Goal: Information Seeking & Learning: Compare options

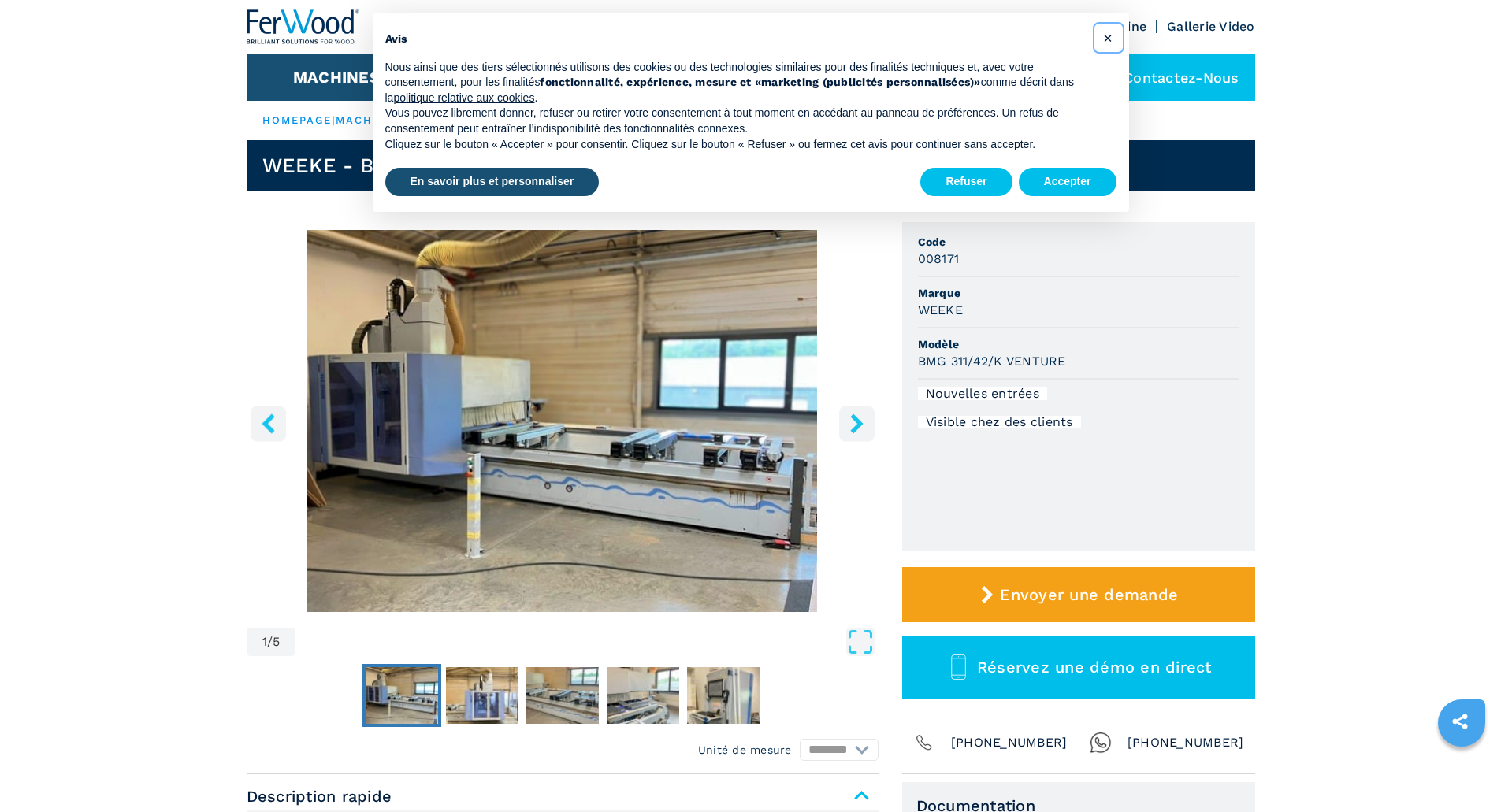
click at [1107, 38] on span "×" at bounding box center [1107, 38] width 9 height 19
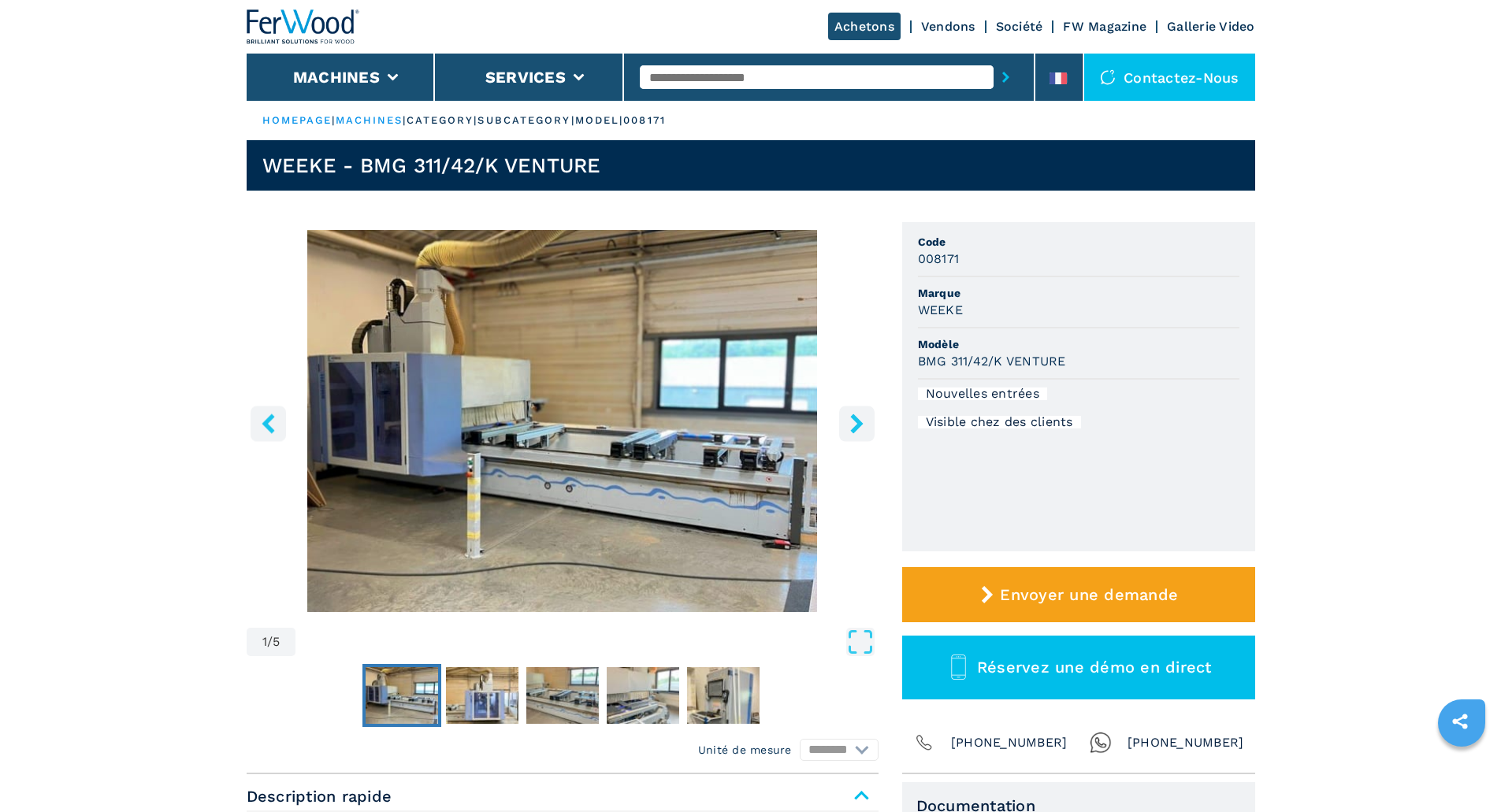
click at [376, 124] on link "machines" at bounding box center [369, 120] width 67 height 12
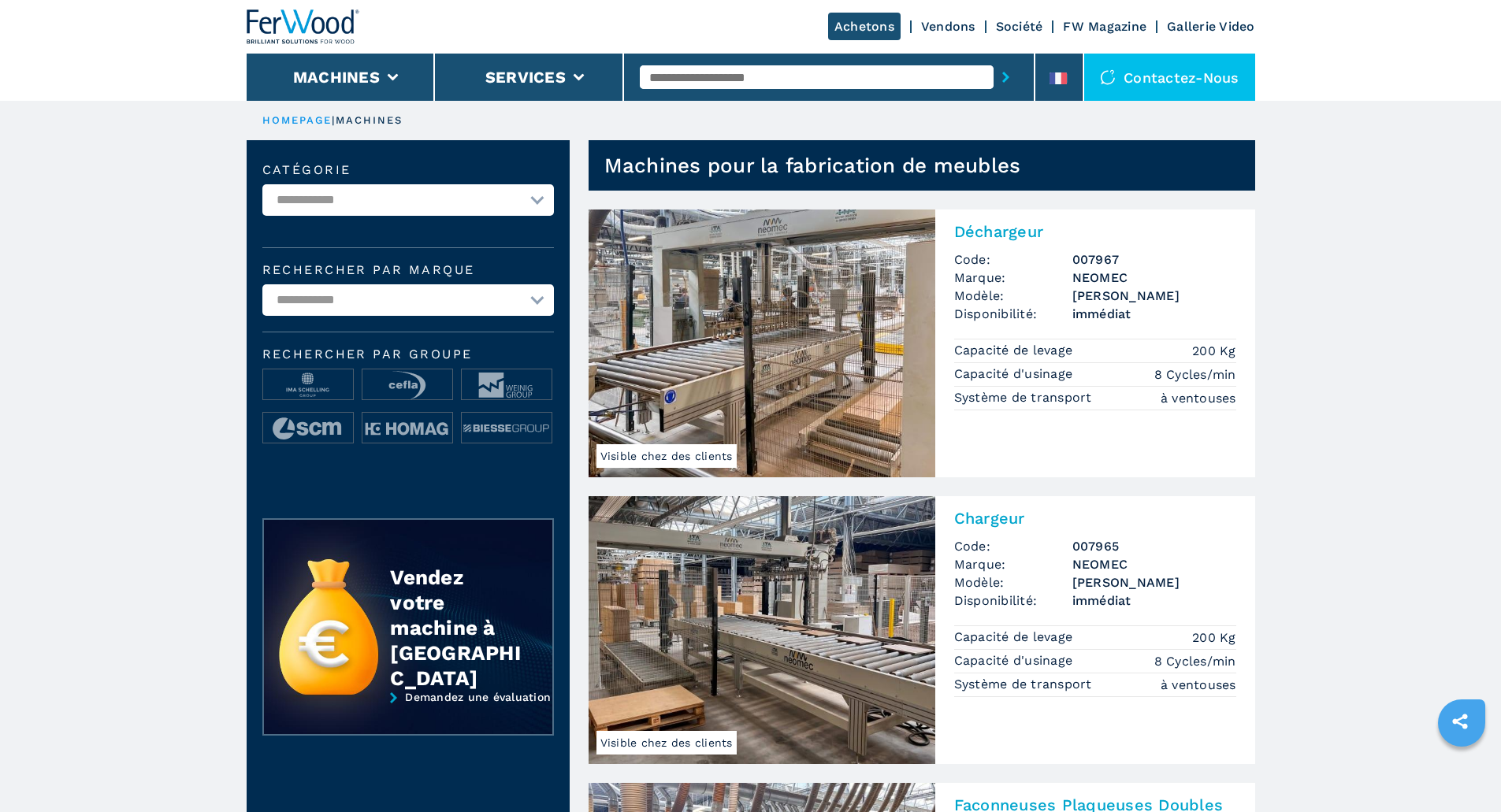
click at [531, 202] on select "**********" at bounding box center [407, 200] width 291 height 32
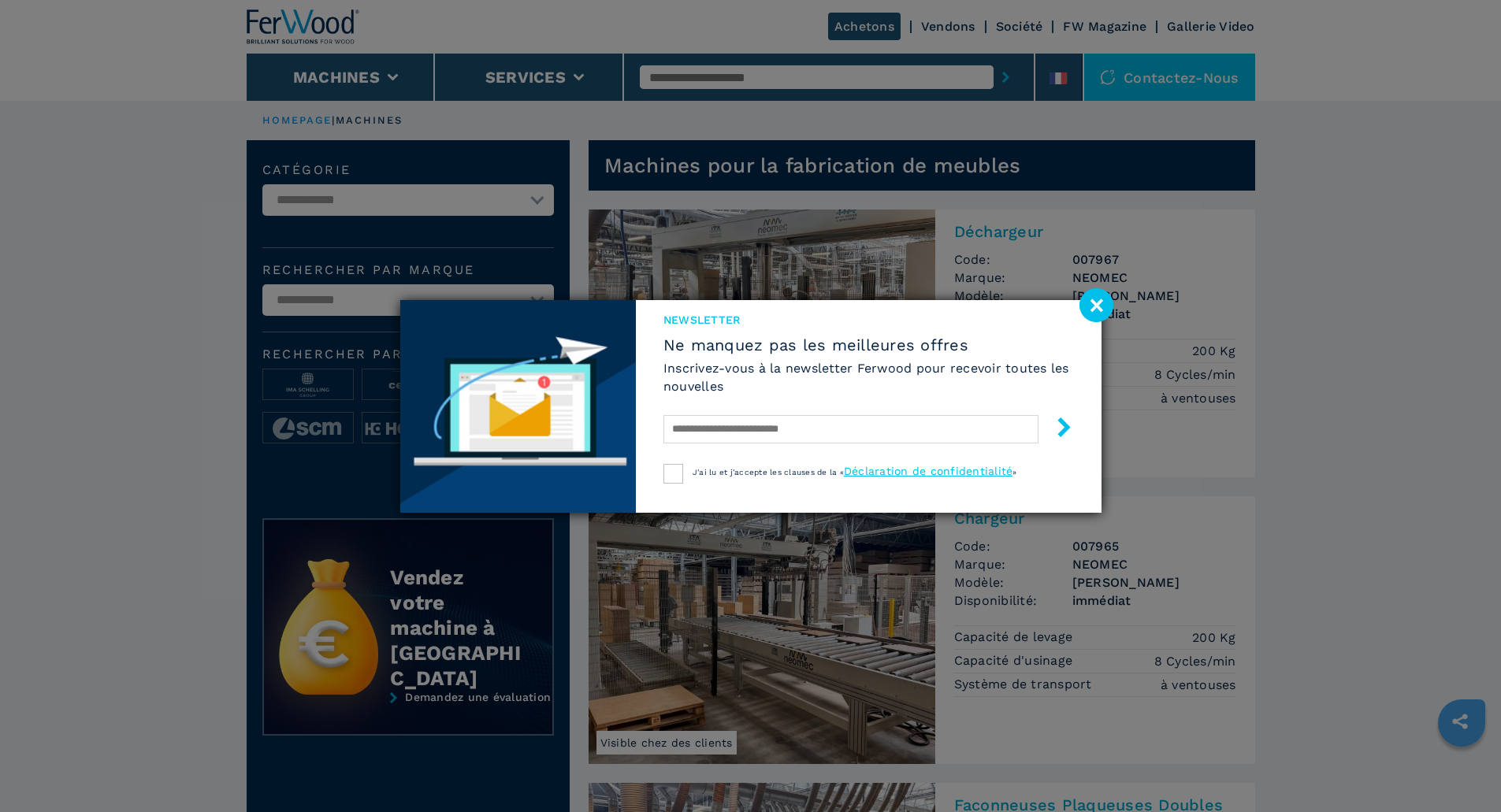
select select "**********"
click at [262, 184] on select "**********" at bounding box center [407, 200] width 291 height 32
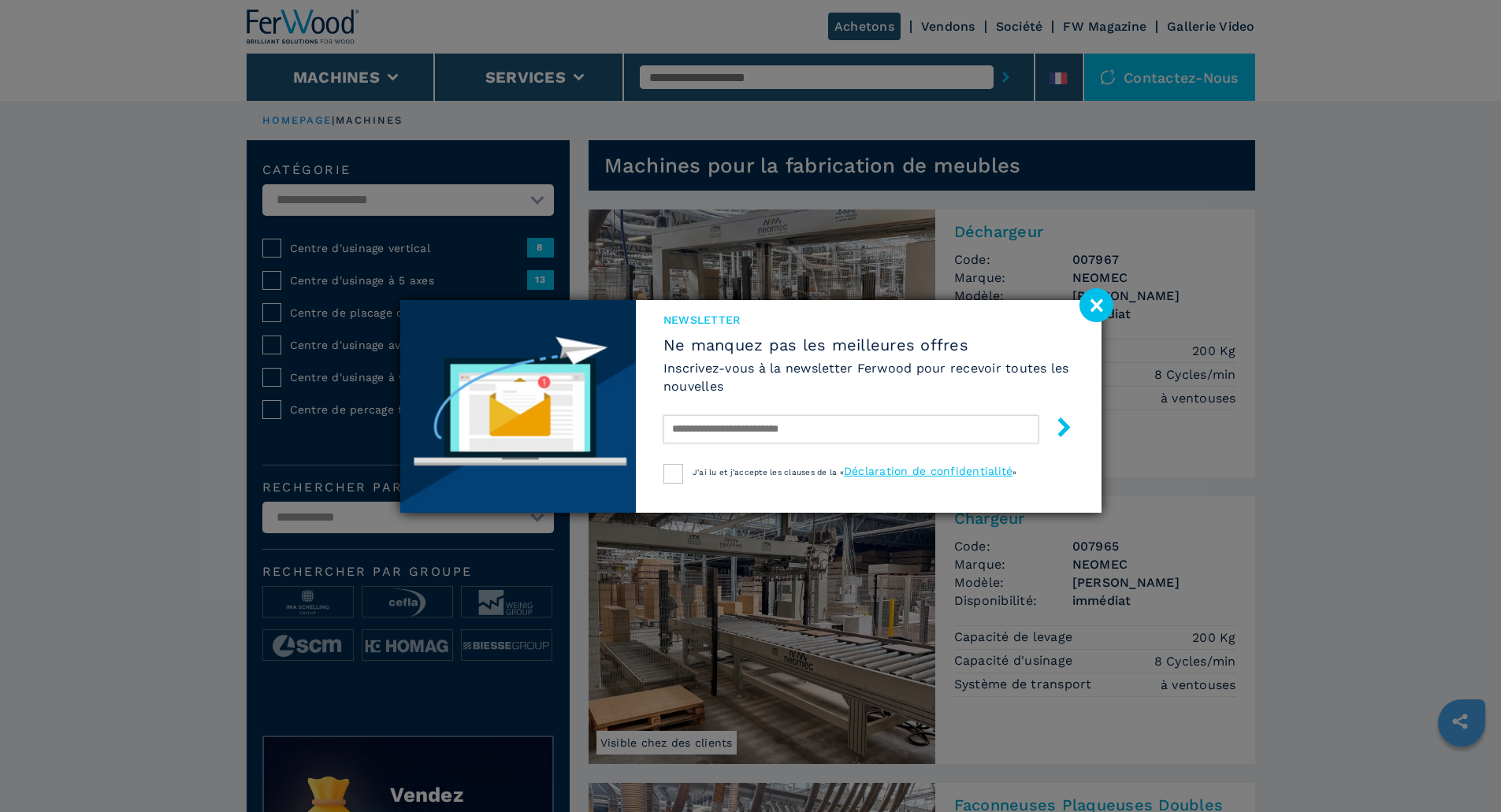
click at [703, 433] on input "text" at bounding box center [850, 429] width 375 height 28
type input "**********"
click at [663, 479] on div at bounding box center [672, 473] width 20 height 20
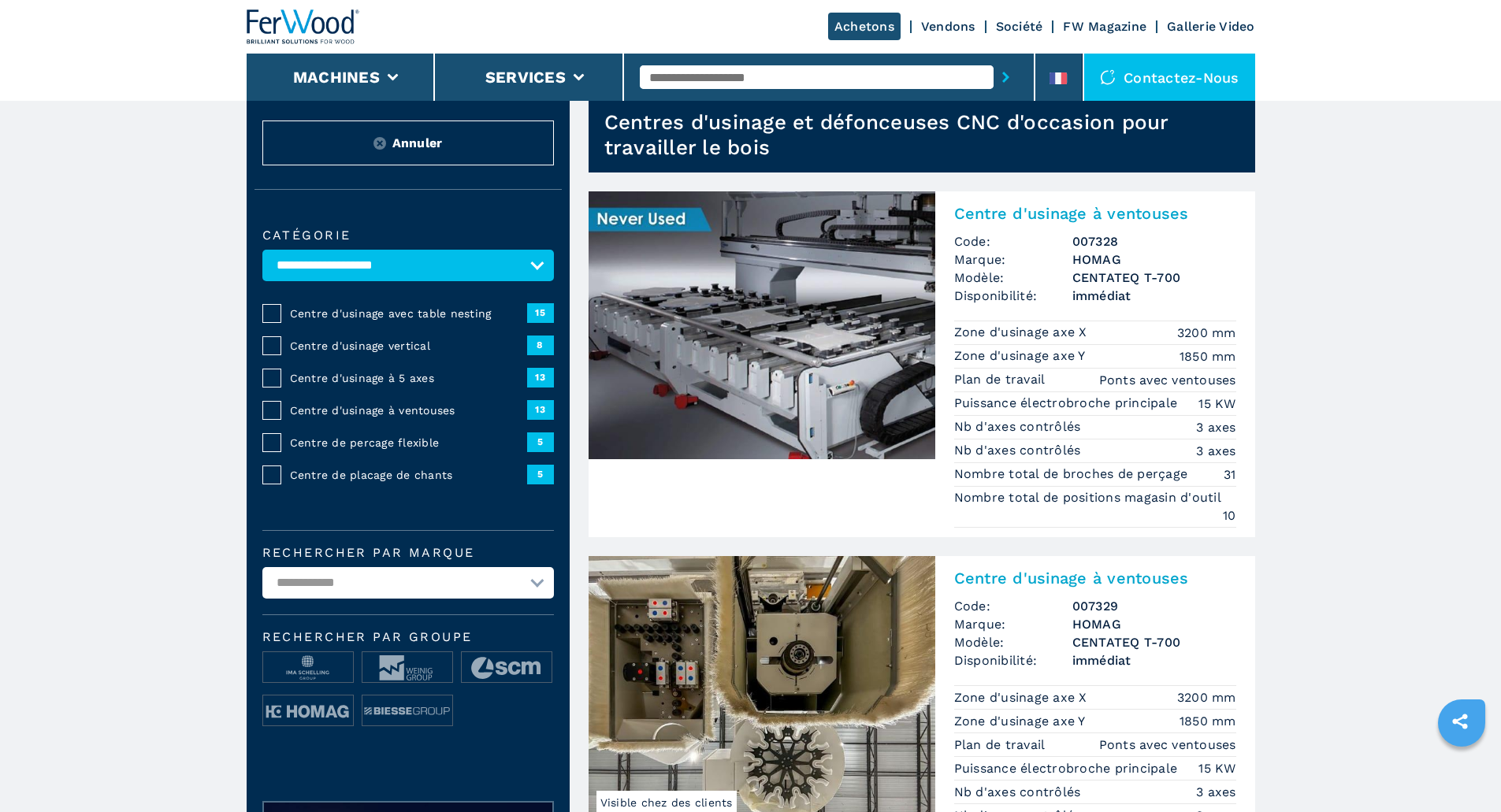
scroll to position [79, 0]
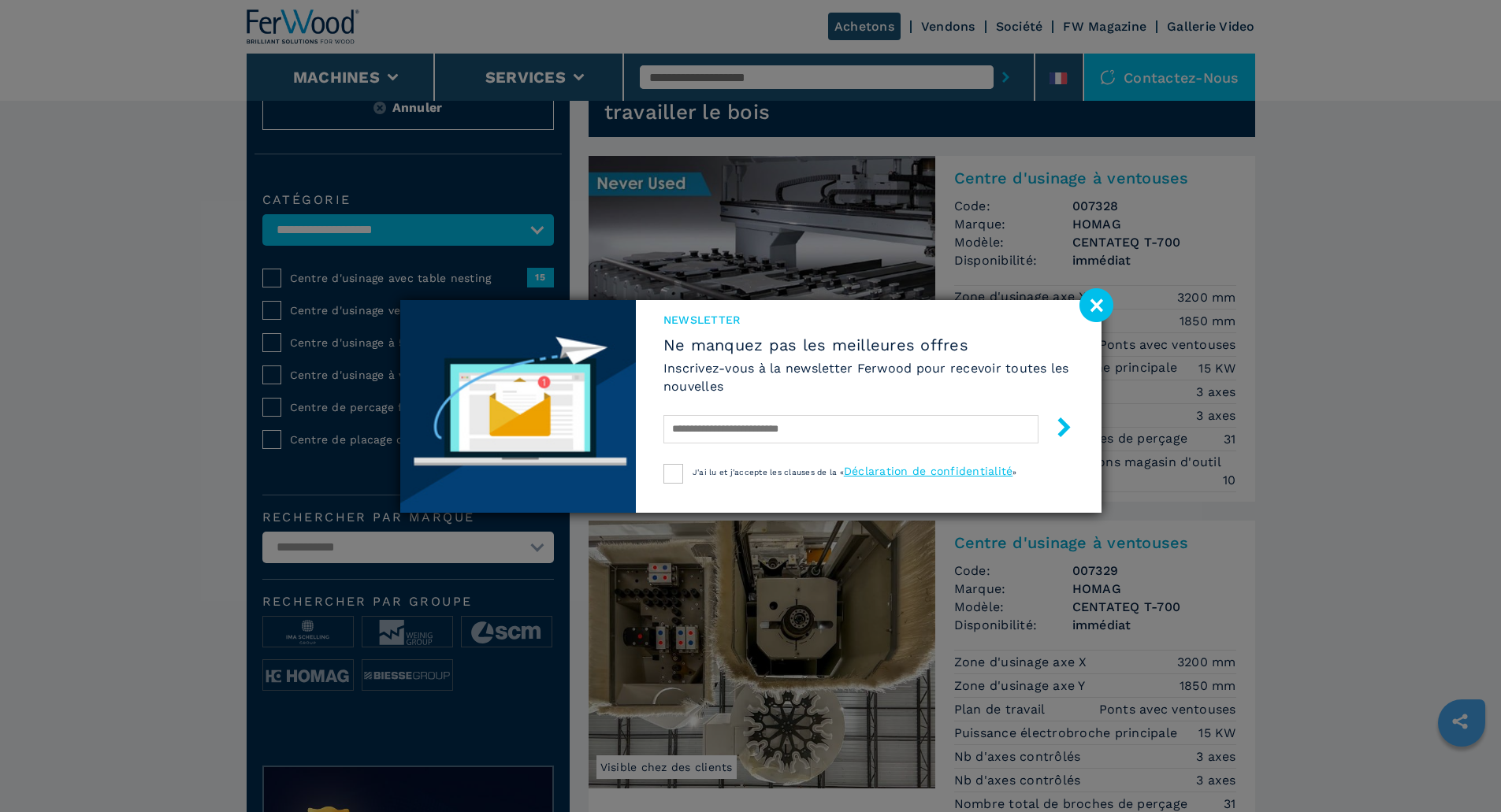
click at [1100, 304] on image at bounding box center [1096, 306] width 34 height 34
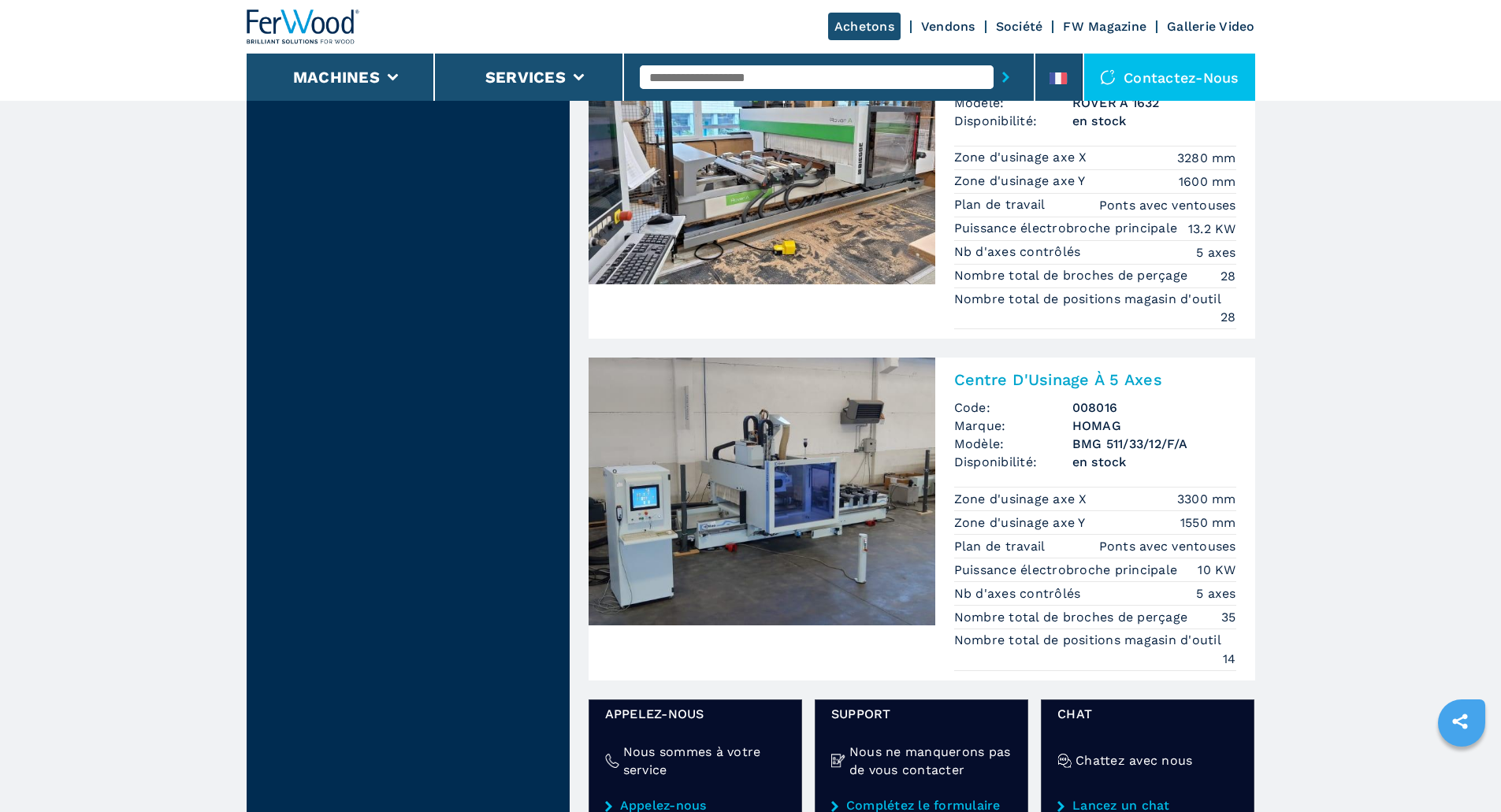
scroll to position [2362, 0]
click at [741, 511] on img at bounding box center [762, 491] width 347 height 268
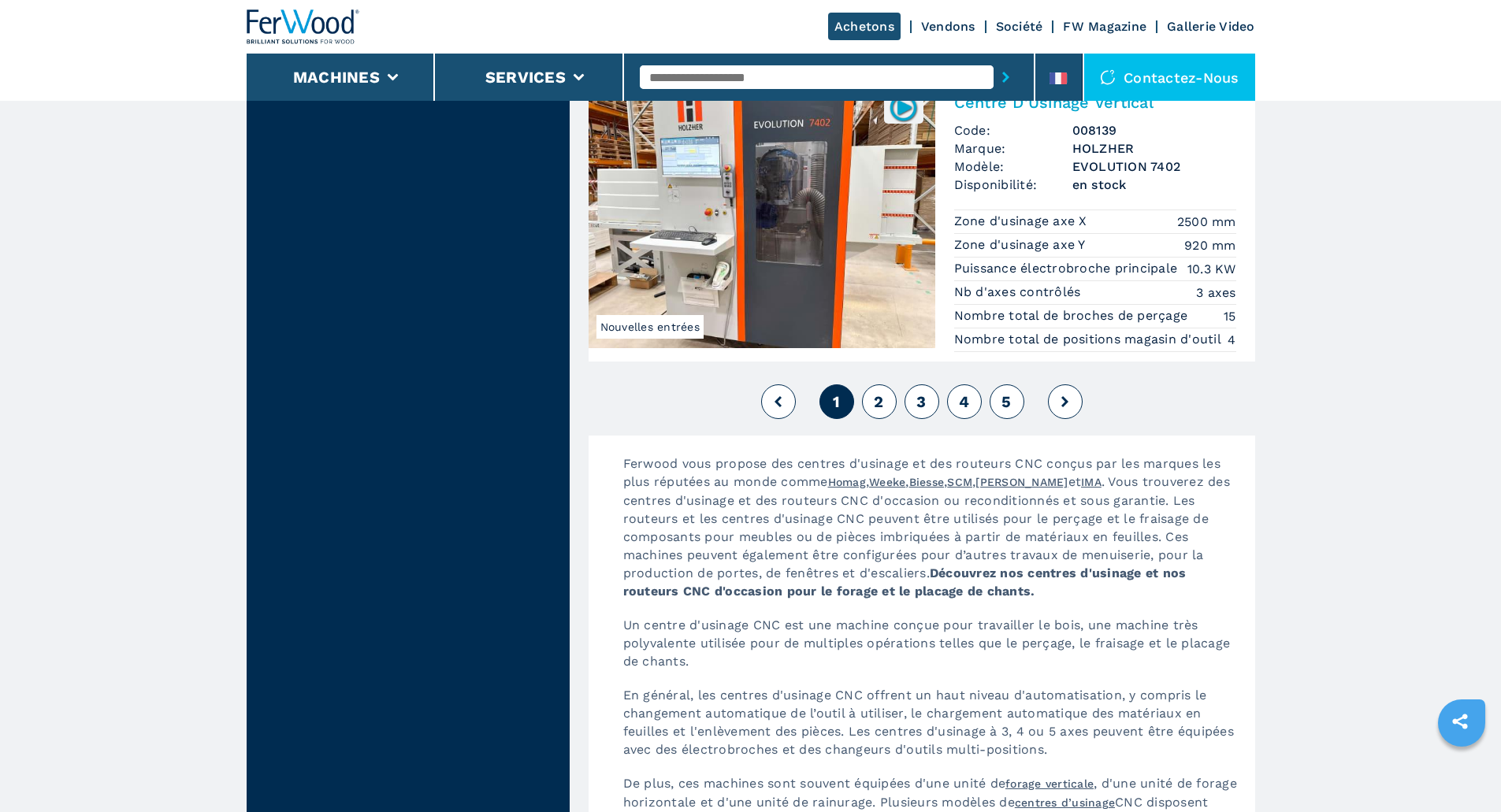
scroll to position [4016, 0]
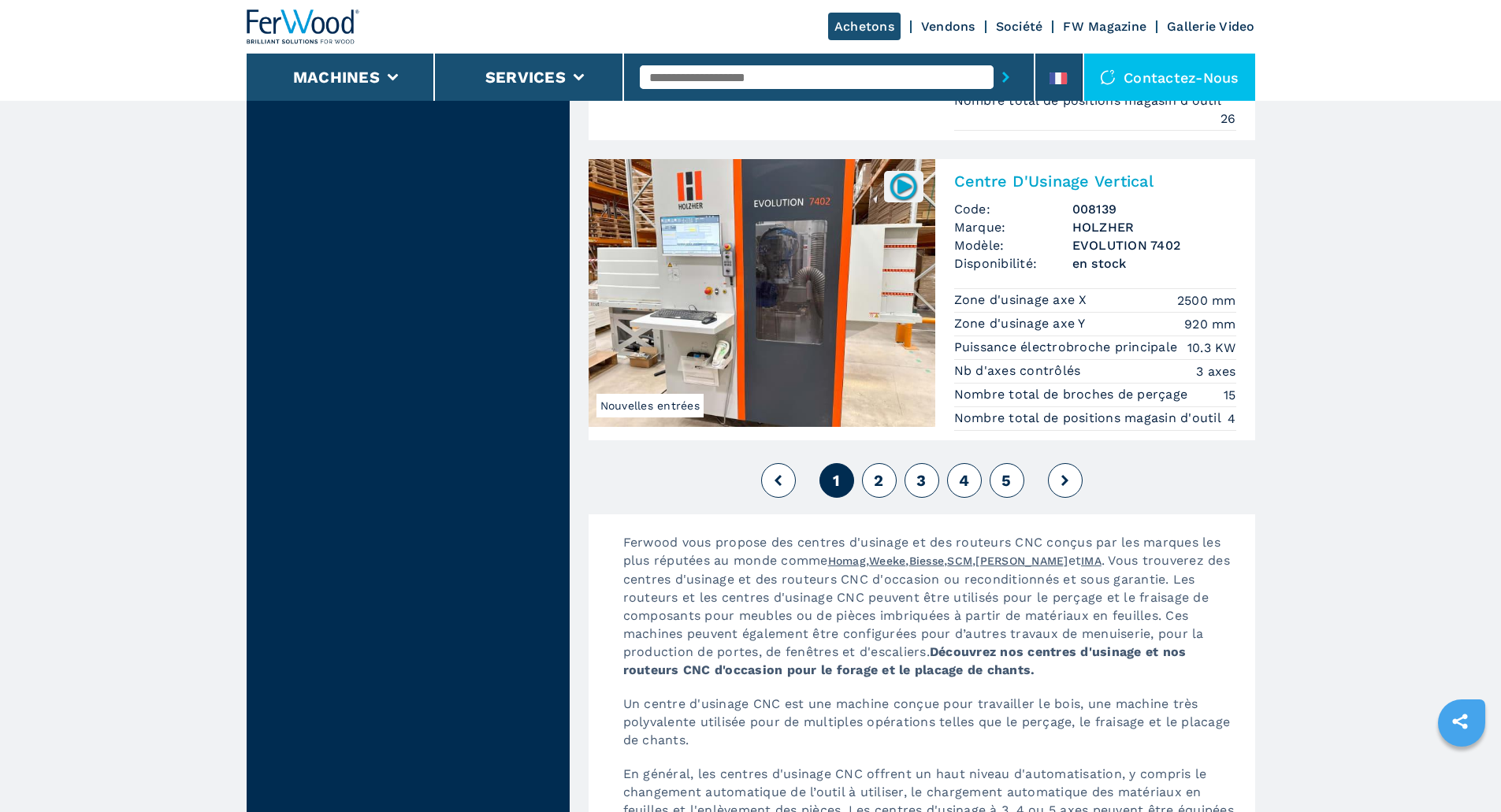
click at [876, 480] on span "2" at bounding box center [878, 480] width 9 height 19
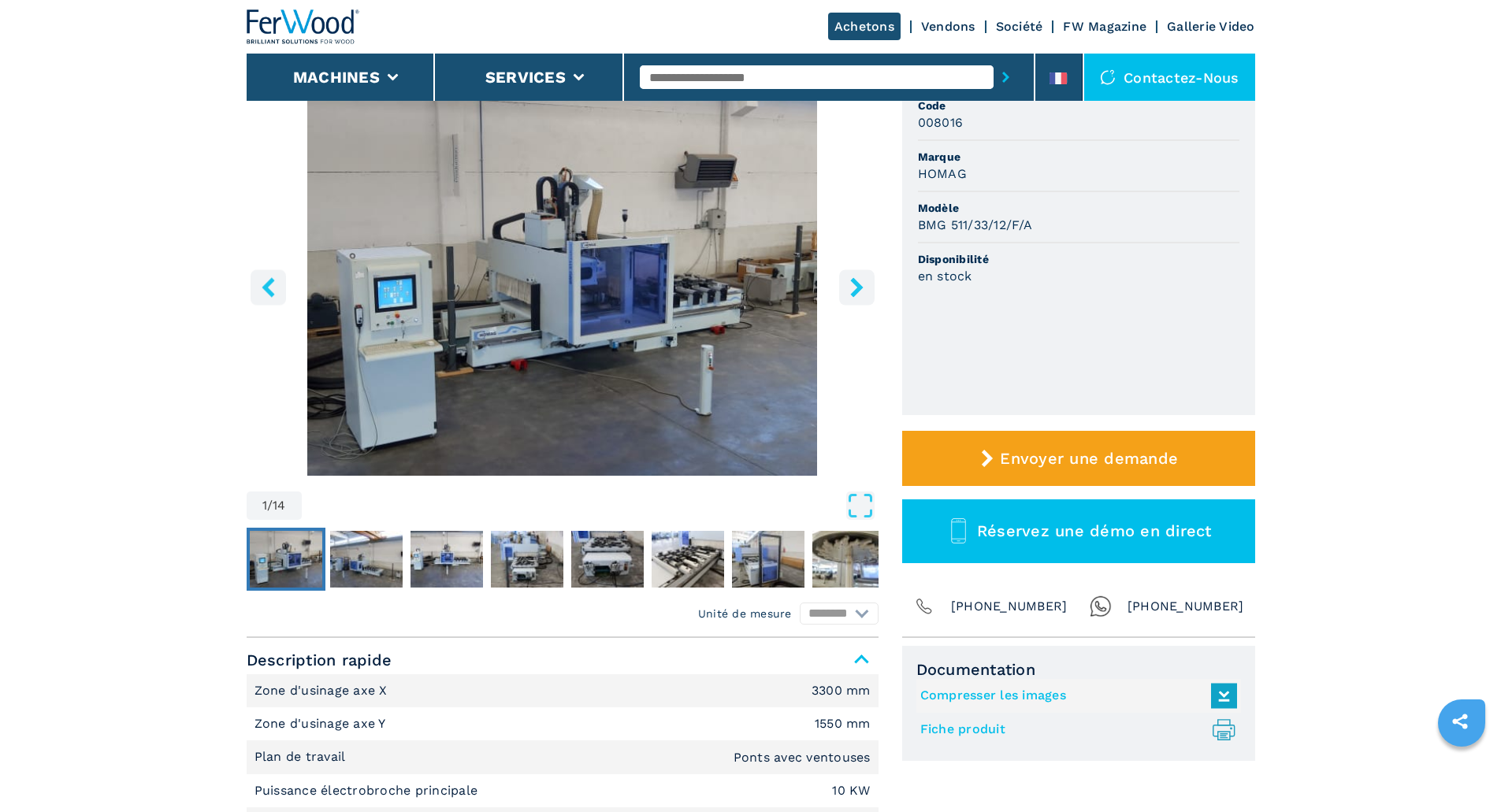
scroll to position [157, 0]
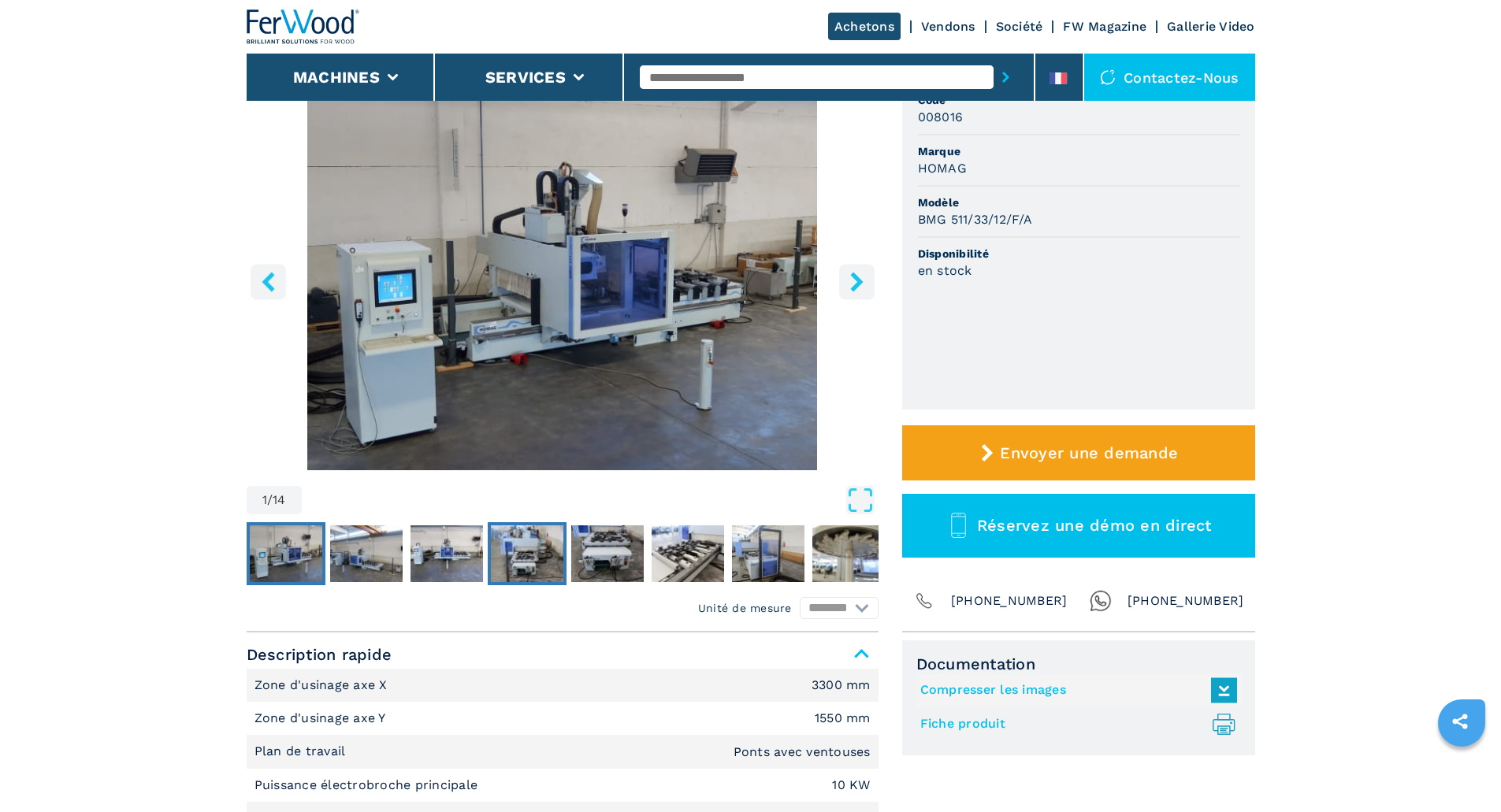
click at [516, 546] on img "Go to Slide 4" at bounding box center [526, 553] width 73 height 56
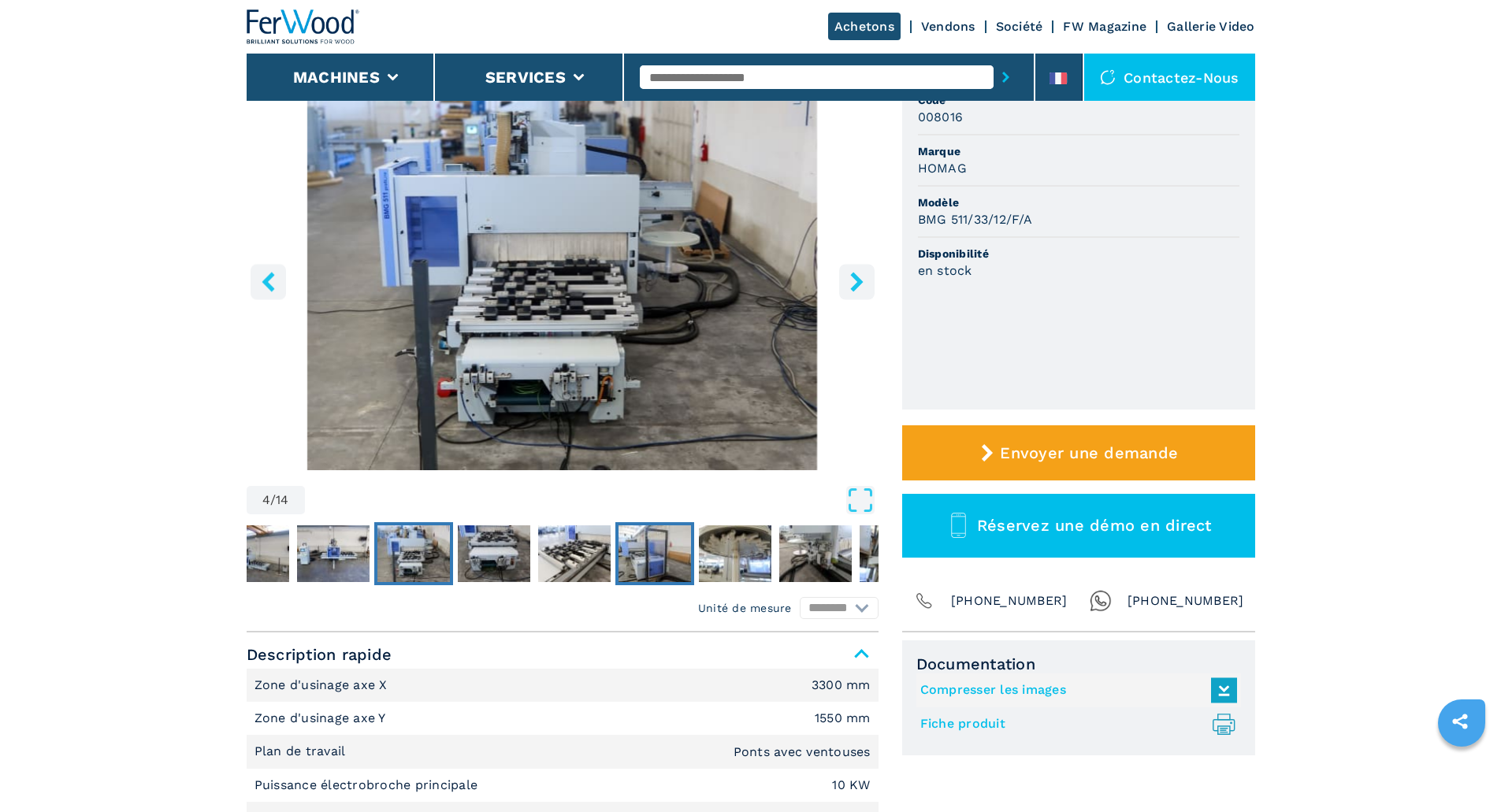
click at [665, 564] on img "Go to Slide 7" at bounding box center [654, 553] width 73 height 56
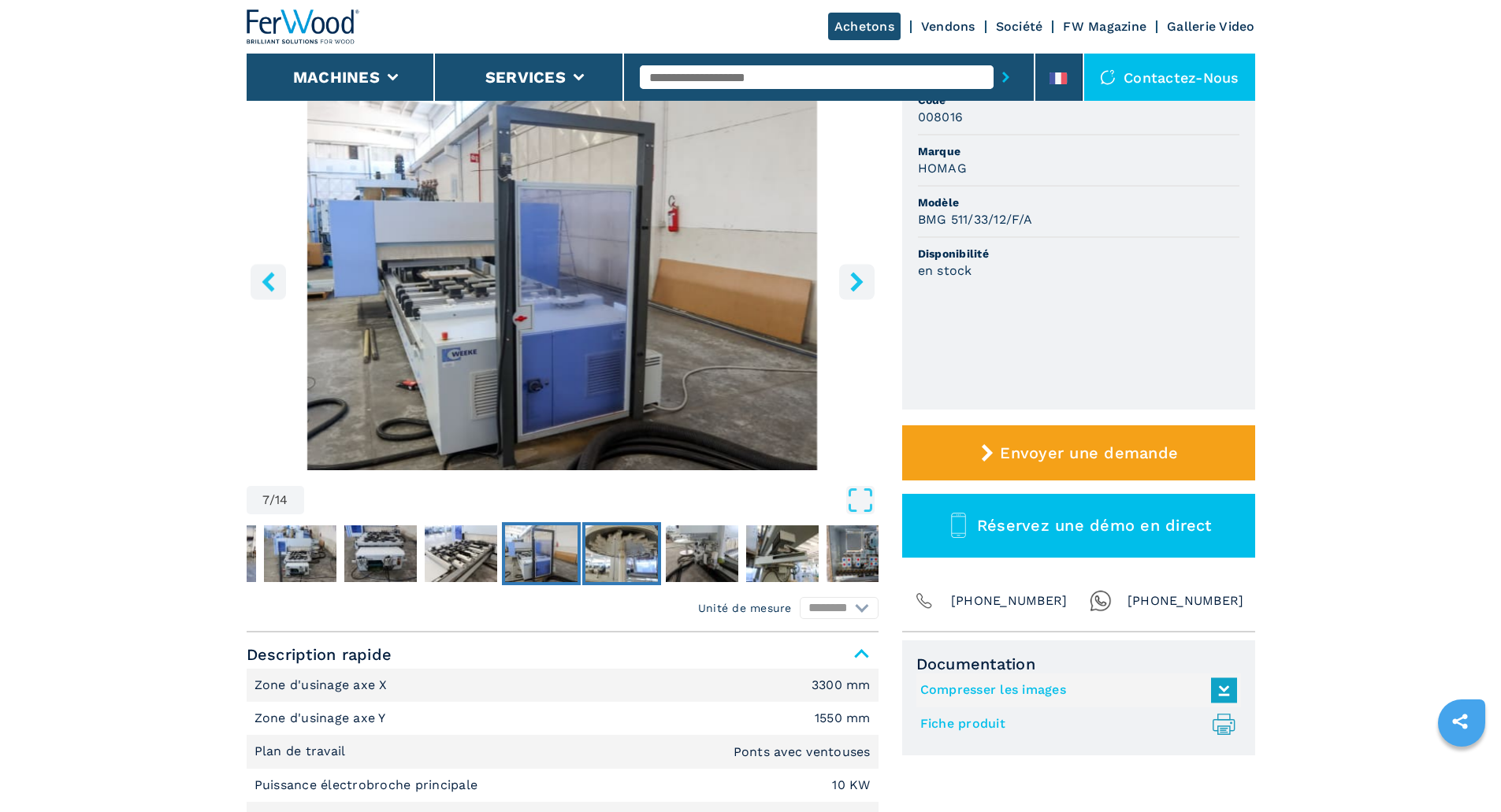
click at [638, 555] on img "Go to Slide 8" at bounding box center [621, 553] width 73 height 56
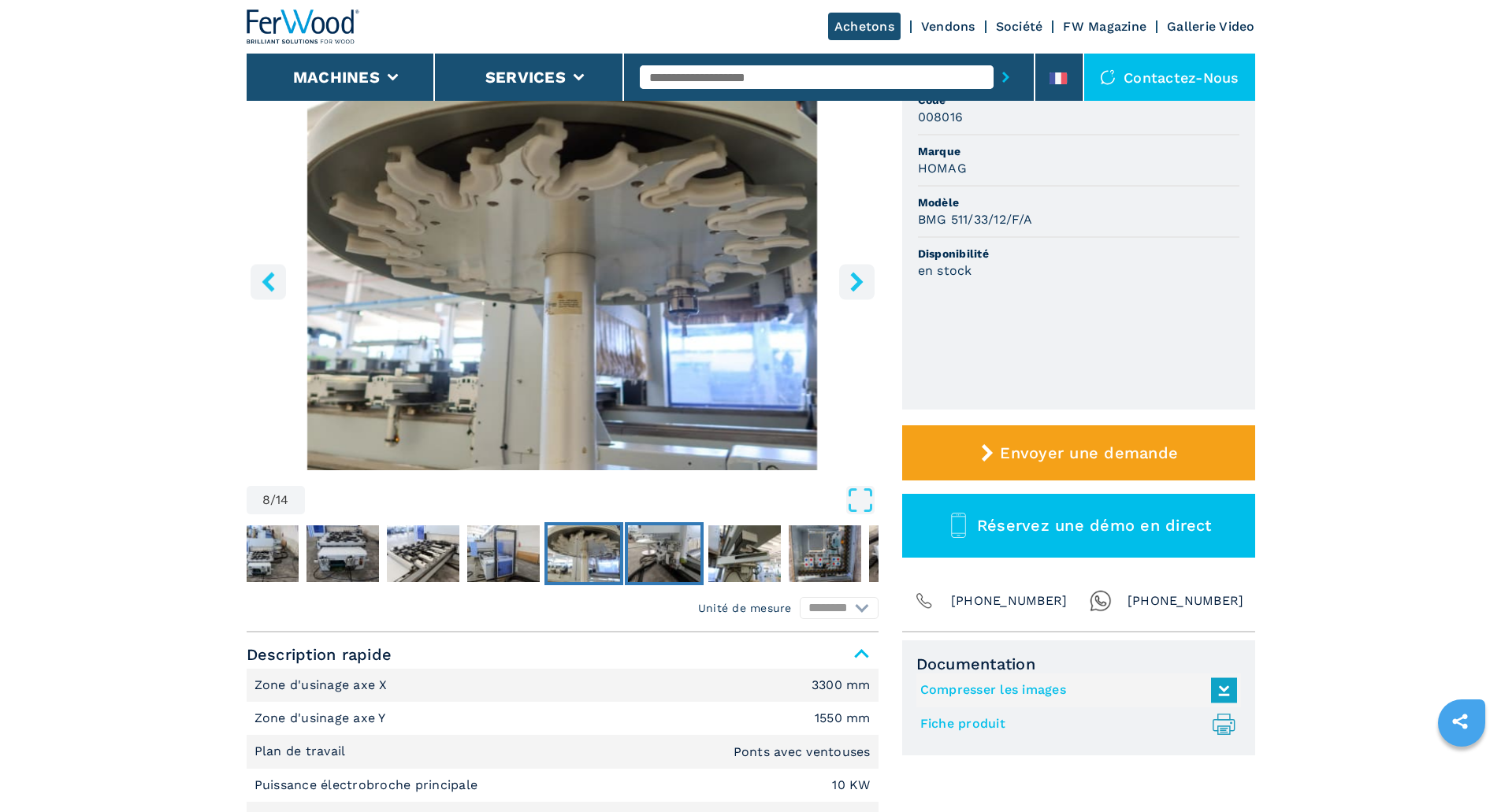
click at [665, 558] on img "Go to Slide 9" at bounding box center [664, 553] width 73 height 56
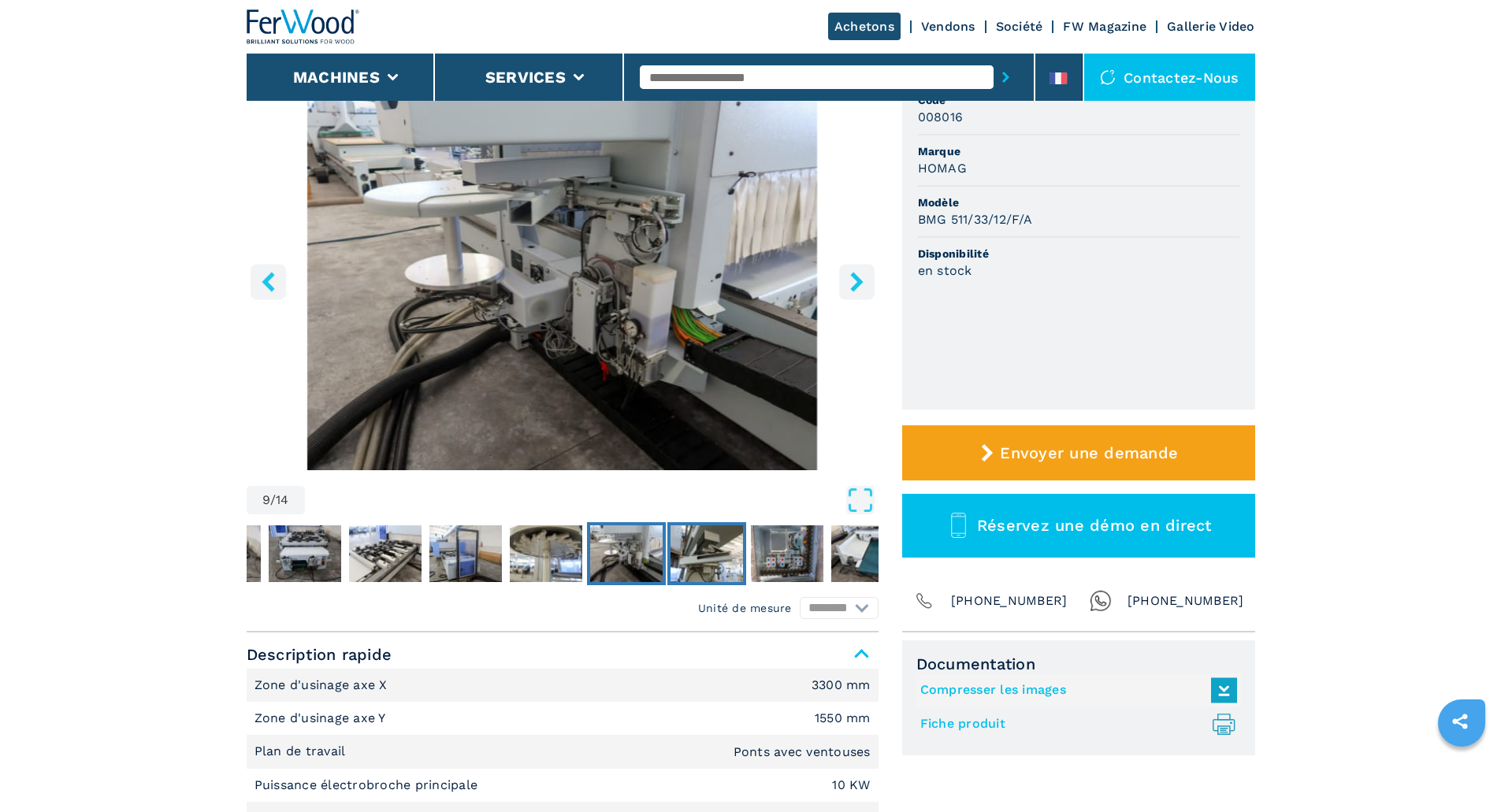
click at [710, 561] on img "Go to Slide 10" at bounding box center [707, 553] width 73 height 56
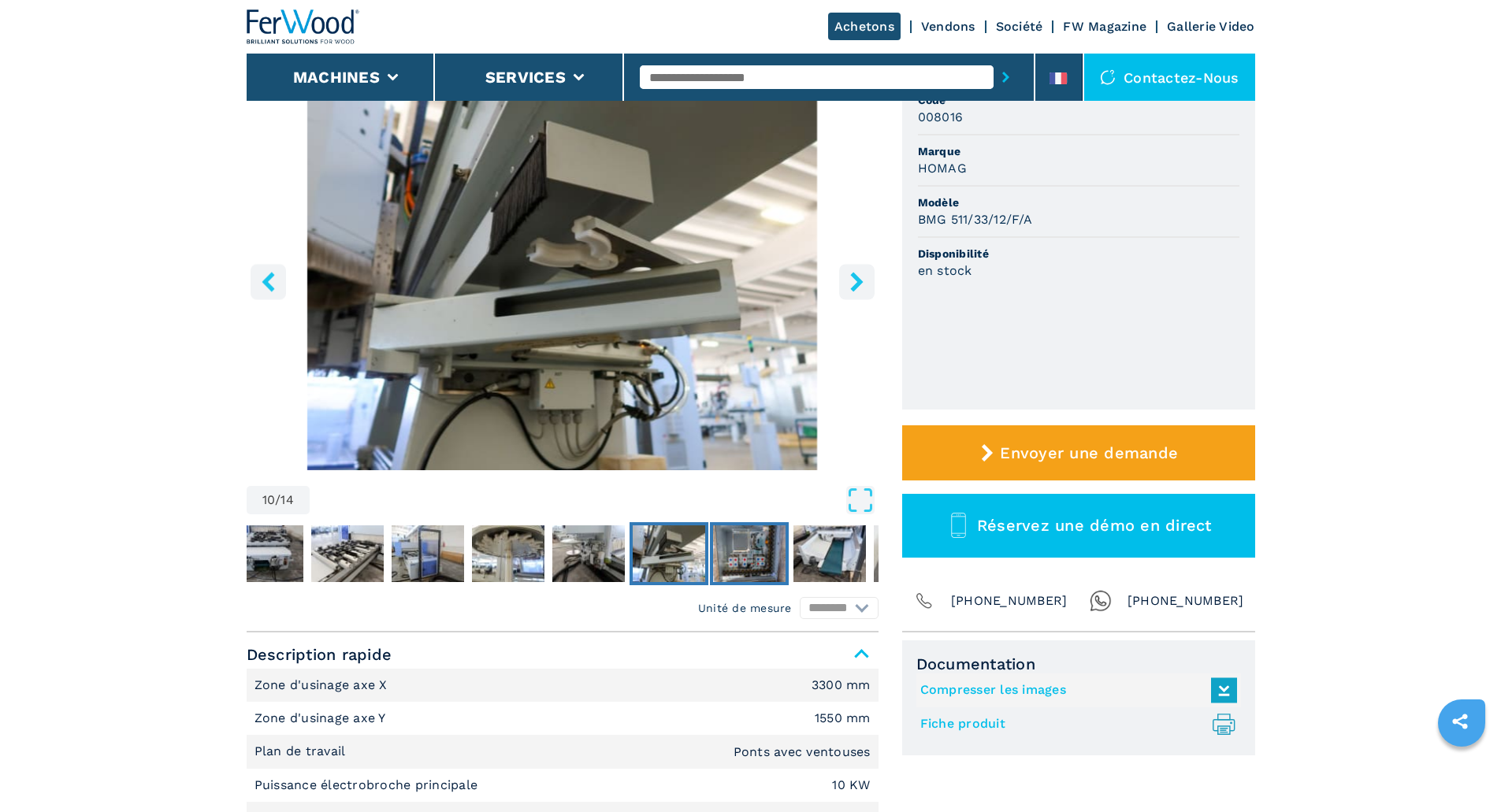
click at [749, 562] on img "Go to Slide 11" at bounding box center [749, 553] width 73 height 56
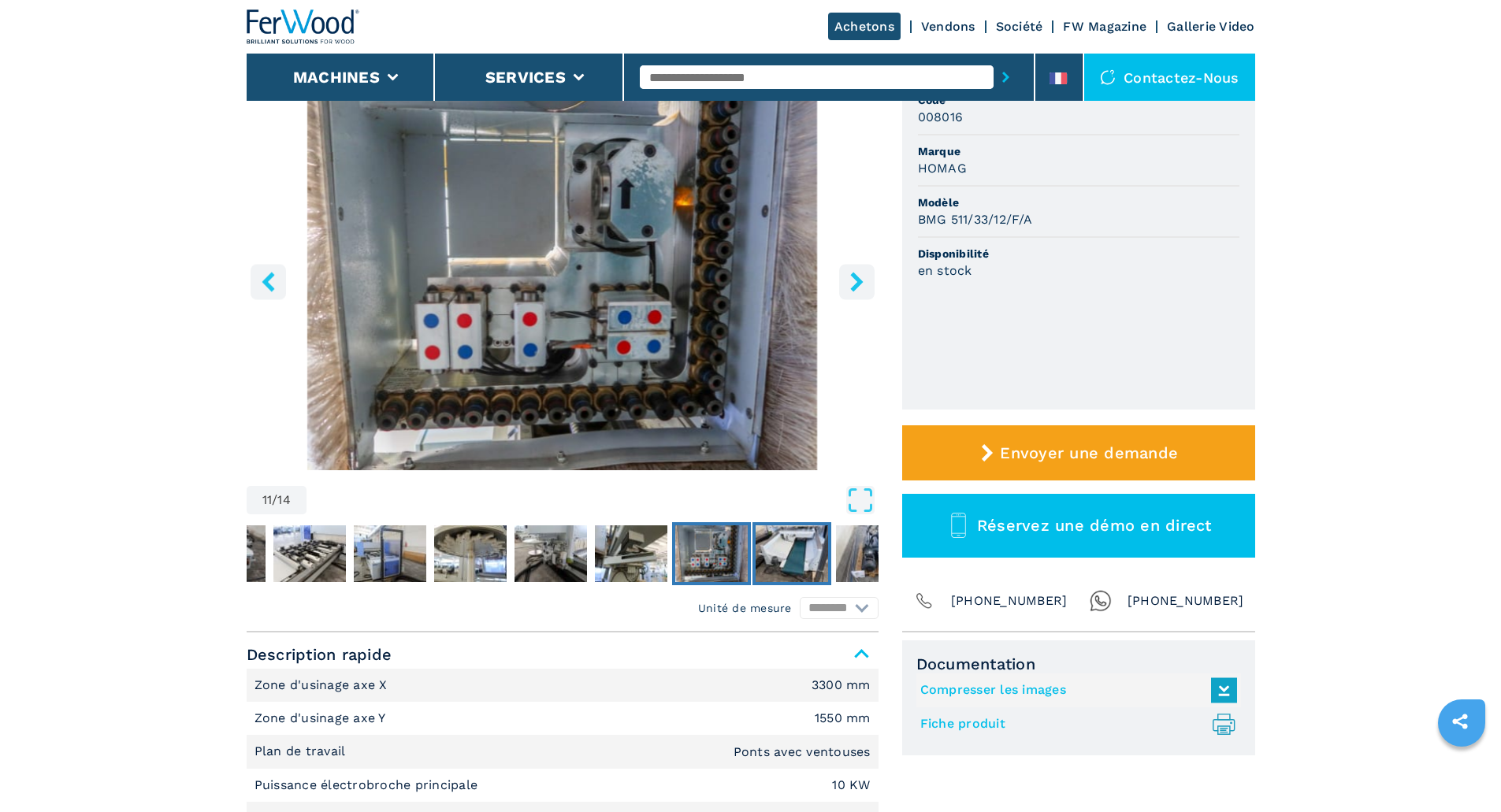
click at [786, 554] on img "Go to Slide 12" at bounding box center [791, 553] width 73 height 56
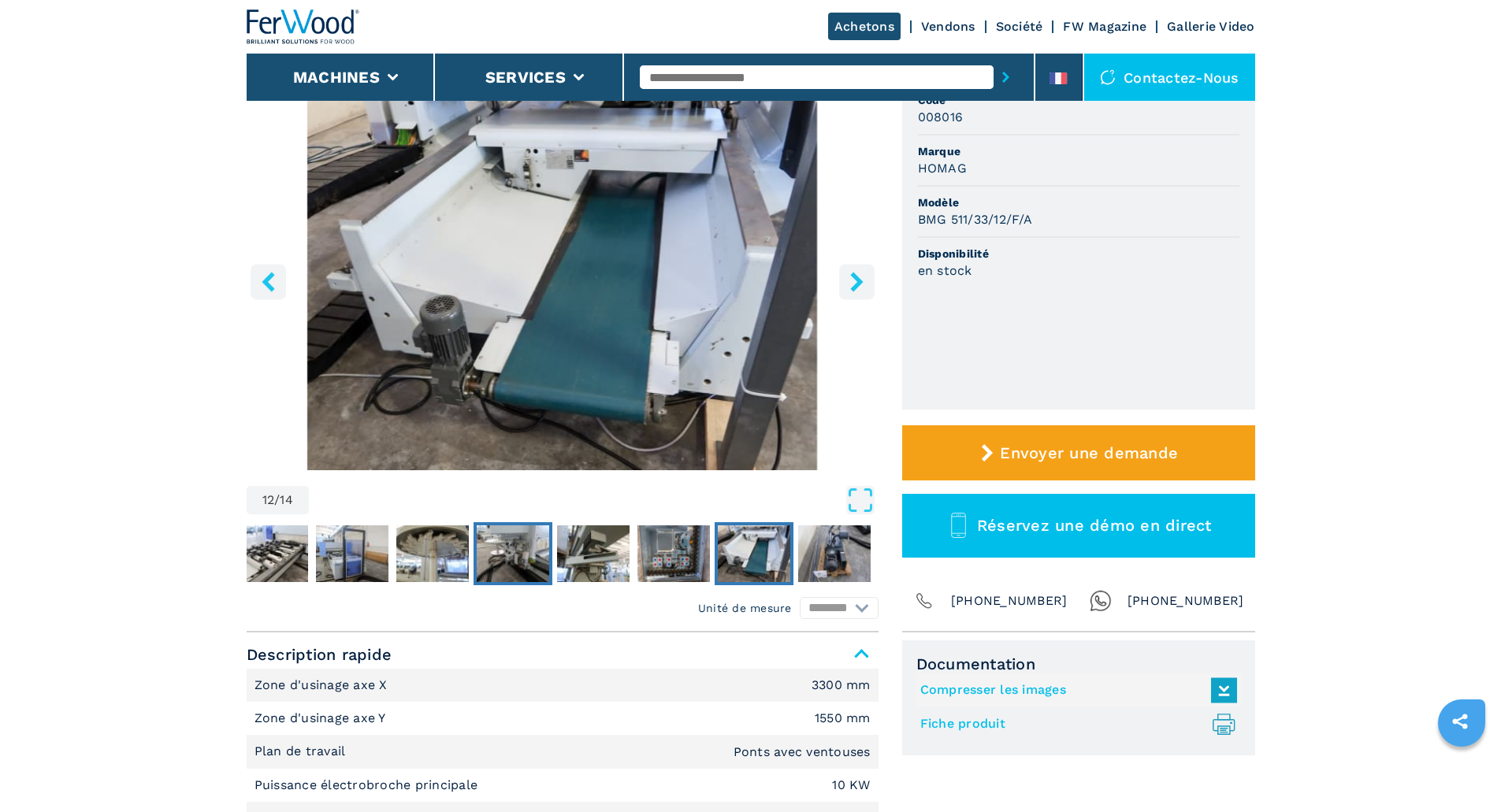
click at [490, 550] on img "Go to Slide 9" at bounding box center [513, 553] width 73 height 56
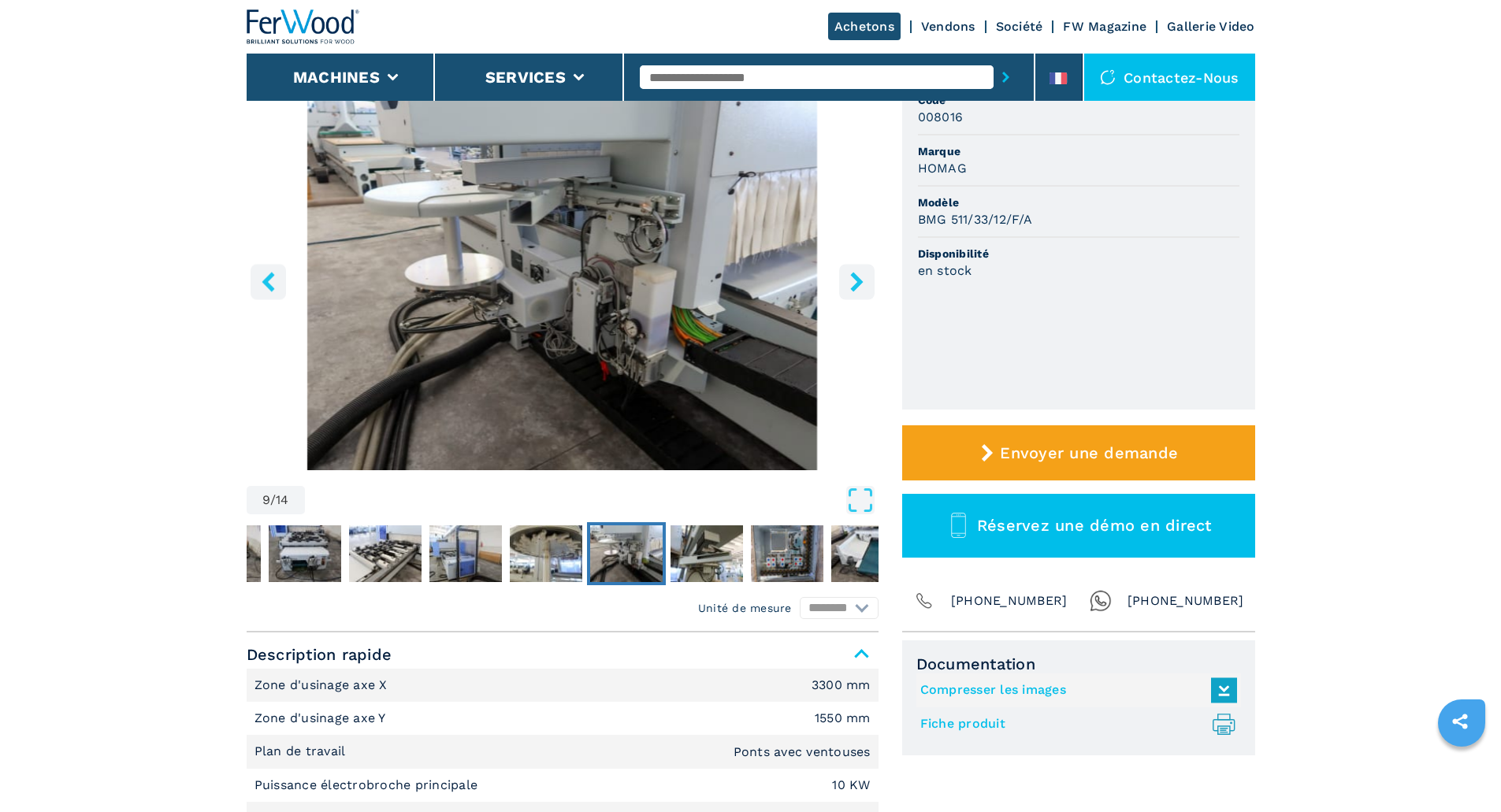
click at [614, 561] on img "Go to Slide 9" at bounding box center [626, 553] width 73 height 56
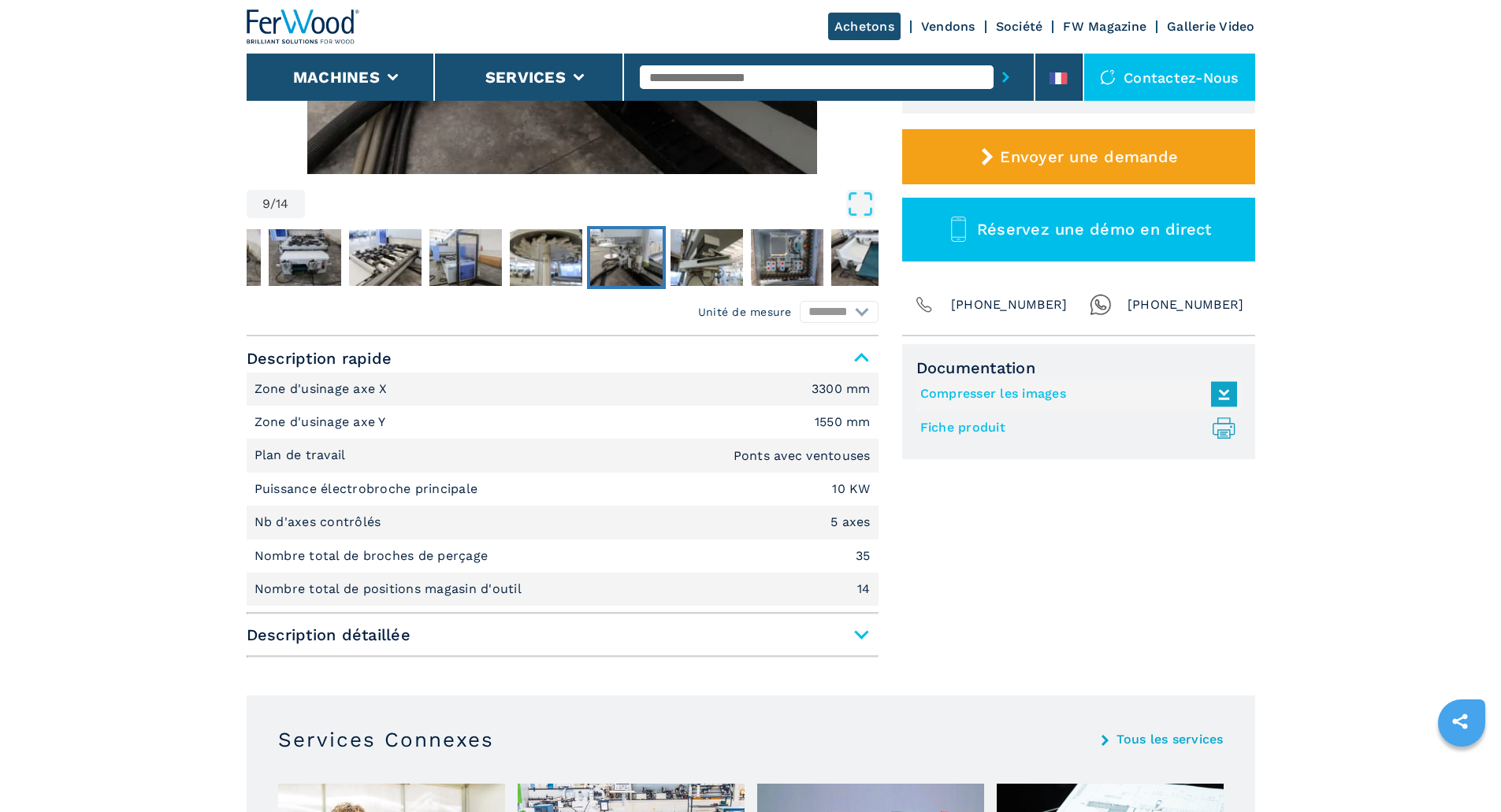
scroll to position [552, 0]
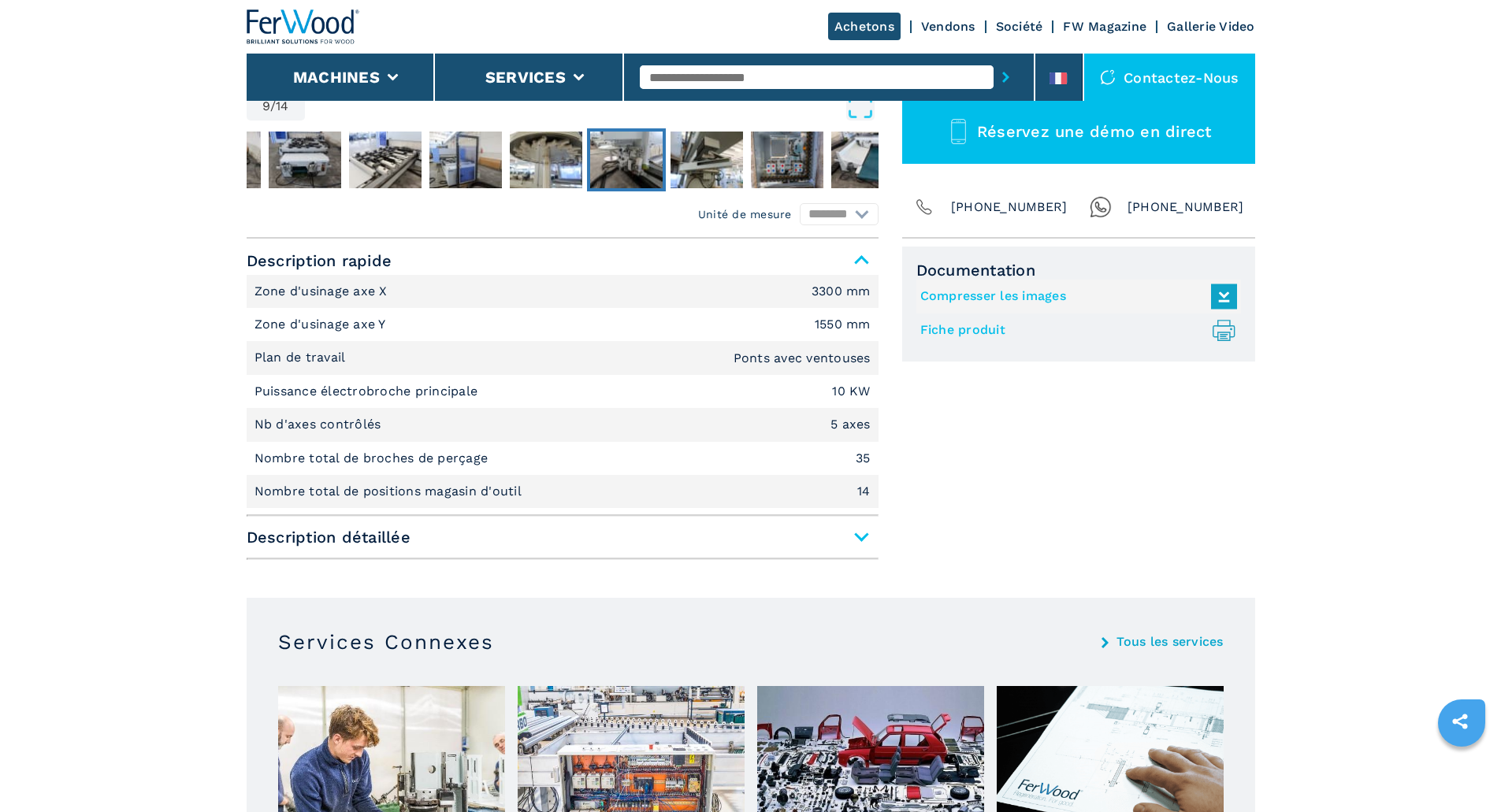
click at [860, 538] on span "Description détaillée" at bounding box center [563, 536] width 632 height 28
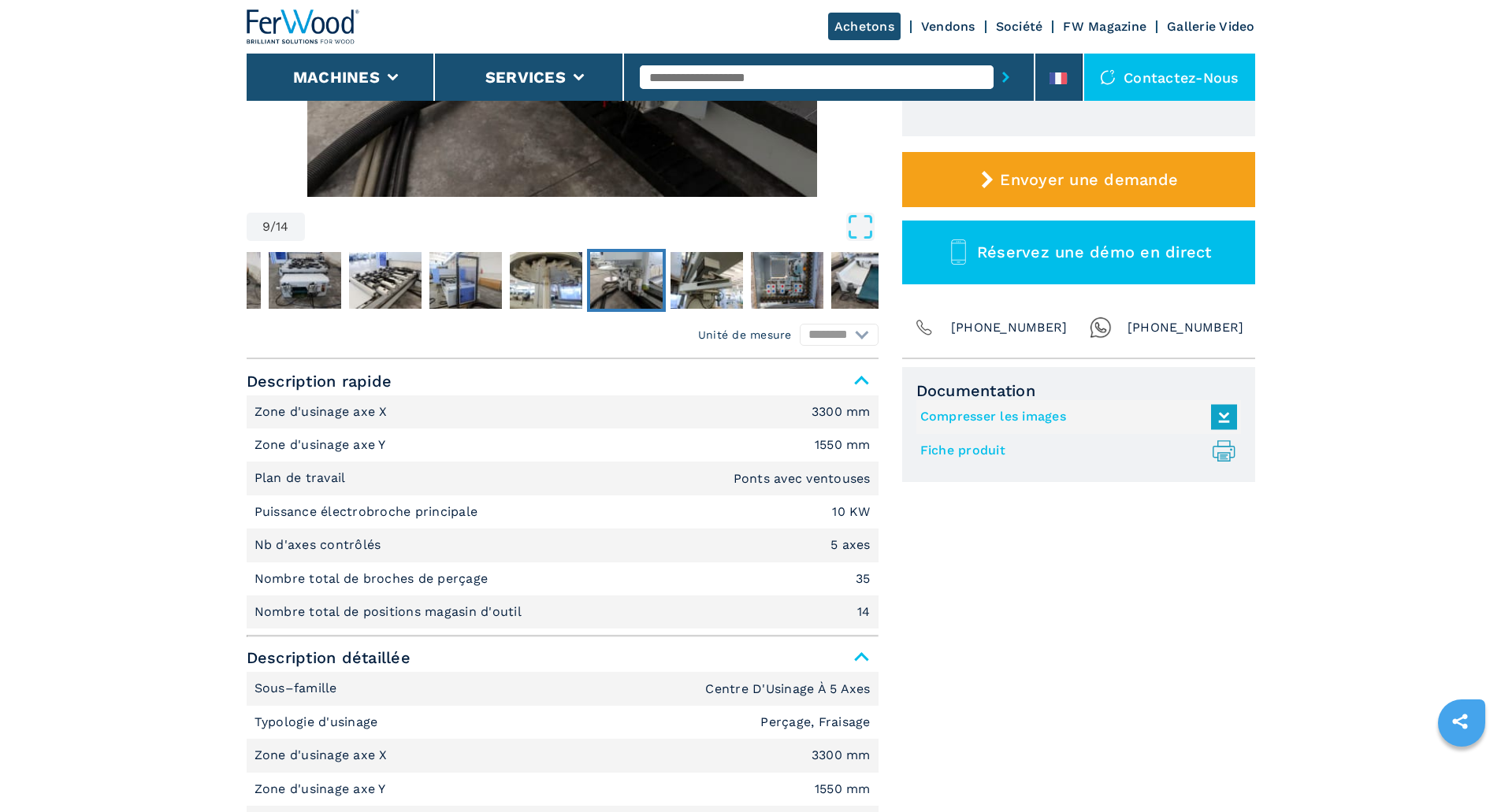
scroll to position [79, 0]
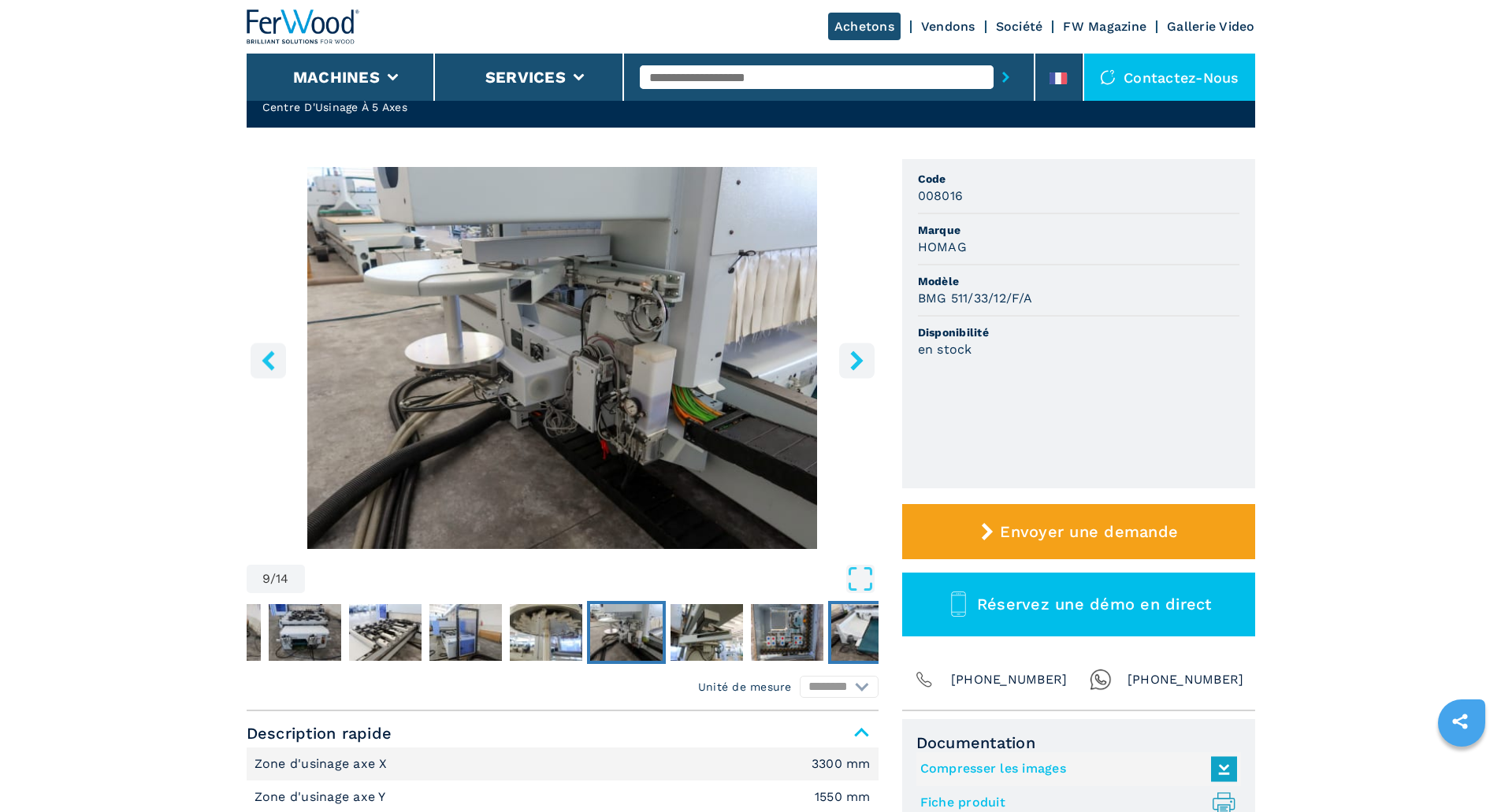
click at [865, 625] on img "Go to Slide 12" at bounding box center [867, 632] width 73 height 56
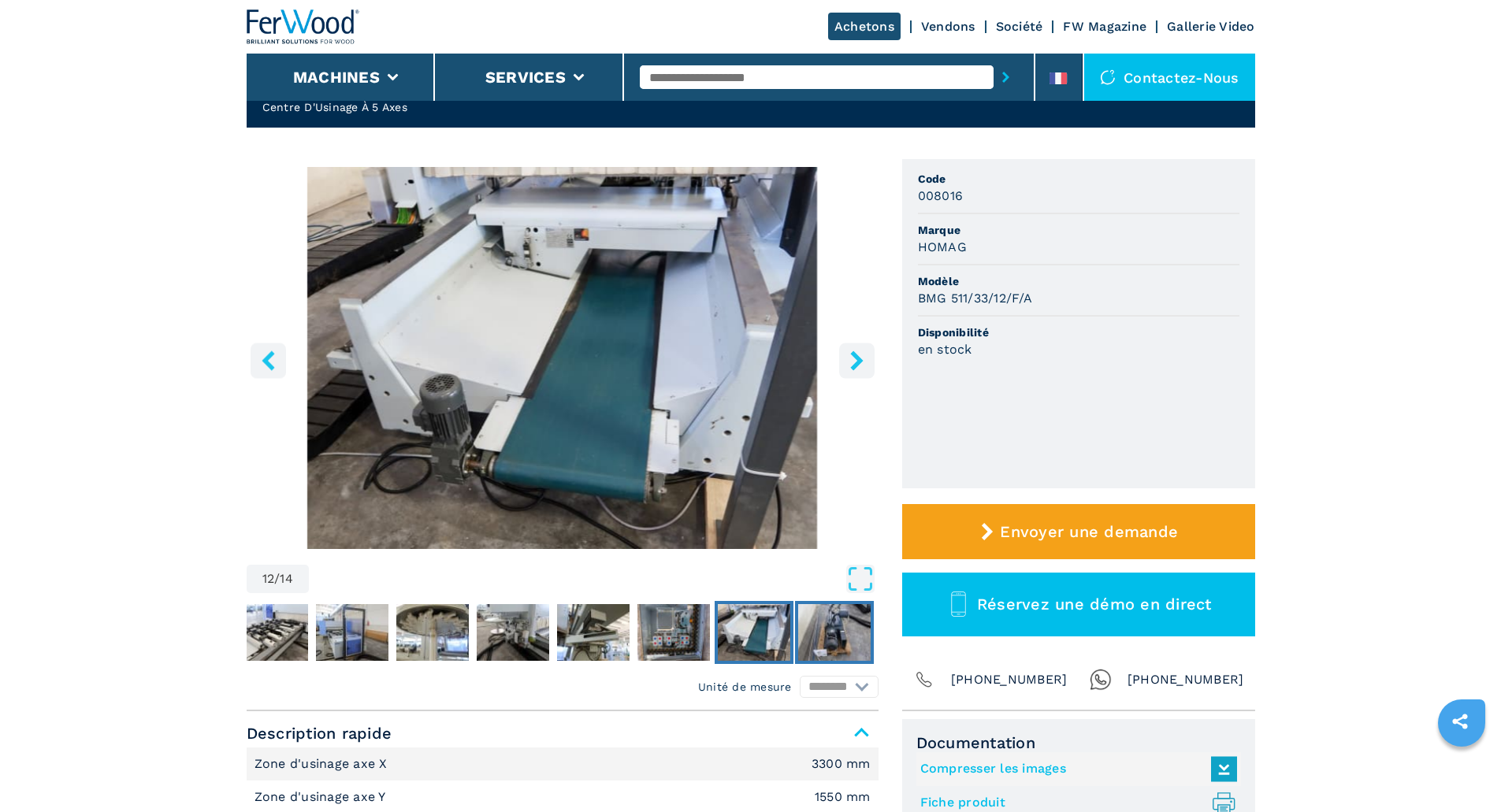
click at [823, 629] on img "Go to Slide 13" at bounding box center [834, 632] width 73 height 56
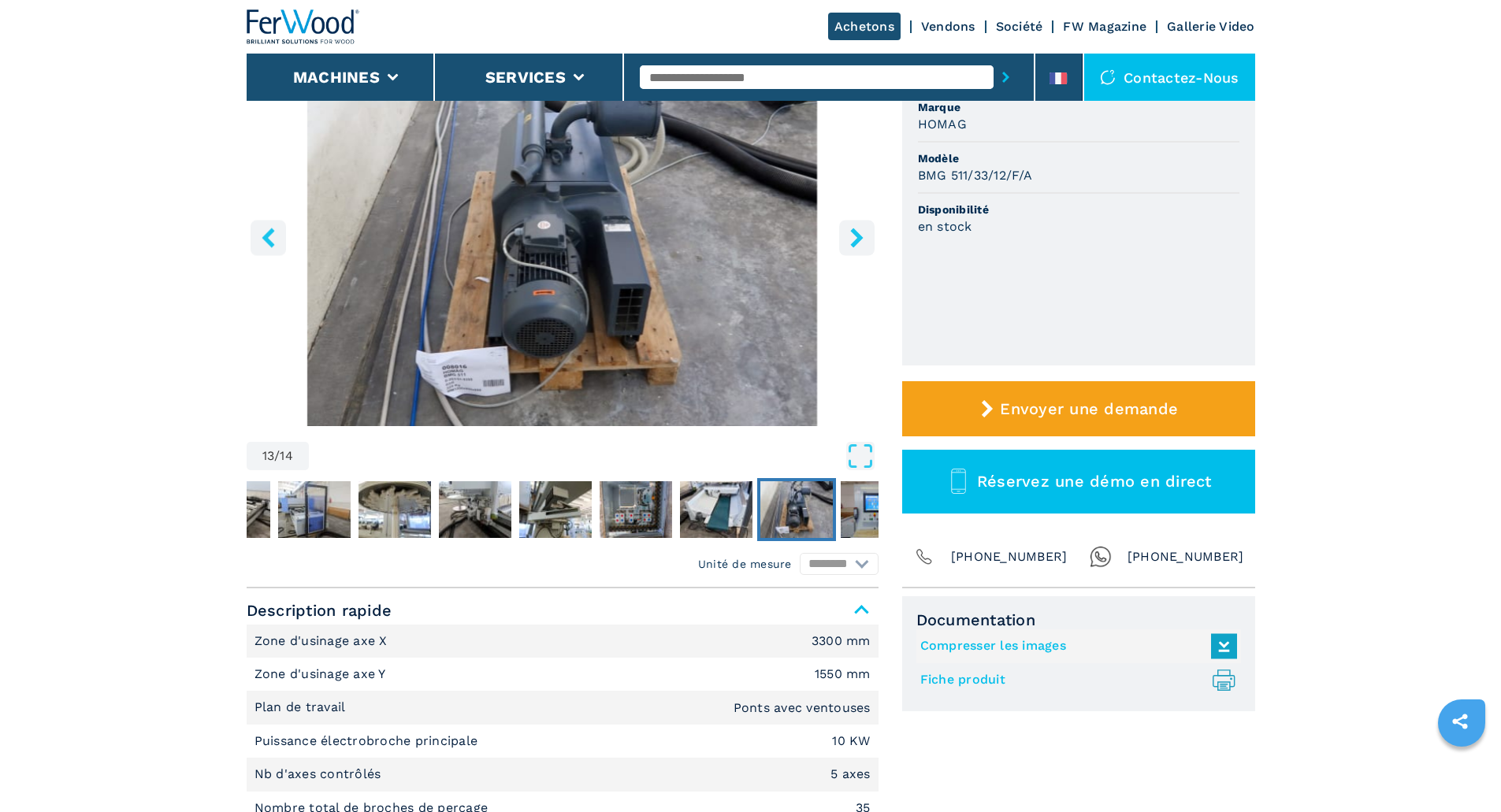
scroll to position [237, 0]
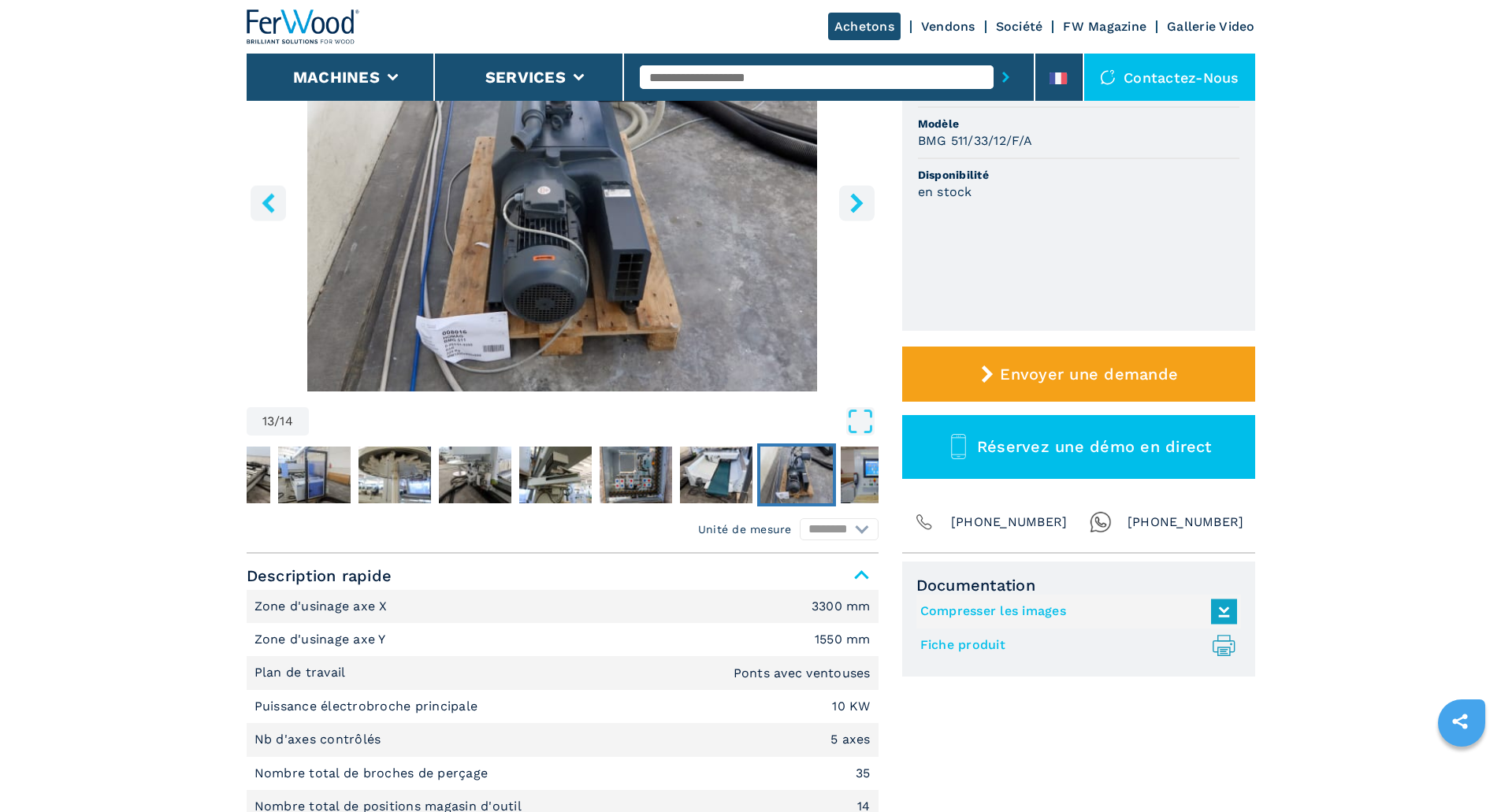
click at [895, 468] on div "13 / 14 Unité de mesure ******** ********* Code 008016 Marque HOMAG Modèle BMG …" at bounding box center [751, 277] width 1008 height 552
click at [861, 470] on img "Go to Slide 14" at bounding box center [877, 475] width 73 height 56
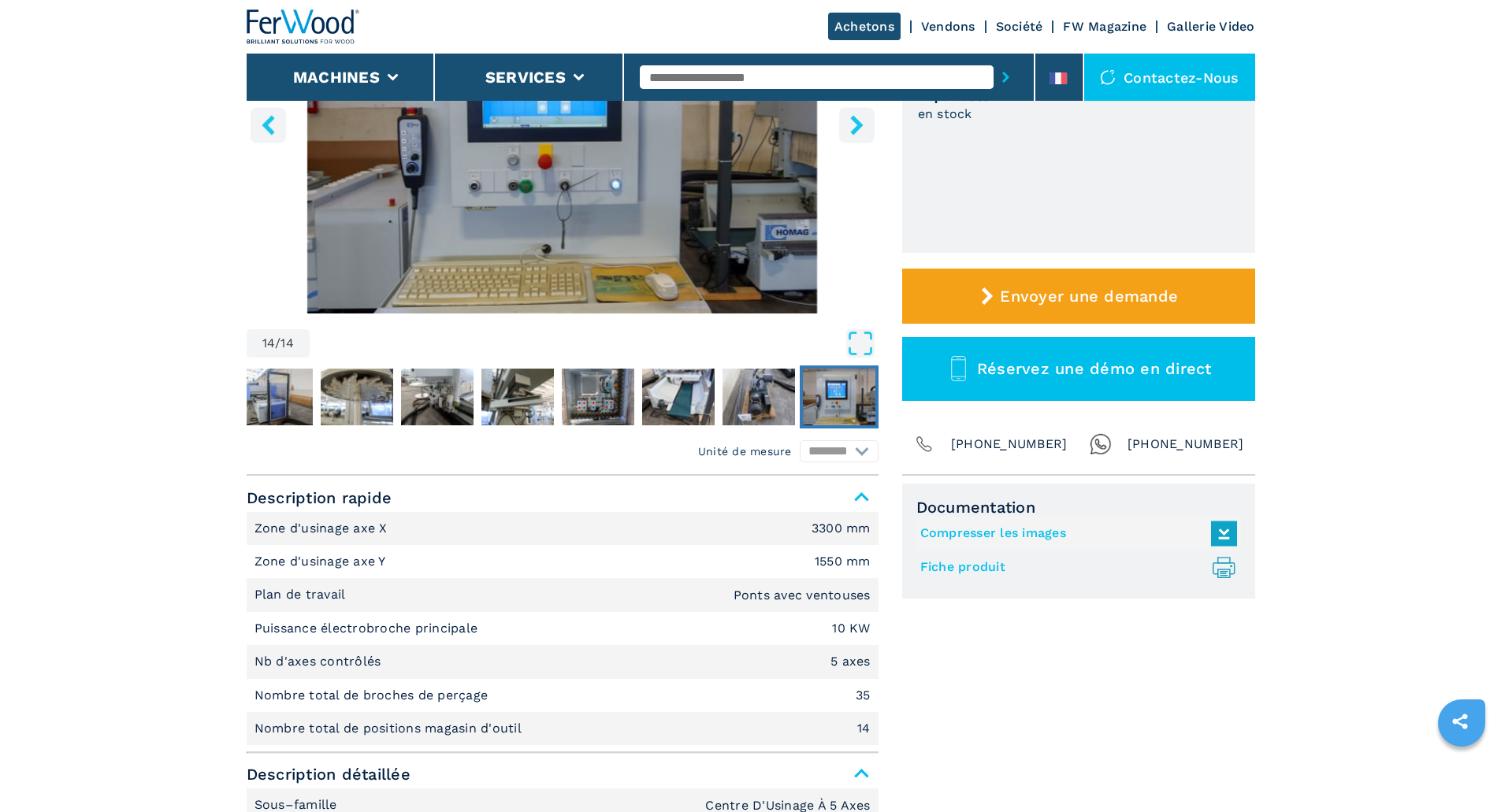
scroll to position [315, 0]
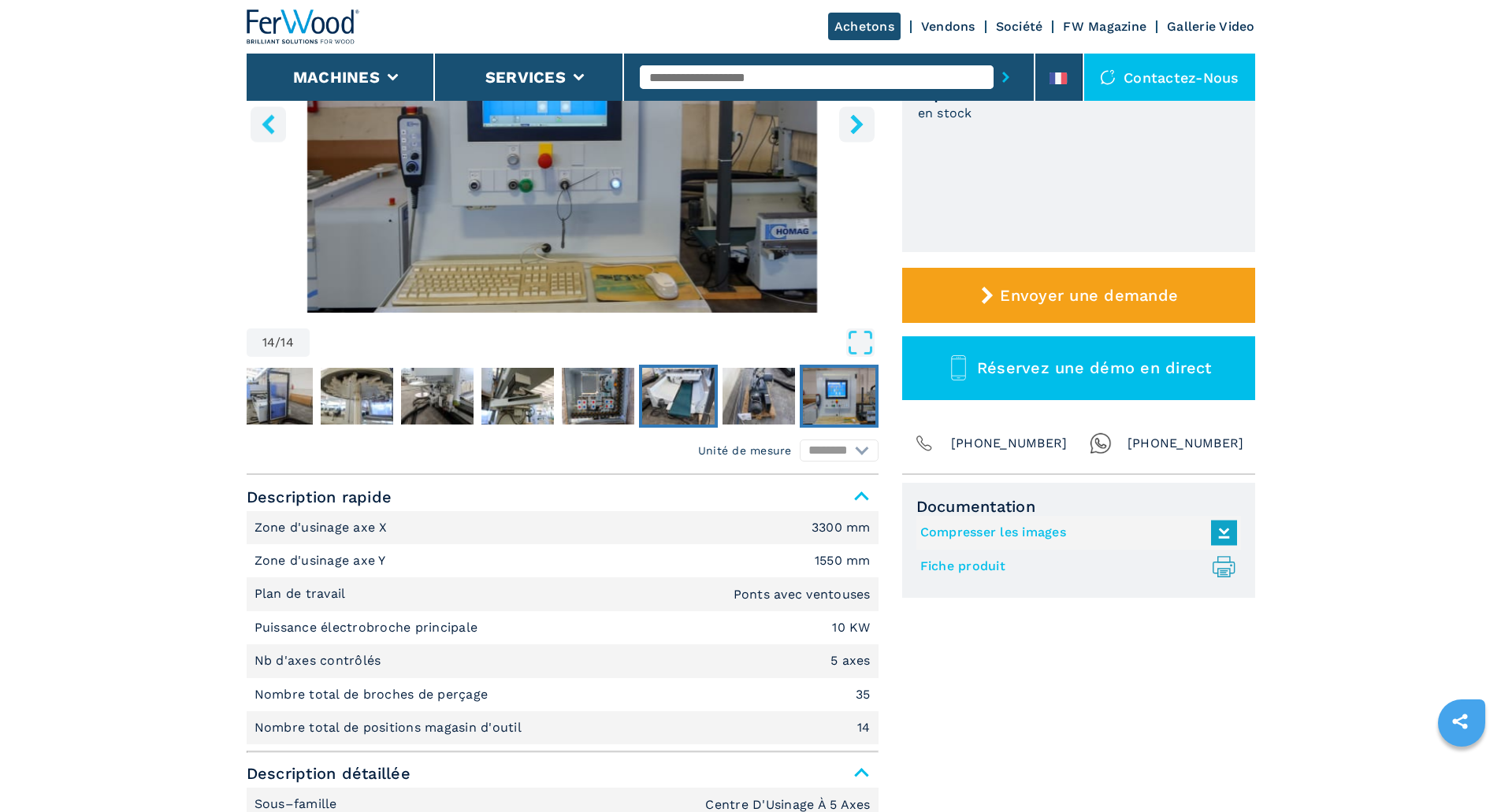
click at [673, 387] on img "Go to Slide 12" at bounding box center [678, 396] width 73 height 56
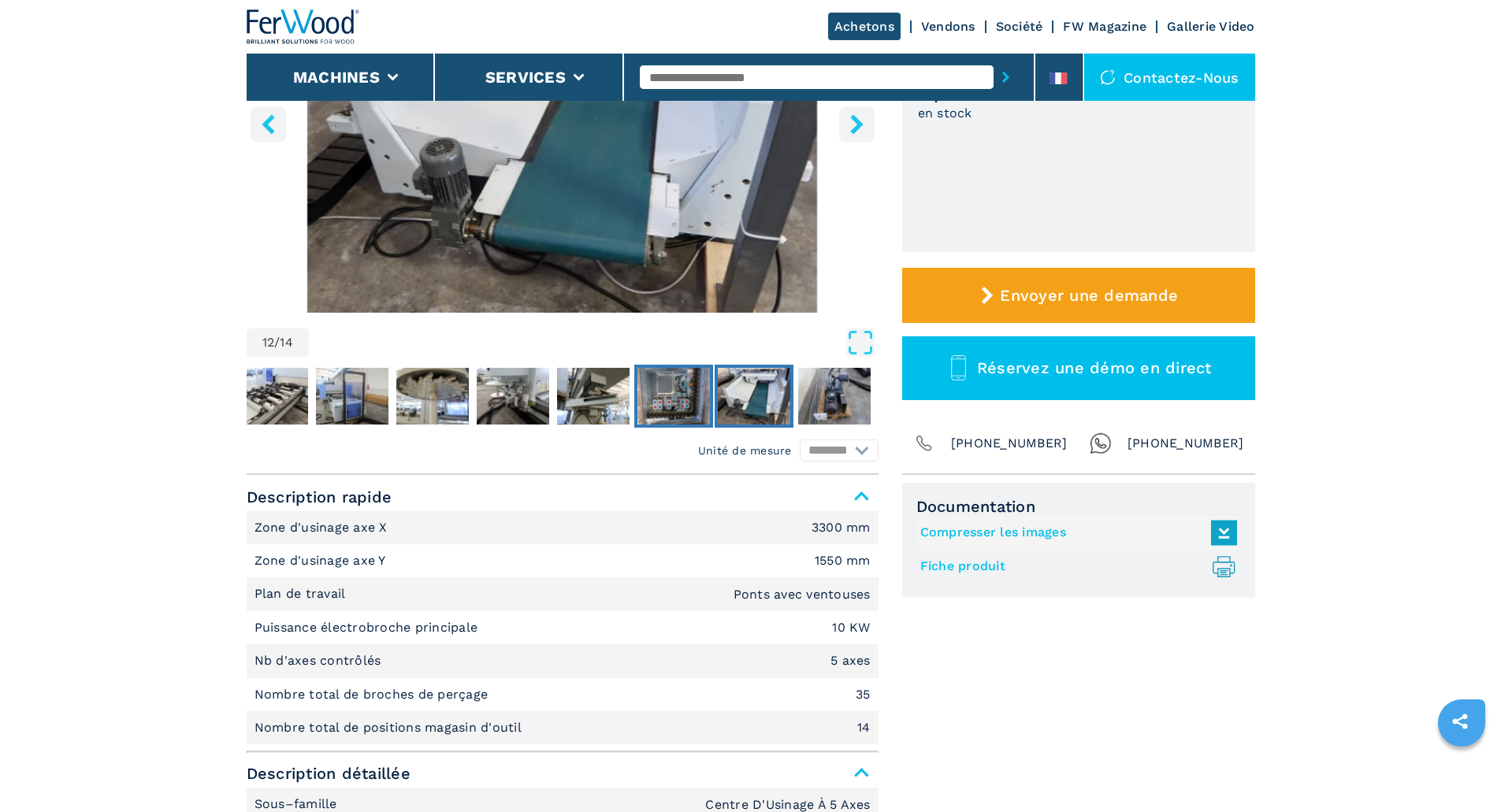
click at [660, 392] on img "Go to Slide 11" at bounding box center [673, 396] width 73 height 56
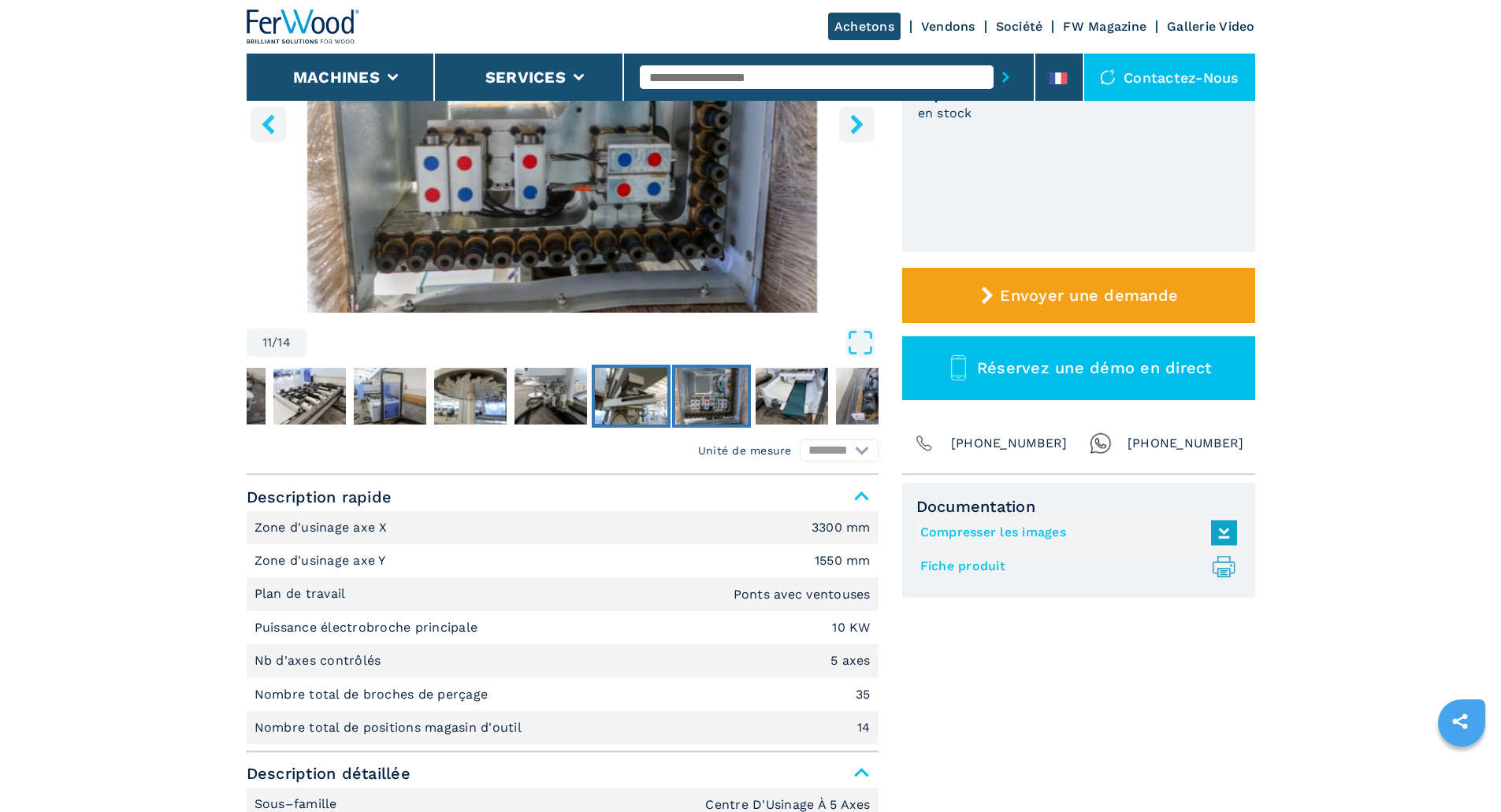
click at [623, 399] on img "Go to Slide 10" at bounding box center [630, 396] width 73 height 56
click at [582, 400] on img "Go to Slide 9" at bounding box center [550, 396] width 73 height 56
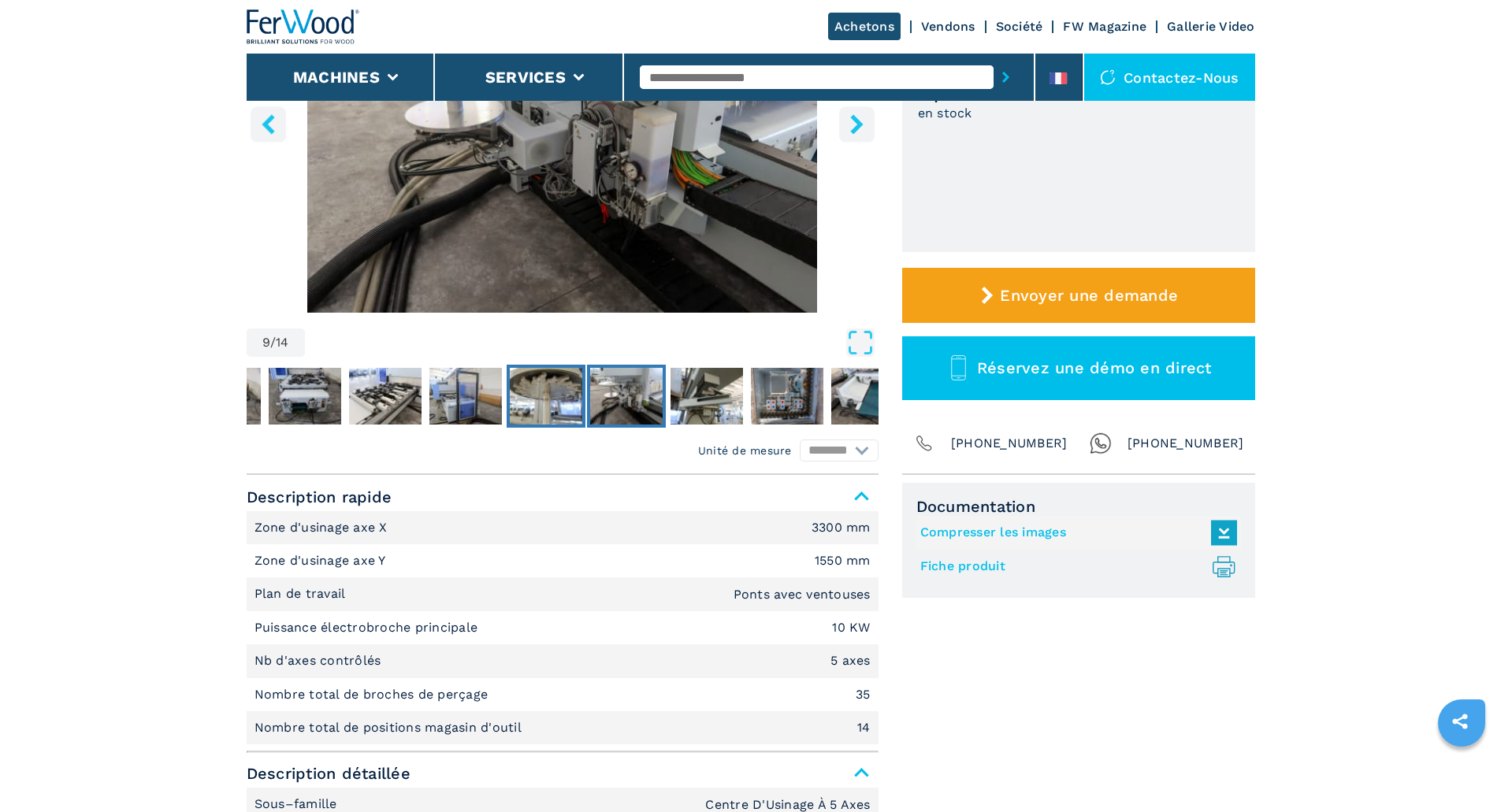
click at [546, 403] on img "Go to Slide 8" at bounding box center [546, 396] width 73 height 56
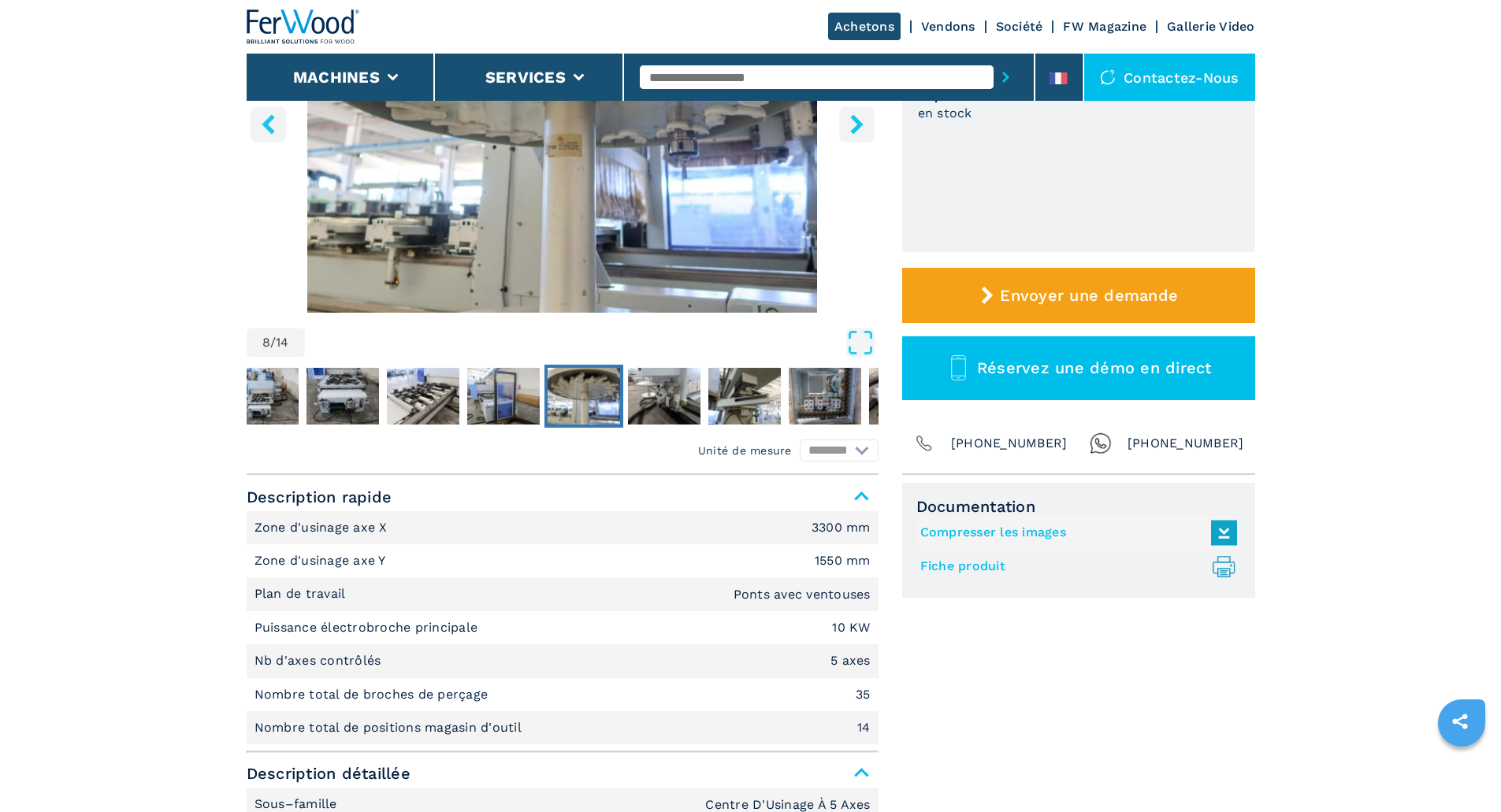
click at [544, 403] on button "Go to Slide 8" at bounding box center [583, 396] width 79 height 63
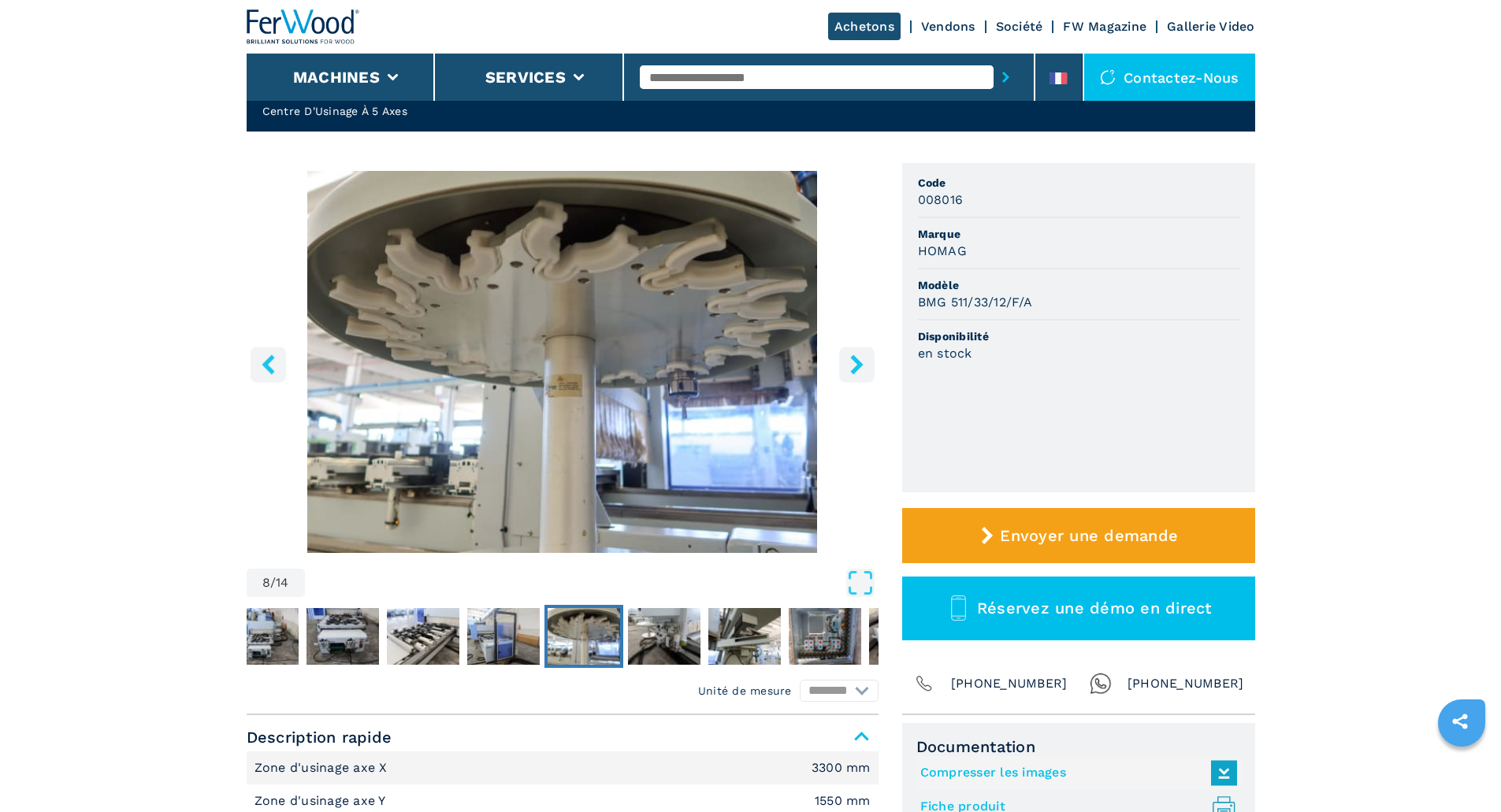
scroll to position [157, 0]
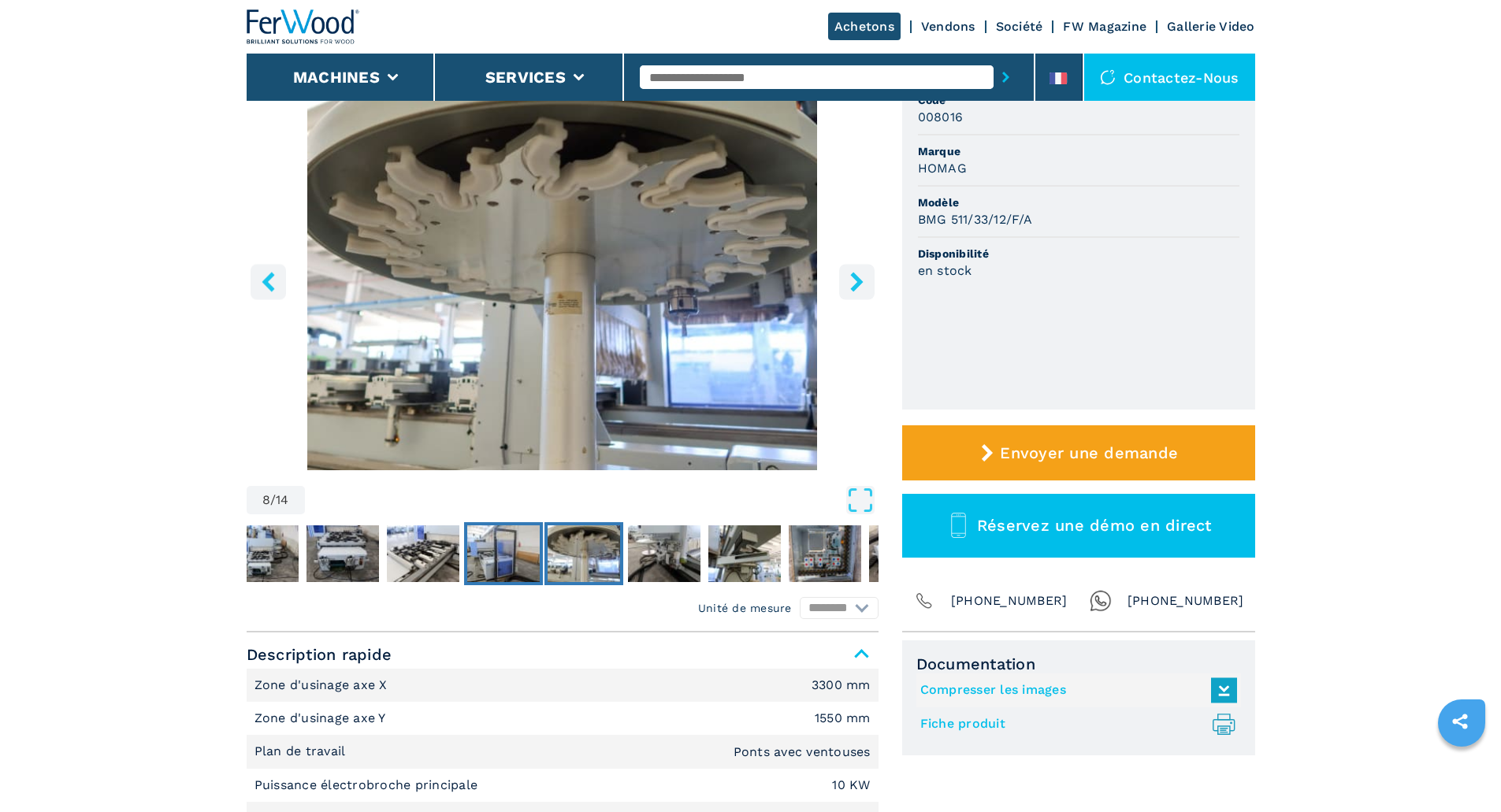
click at [525, 545] on img "Go to Slide 7" at bounding box center [503, 553] width 73 height 56
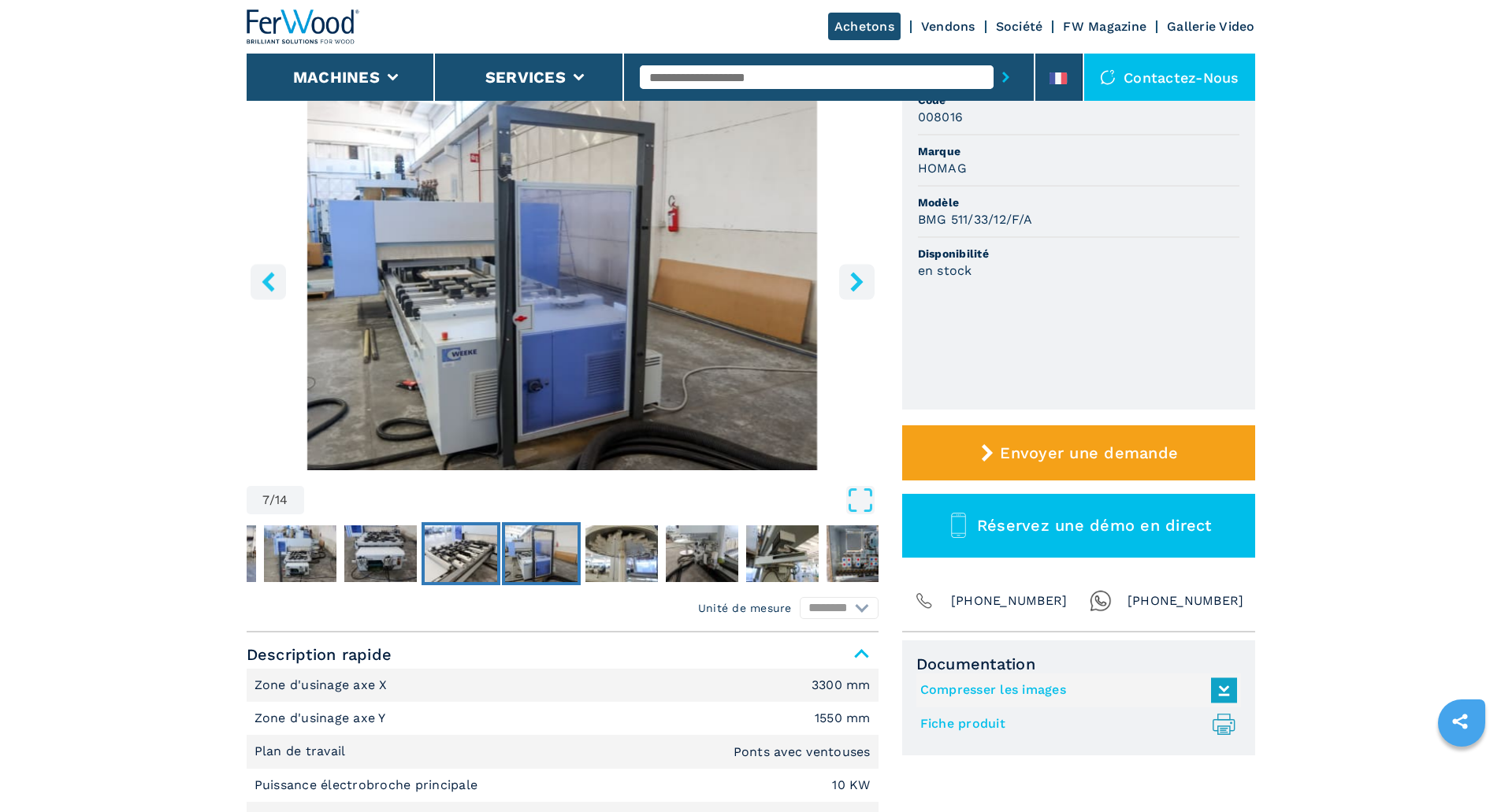
click at [456, 554] on img "Go to Slide 6" at bounding box center [460, 553] width 73 height 56
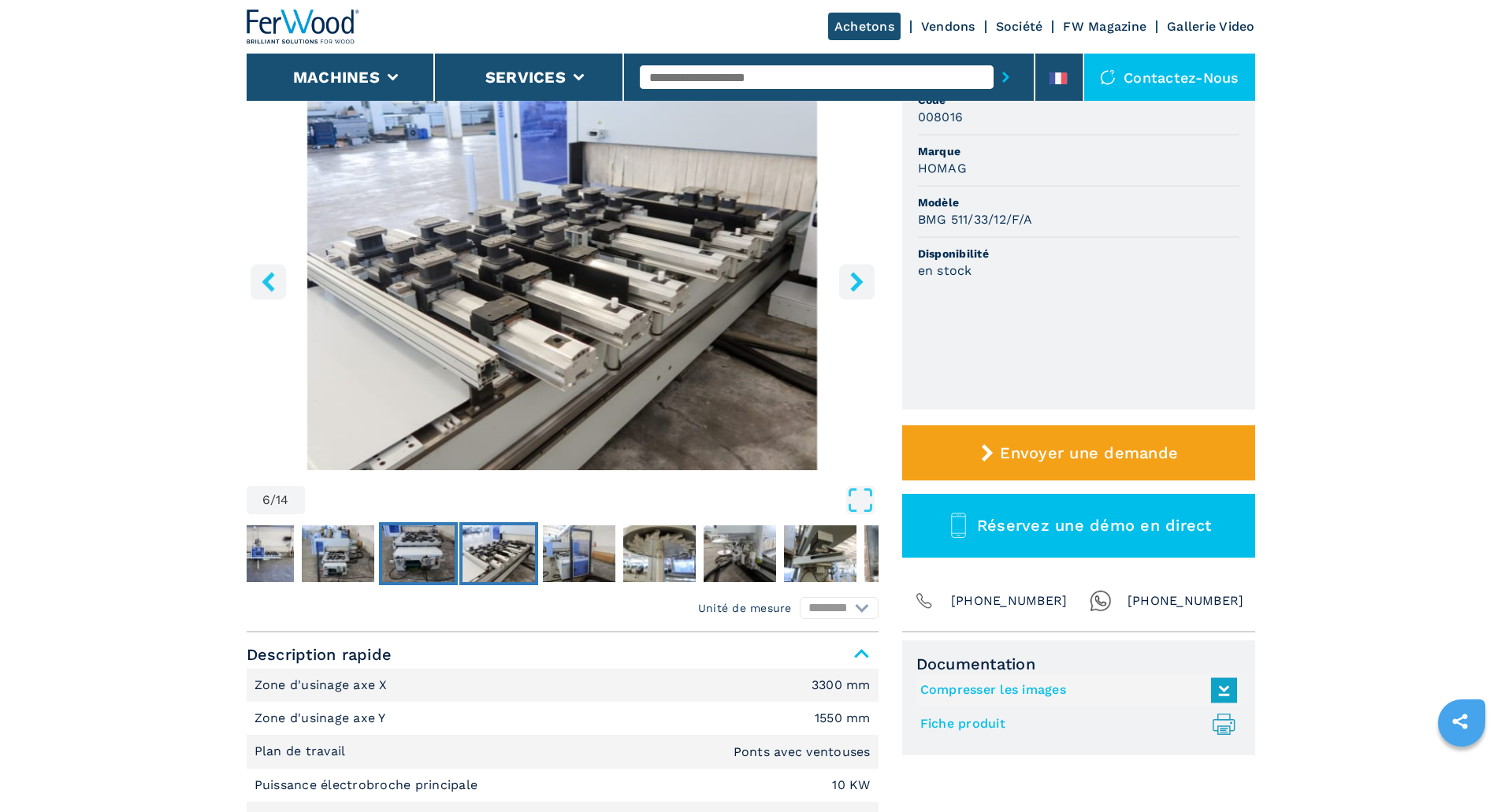
click at [430, 551] on img "Go to Slide 5" at bounding box center [418, 553] width 73 height 56
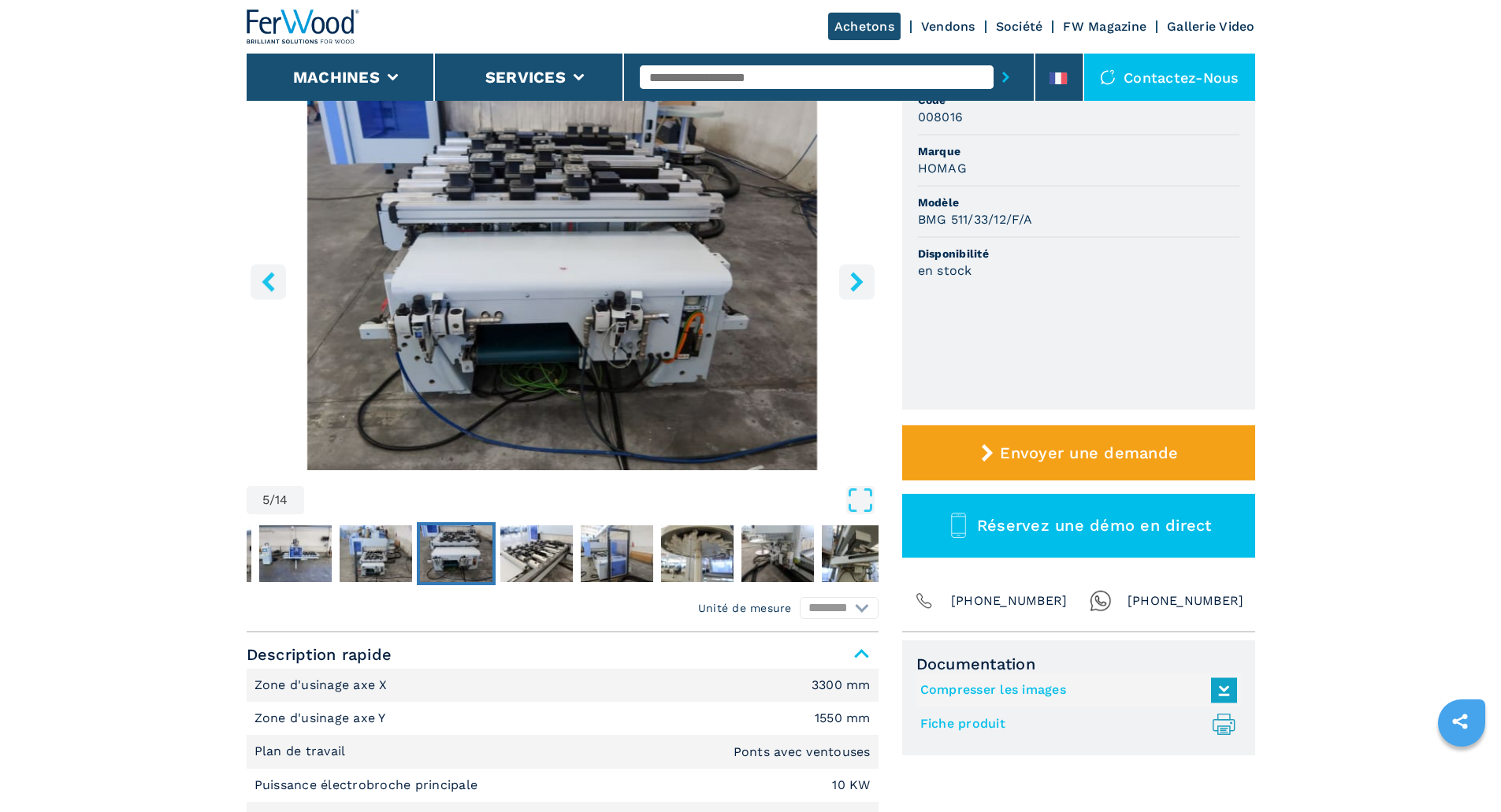
click at [574, 588] on div at bounding box center [563, 553] width 632 height 71
click at [553, 556] on img "Go to Slide 6" at bounding box center [536, 553] width 73 height 56
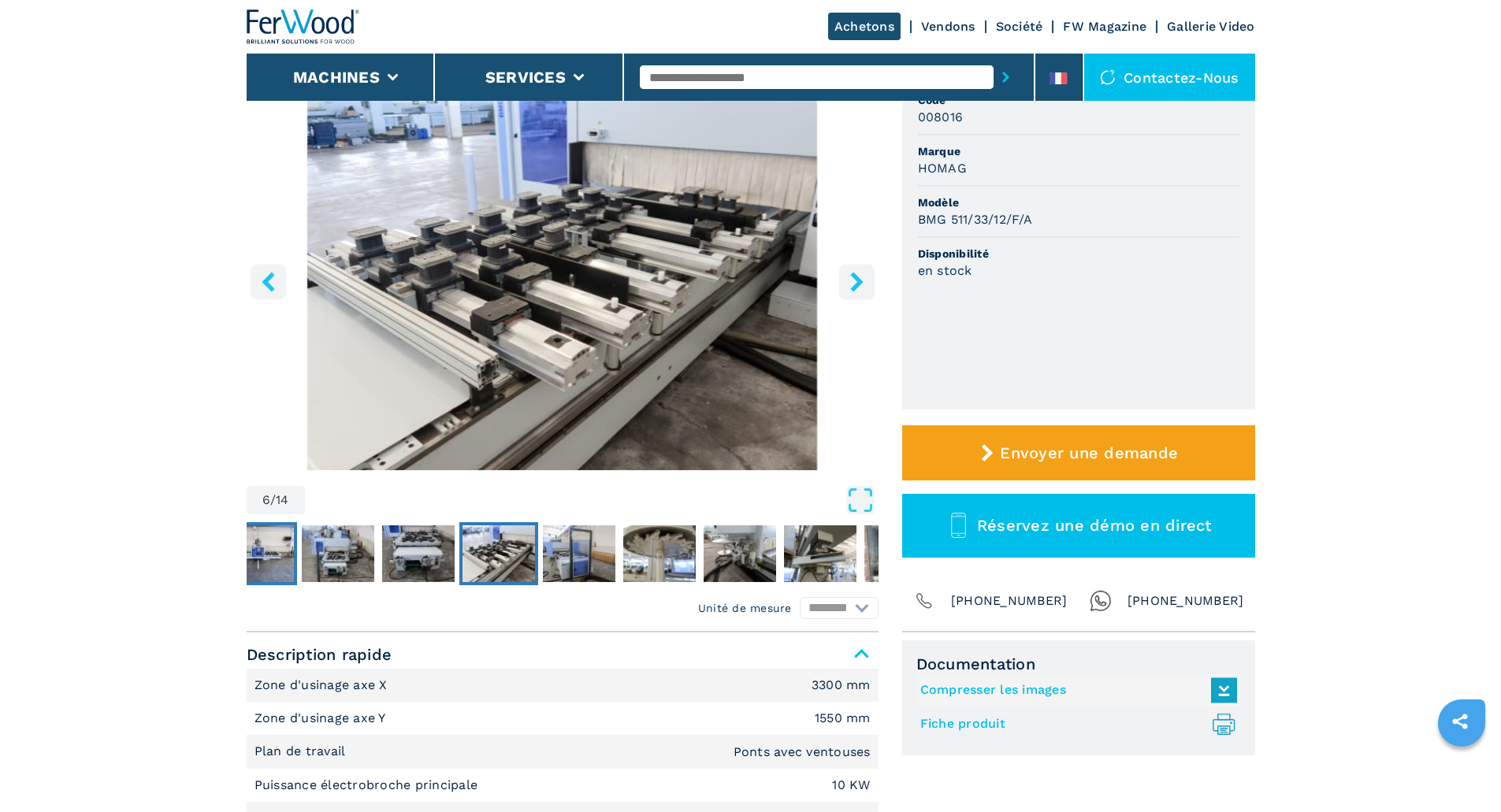
click at [272, 559] on img "Go to Slide 3" at bounding box center [257, 553] width 73 height 56
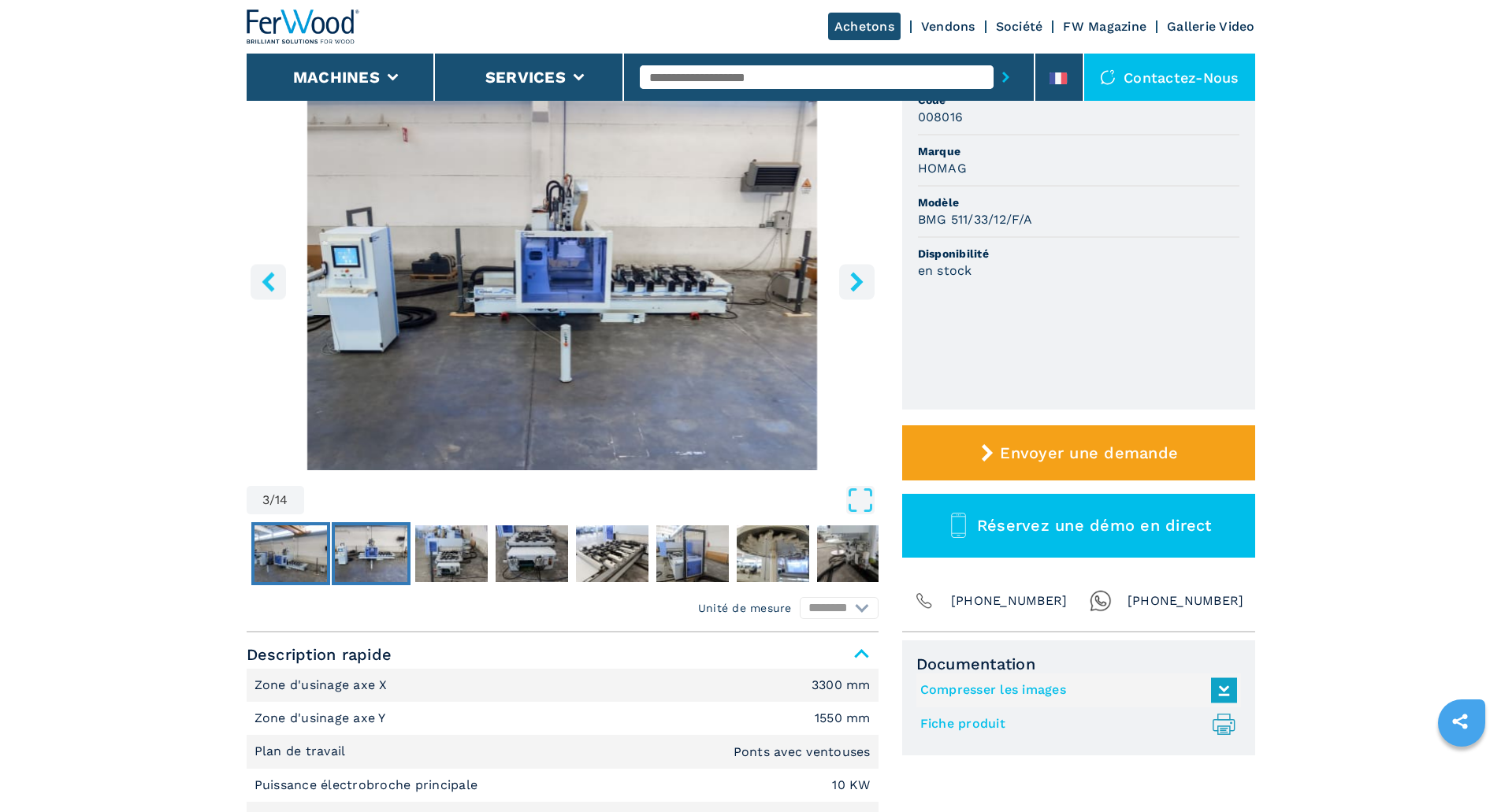
click at [290, 558] on img "Go to Slide 2" at bounding box center [290, 553] width 73 height 56
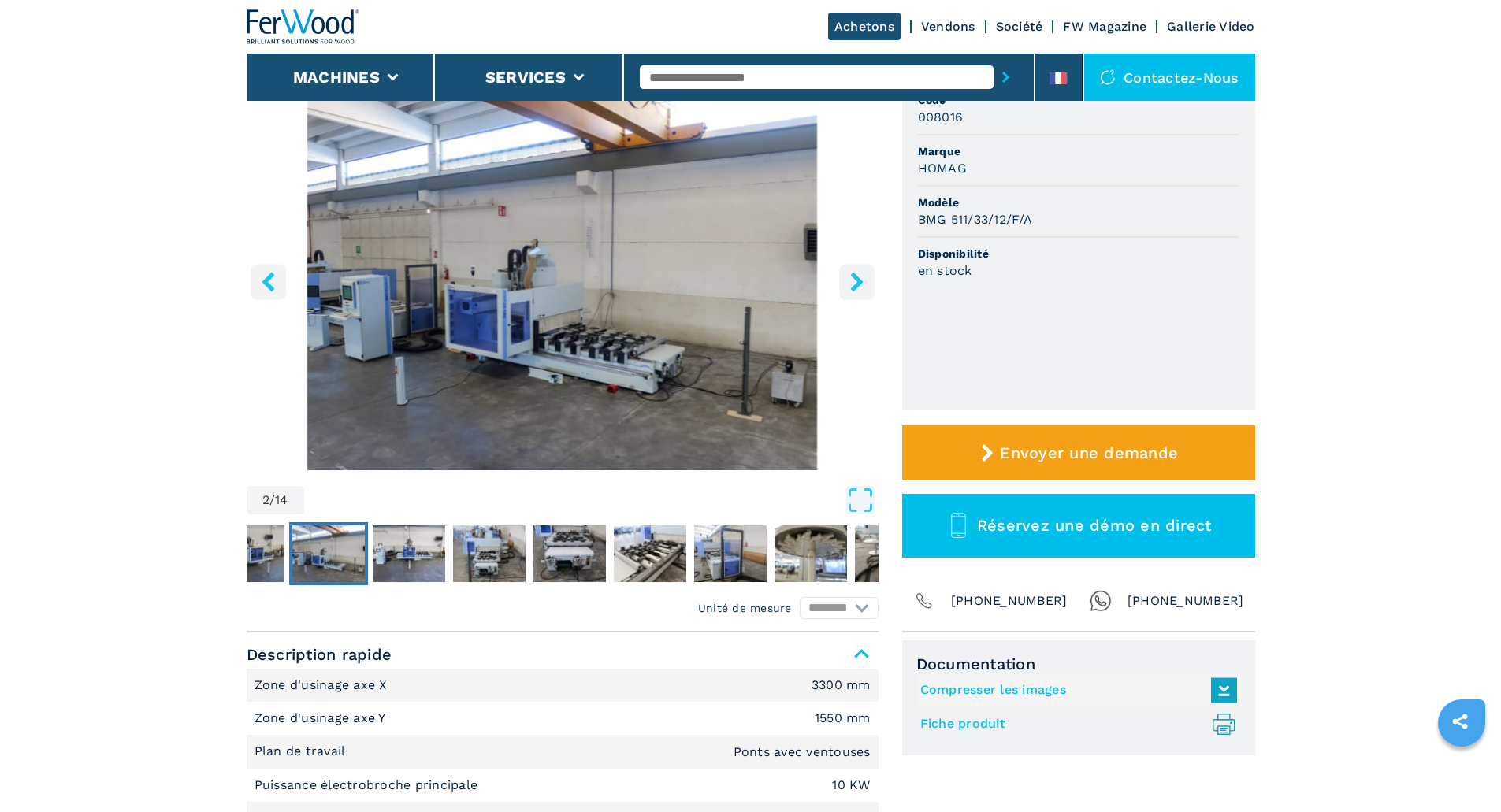
click at [290, 558] on button "Go to Slide 2" at bounding box center [328, 553] width 79 height 63
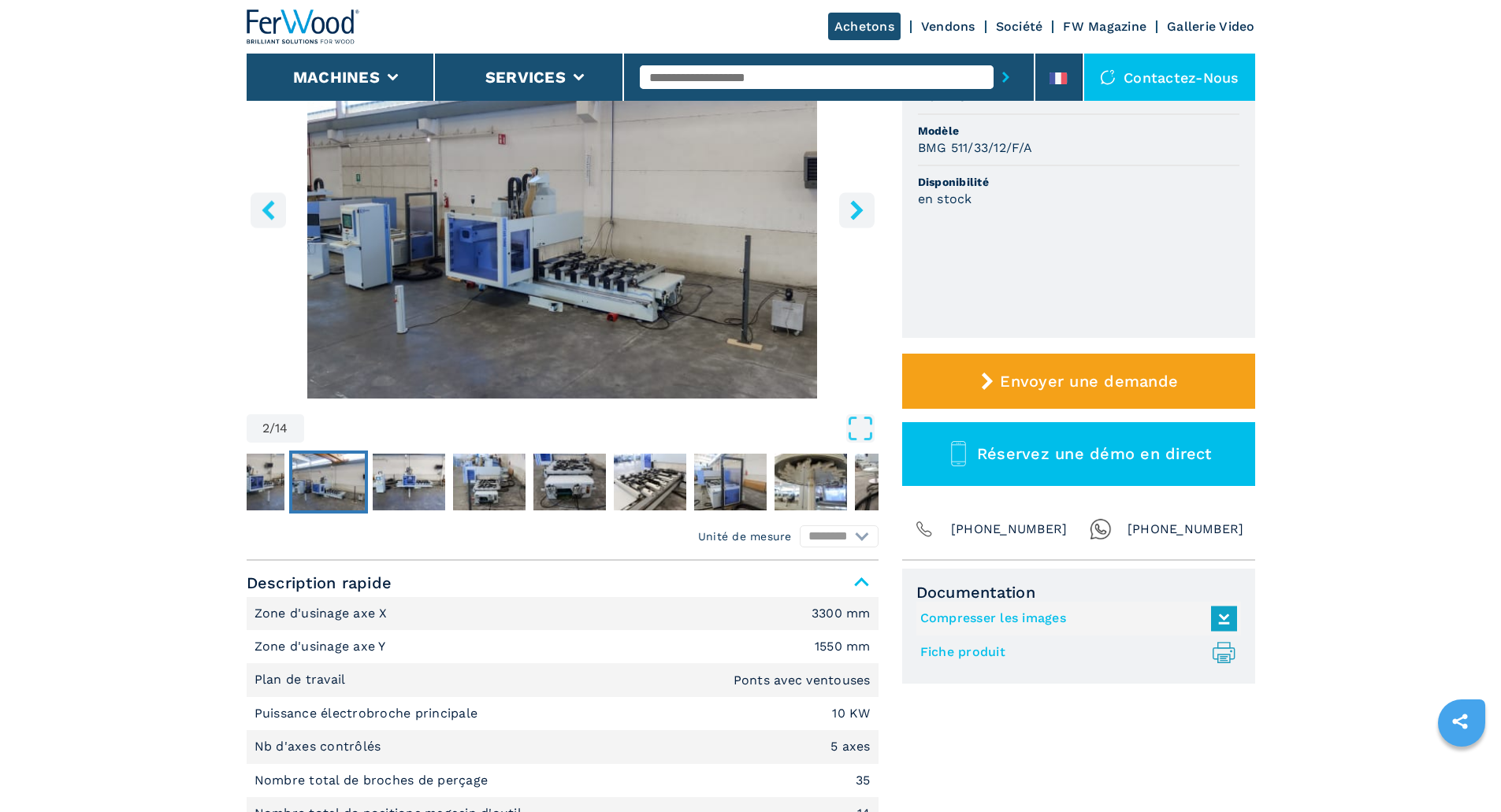
scroll to position [237, 0]
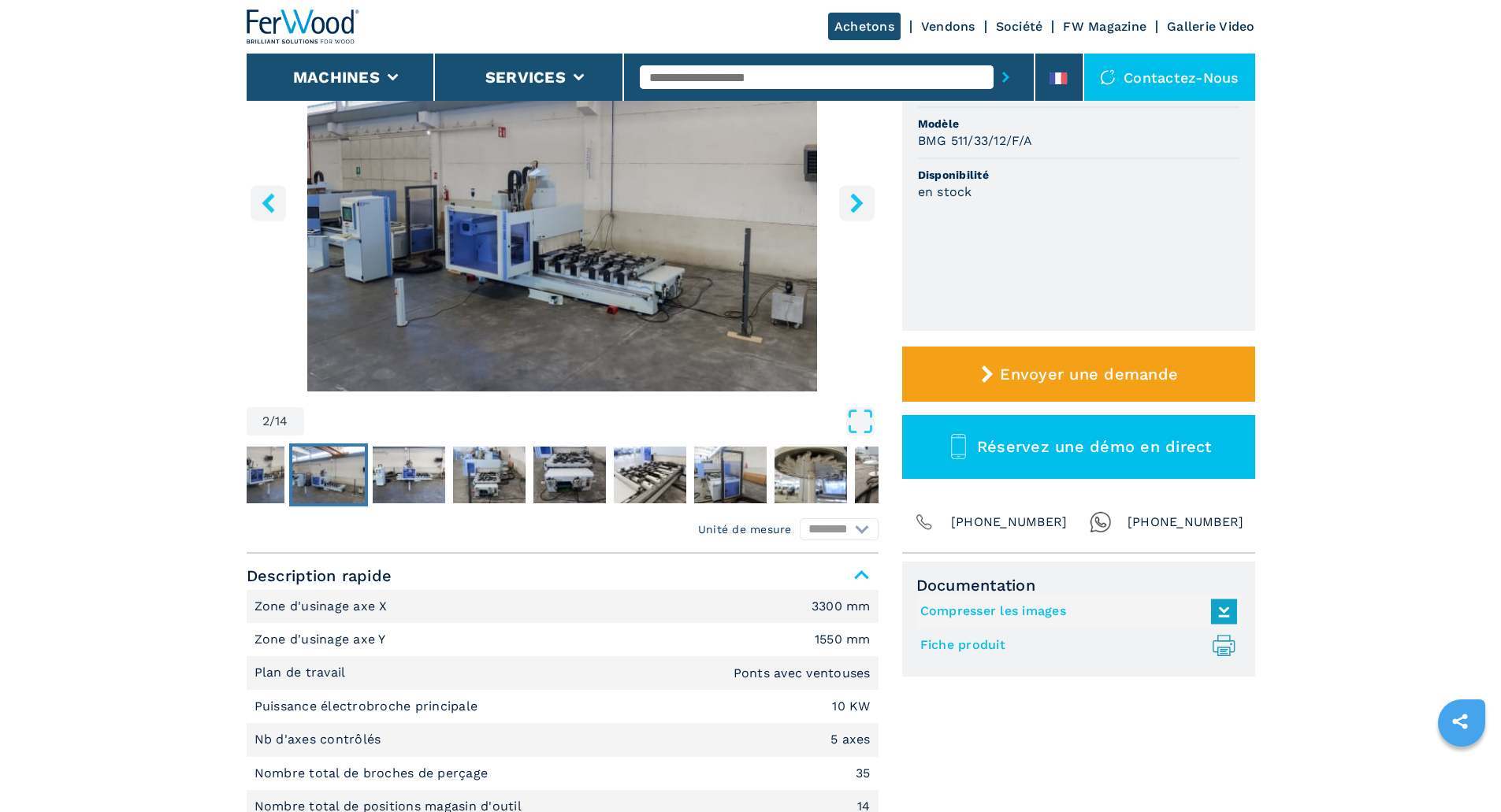
click at [1219, 644] on icon ".prefix__st0{stroke-linecap:round;stroke-linejoin:round}.prefix__st0,.prefix__s…" at bounding box center [1223, 645] width 26 height 26
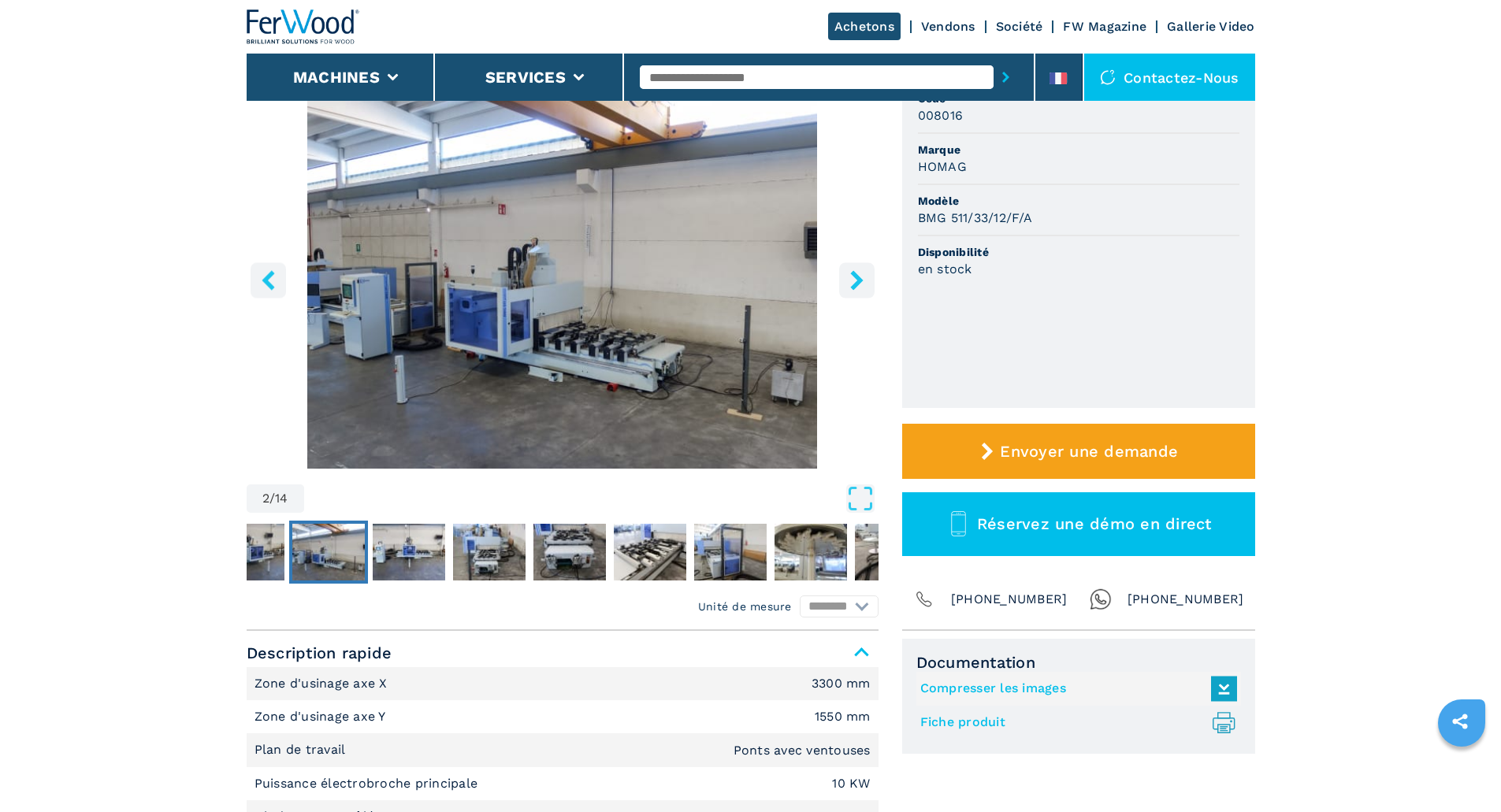
scroll to position [0, 0]
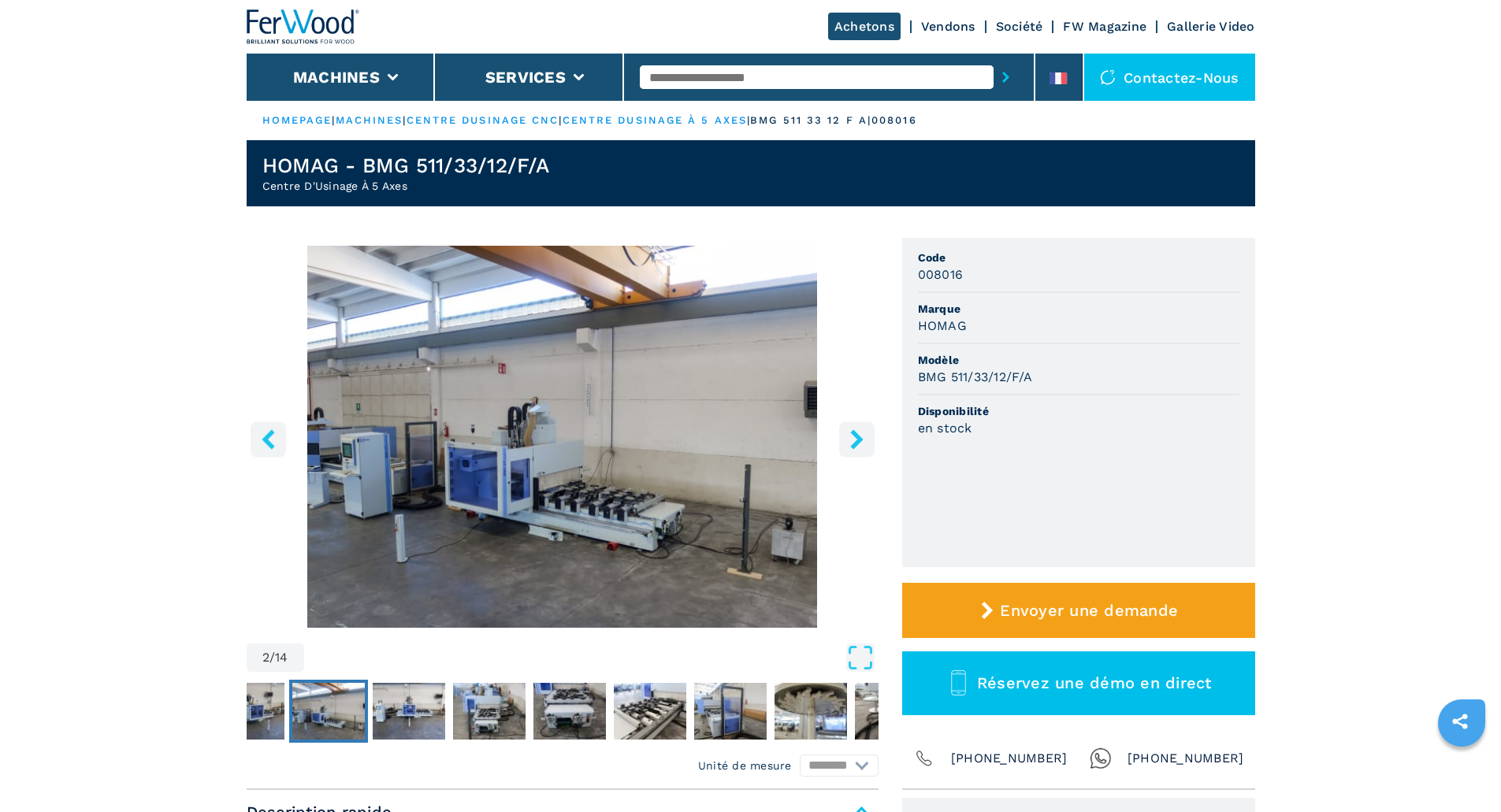
drag, startPoint x: 522, startPoint y: 111, endPoint x: 525, endPoint y: 121, distance: 10.4
click at [523, 113] on ul "HOMEPAGE | machines | centre dusinage cnc | centre dusinage à 5 axes | bmg 511 …" at bounding box center [751, 120] width 1008 height 39
click at [525, 122] on link "centre dusinage cnc" at bounding box center [483, 120] width 153 height 12
drag, startPoint x: 400, startPoint y: 385, endPoint x: 413, endPoint y: 391, distance: 14.3
click at [400, 385] on img "Go to Slide 2" at bounding box center [563, 436] width 632 height 382
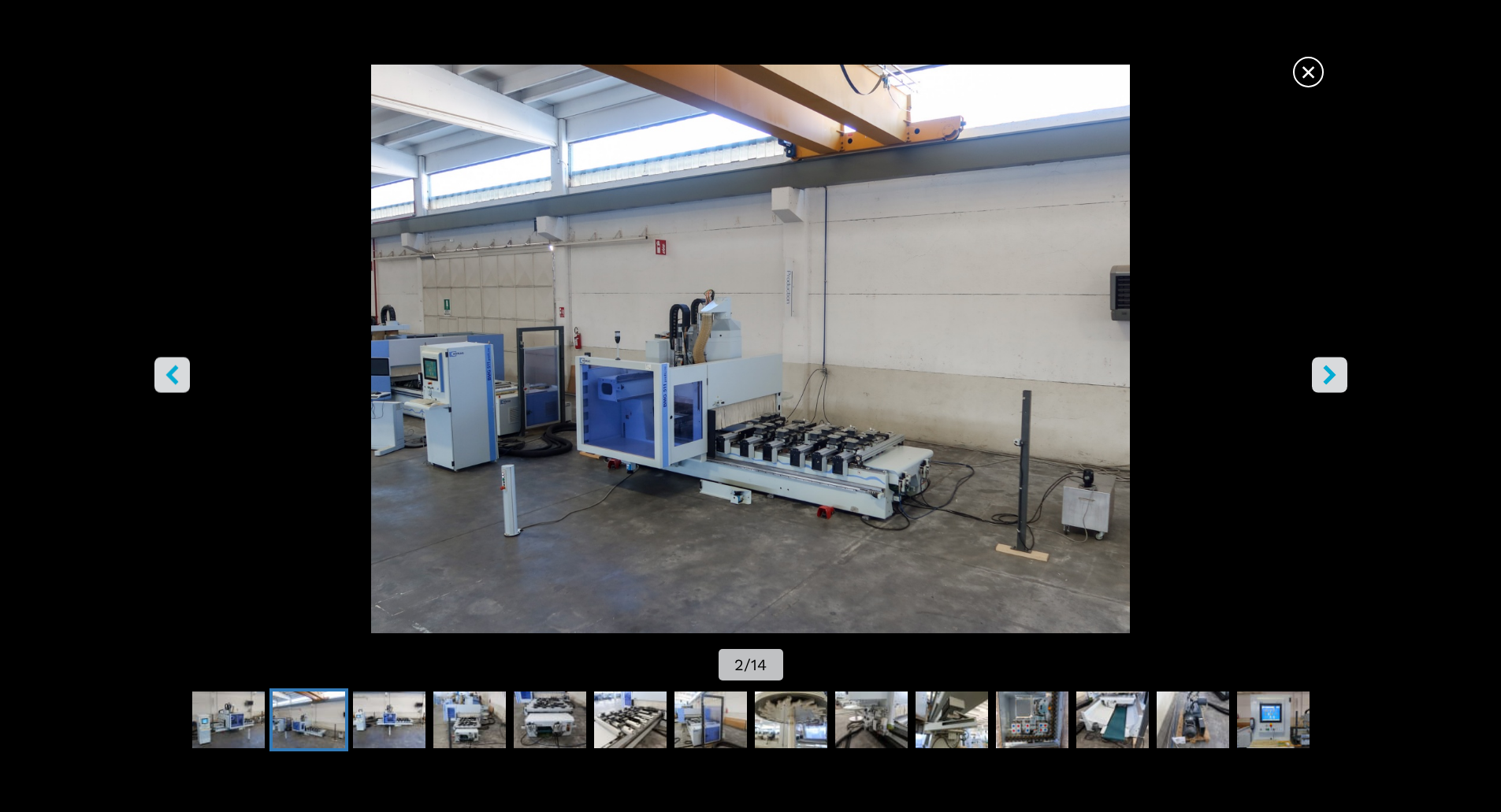
click at [1328, 372] on icon "right-button" at bounding box center [1329, 374] width 20 height 20
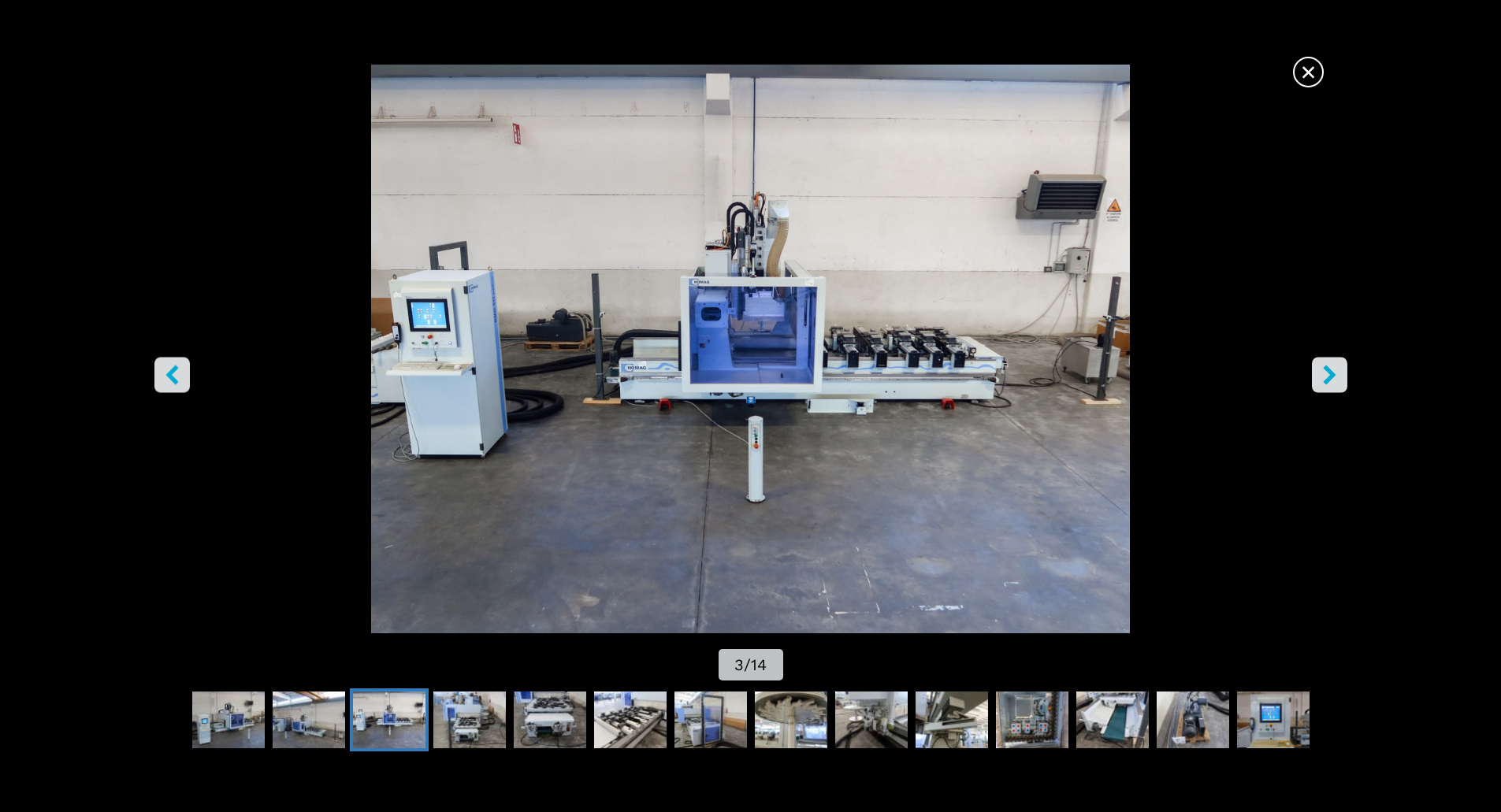
click at [1329, 373] on icon "right-button" at bounding box center [1328, 374] width 13 height 20
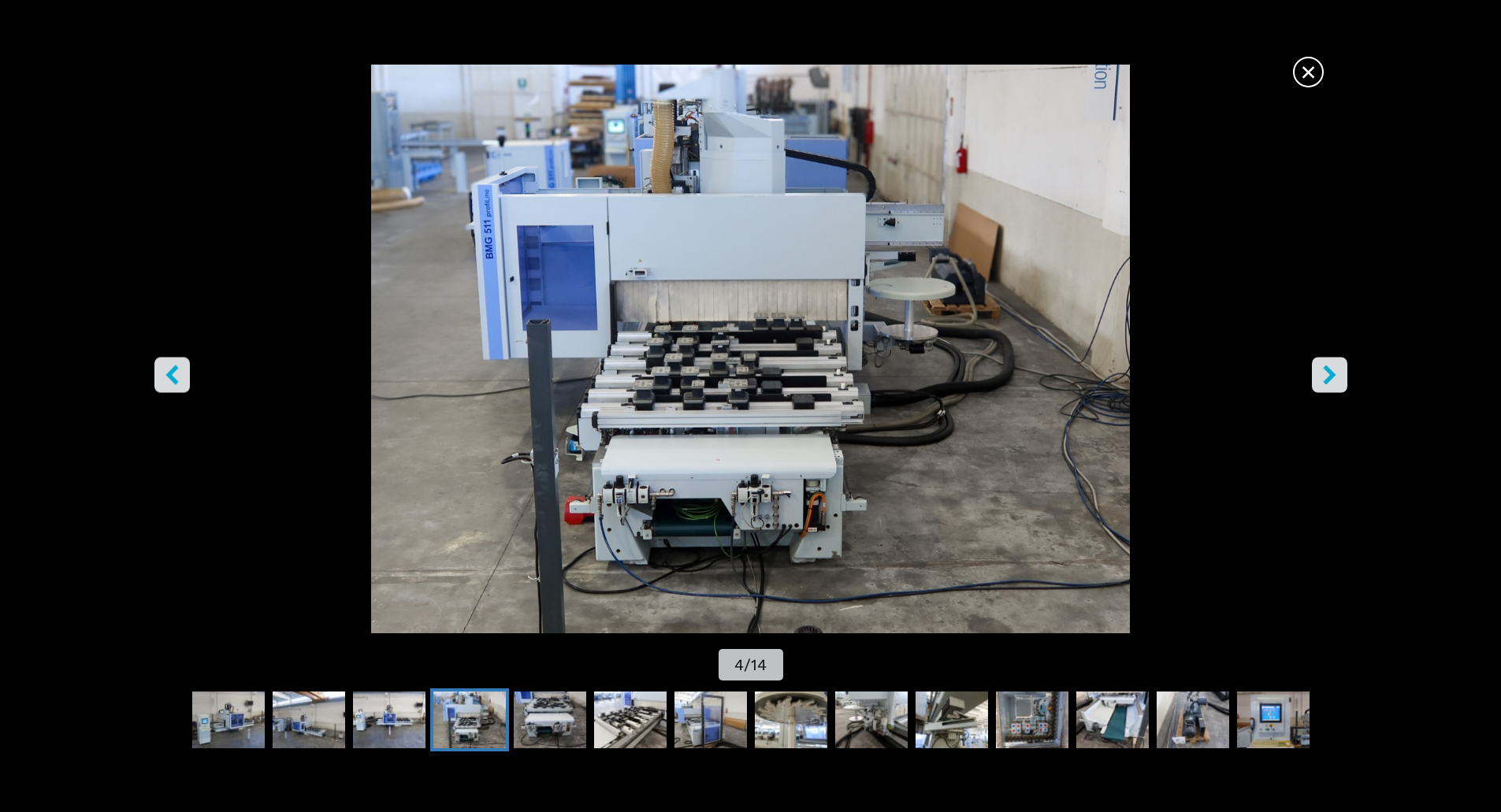
click at [1329, 373] on icon "right-button" at bounding box center [1328, 374] width 13 height 20
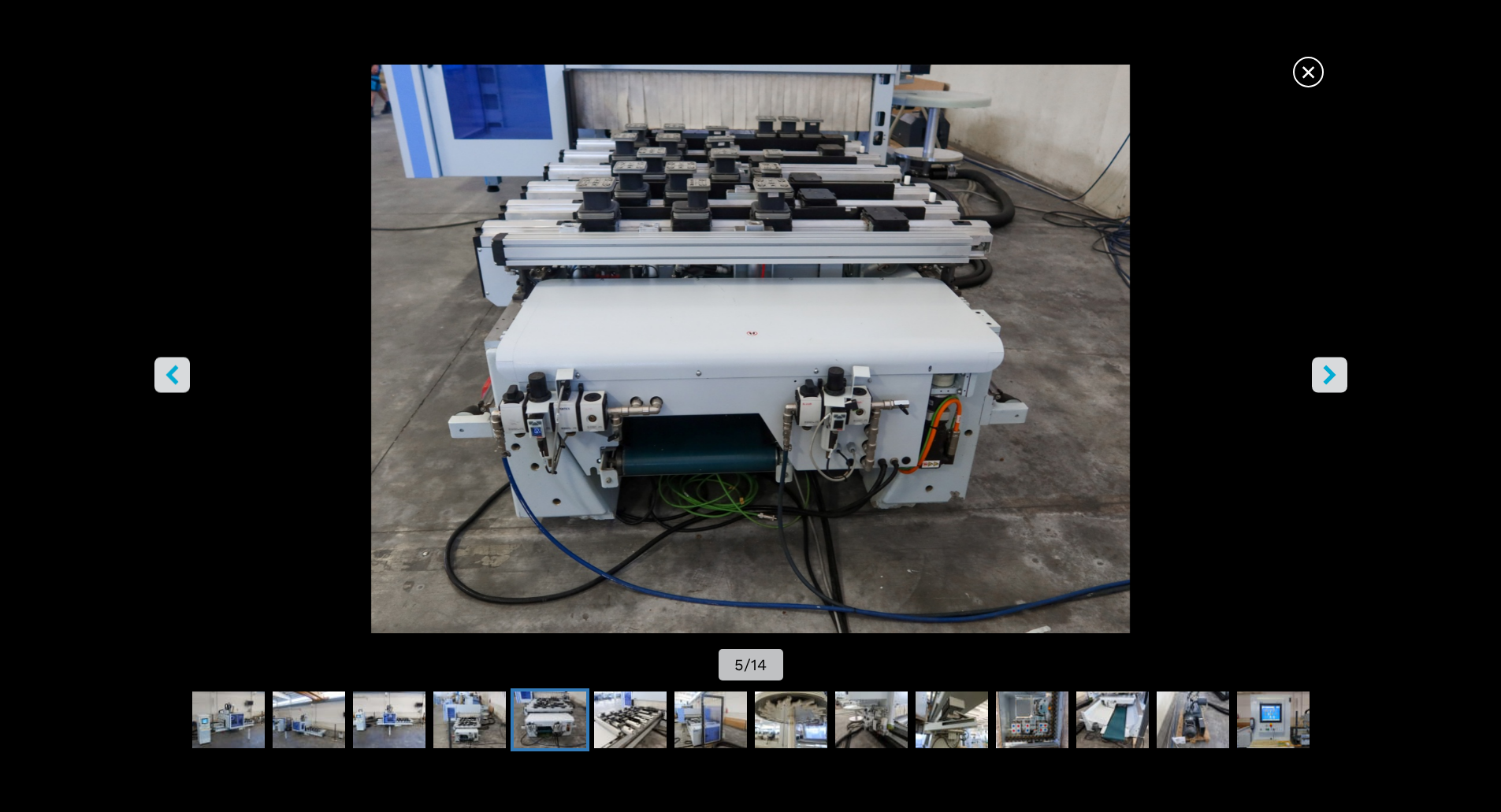
click at [1329, 373] on icon "right-button" at bounding box center [1328, 374] width 13 height 20
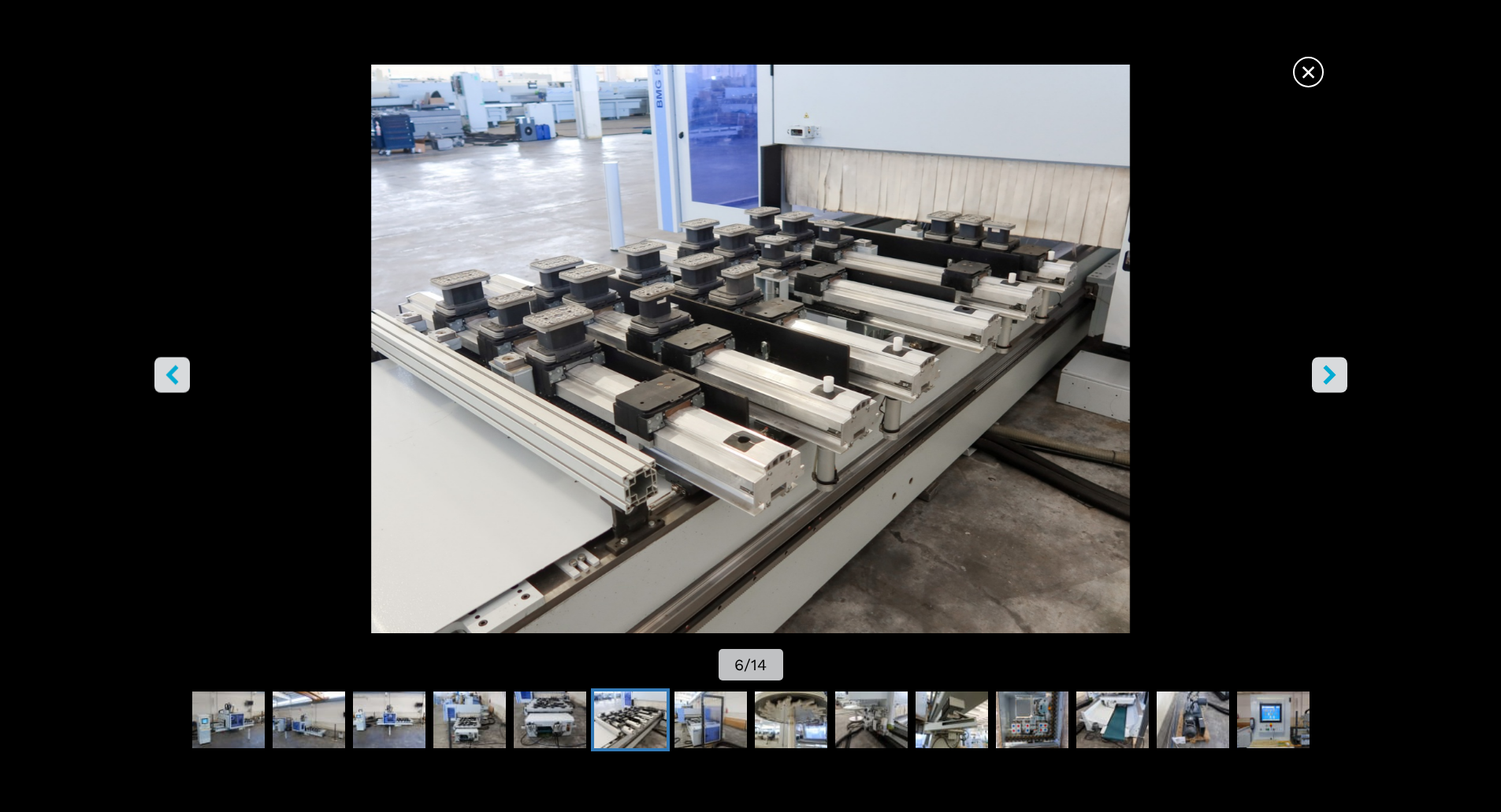
click at [1329, 373] on icon "right-button" at bounding box center [1328, 374] width 13 height 20
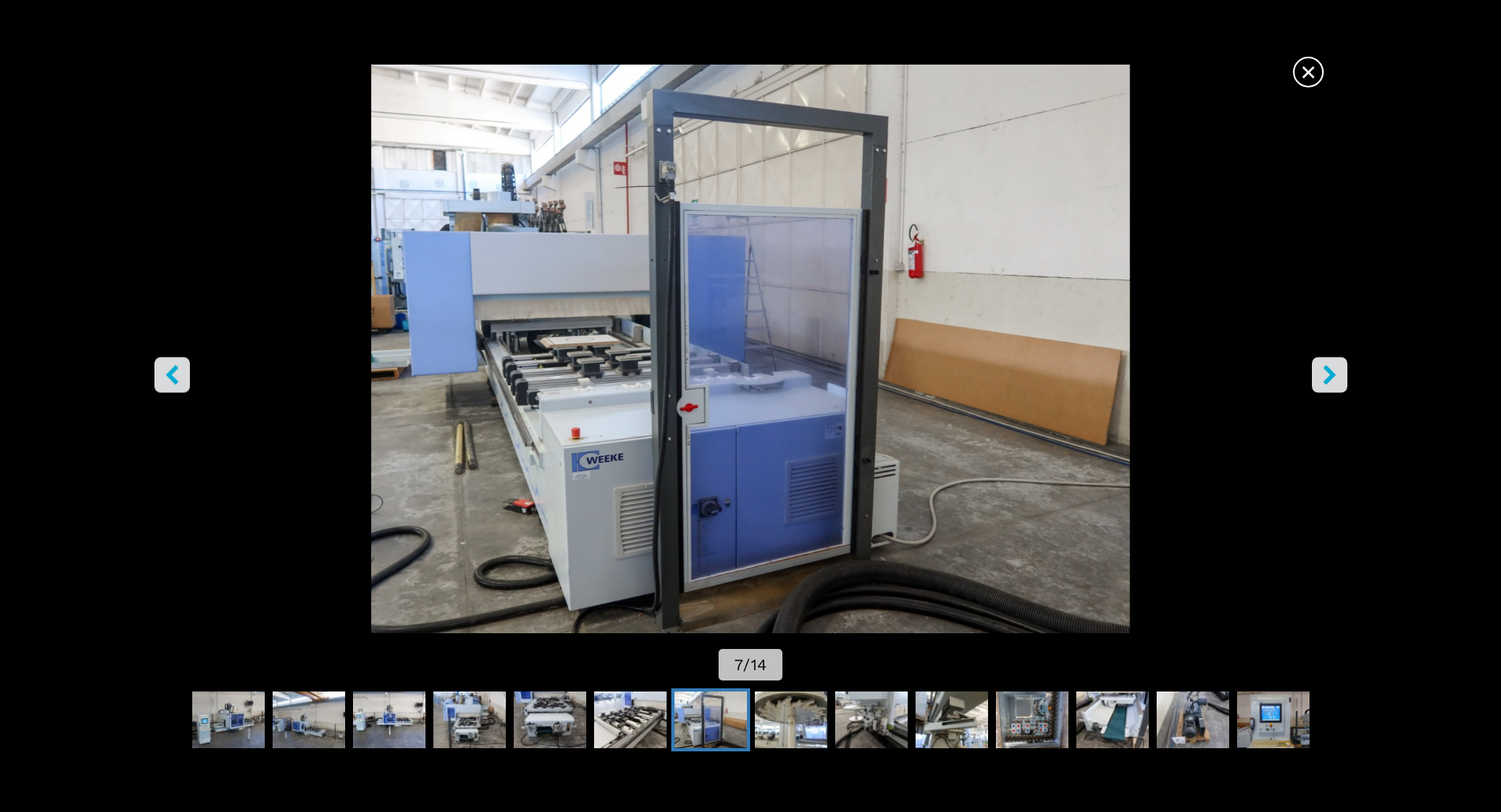
click at [1329, 373] on icon "right-button" at bounding box center [1328, 374] width 13 height 20
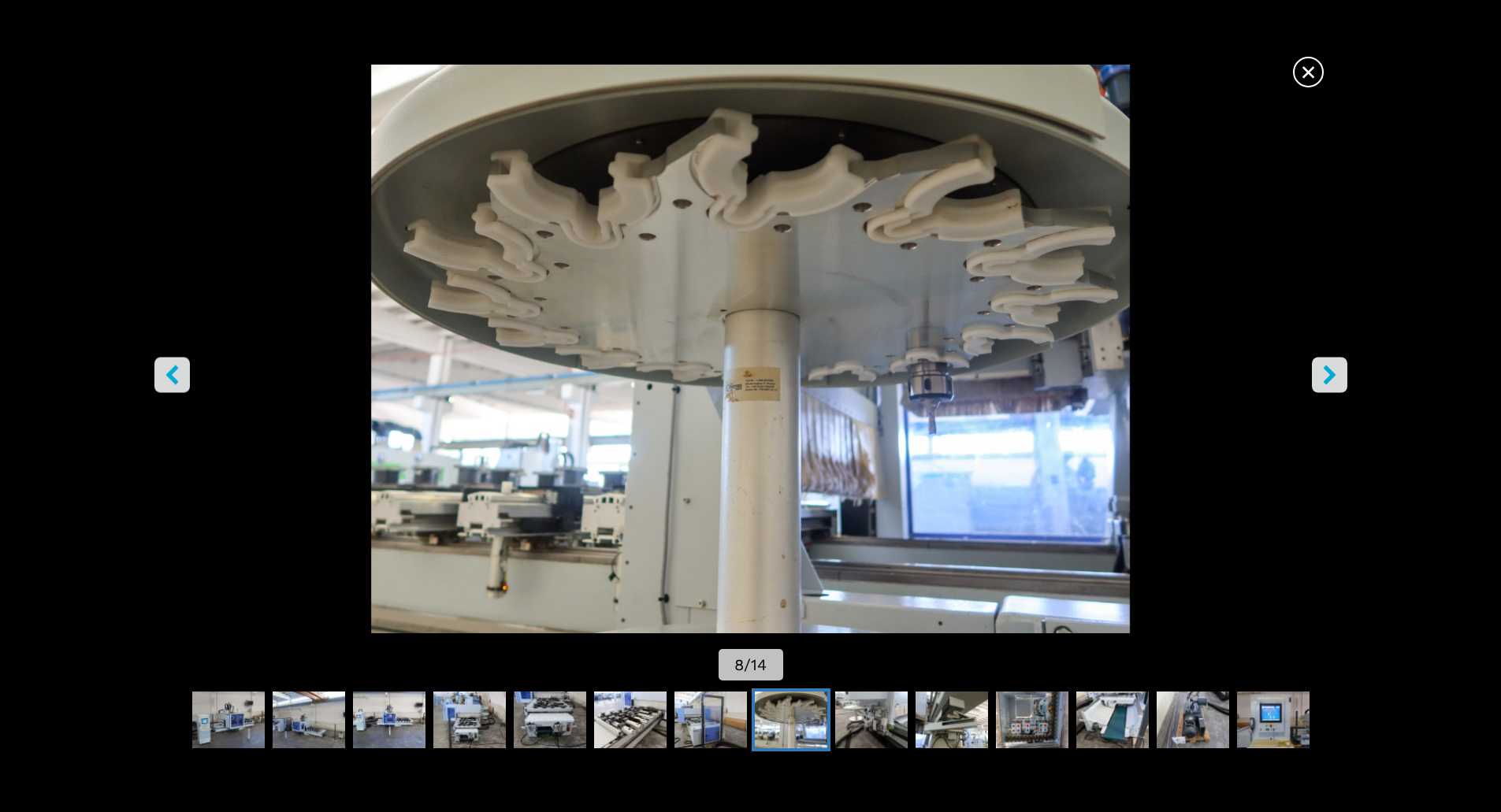
click at [1331, 373] on icon "right-button" at bounding box center [1328, 374] width 13 height 20
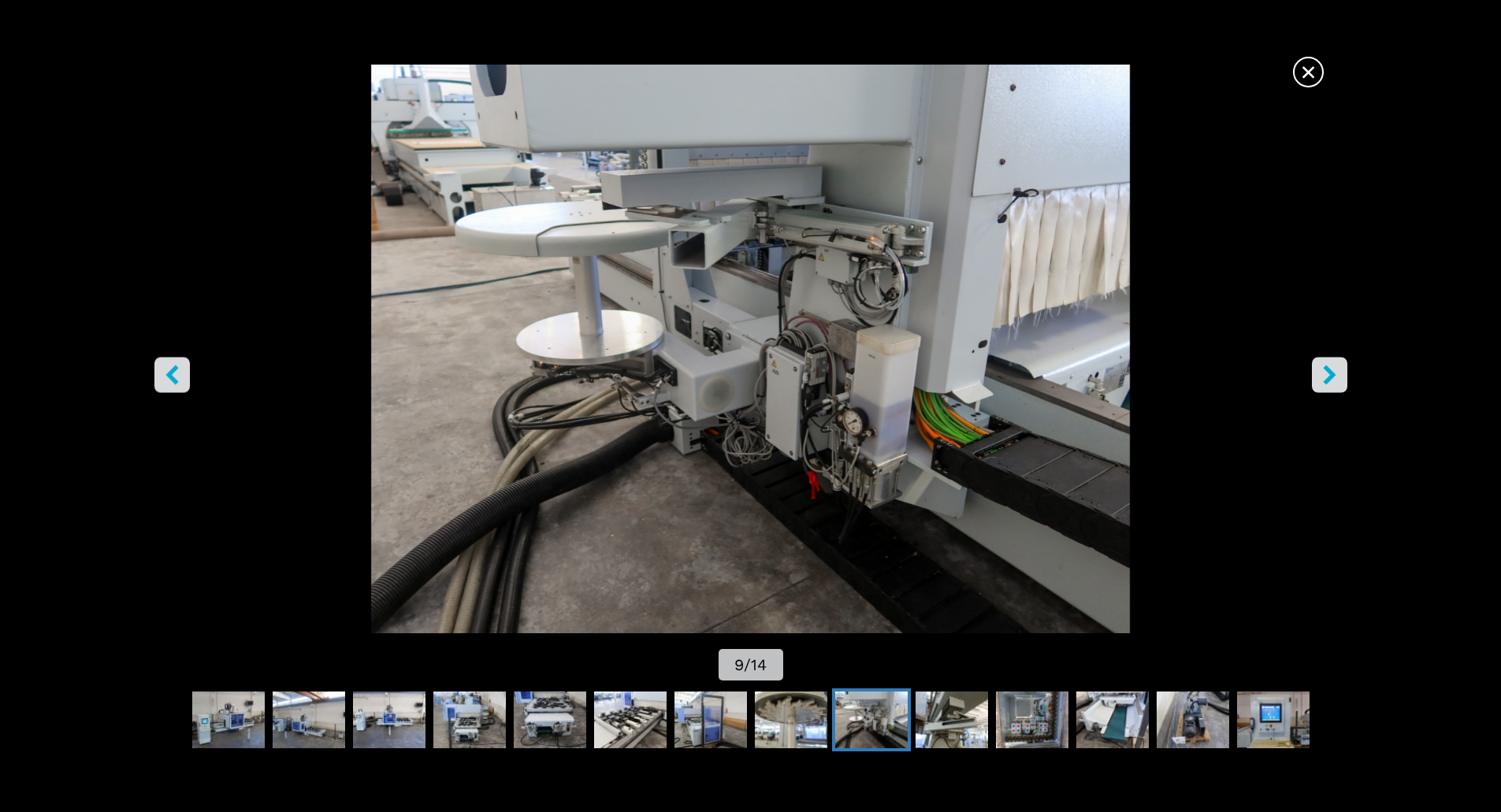
click at [1331, 373] on icon "right-button" at bounding box center [1328, 374] width 13 height 20
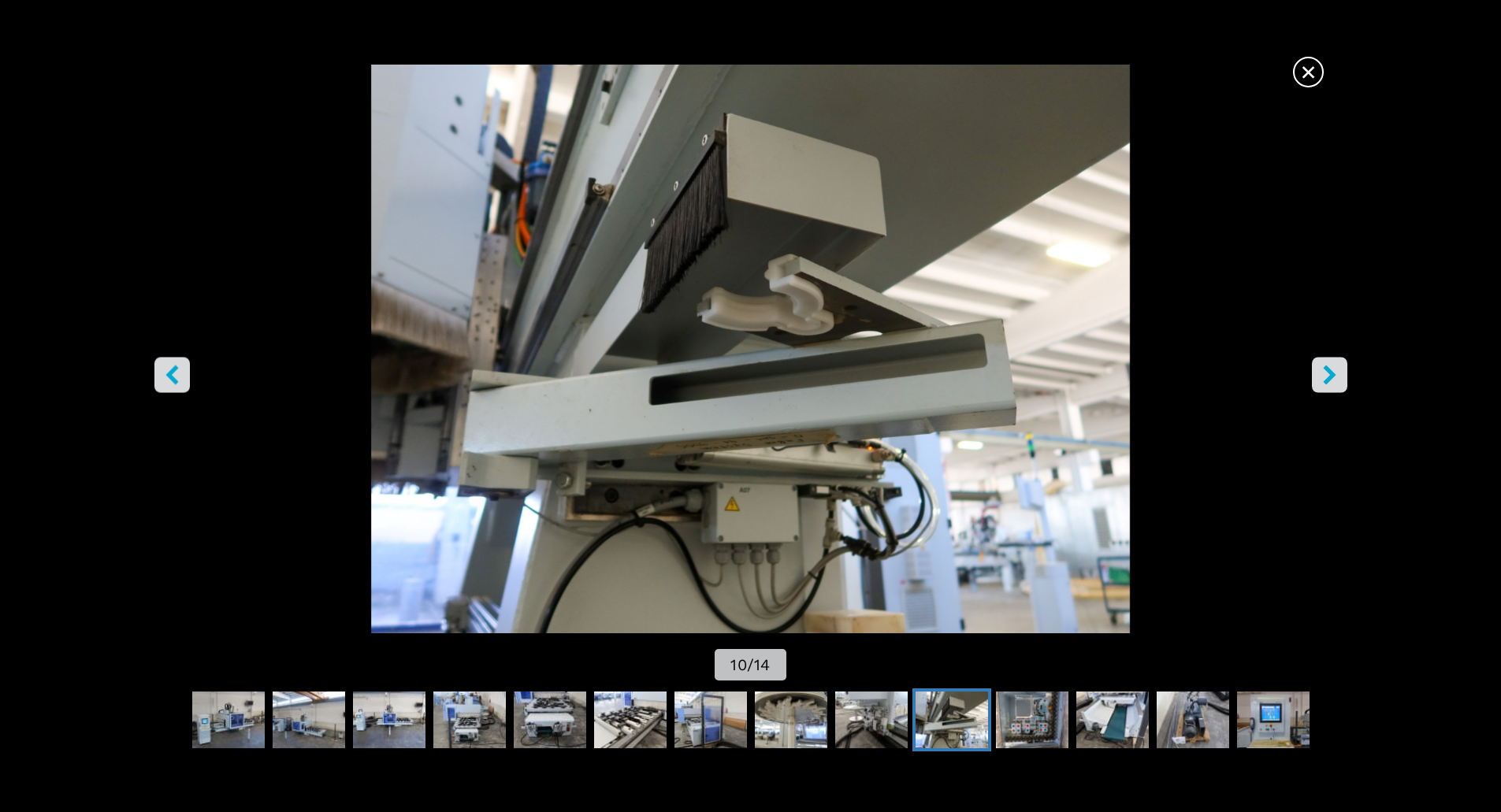
click at [1331, 373] on icon "right-button" at bounding box center [1328, 374] width 13 height 20
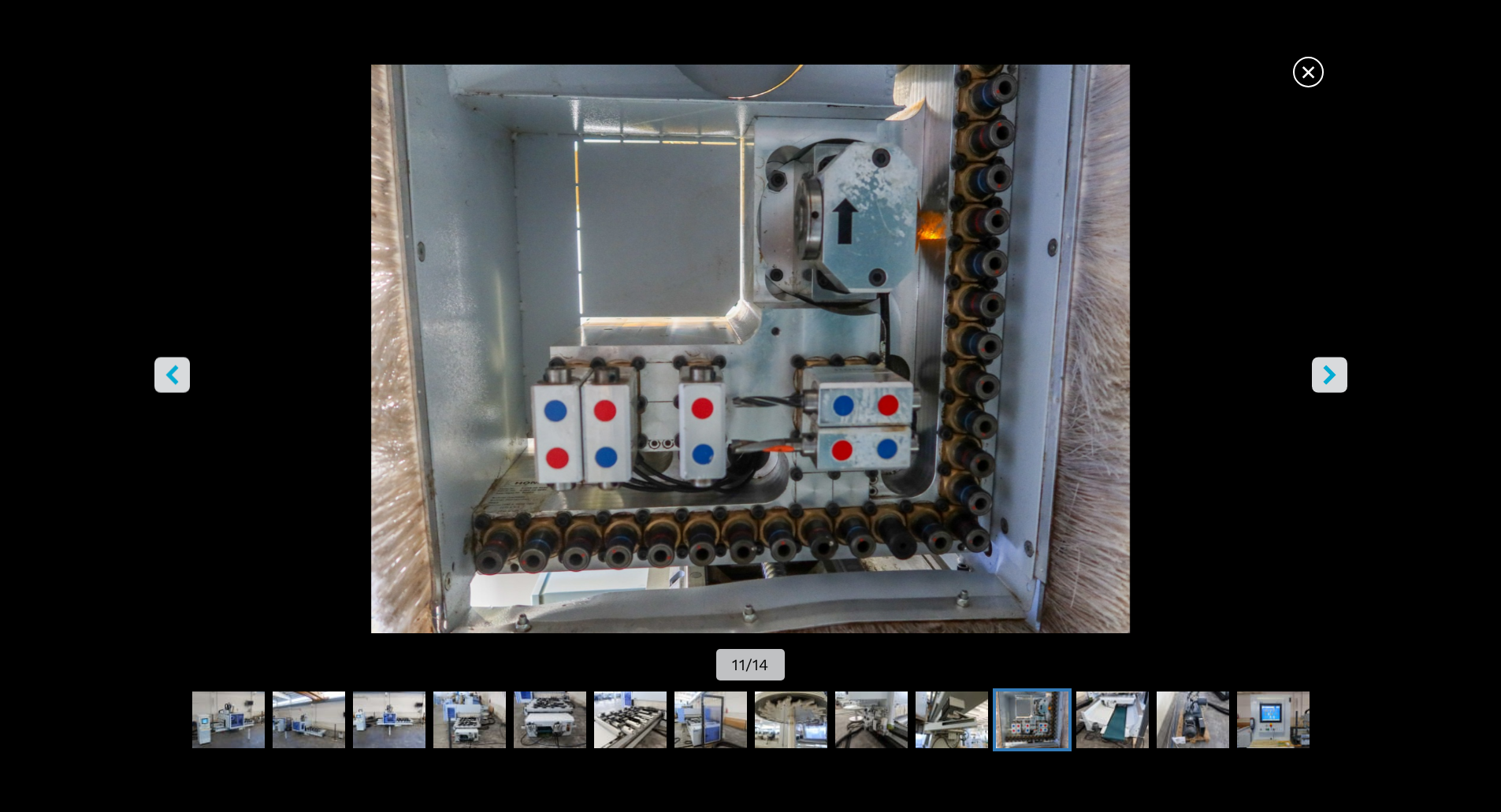
click at [167, 373] on icon "left-button" at bounding box center [172, 374] width 20 height 20
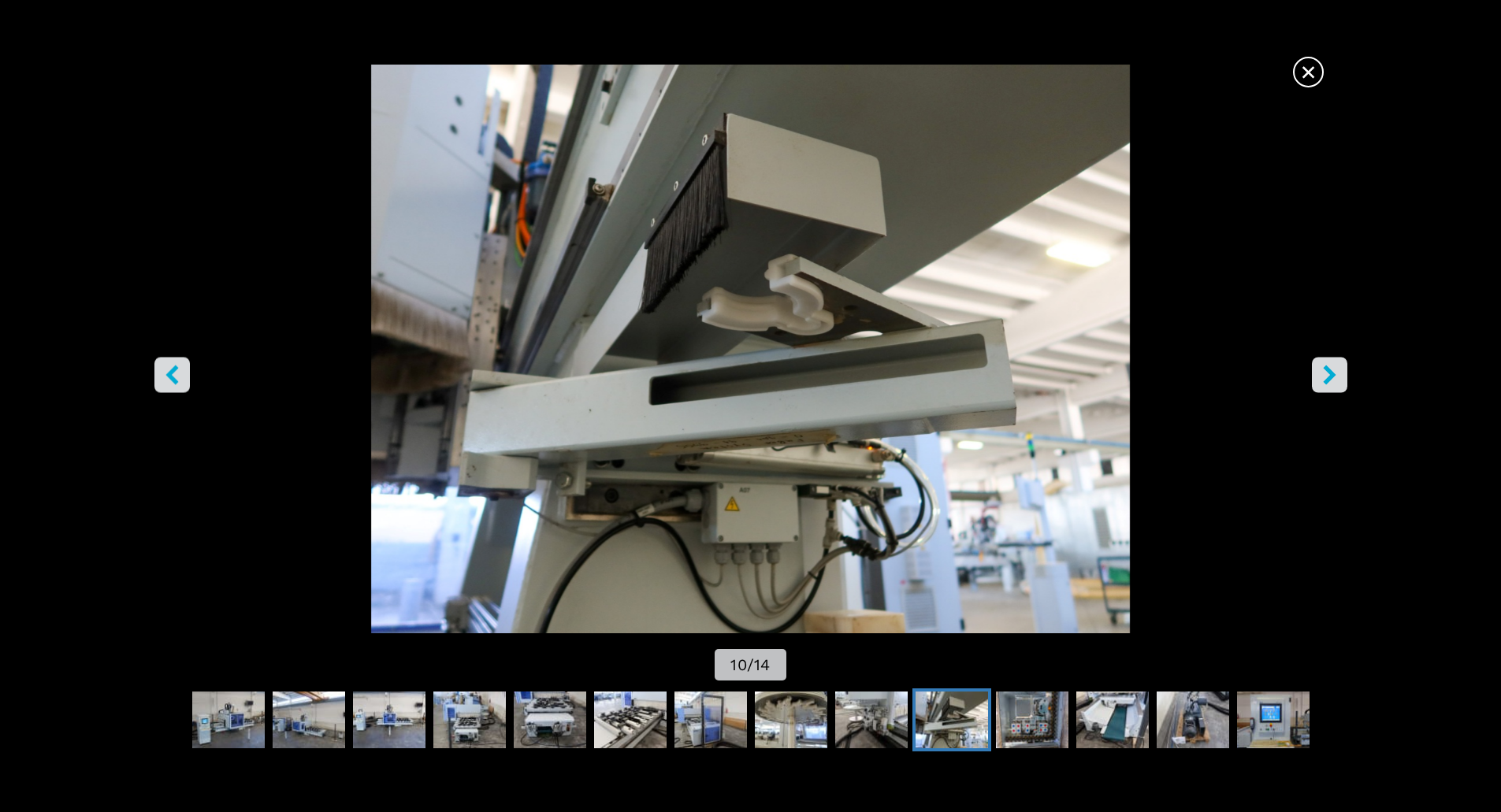
click at [1336, 372] on icon "right-button" at bounding box center [1329, 374] width 20 height 20
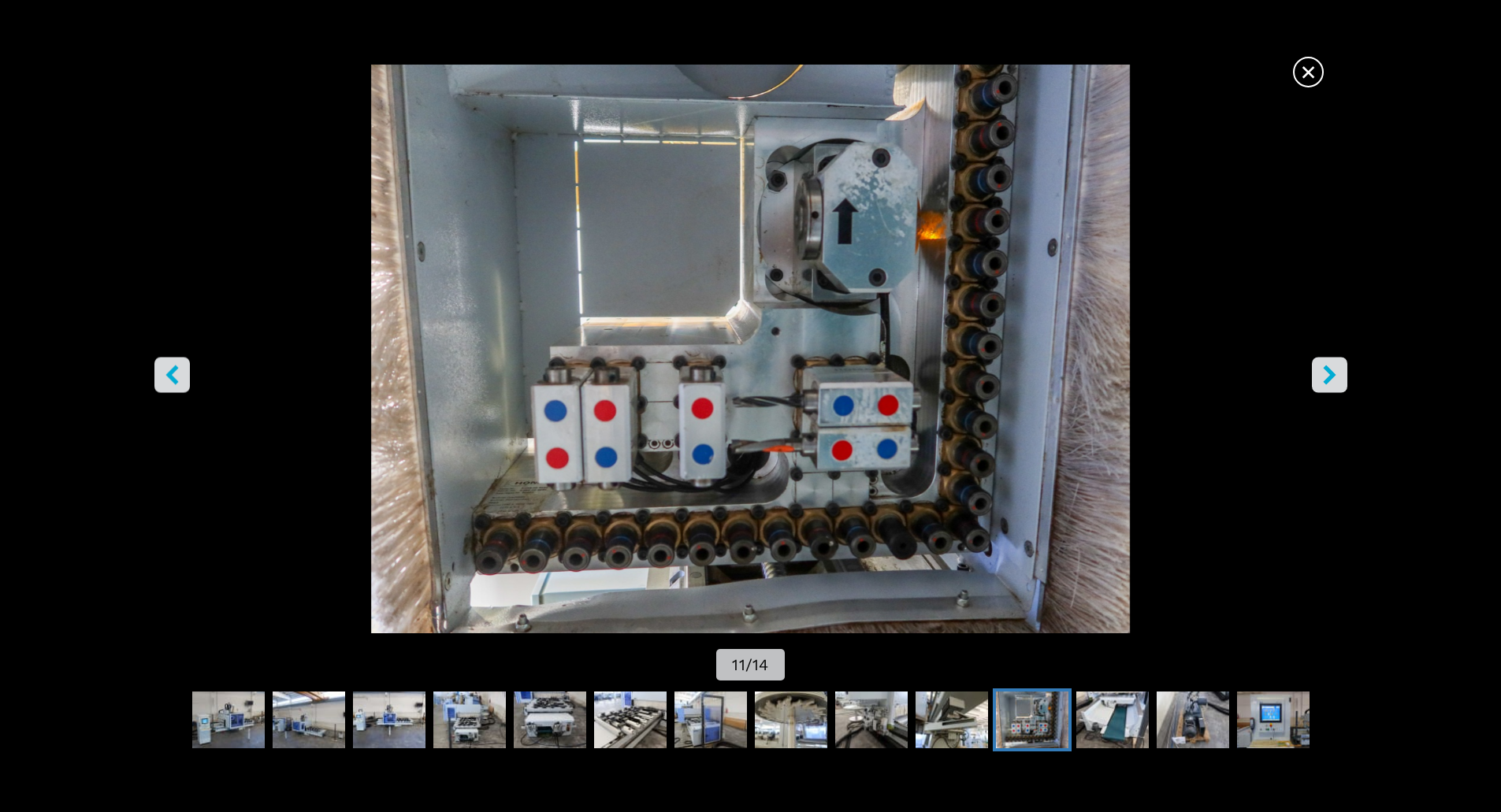
click at [1336, 372] on icon "right-button" at bounding box center [1329, 374] width 20 height 20
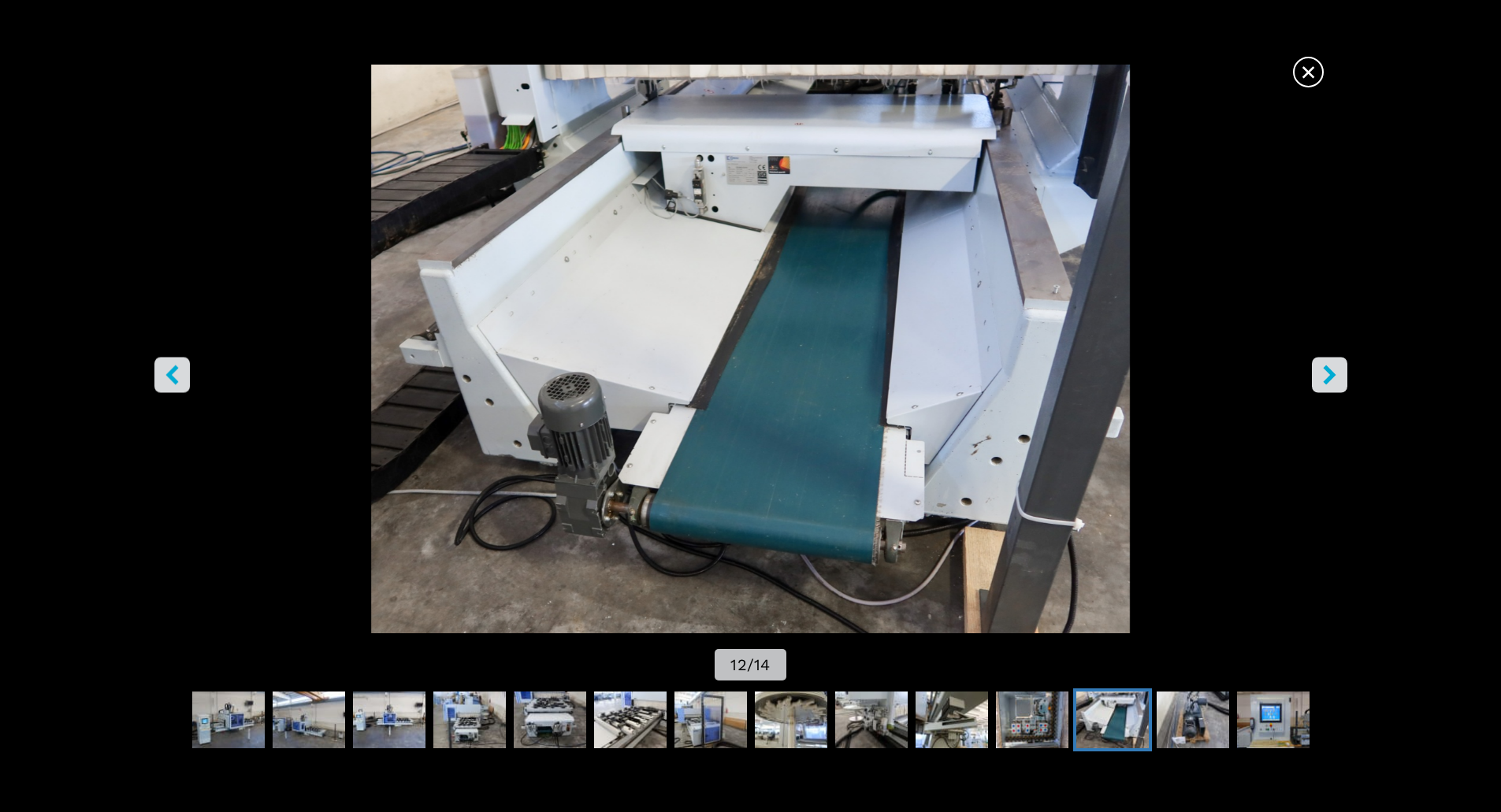
click at [1336, 372] on icon "right-button" at bounding box center [1329, 374] width 20 height 20
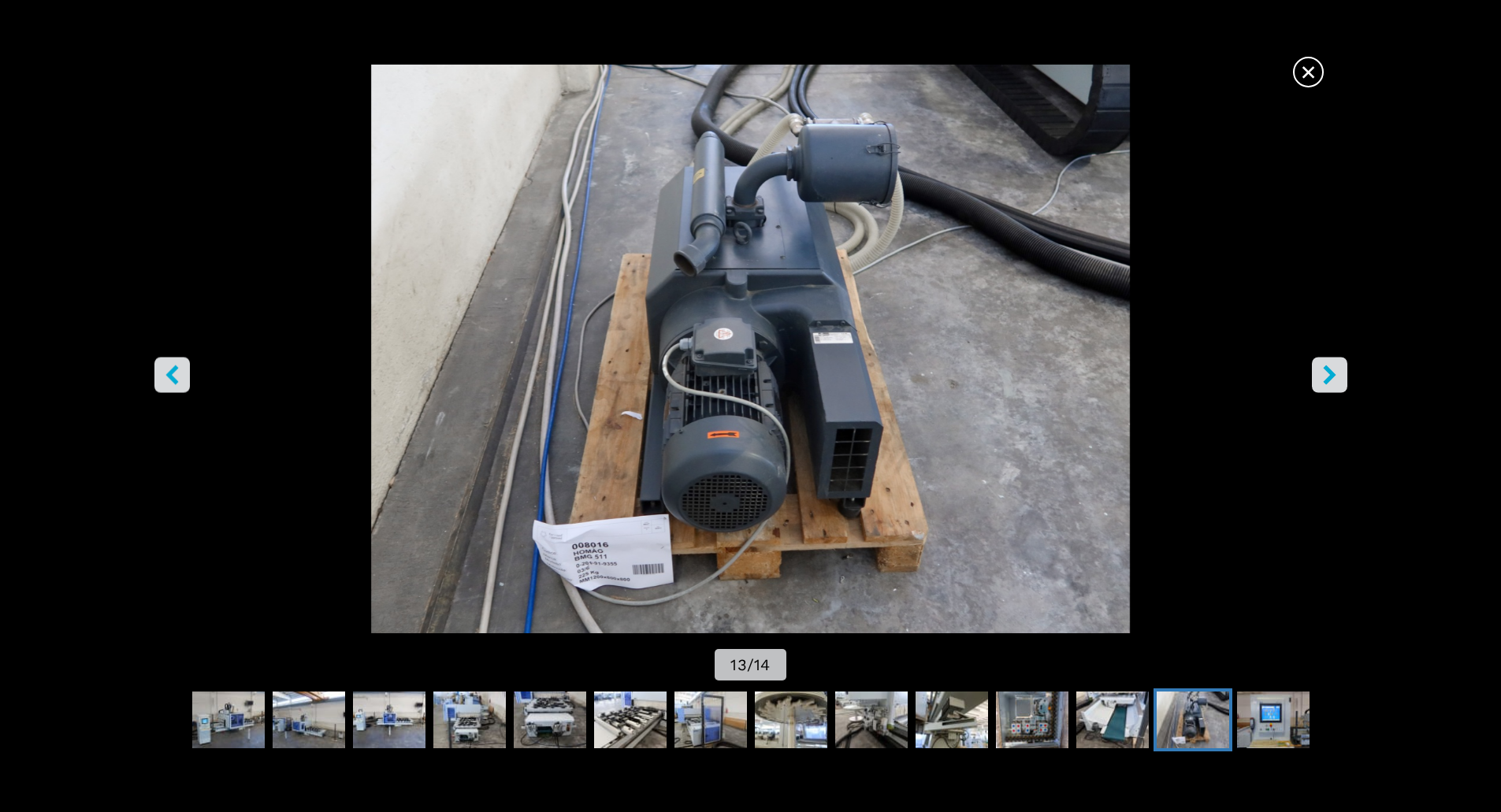
click at [1336, 372] on icon "right-button" at bounding box center [1329, 374] width 20 height 20
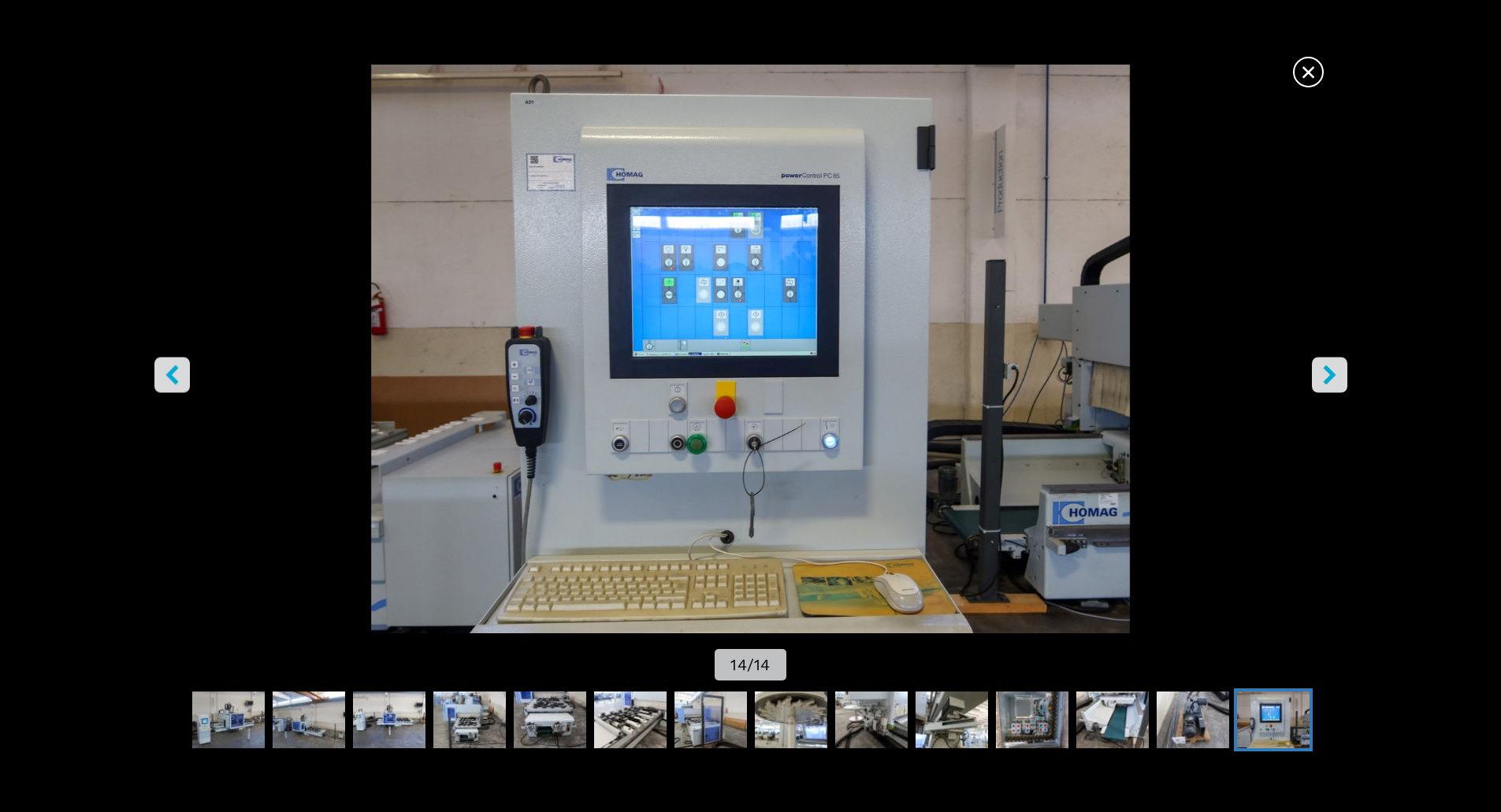
click at [1303, 371] on img "Go to Slide 14" at bounding box center [750, 349] width 1351 height 569
click at [1331, 373] on icon "right-button" at bounding box center [1328, 374] width 13 height 20
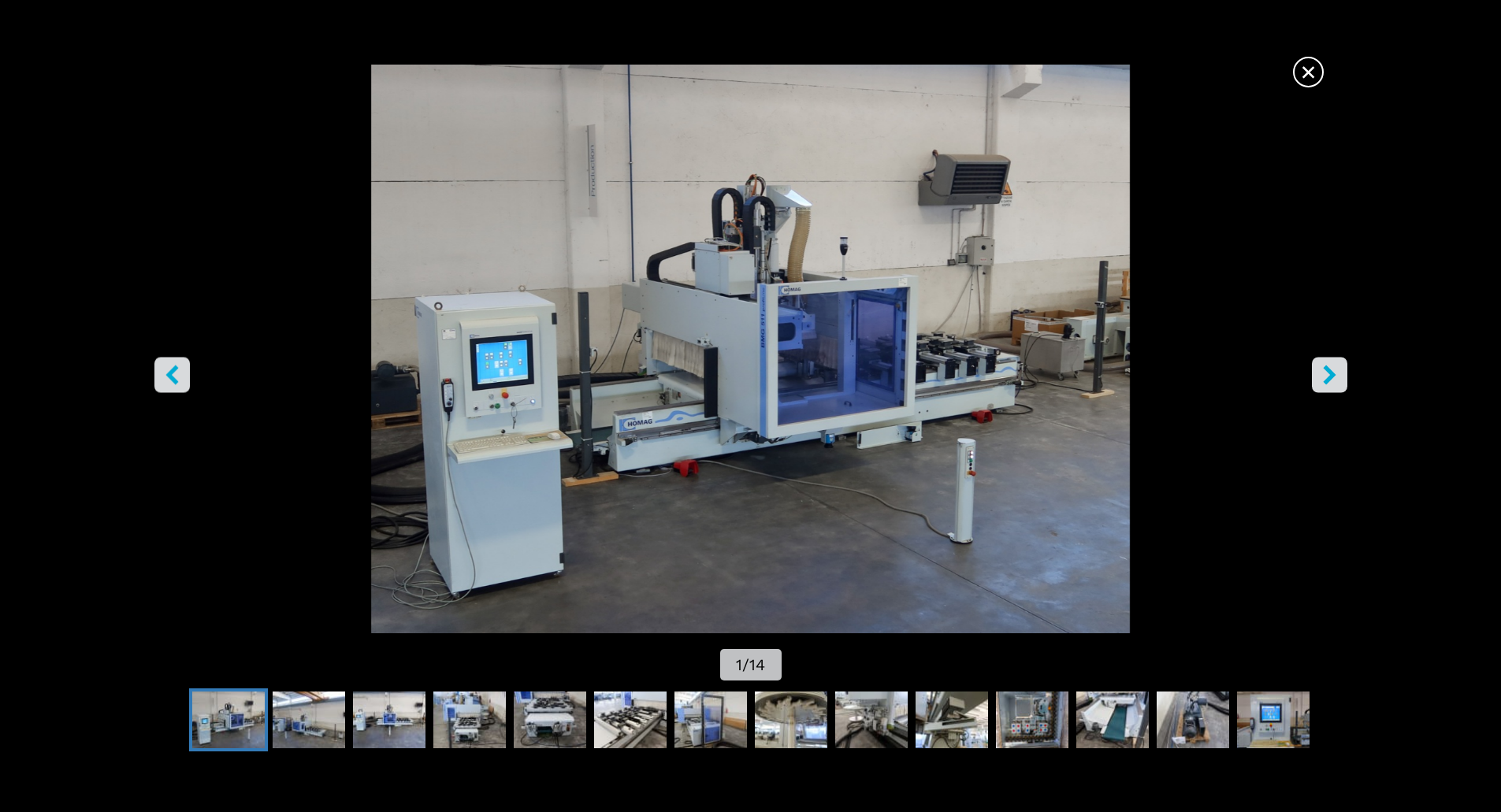
click at [1332, 372] on icon "right-button" at bounding box center [1328, 374] width 13 height 20
click at [1330, 371] on icon "right-button" at bounding box center [1328, 374] width 13 height 20
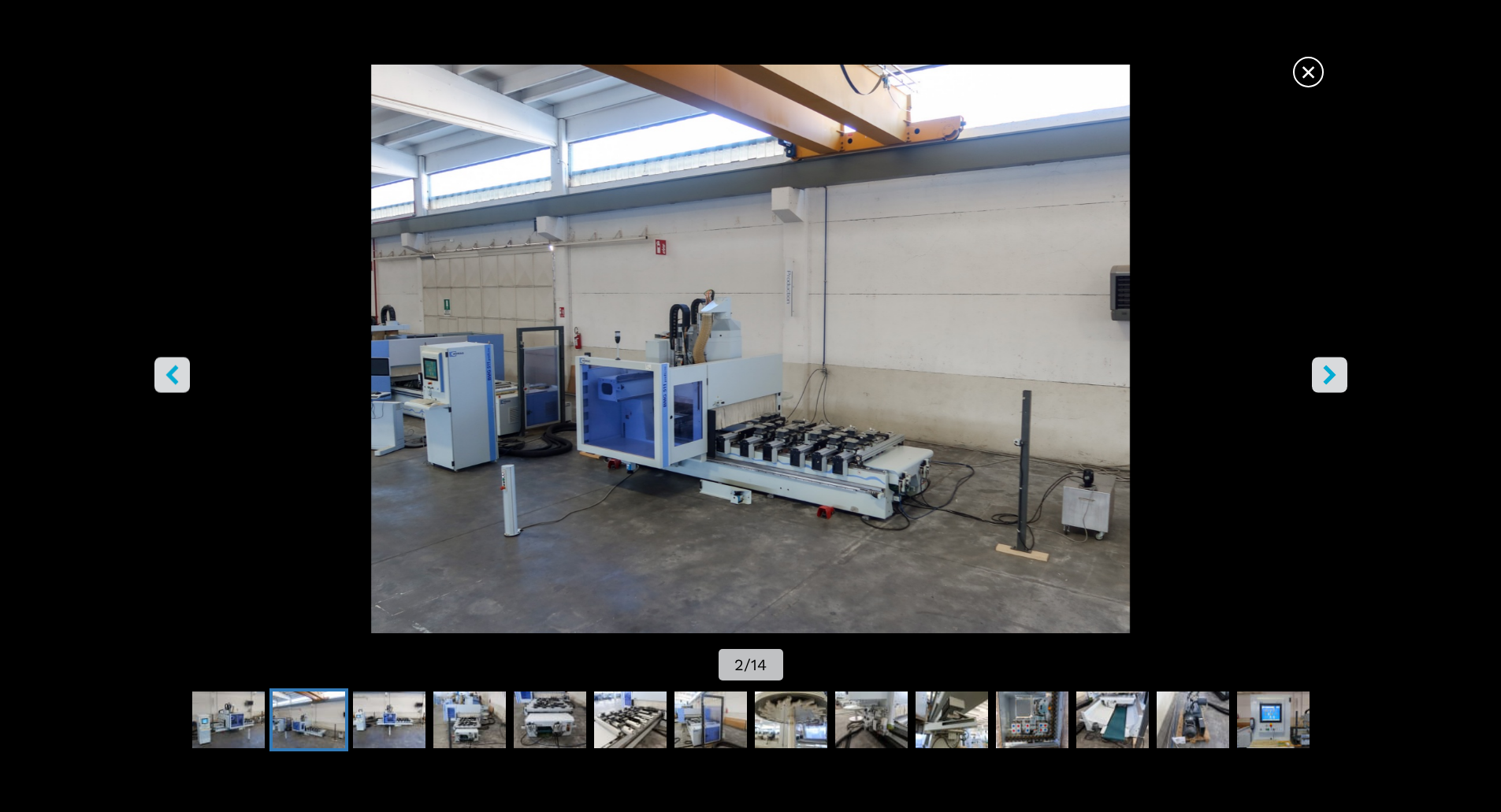
click at [1333, 370] on icon "right-button" at bounding box center [1329, 374] width 20 height 20
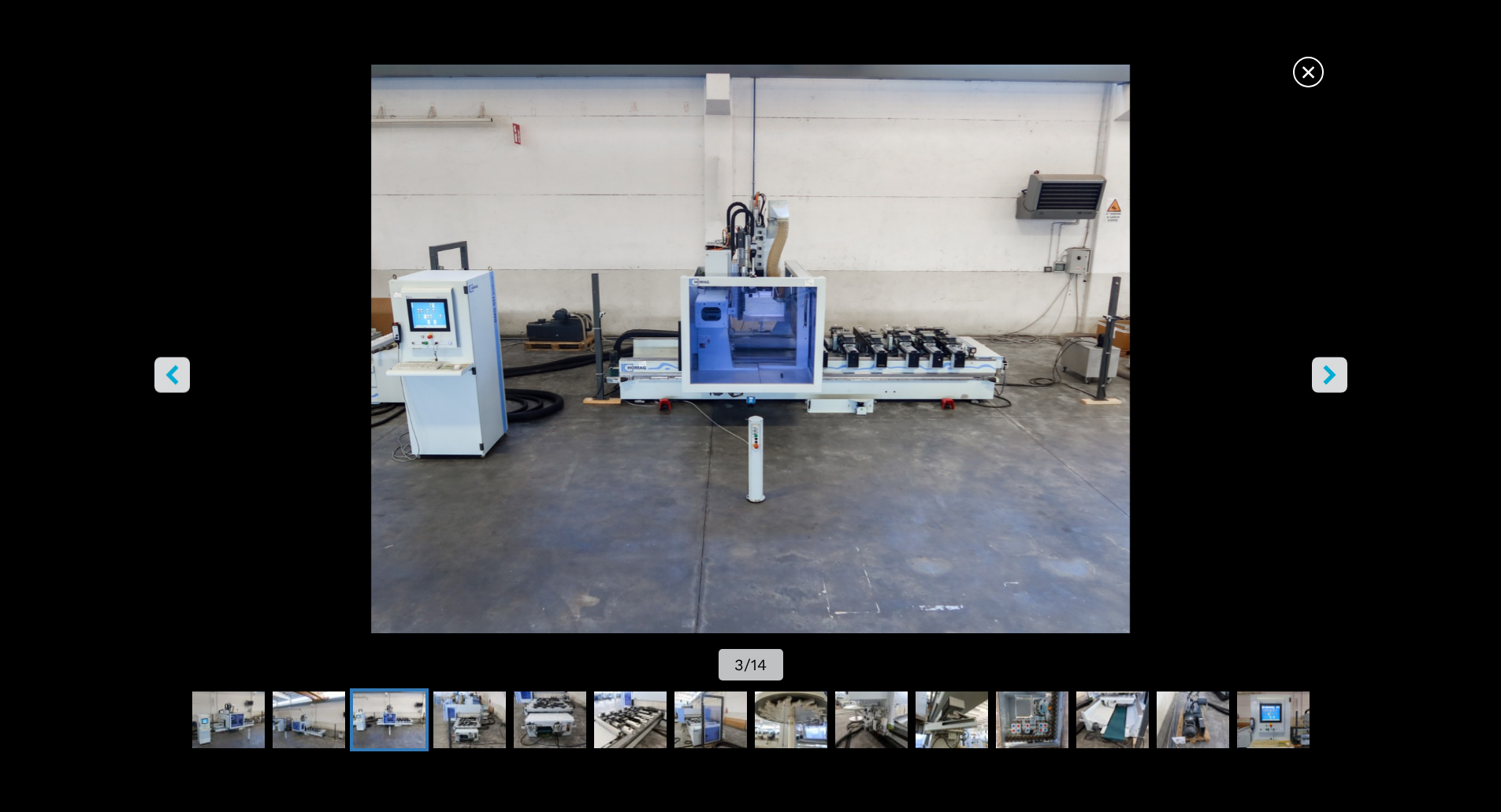
click at [1335, 369] on icon "right-button" at bounding box center [1329, 374] width 20 height 20
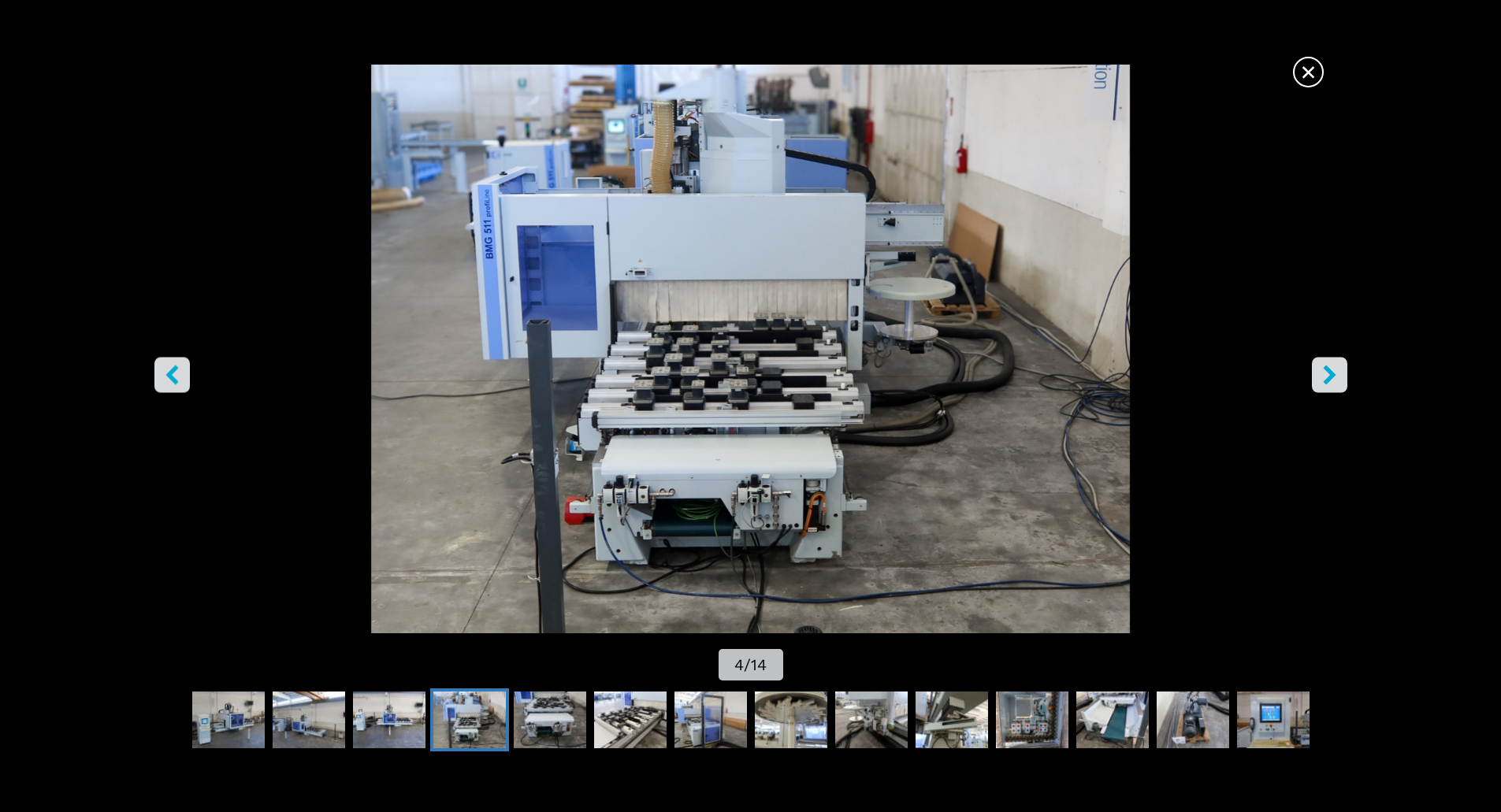
click at [1335, 377] on icon "right-button" at bounding box center [1329, 374] width 20 height 20
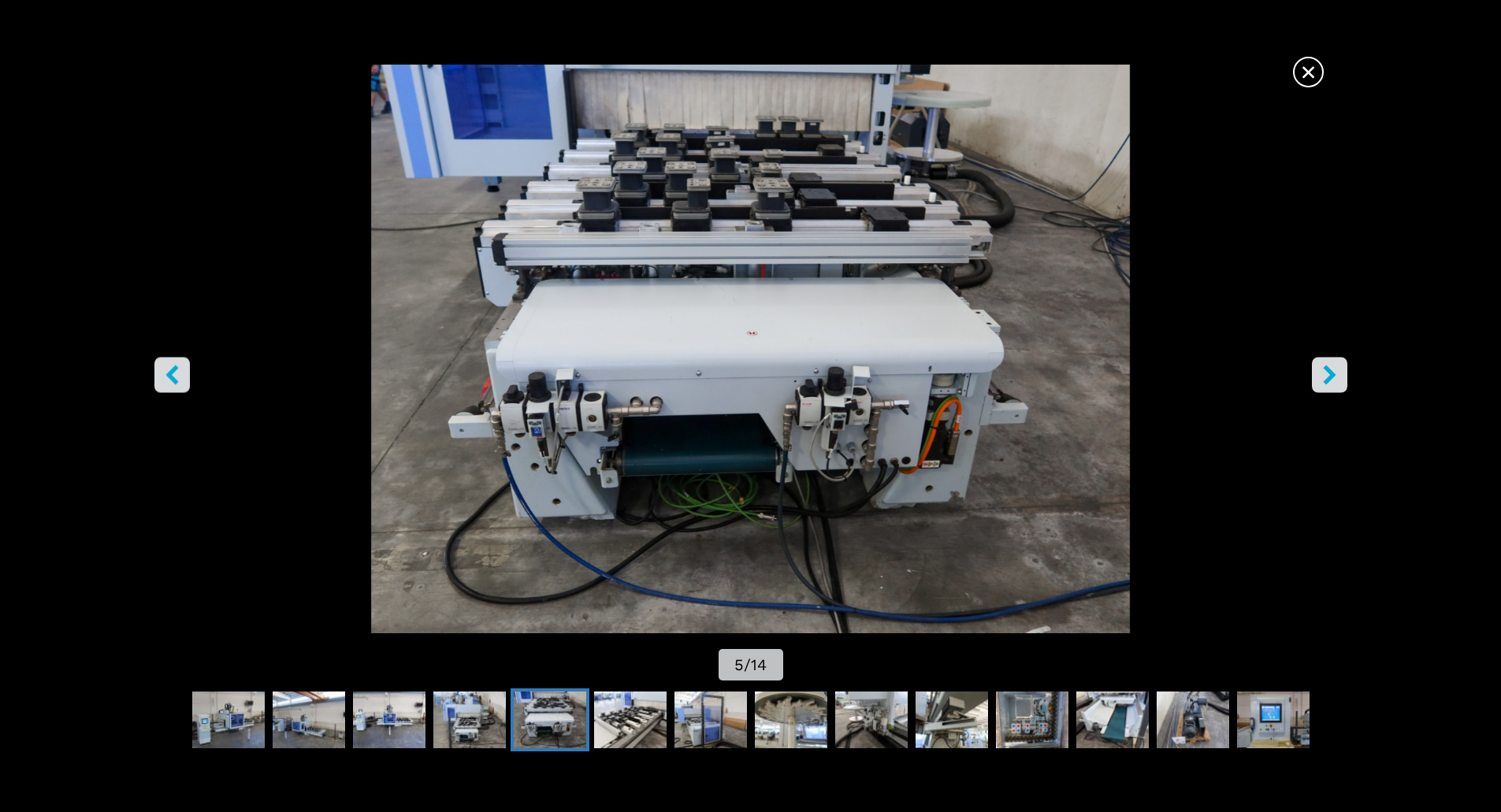
click at [1334, 377] on icon "right-button" at bounding box center [1329, 374] width 20 height 20
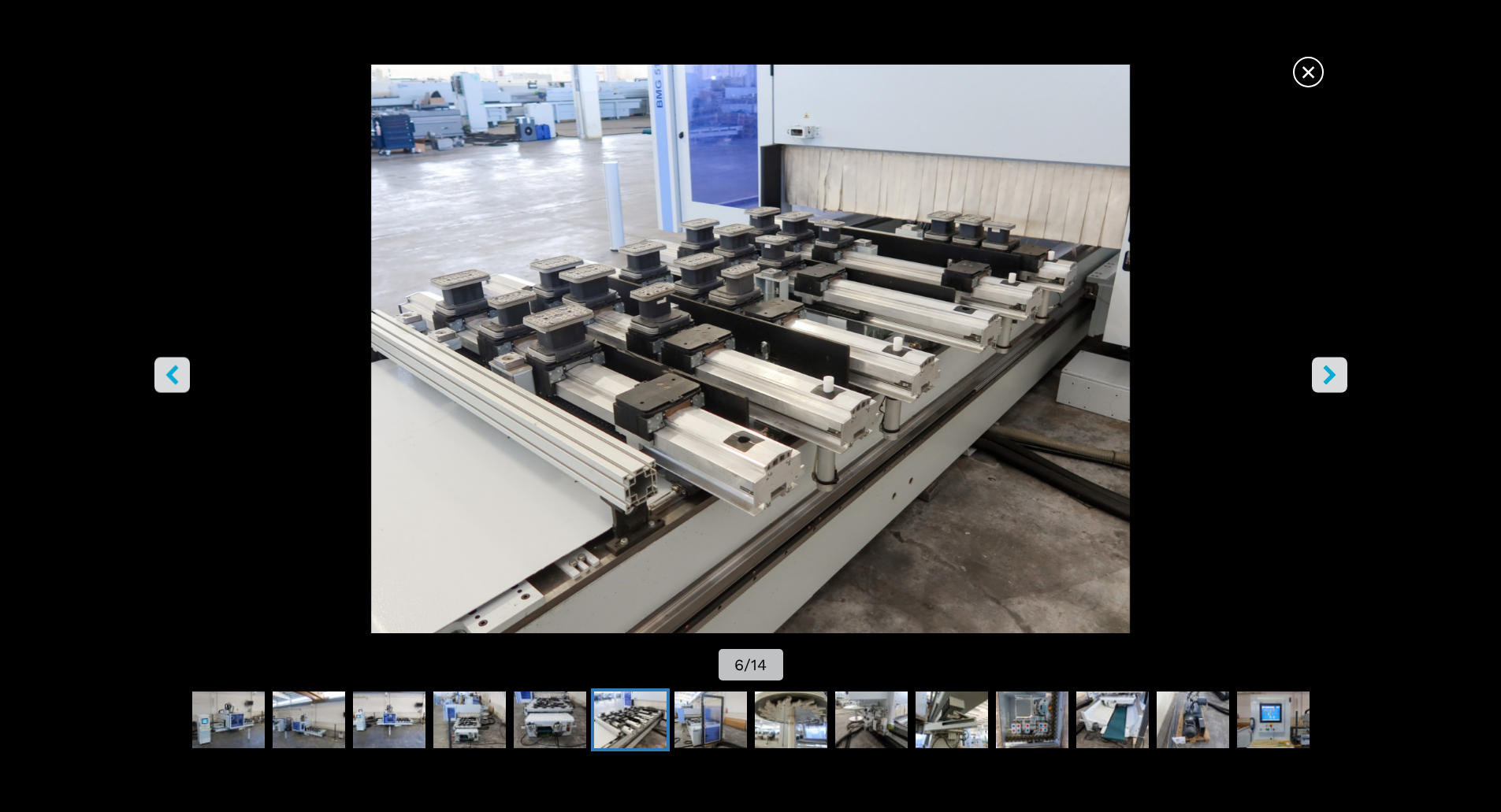
click at [1310, 76] on span "×" at bounding box center [1308, 69] width 27 height 27
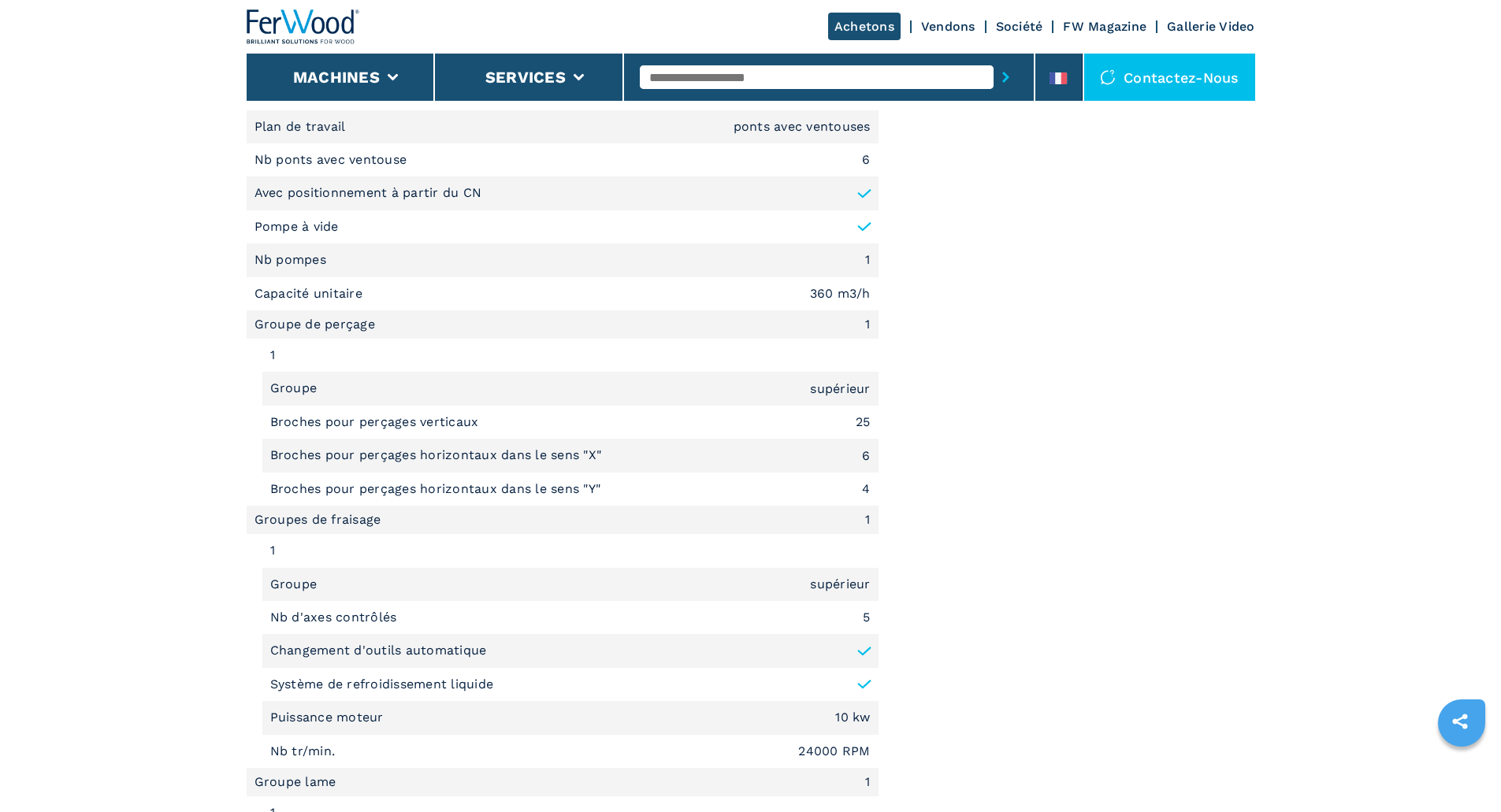
scroll to position [1102, 0]
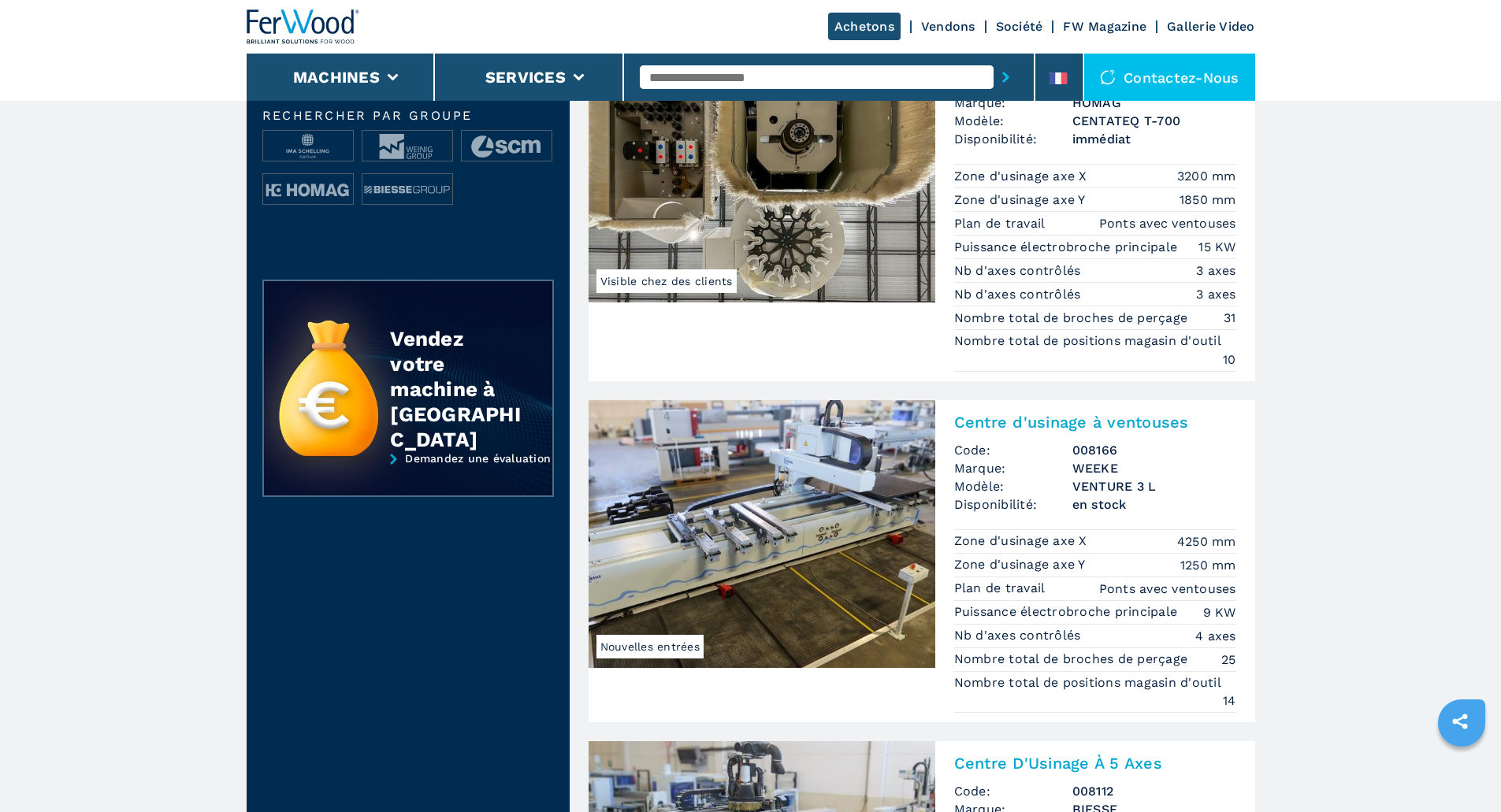
scroll to position [630, 0]
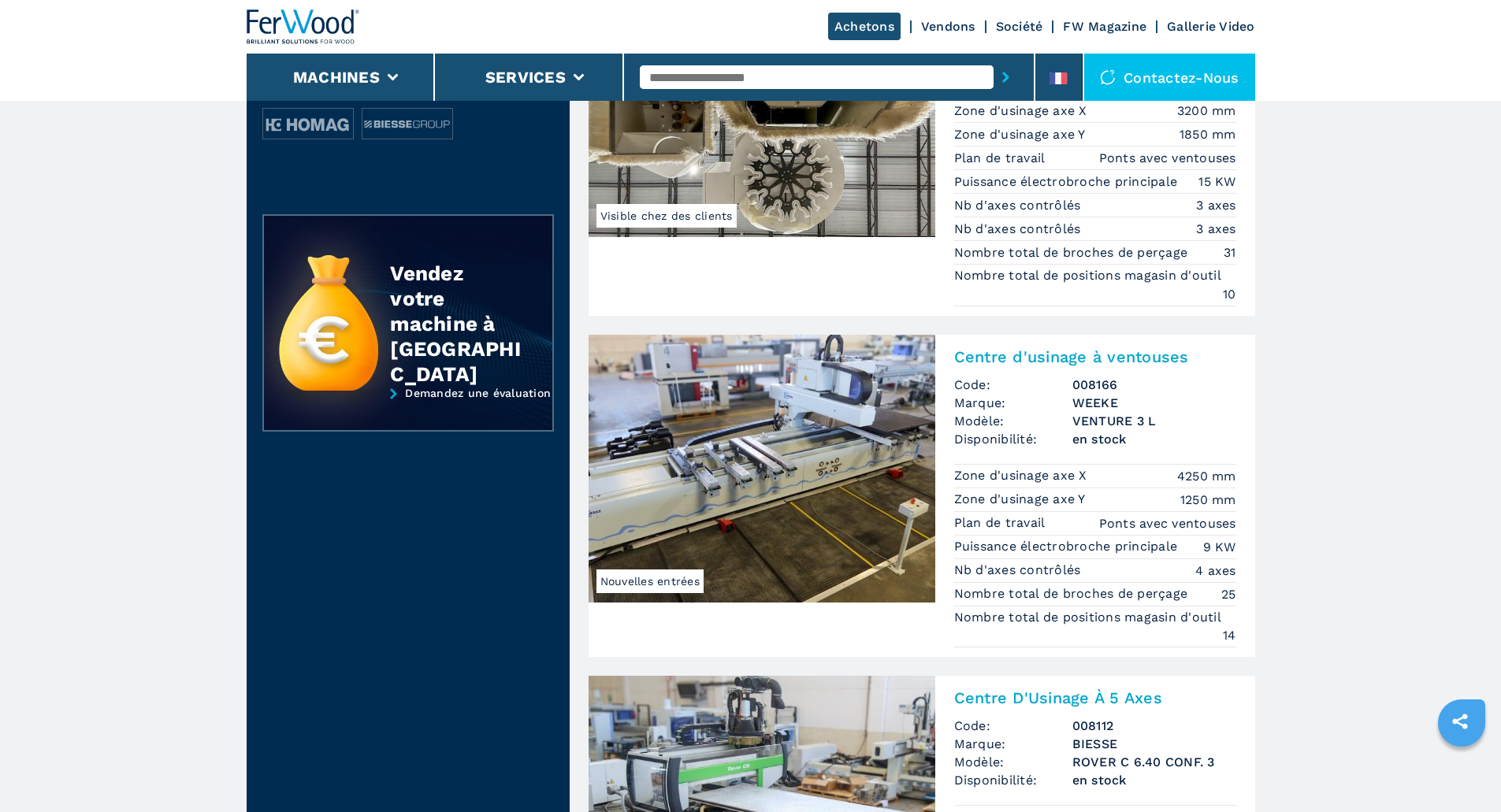
click at [816, 446] on img at bounding box center [762, 469] width 347 height 268
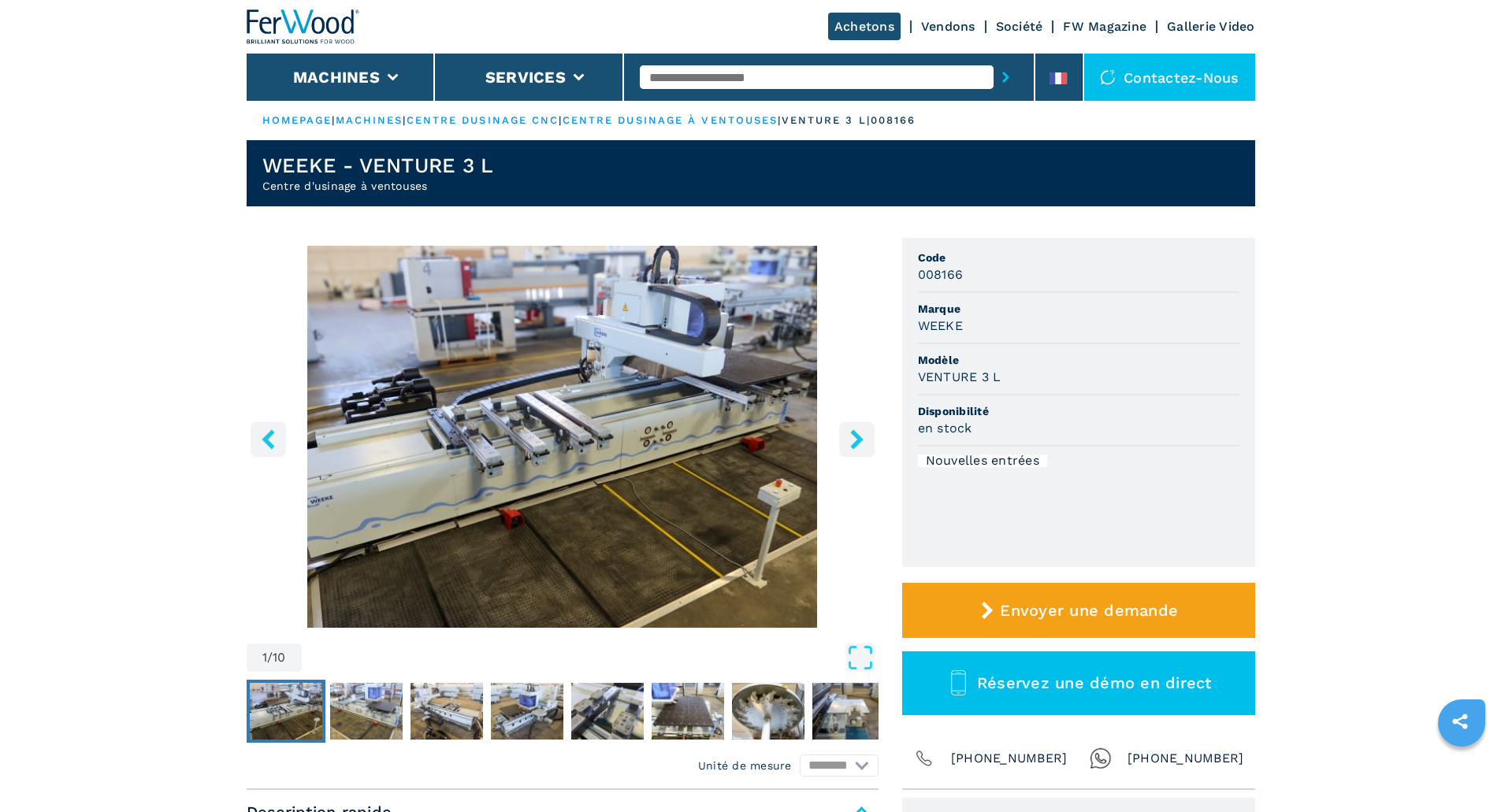
click at [613, 391] on img "Go to Slide 1" at bounding box center [563, 436] width 632 height 382
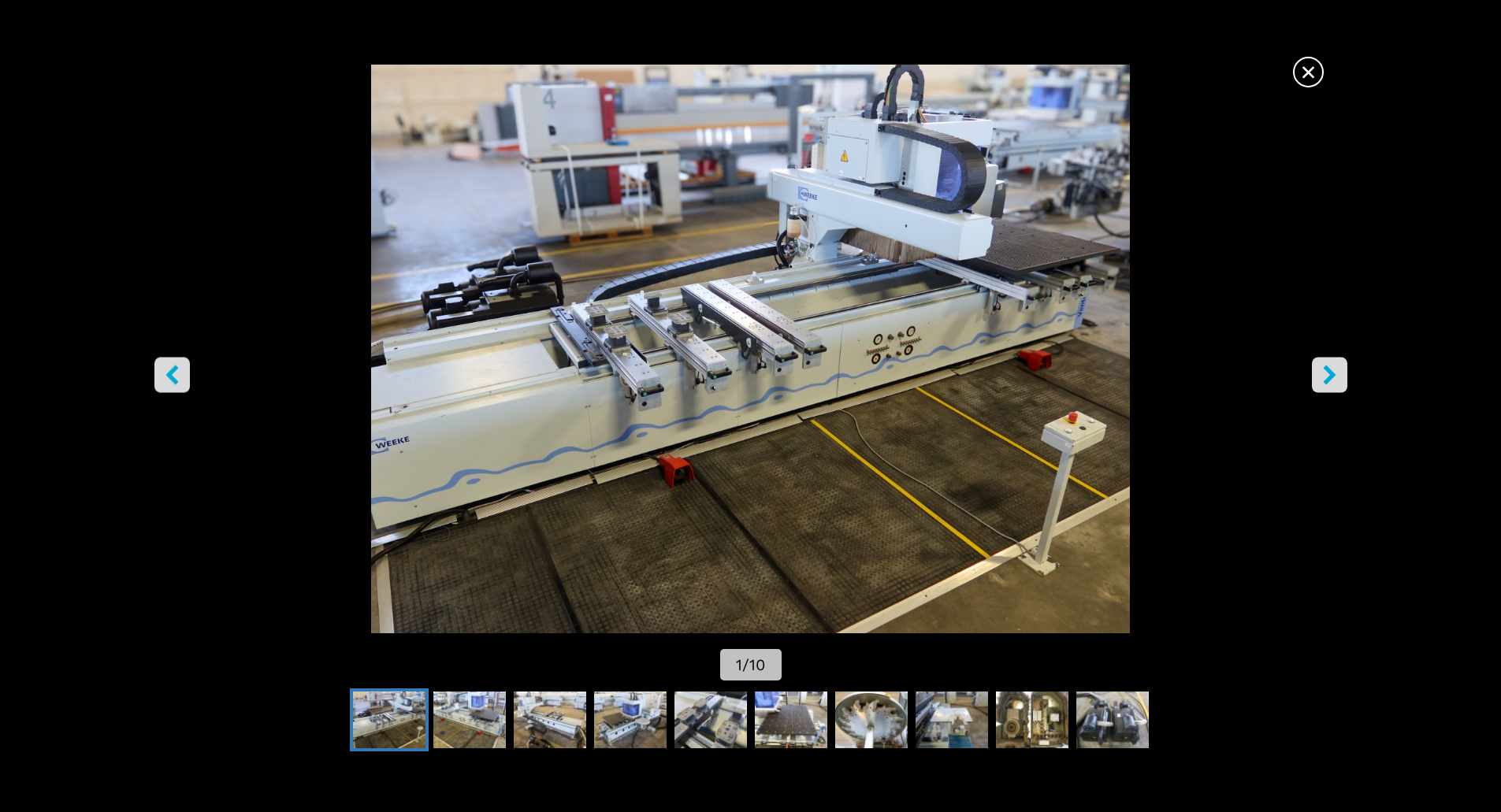
click at [1328, 374] on icon "right-button" at bounding box center [1329, 374] width 20 height 20
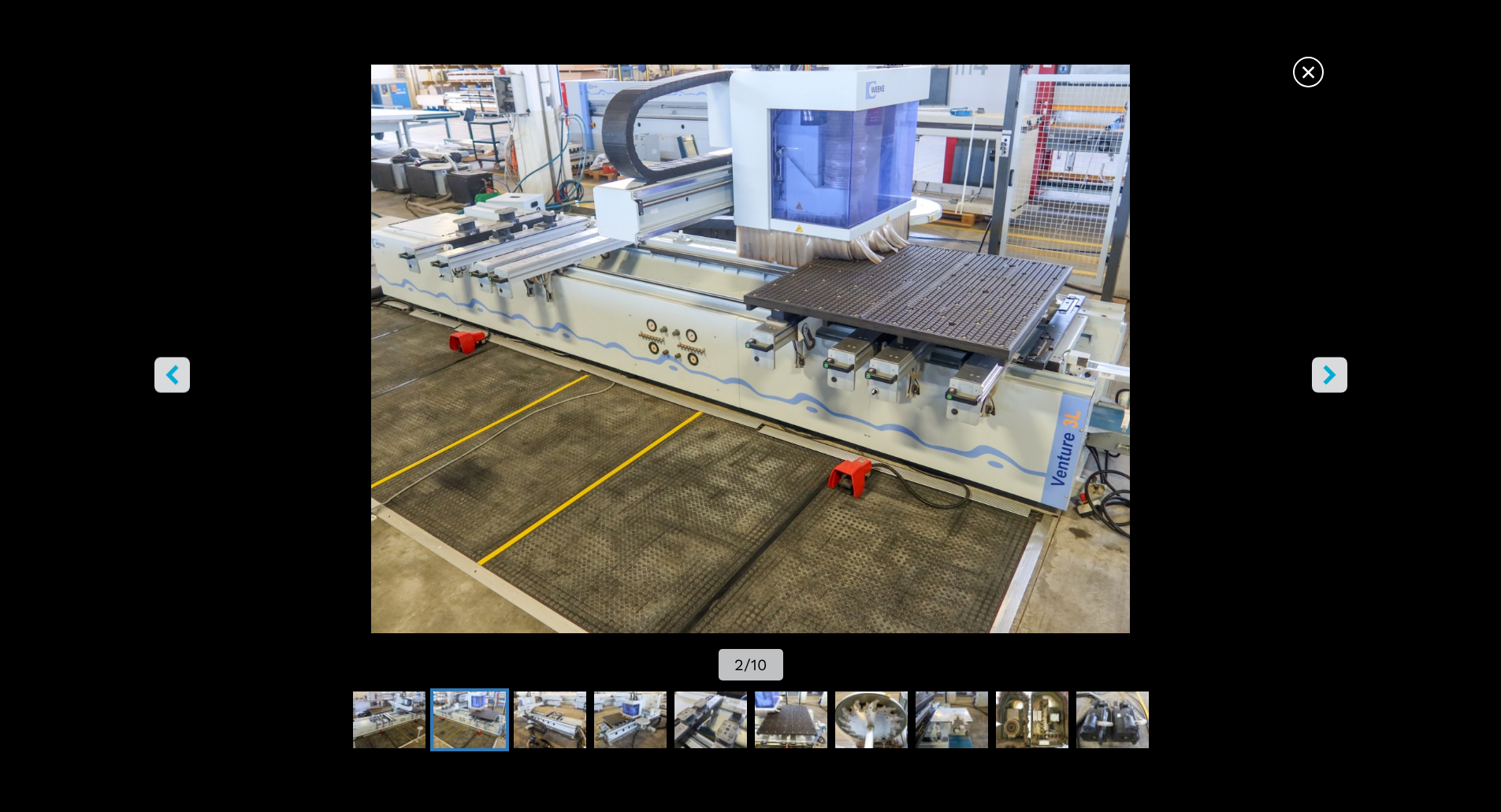
click at [1331, 376] on icon "right-button" at bounding box center [1329, 374] width 20 height 20
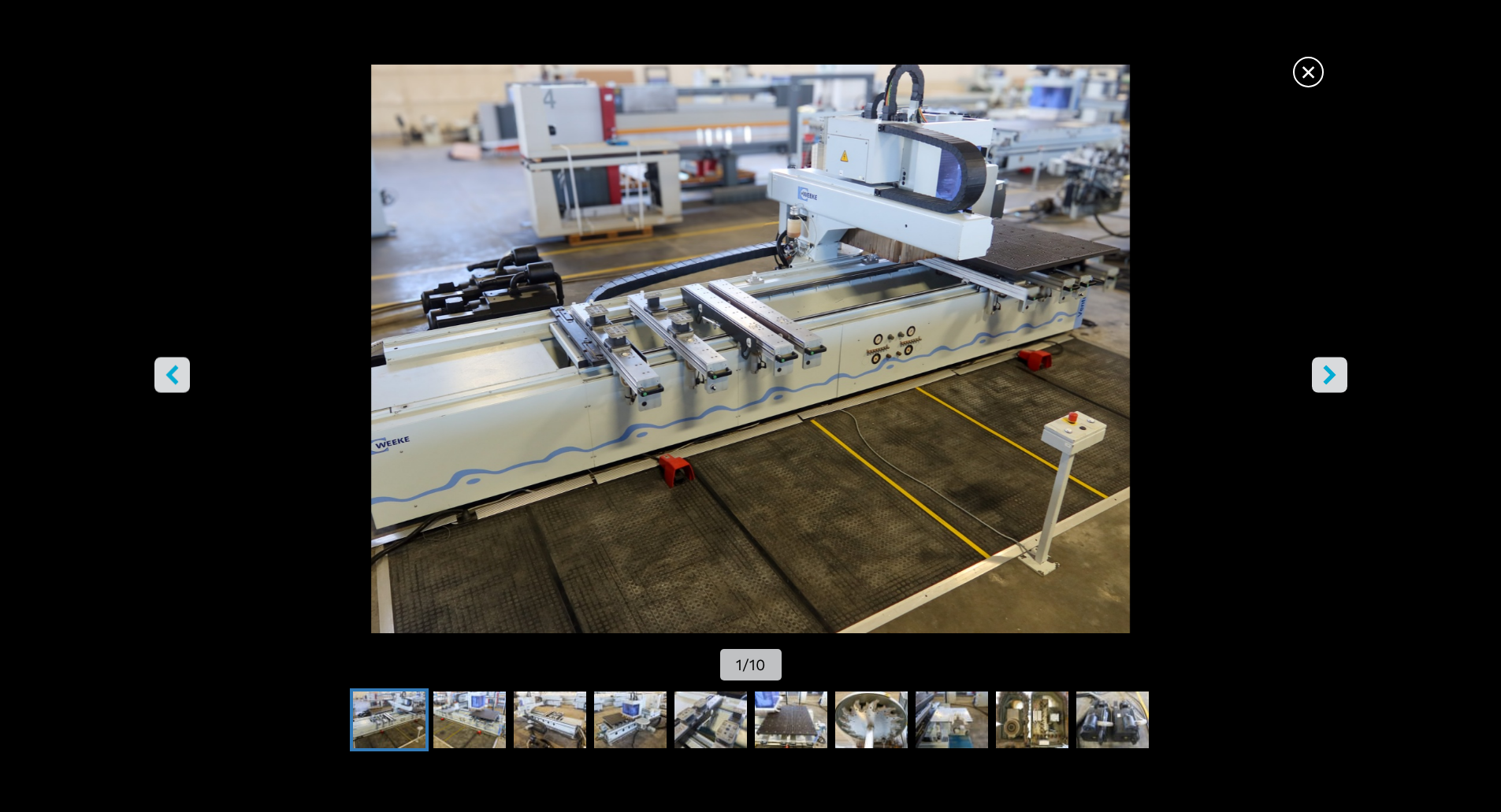
select select "**********"
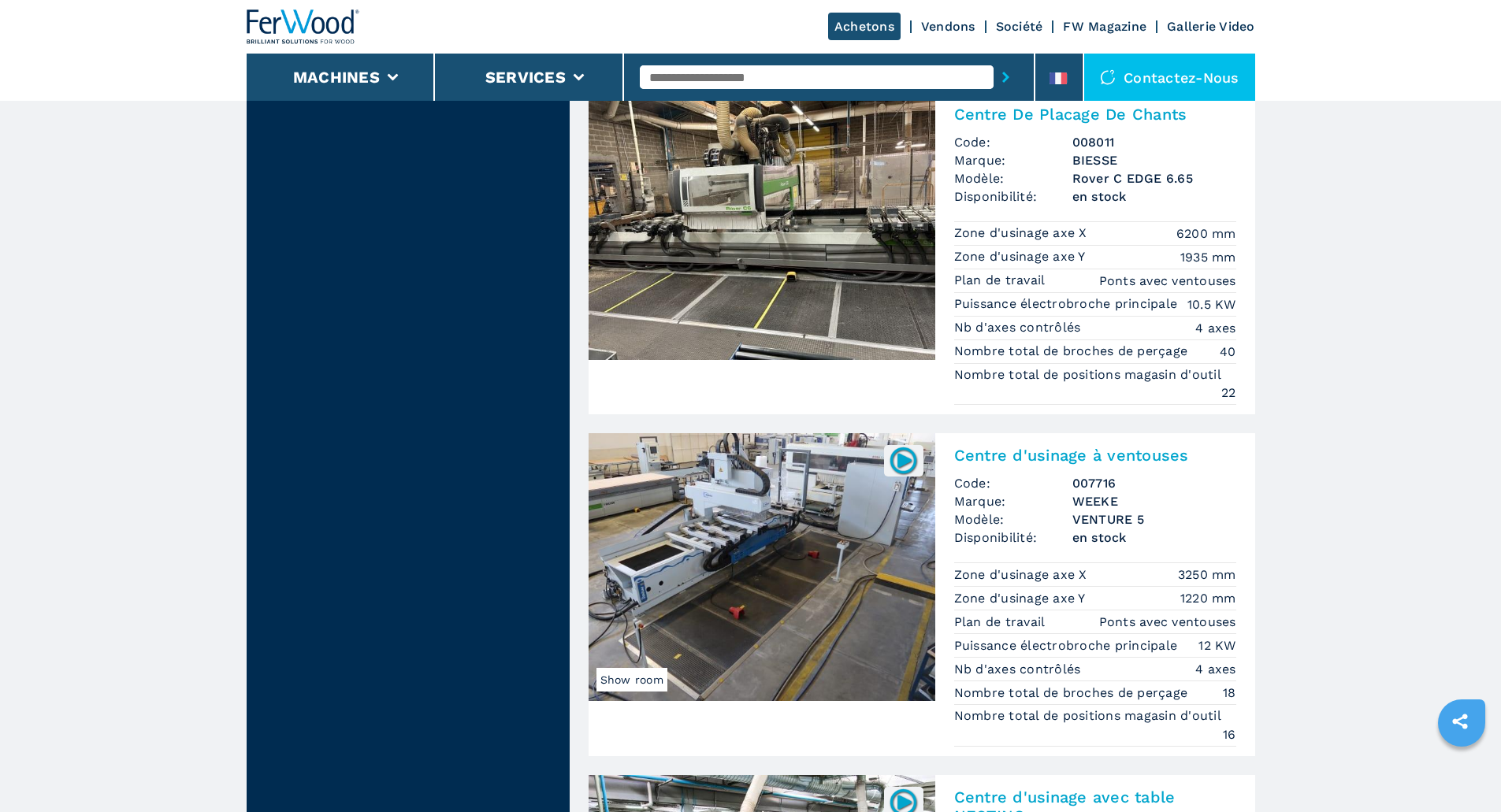
scroll to position [3307, 0]
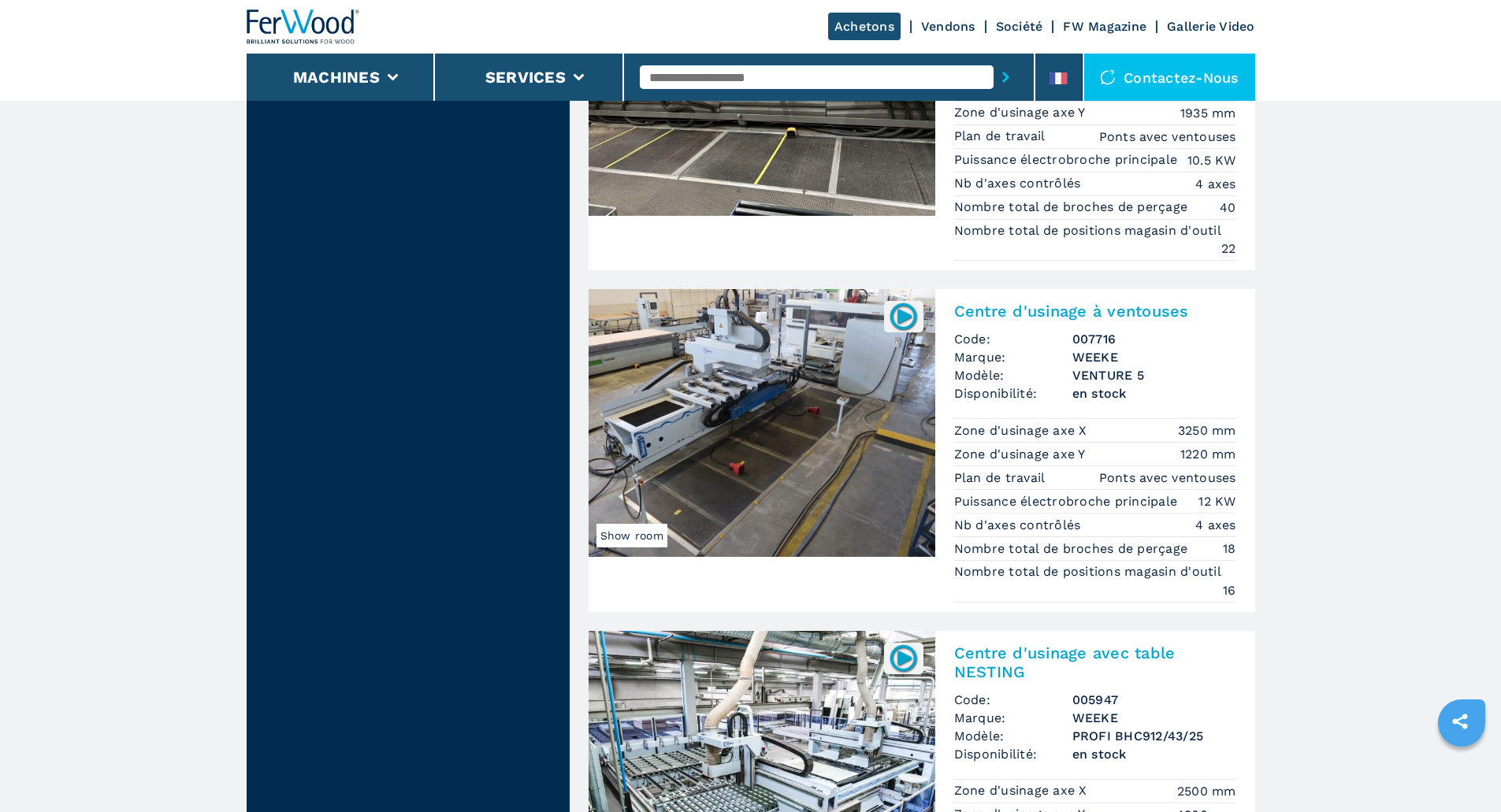
click at [848, 396] on img at bounding box center [762, 423] width 347 height 268
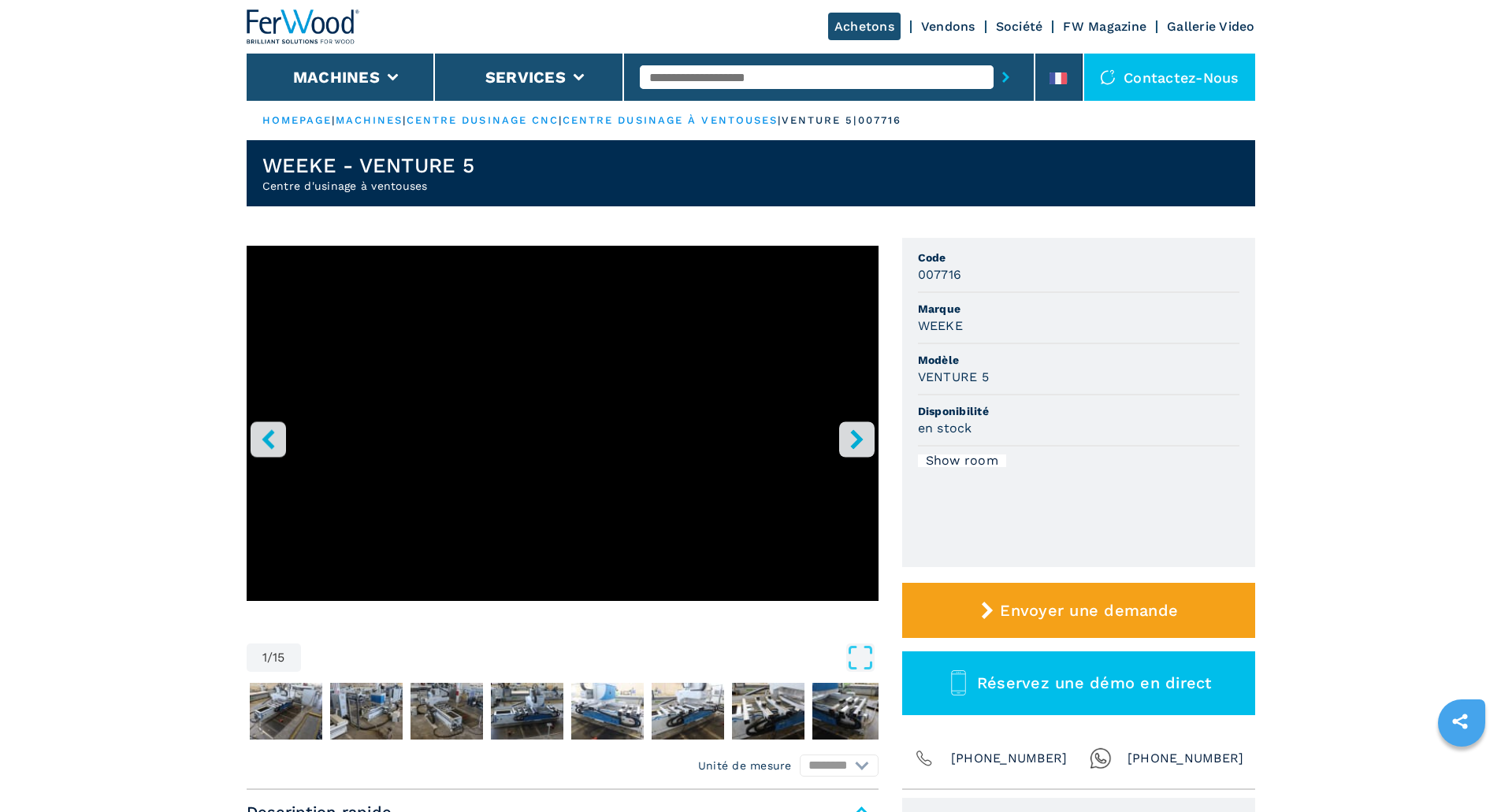
click at [850, 446] on icon "right-button" at bounding box center [856, 439] width 20 height 20
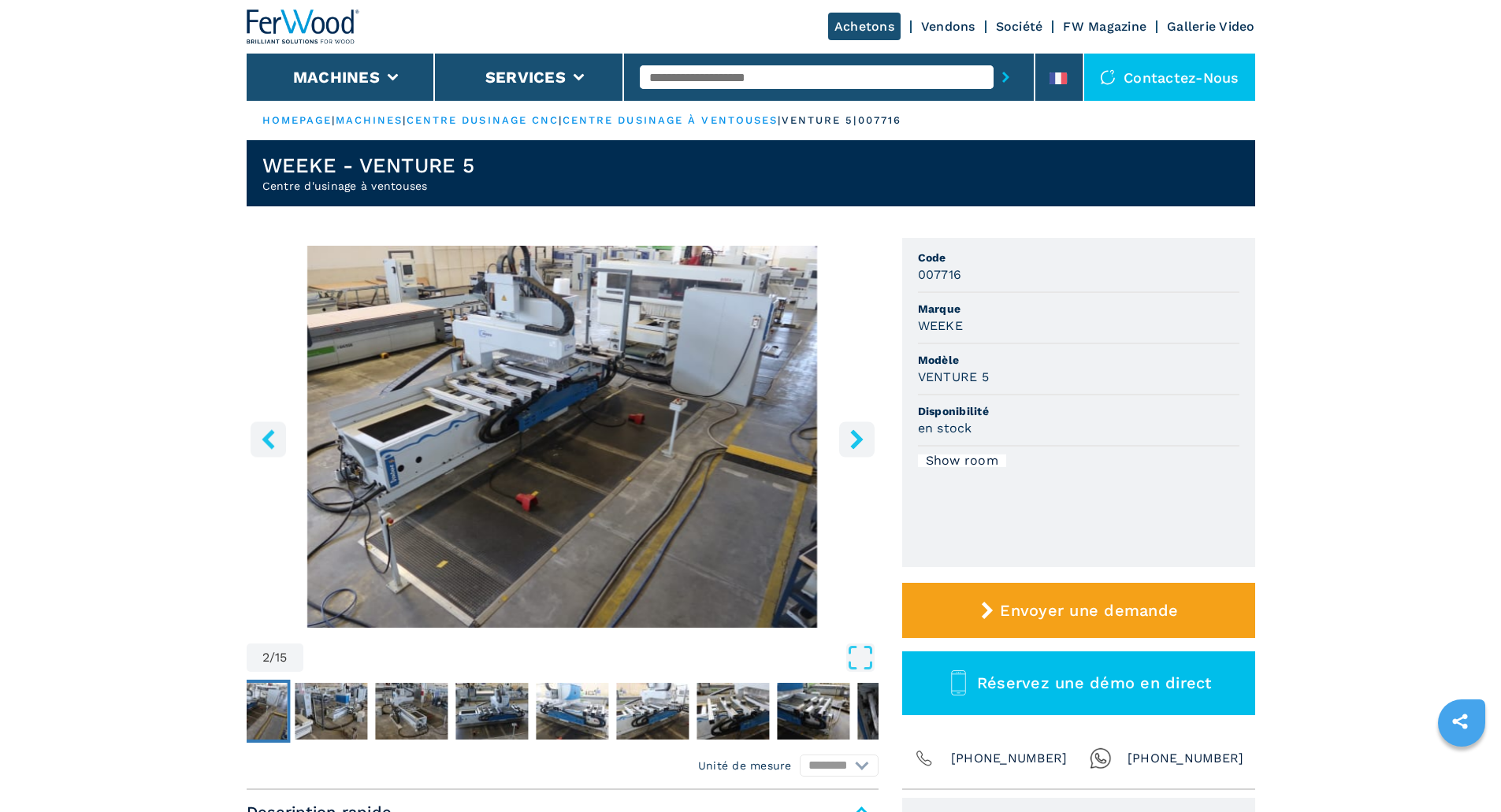
click at [850, 446] on icon "right-button" at bounding box center [856, 439] width 20 height 20
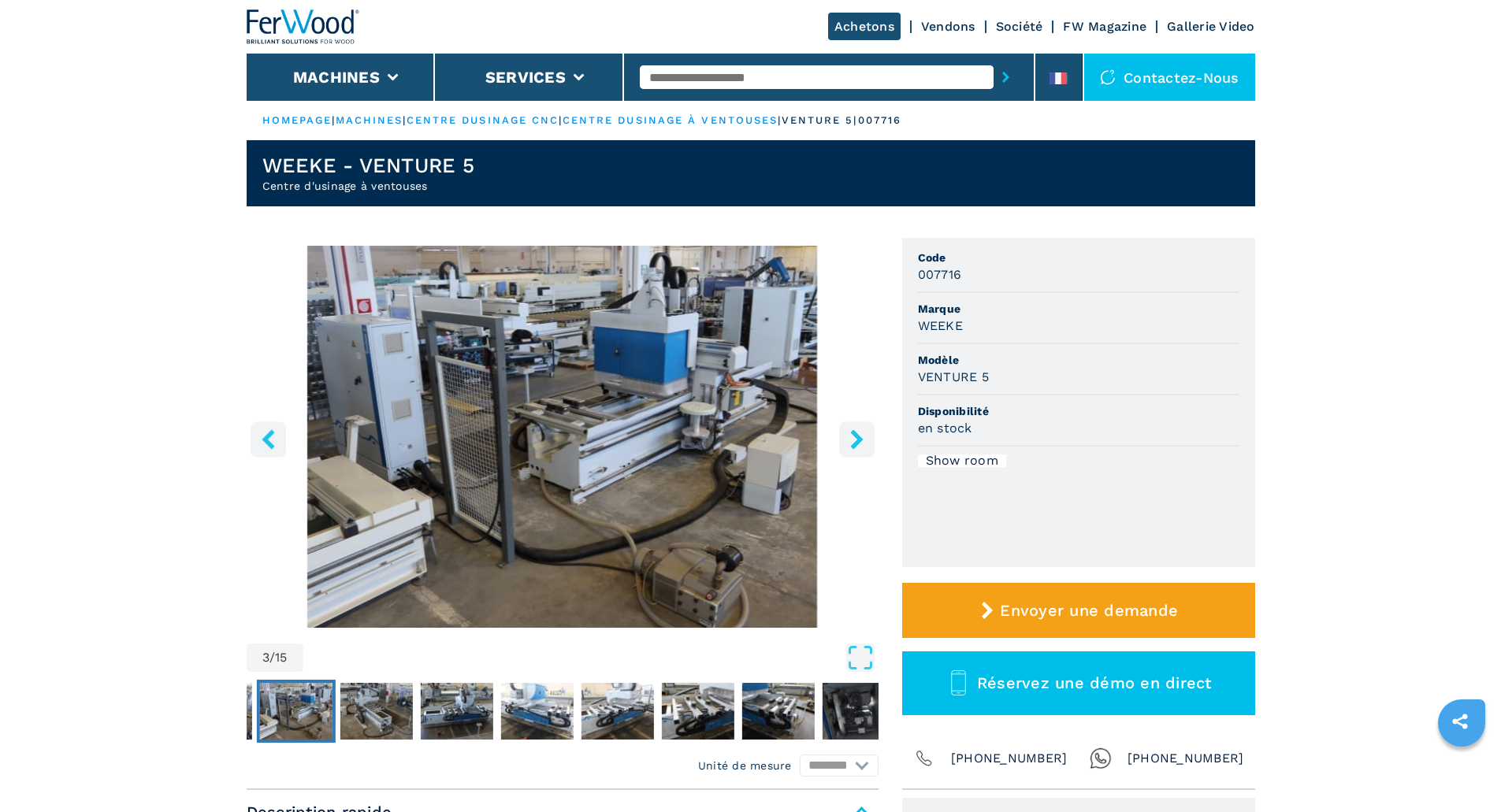
click at [853, 446] on icon "right-button" at bounding box center [856, 439] width 13 height 20
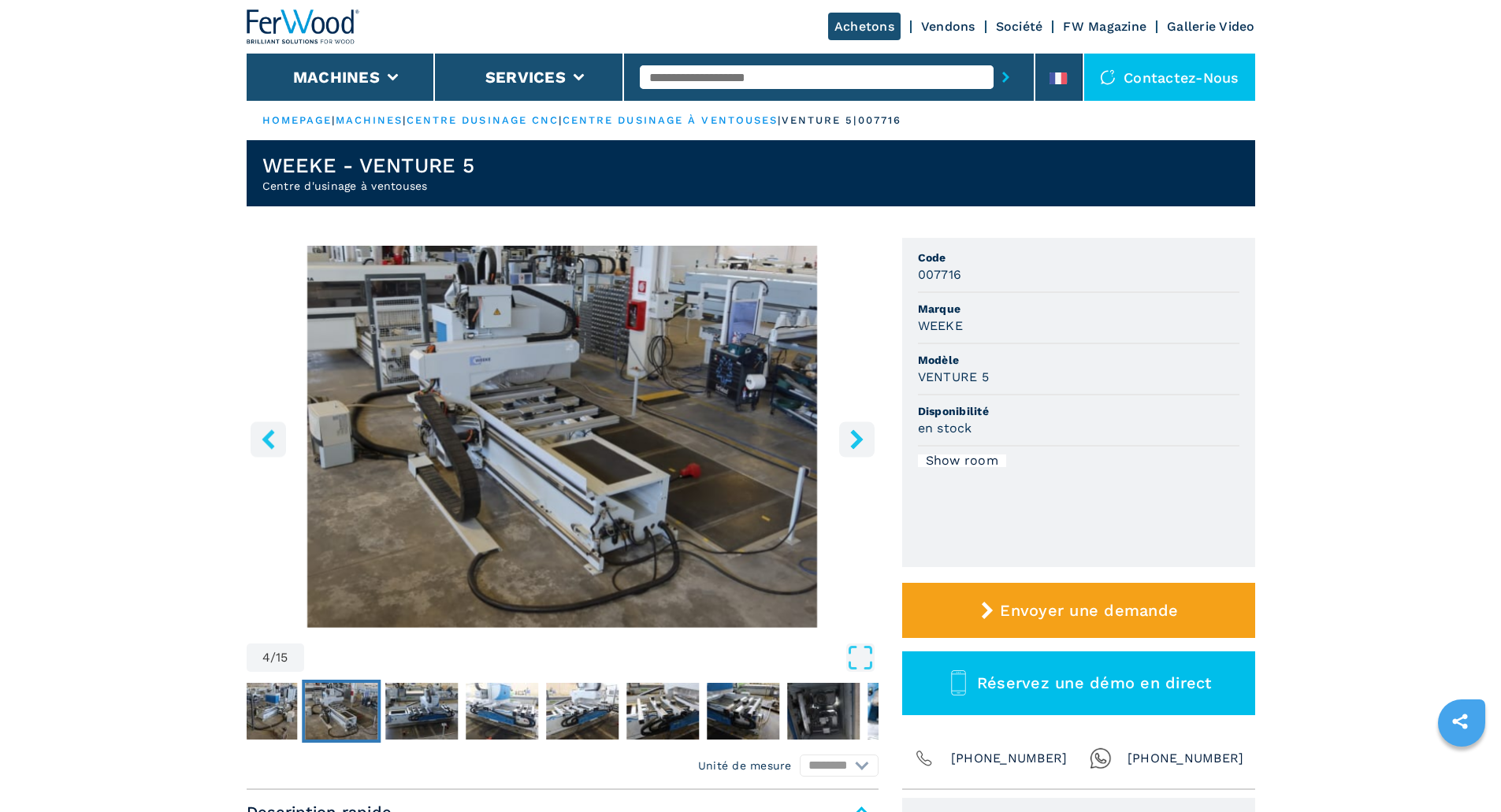
click at [853, 446] on icon "right-button" at bounding box center [856, 439] width 13 height 20
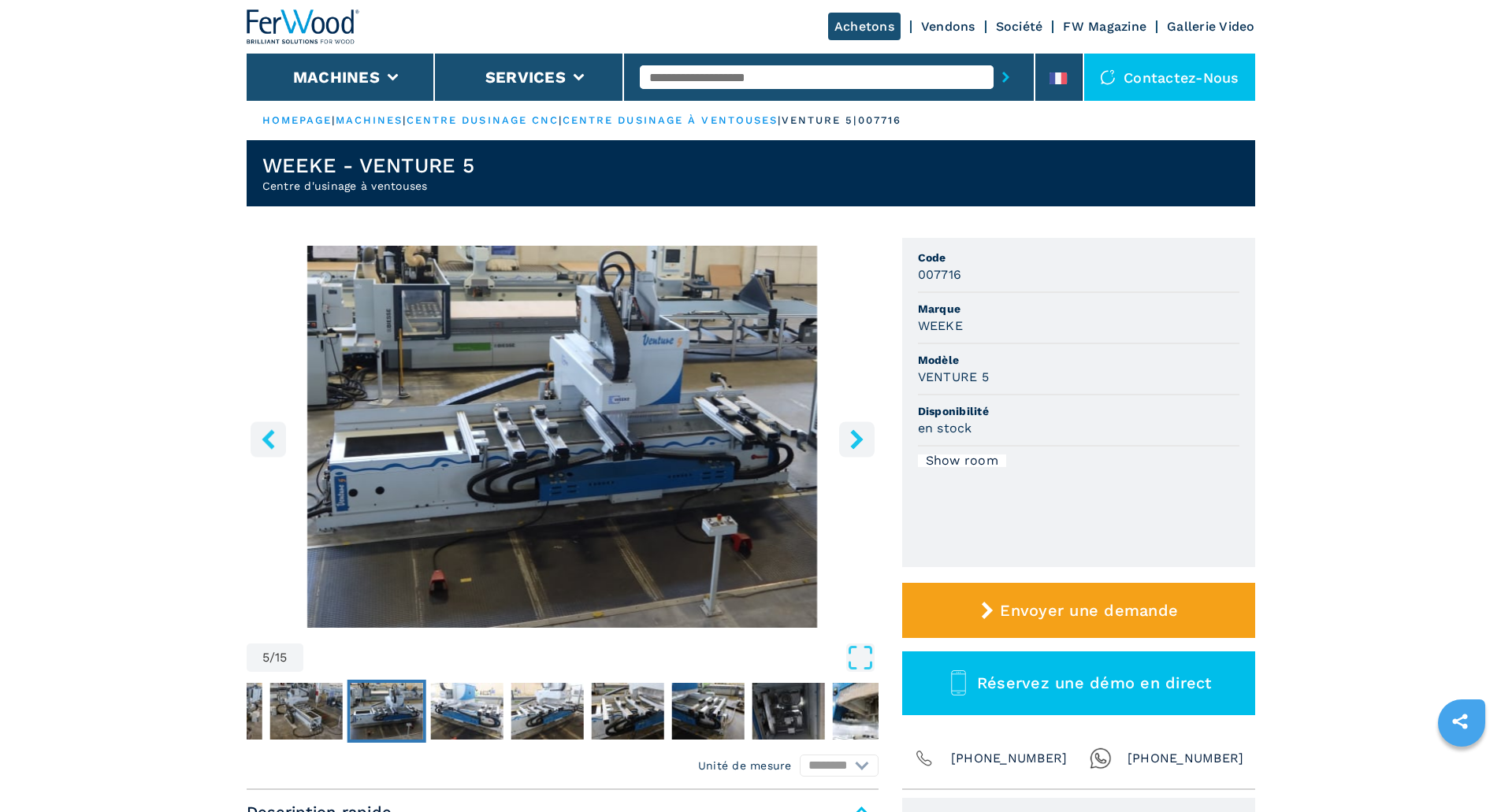
click at [855, 442] on icon "right-button" at bounding box center [856, 439] width 13 height 20
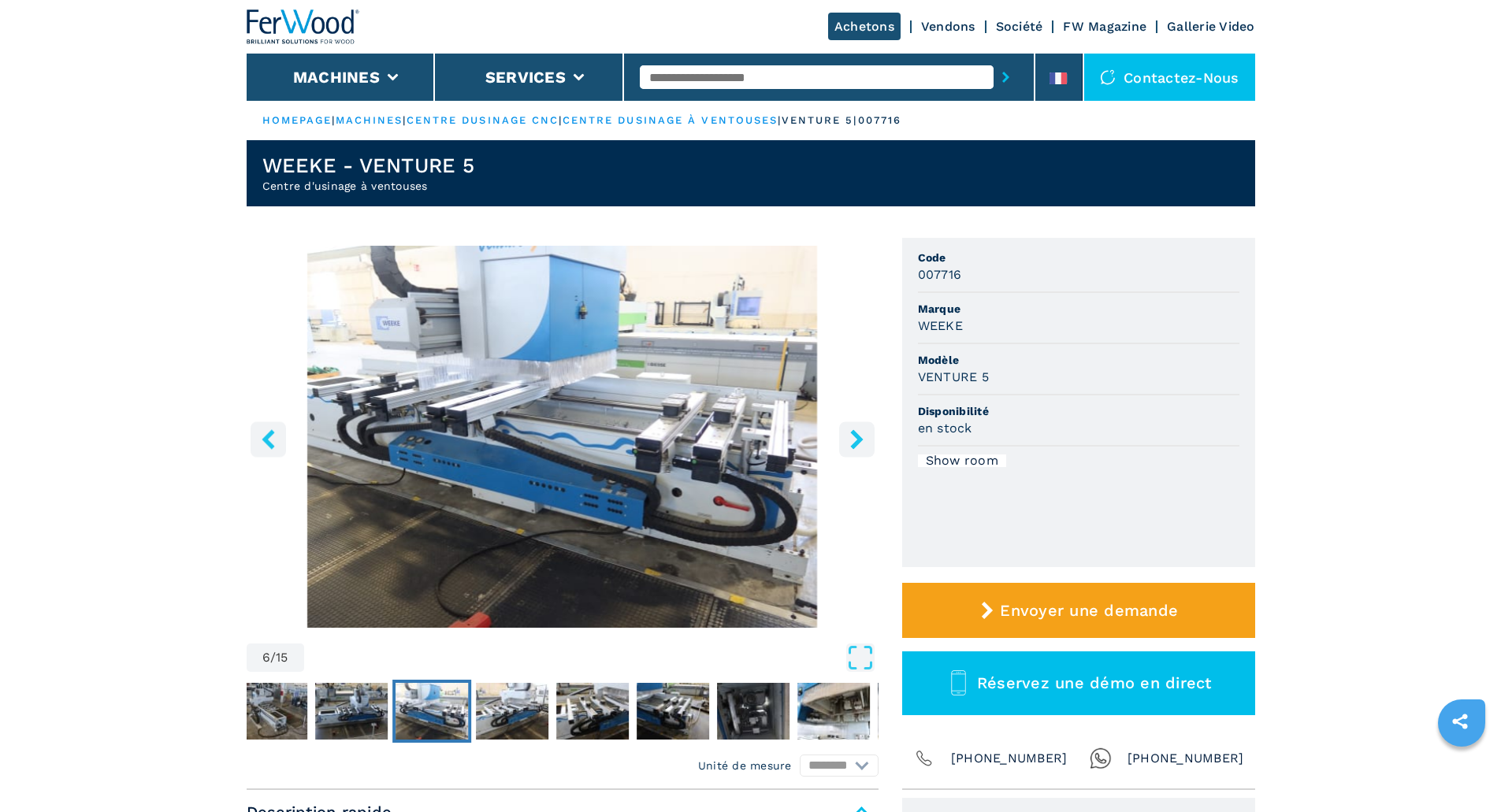
click at [855, 442] on icon "right-button" at bounding box center [856, 439] width 13 height 20
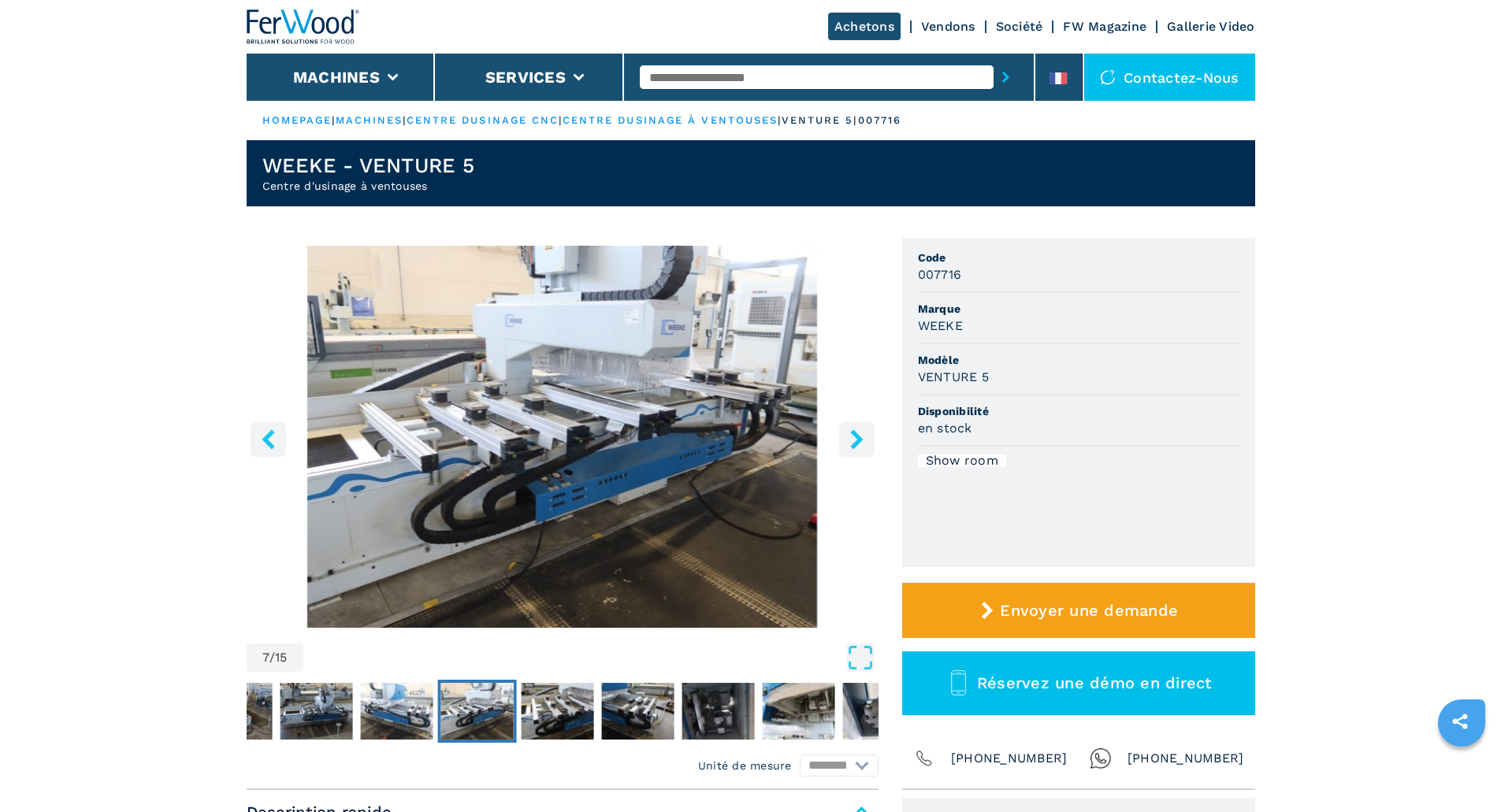
click at [856, 441] on icon "right-button" at bounding box center [856, 439] width 13 height 20
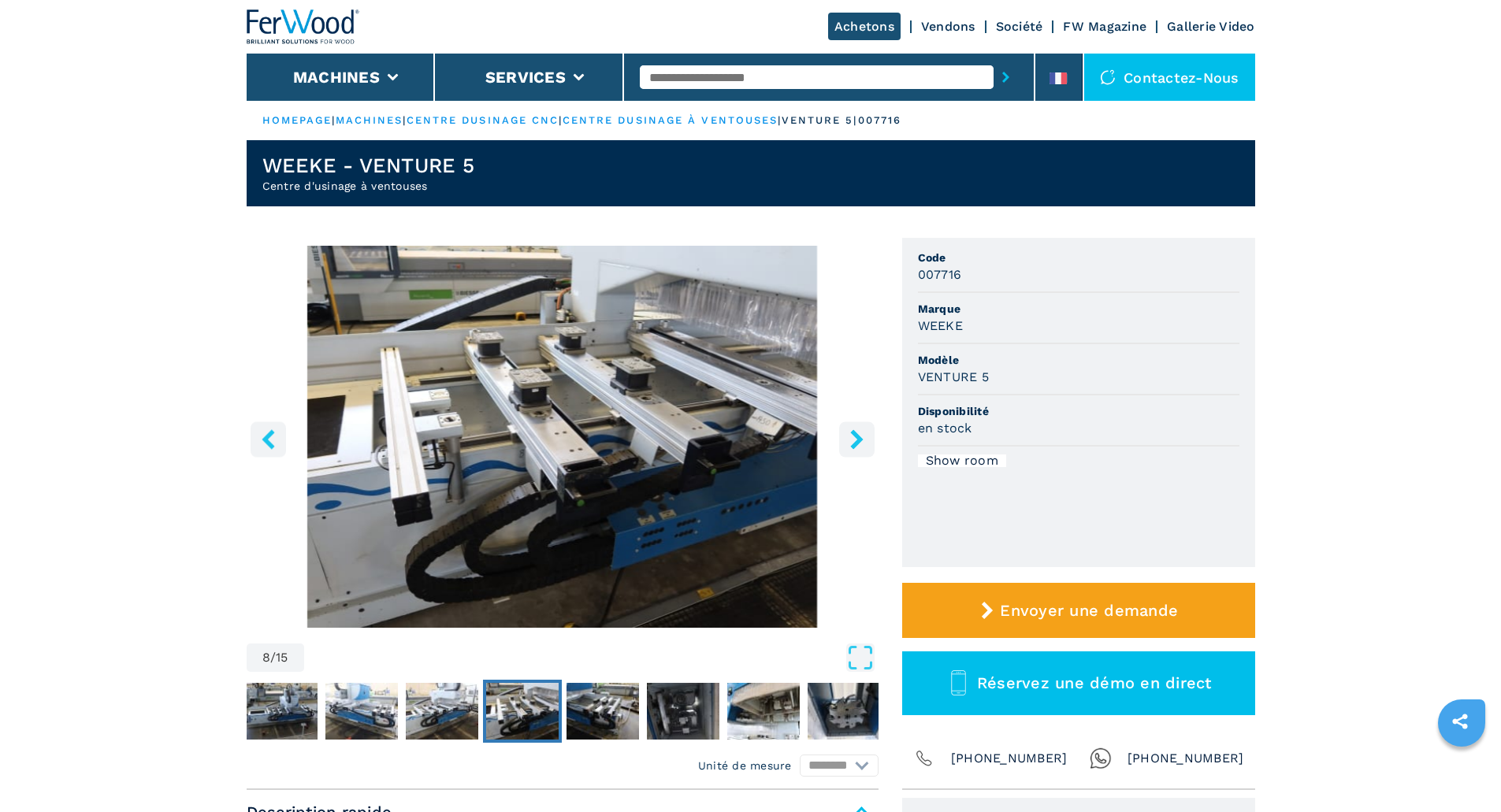
click at [857, 441] on icon "right-button" at bounding box center [856, 439] width 13 height 20
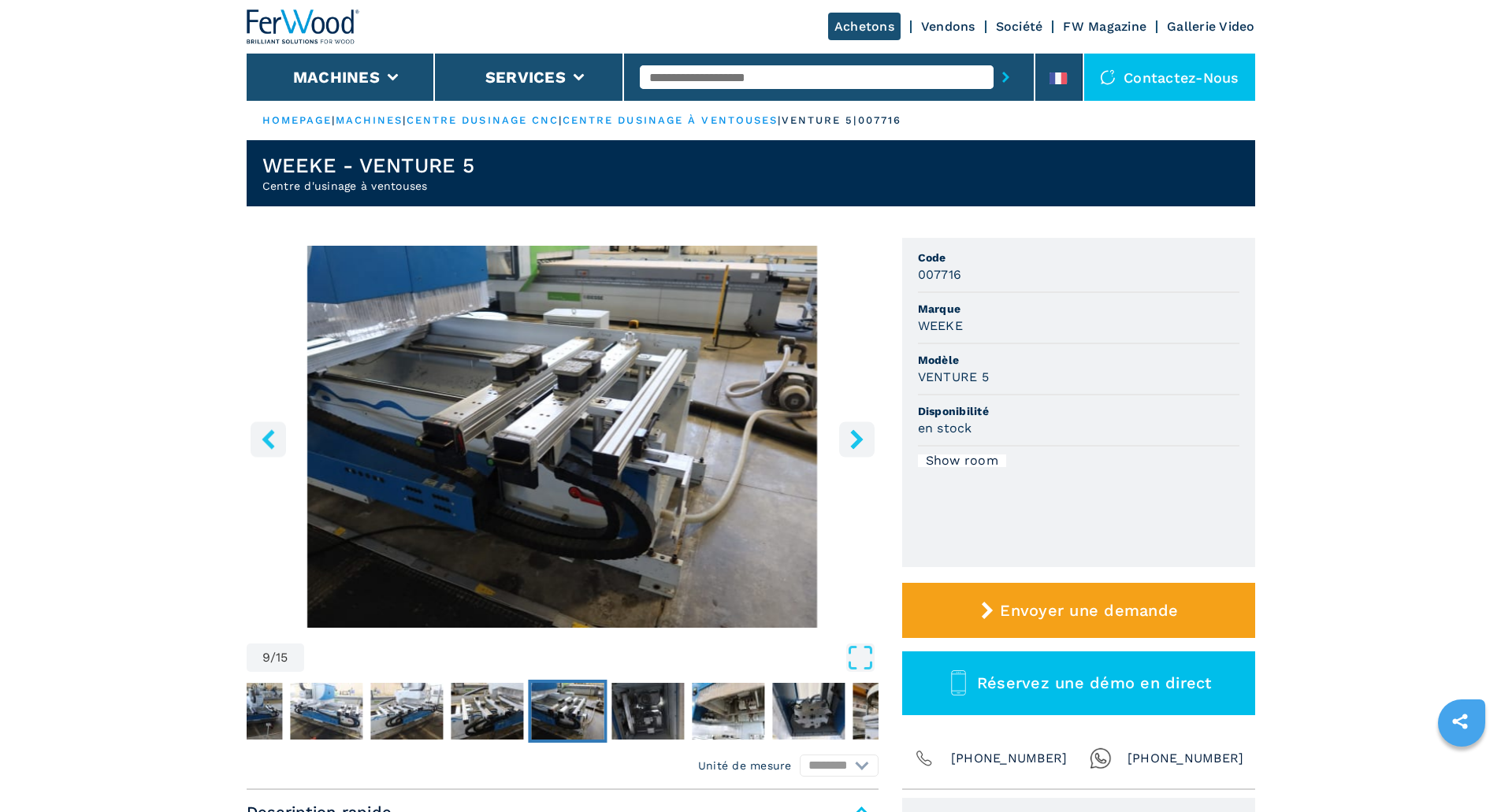
click at [859, 441] on icon "right-button" at bounding box center [856, 439] width 13 height 20
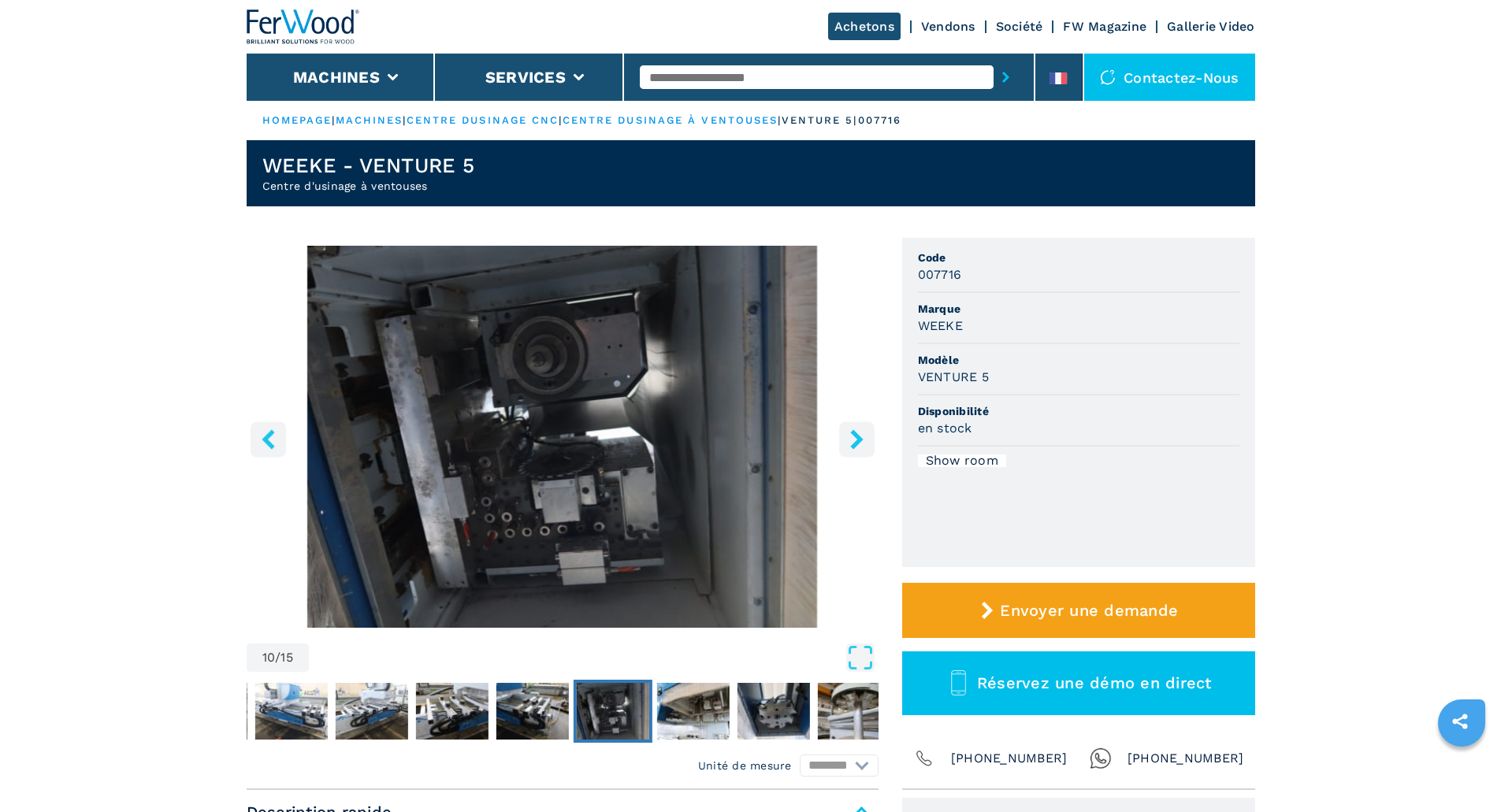
click at [859, 441] on icon "right-button" at bounding box center [856, 439] width 13 height 20
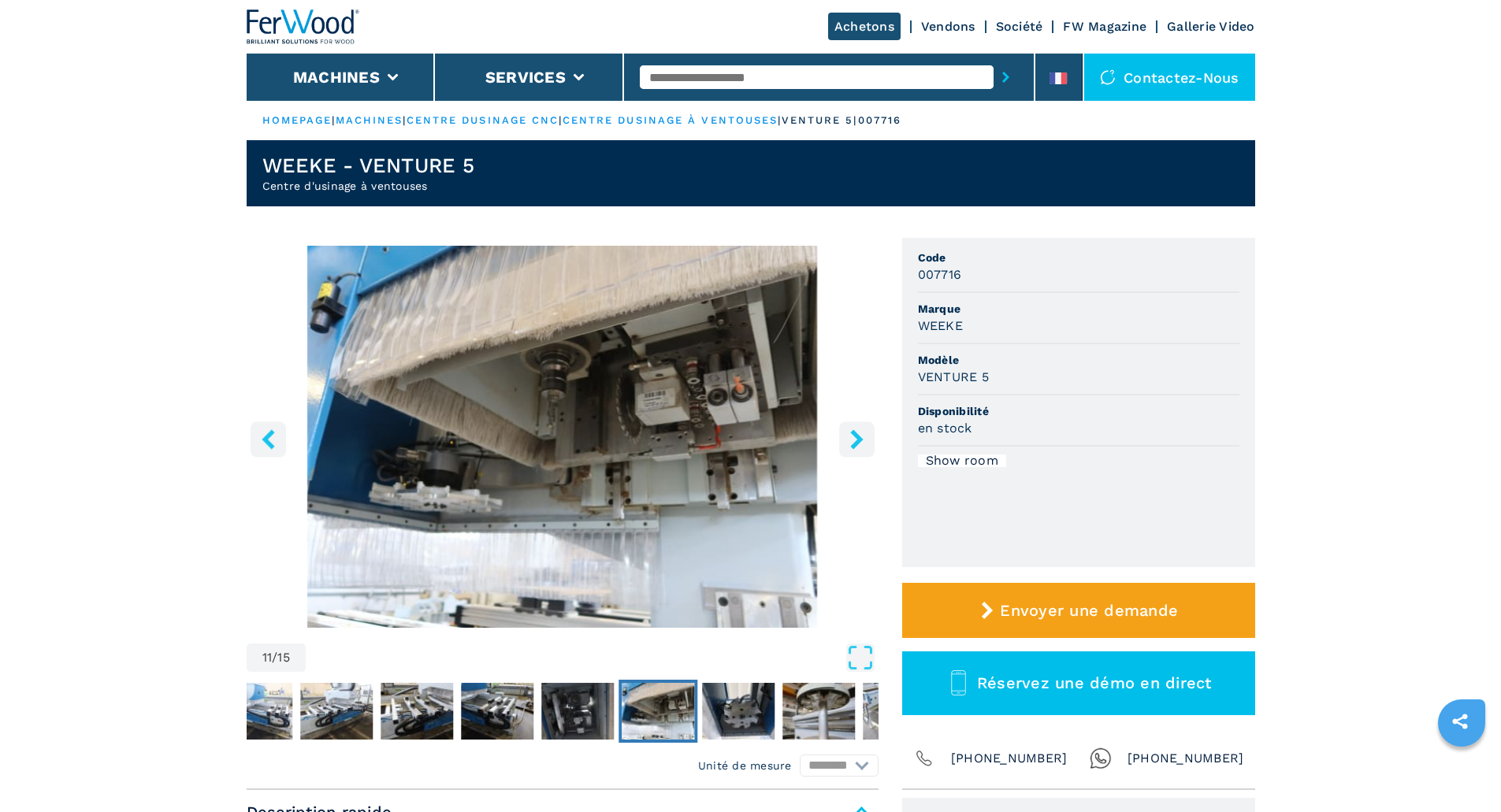
click at [859, 441] on icon "right-button" at bounding box center [856, 439] width 13 height 20
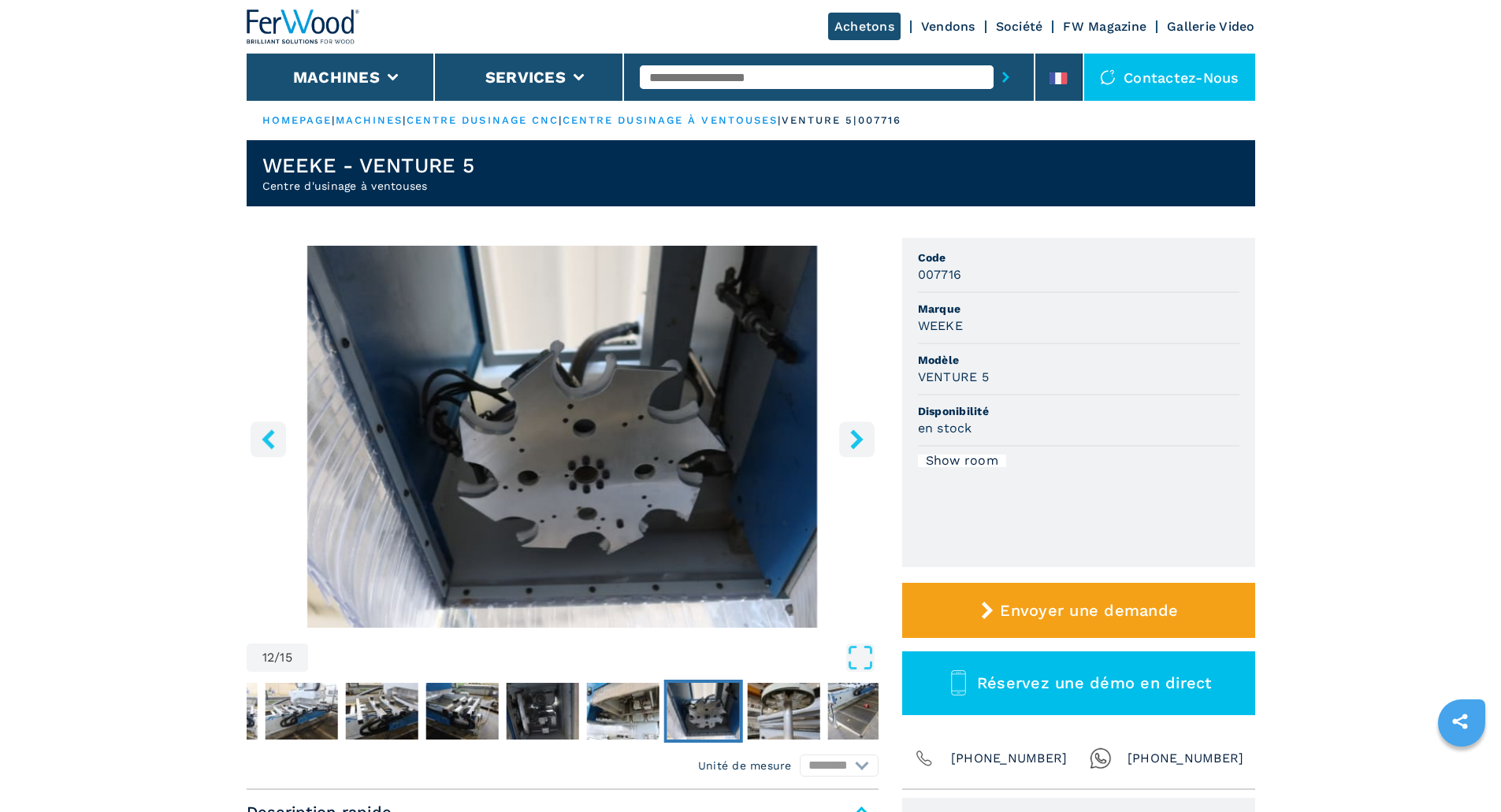
click at [859, 441] on icon "right-button" at bounding box center [856, 439] width 13 height 20
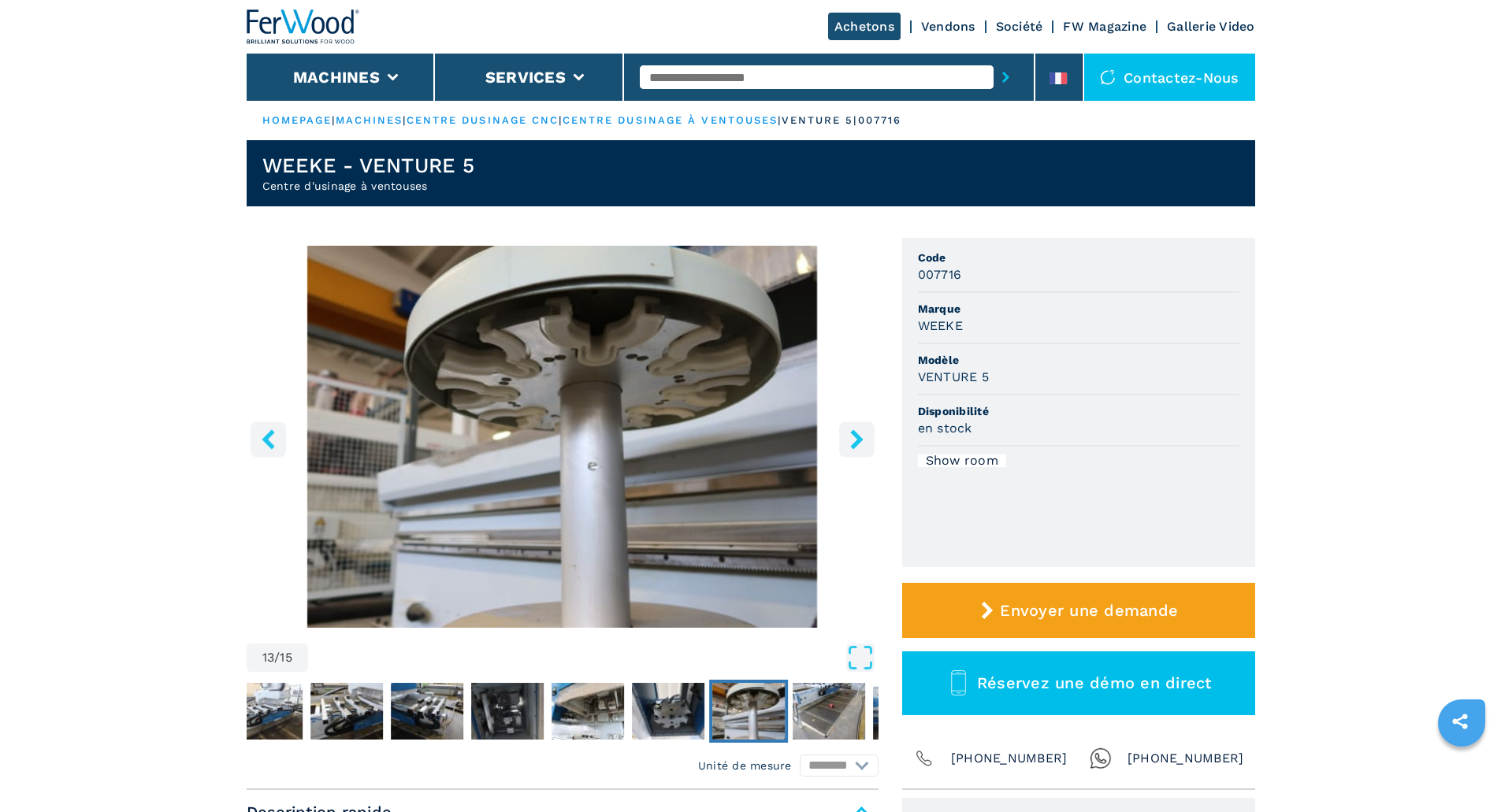
click at [860, 440] on icon "right-button" at bounding box center [856, 439] width 13 height 20
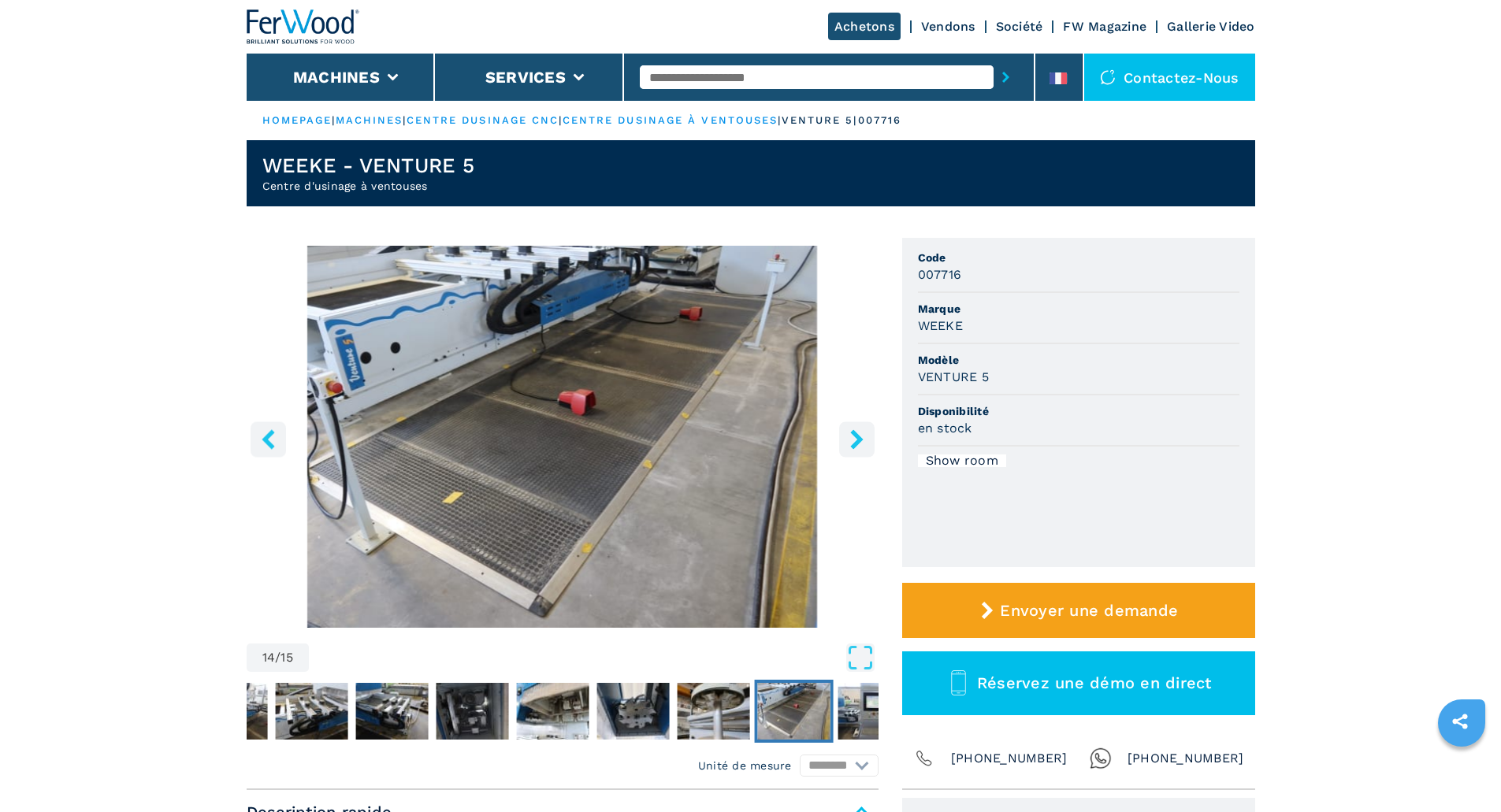
click at [860, 440] on icon "right-button" at bounding box center [856, 439] width 13 height 20
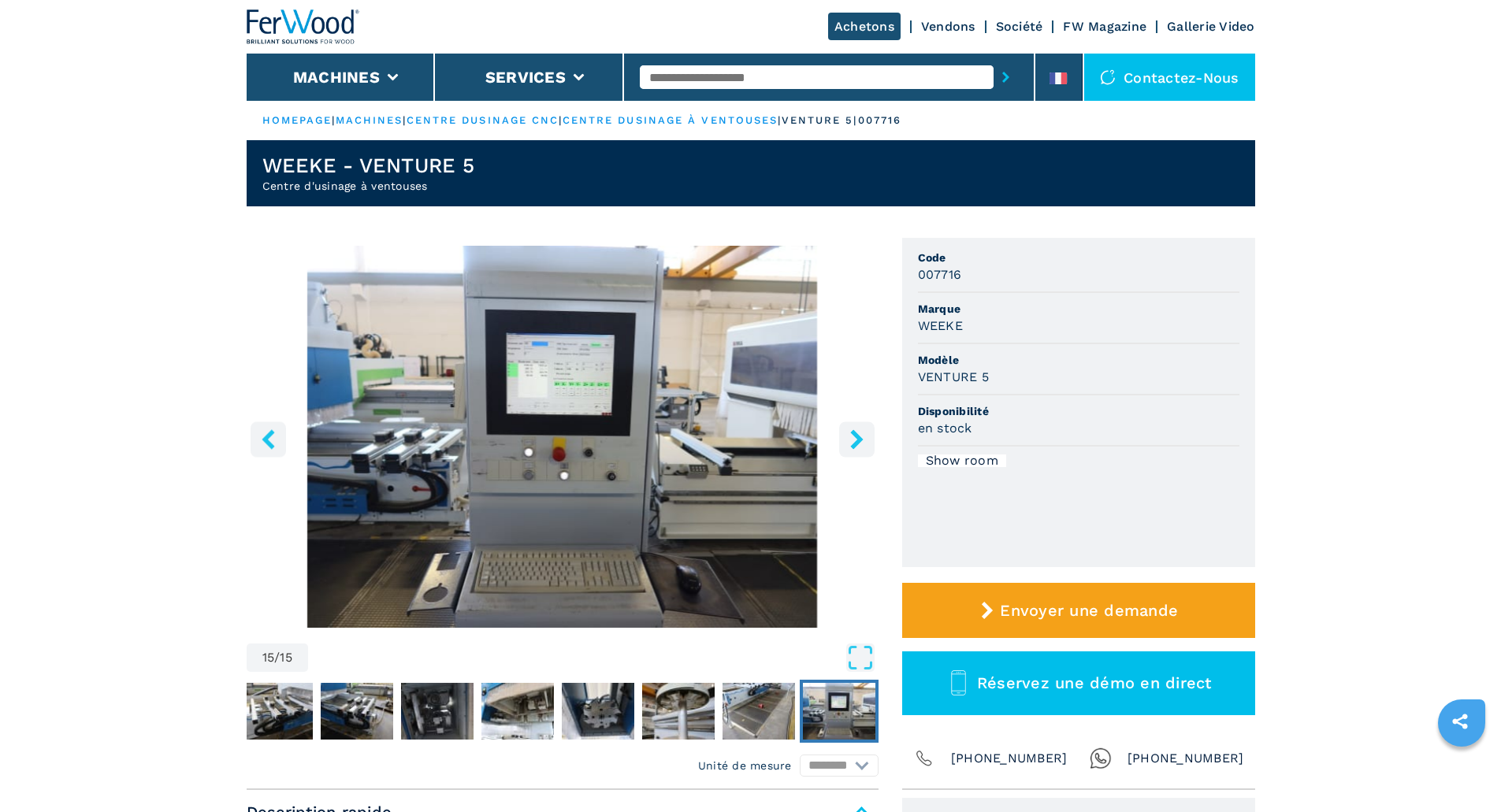
click at [861, 440] on icon "right-button" at bounding box center [856, 439] width 13 height 20
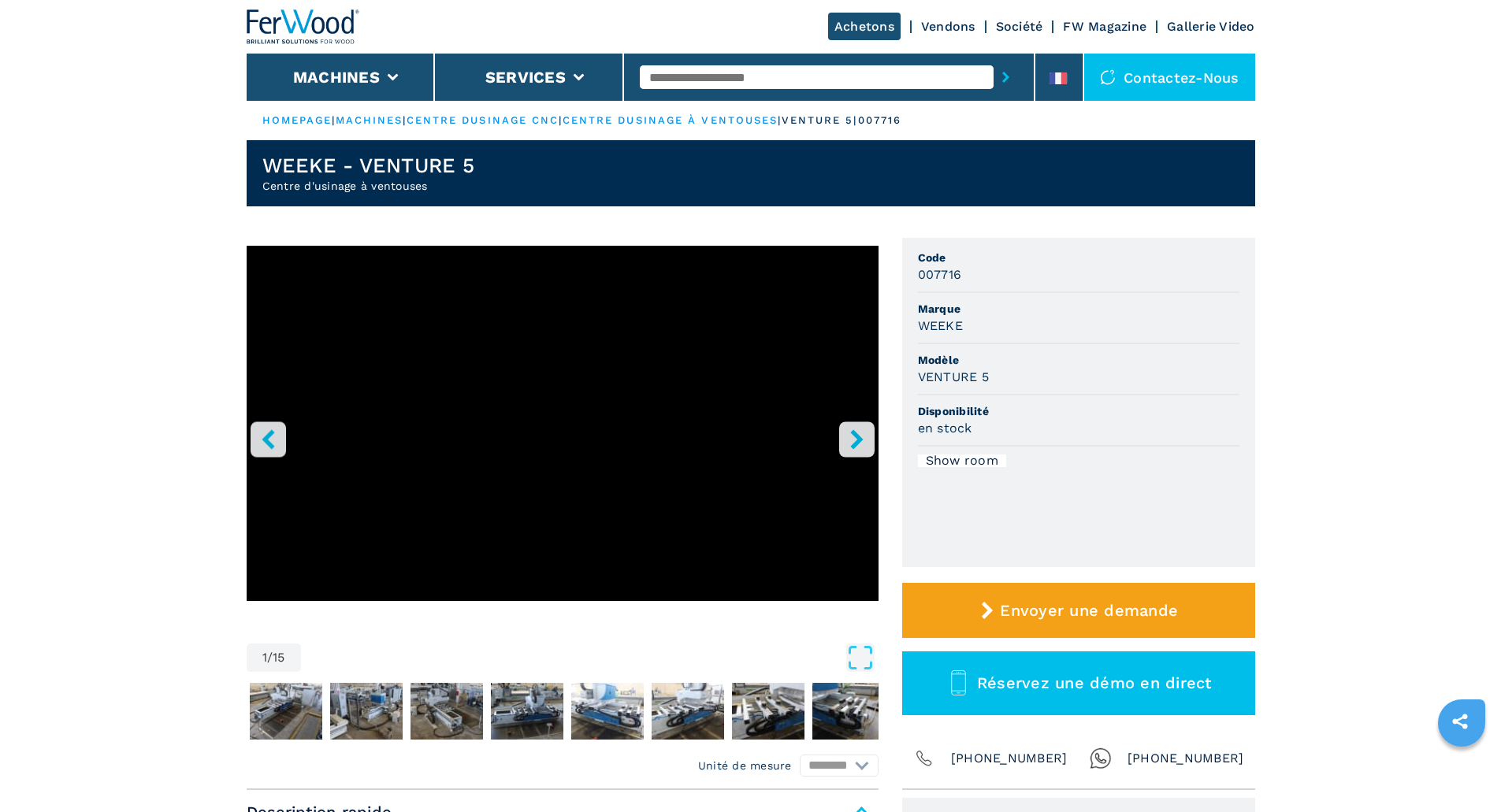
click at [861, 440] on icon "right-button" at bounding box center [856, 439] width 13 height 20
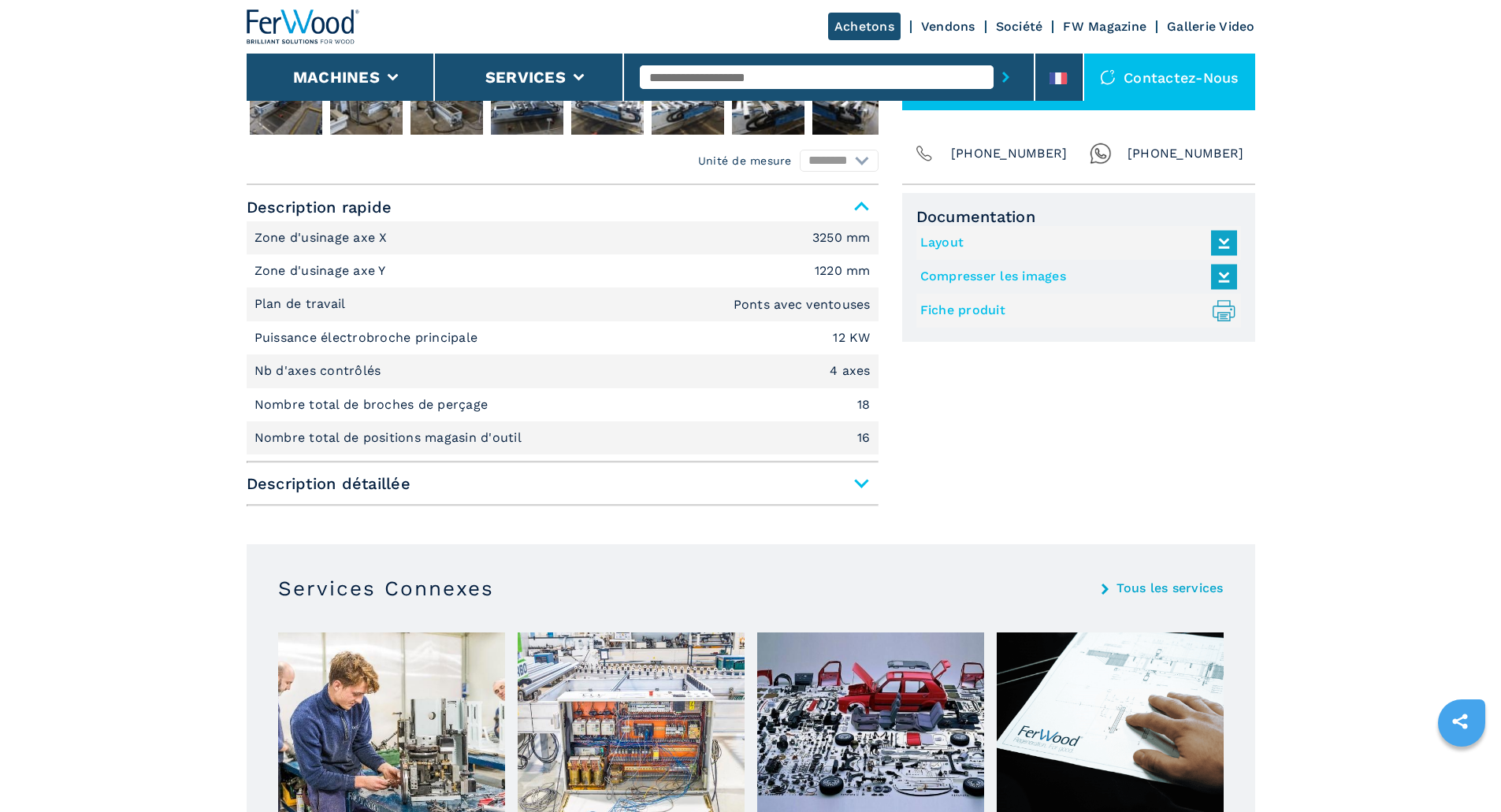
scroll to position [630, 0]
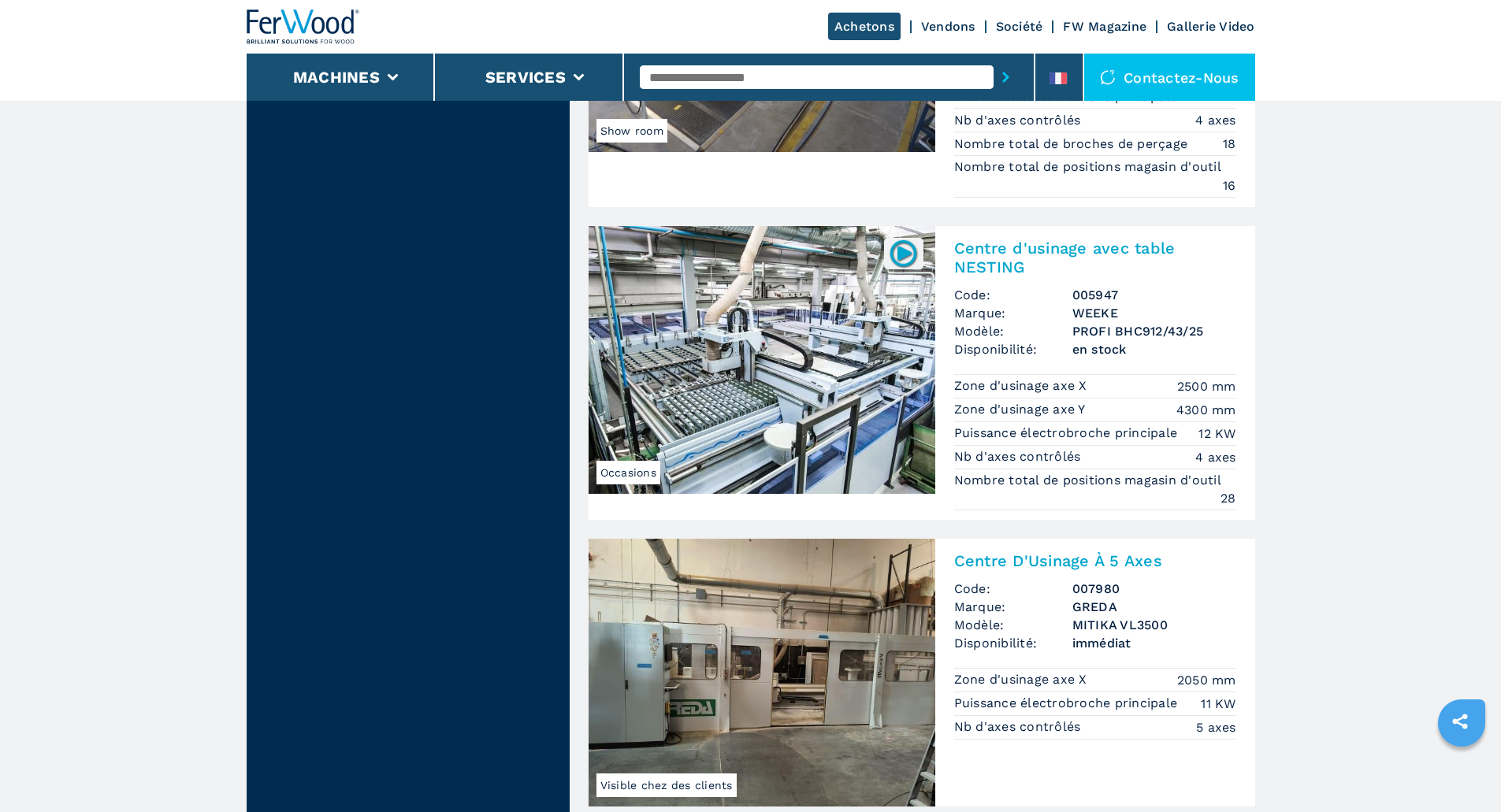
scroll to position [3937, 0]
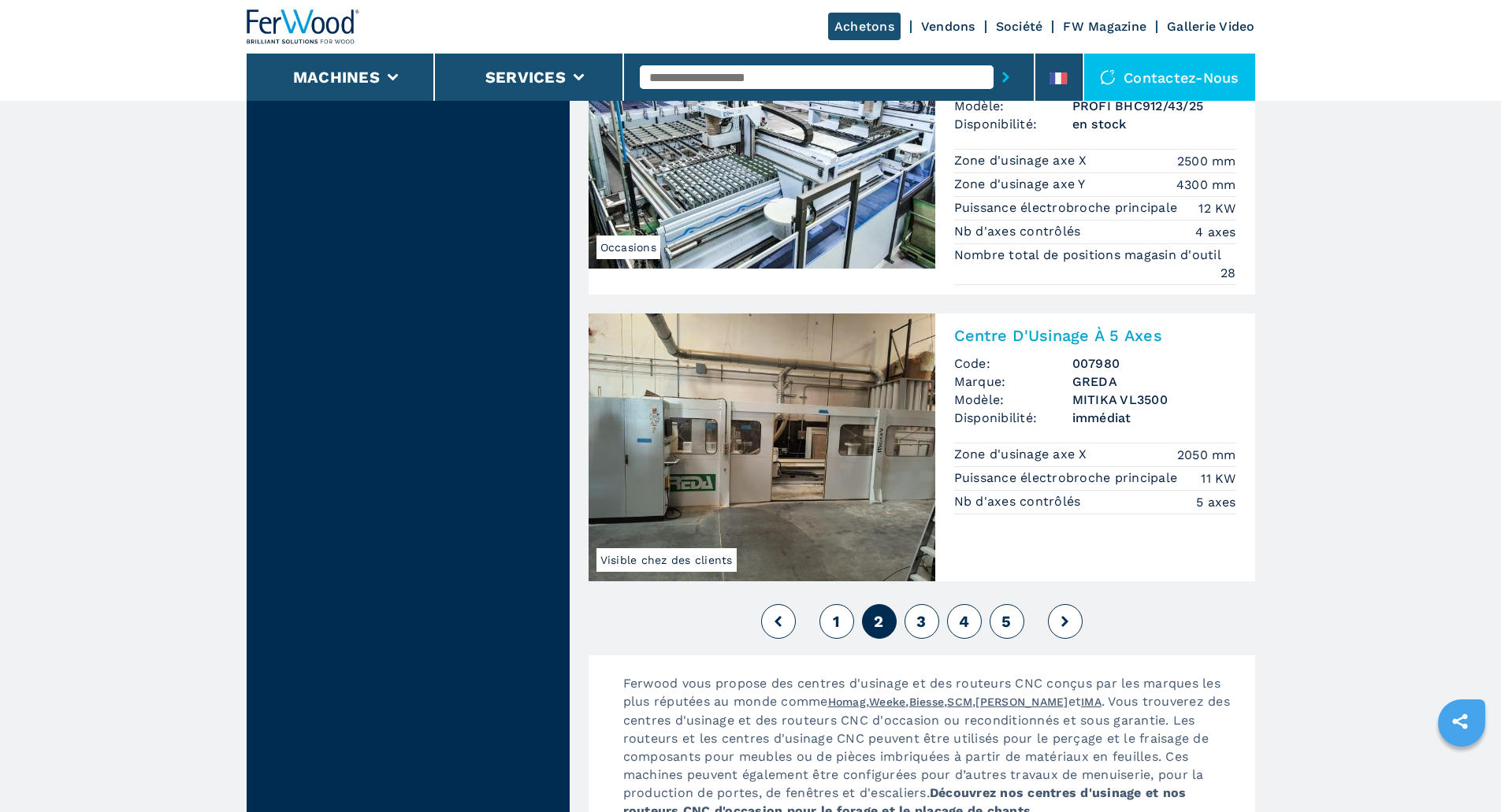
click at [924, 616] on span "3" at bounding box center [920, 622] width 9 height 19
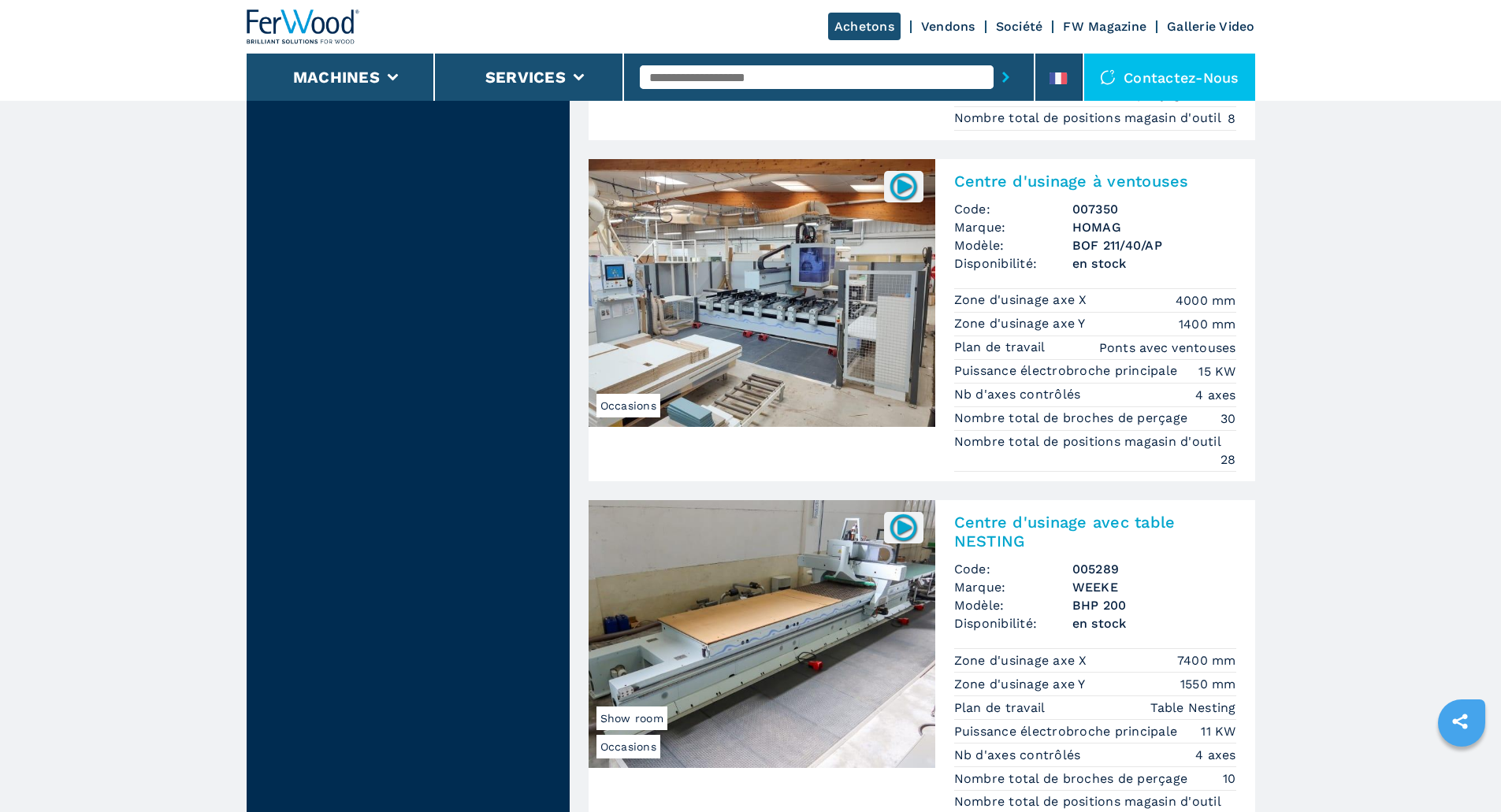
scroll to position [3307, 0]
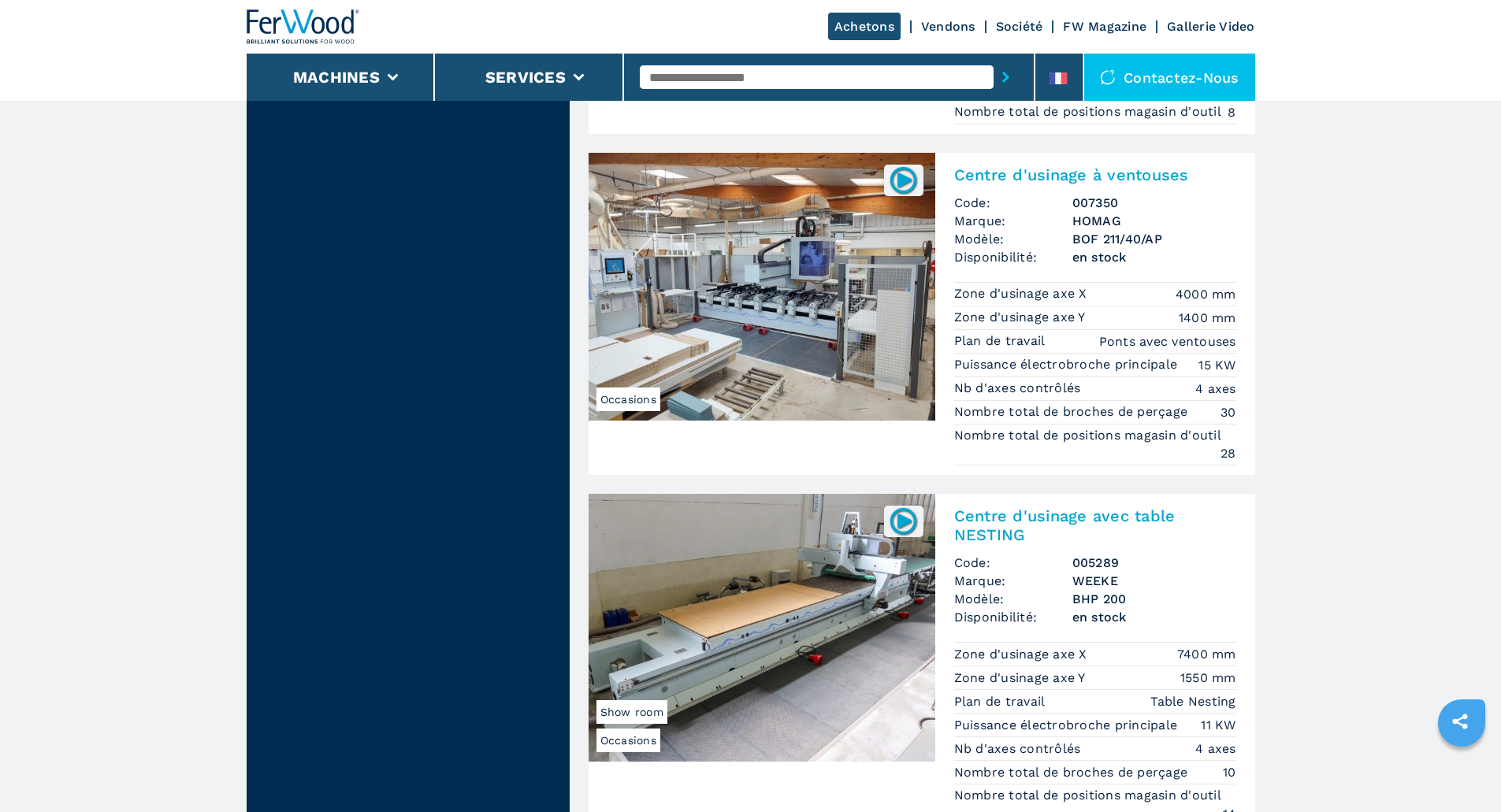
click at [748, 299] on img at bounding box center [762, 287] width 347 height 268
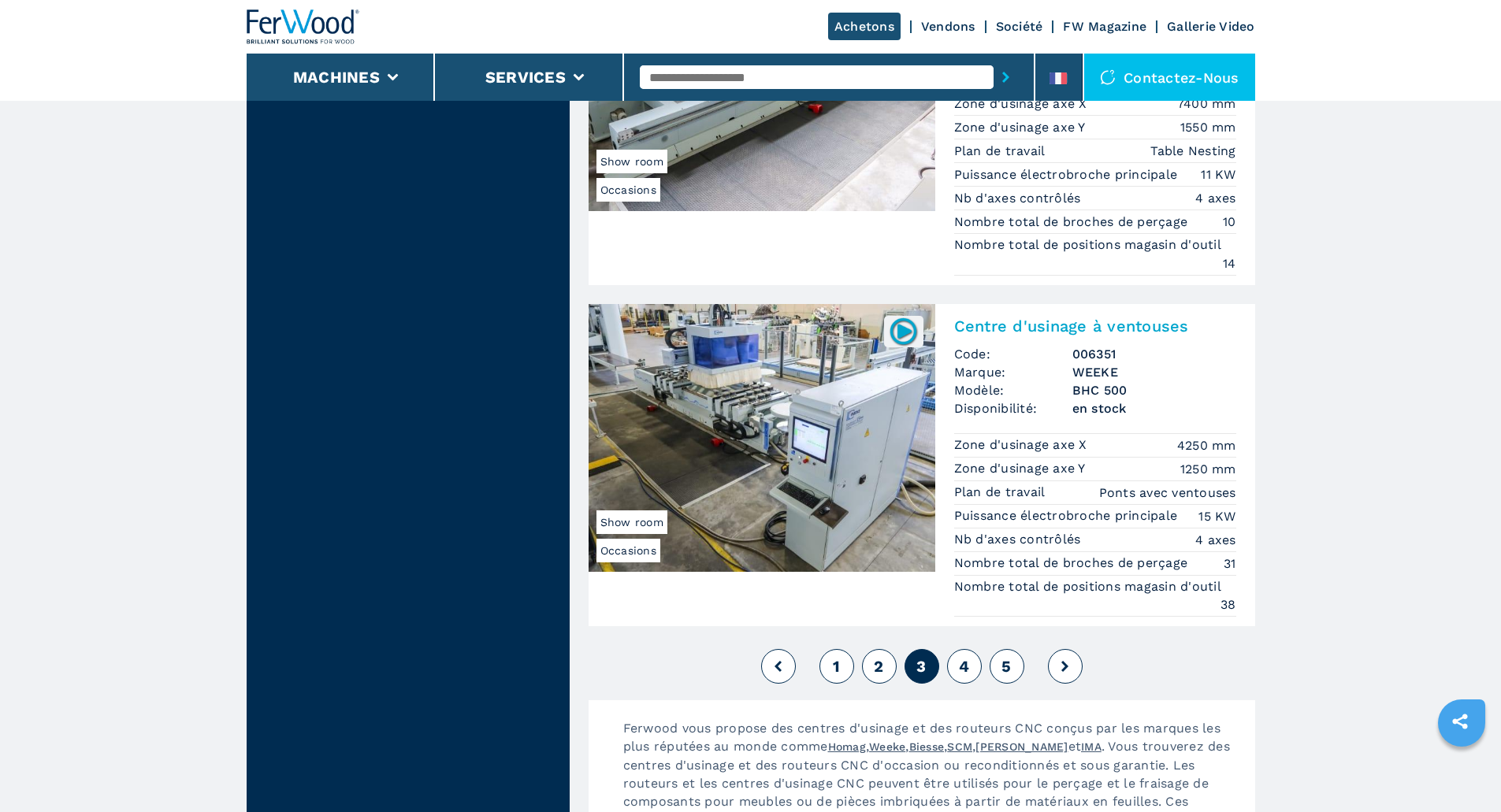
scroll to position [3858, 0]
click at [768, 445] on img at bounding box center [762, 437] width 347 height 268
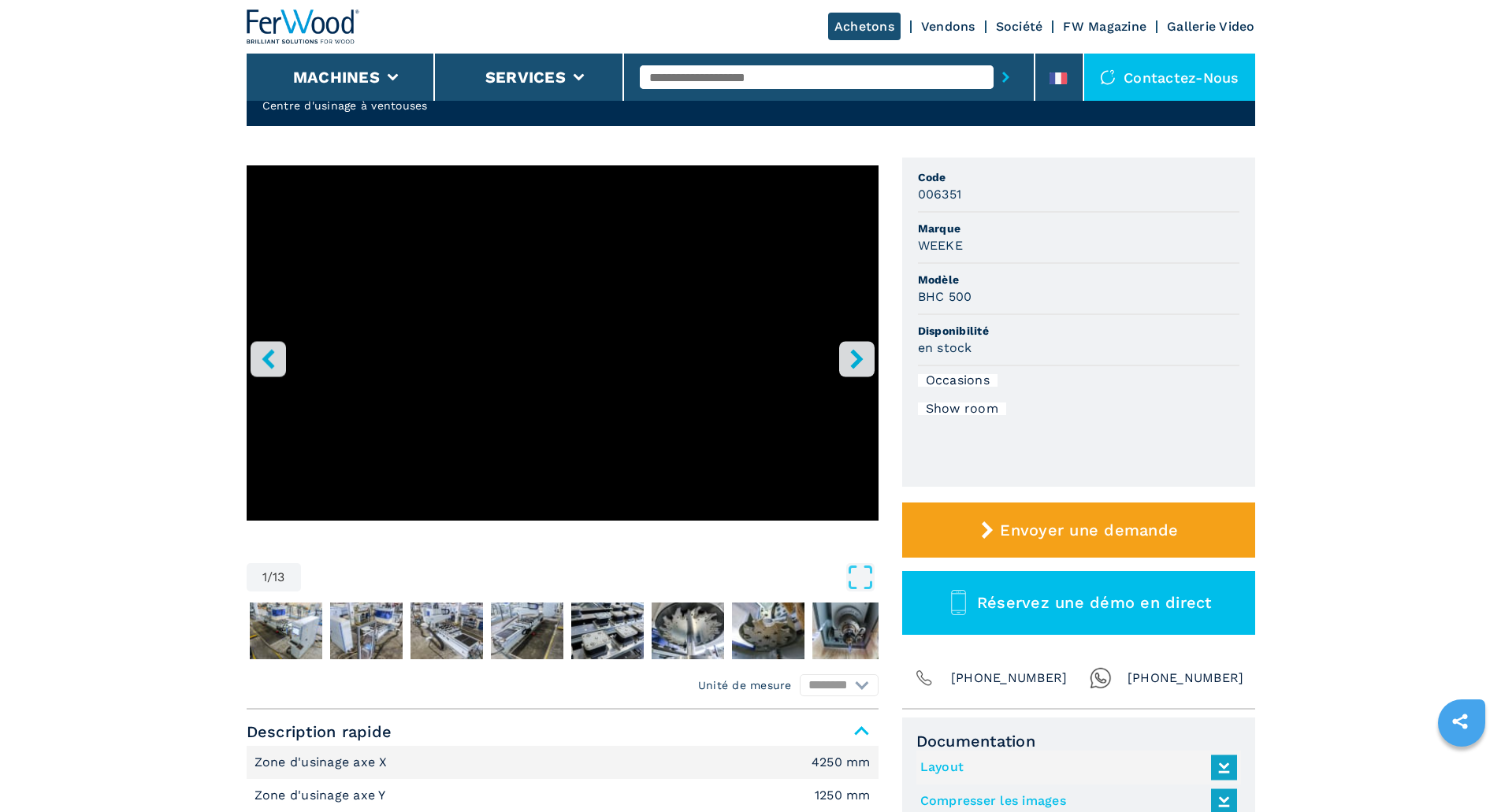
scroll to position [79, 0]
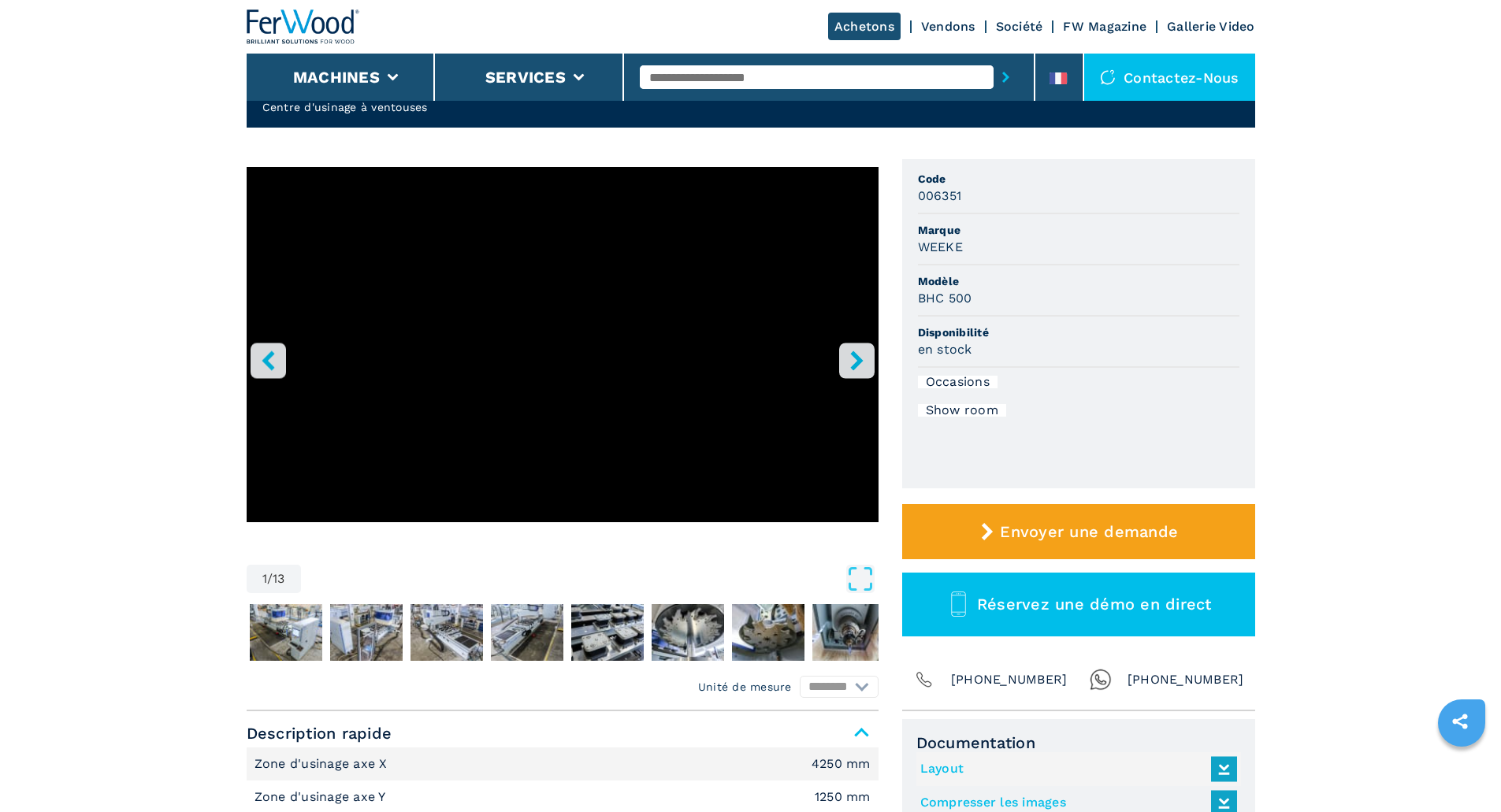
click at [858, 344] on button "right-button" at bounding box center [856, 359] width 35 height 35
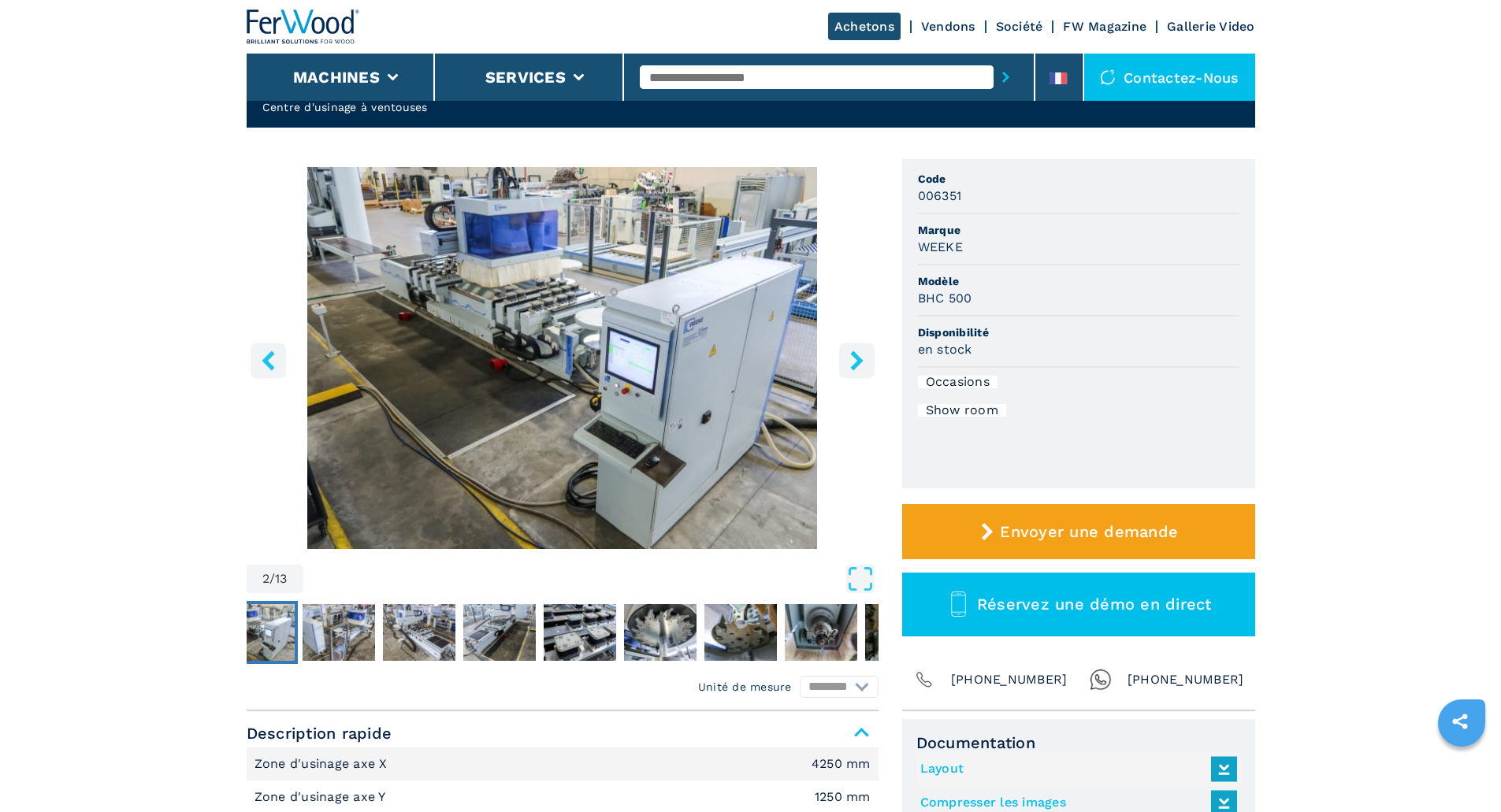
click at [866, 355] on button "right-button" at bounding box center [856, 359] width 35 height 35
click at [858, 359] on icon "right-button" at bounding box center [856, 359] width 13 height 20
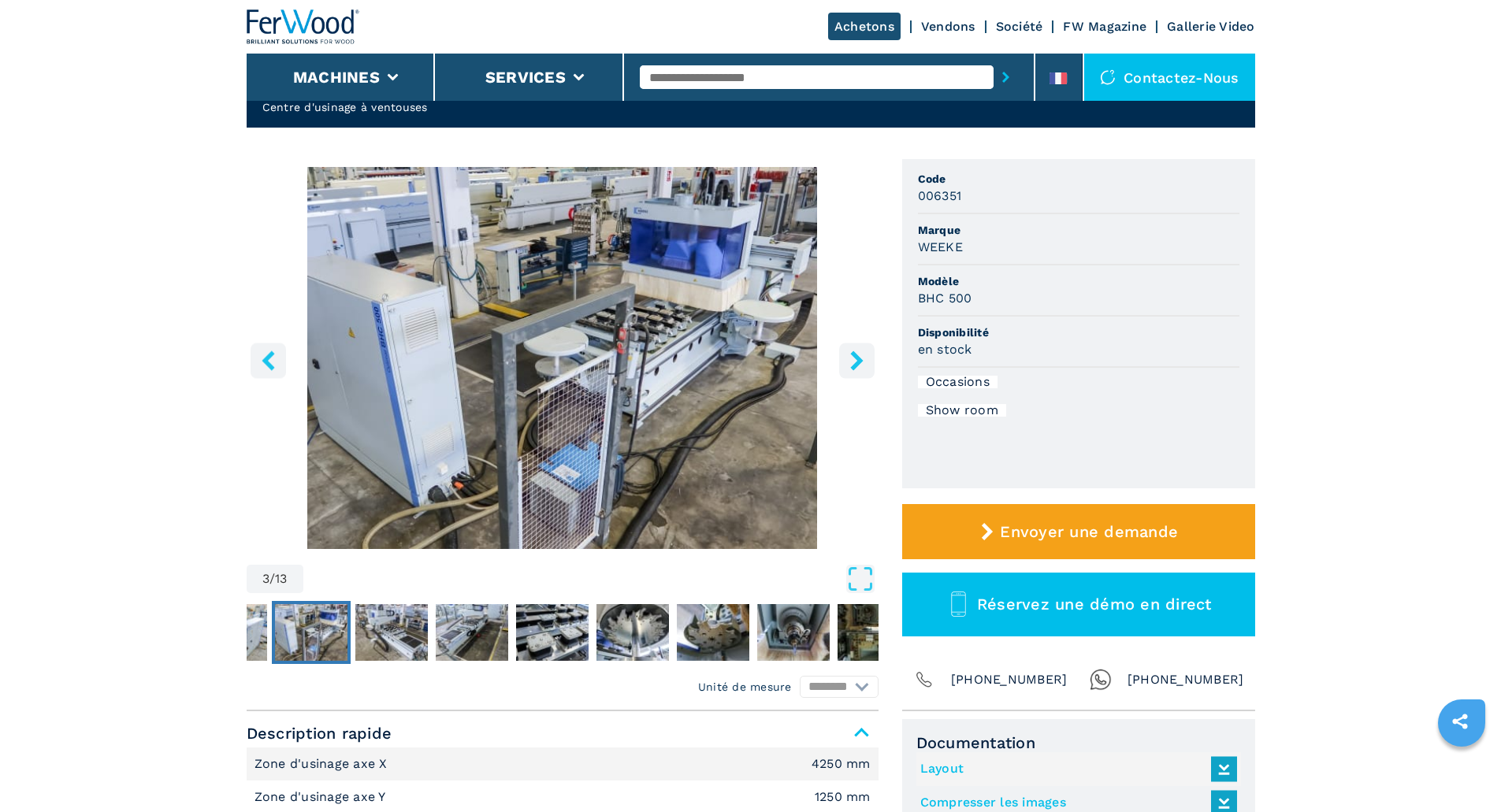
click at [858, 359] on icon "right-button" at bounding box center [856, 359] width 13 height 20
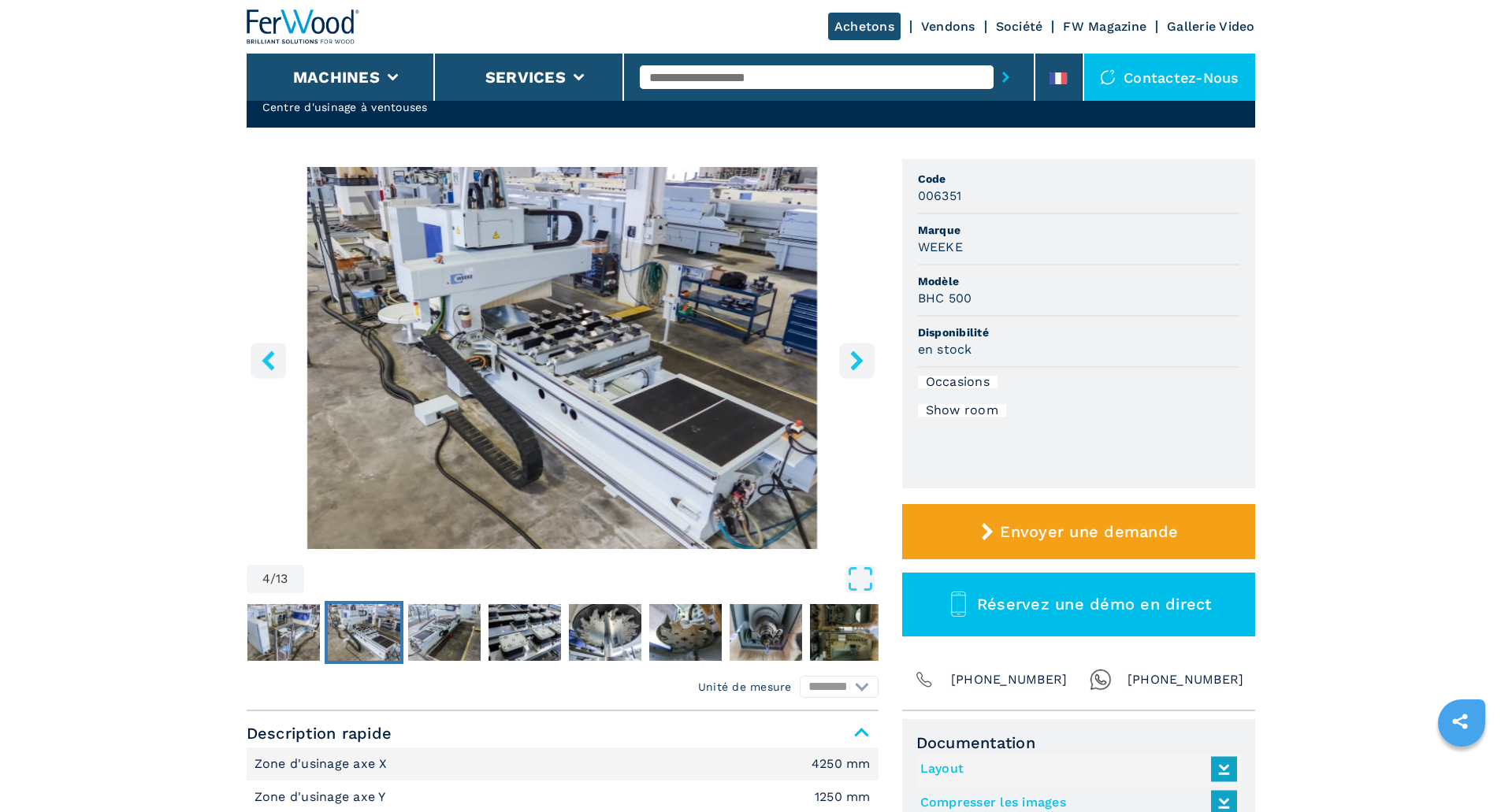
click at [858, 359] on icon "right-button" at bounding box center [856, 359] width 13 height 20
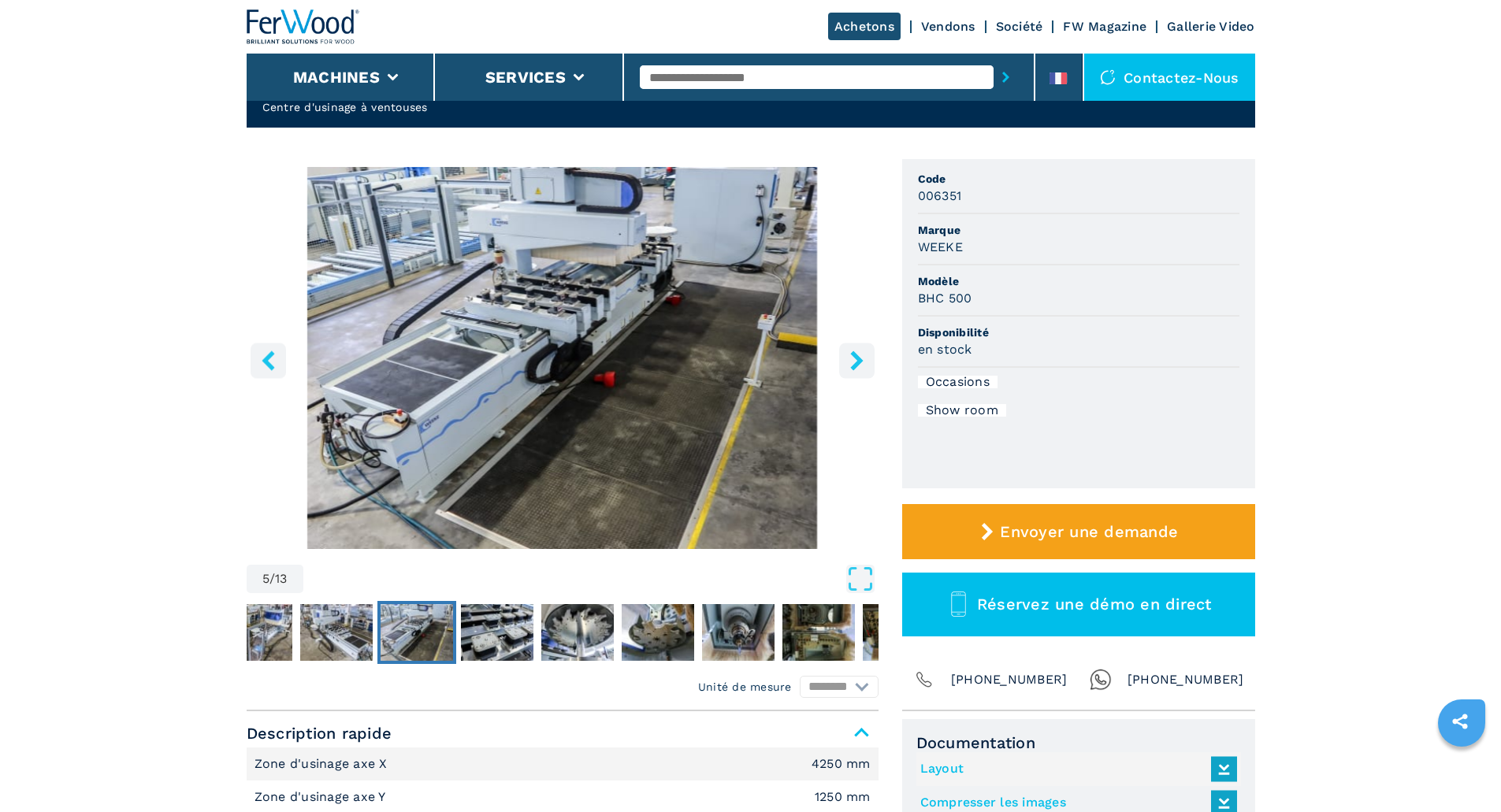
click at [858, 359] on icon "right-button" at bounding box center [856, 359] width 13 height 20
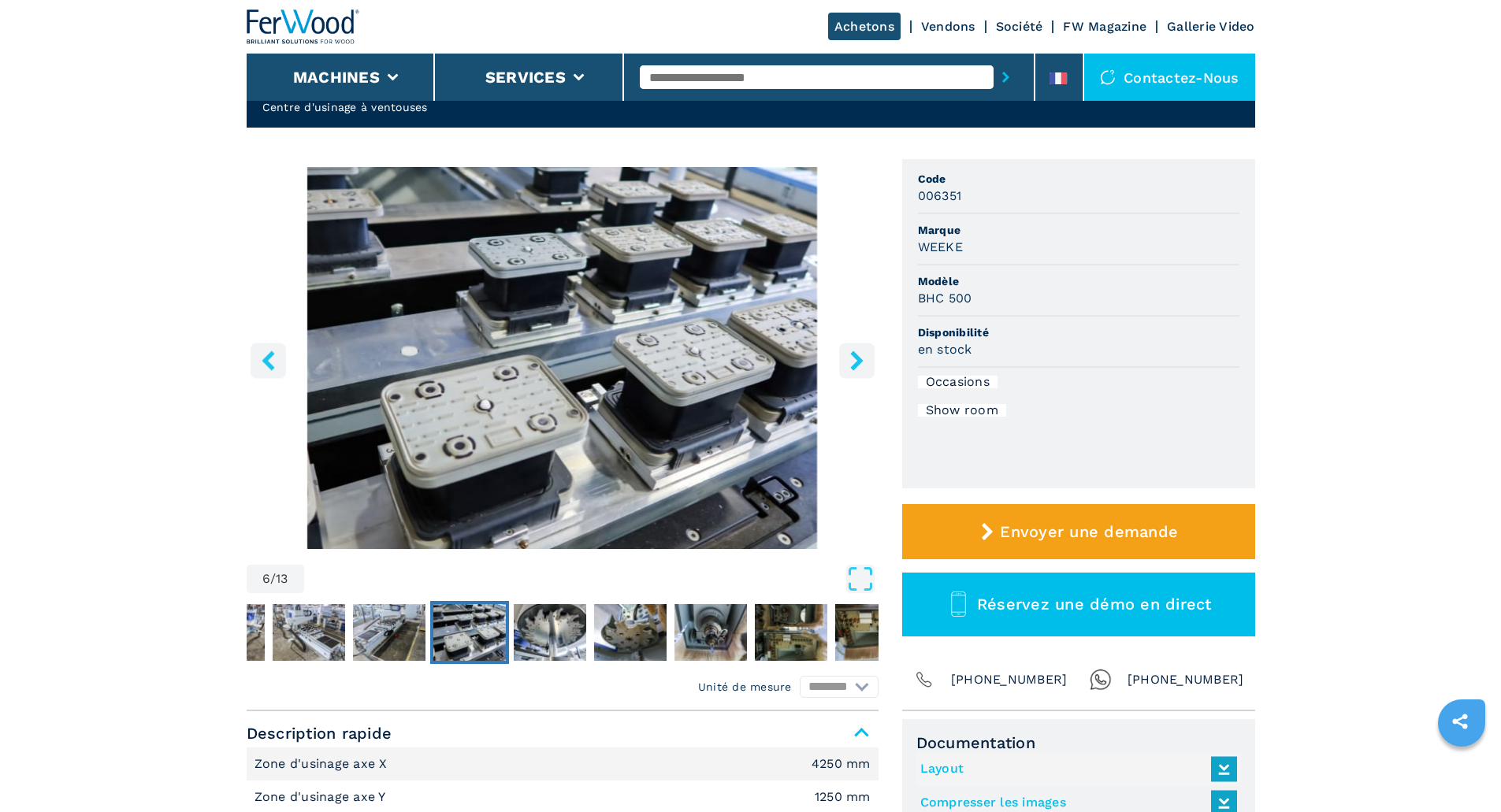
click at [858, 359] on icon "right-button" at bounding box center [856, 359] width 13 height 20
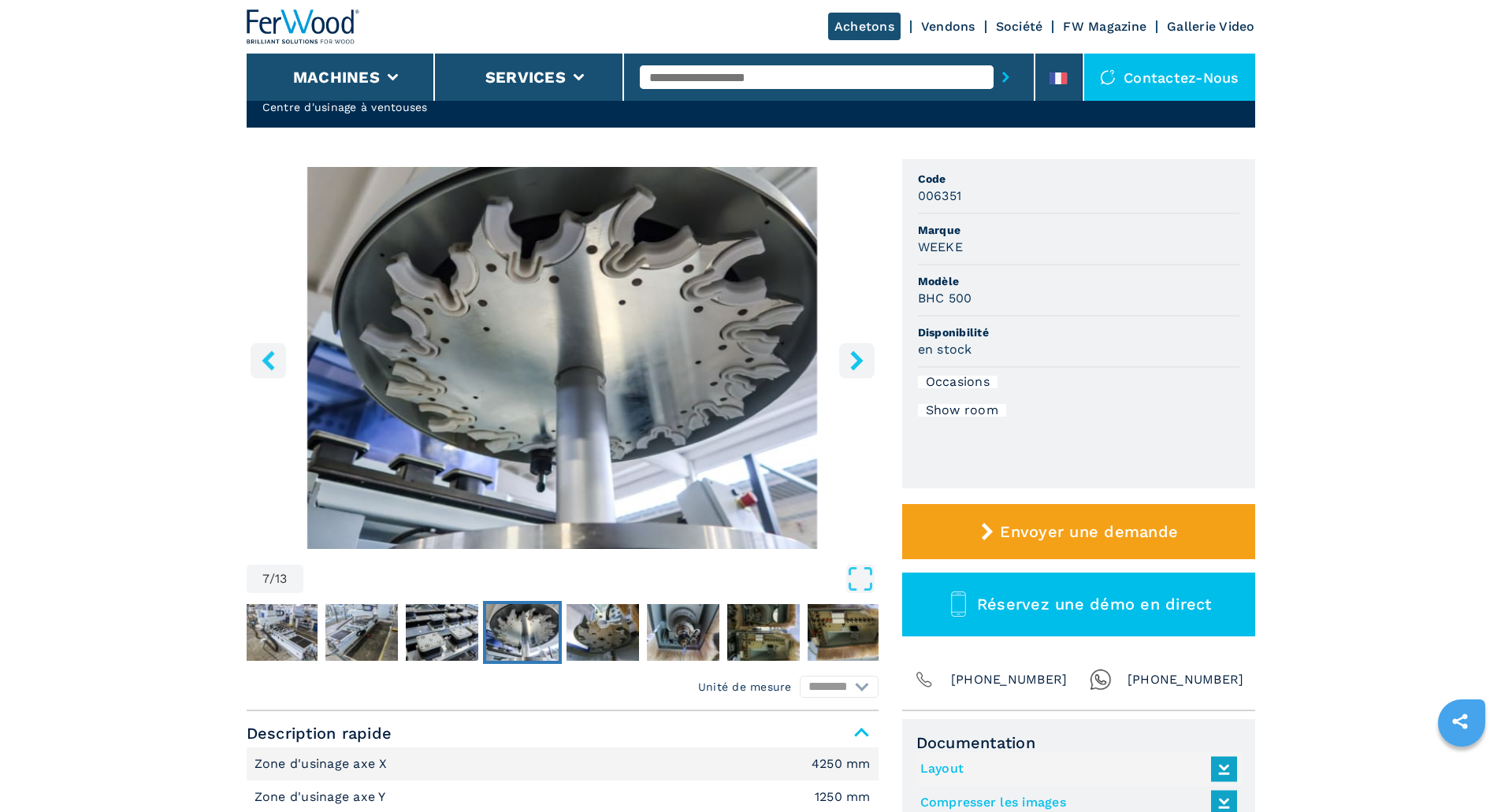
click at [858, 359] on icon "right-button" at bounding box center [856, 359] width 13 height 20
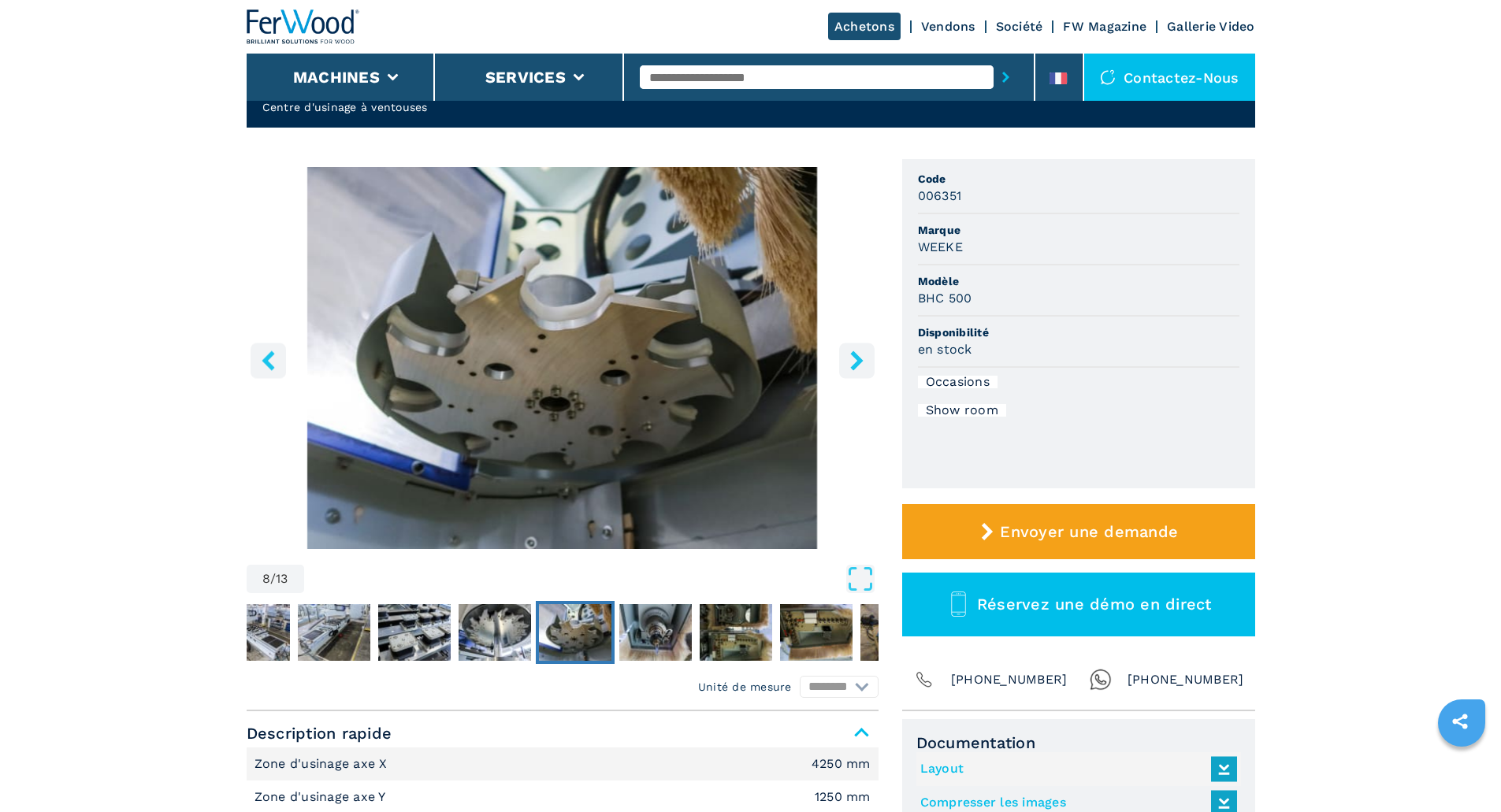
click at [858, 359] on icon "right-button" at bounding box center [856, 359] width 13 height 20
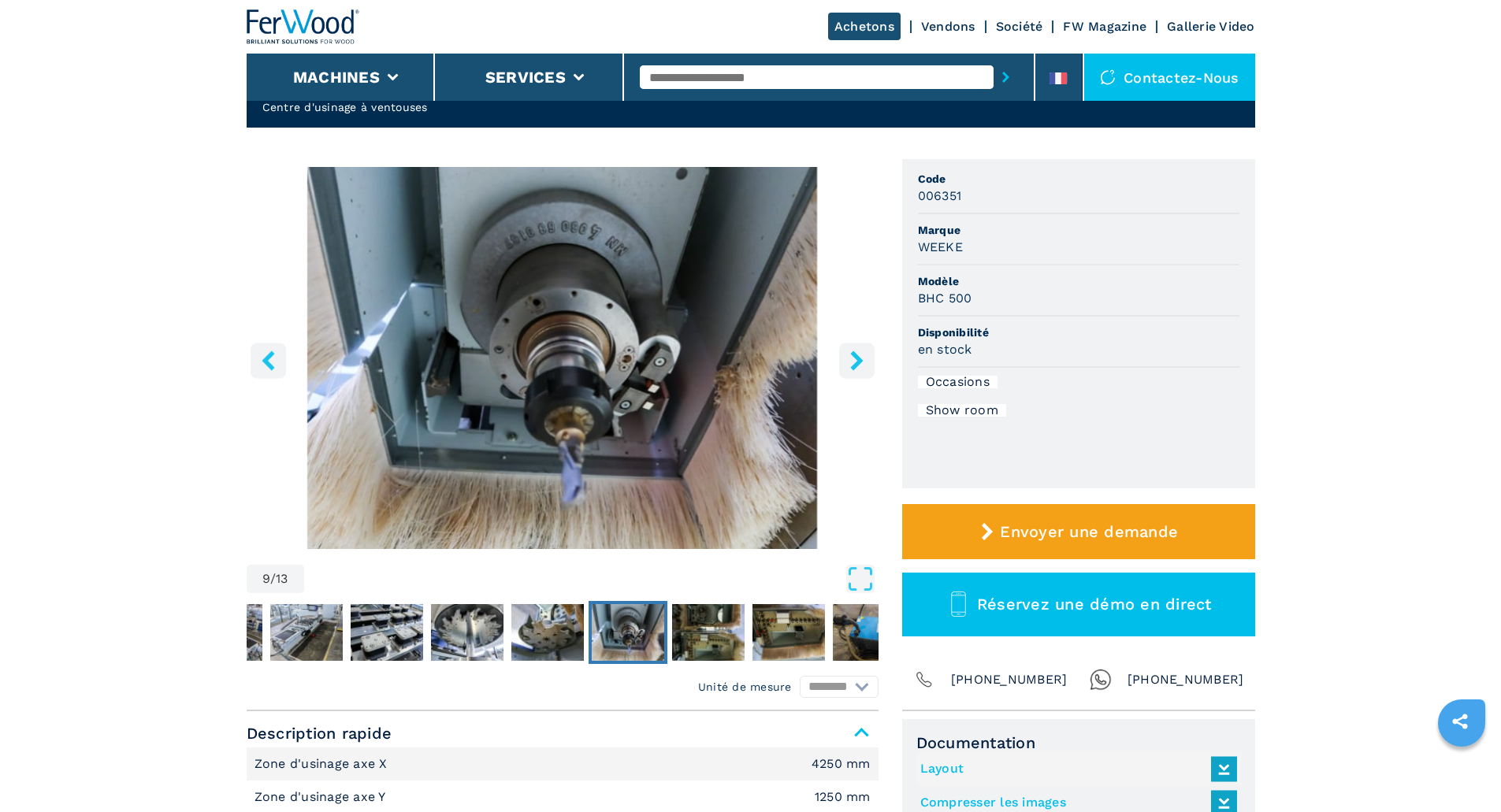
click at [858, 359] on icon "right-button" at bounding box center [856, 359] width 13 height 20
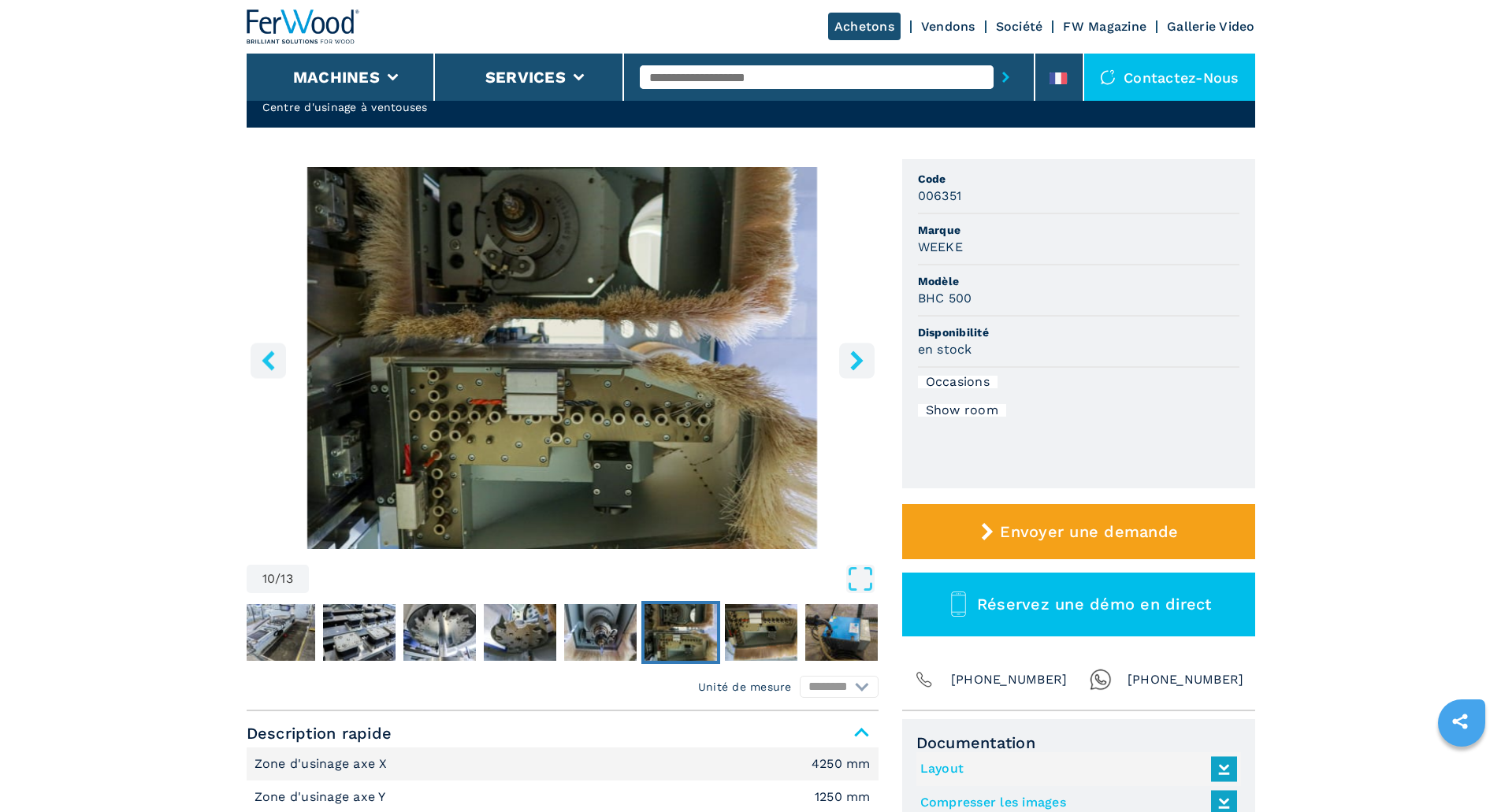
click at [858, 359] on icon "right-button" at bounding box center [856, 359] width 13 height 20
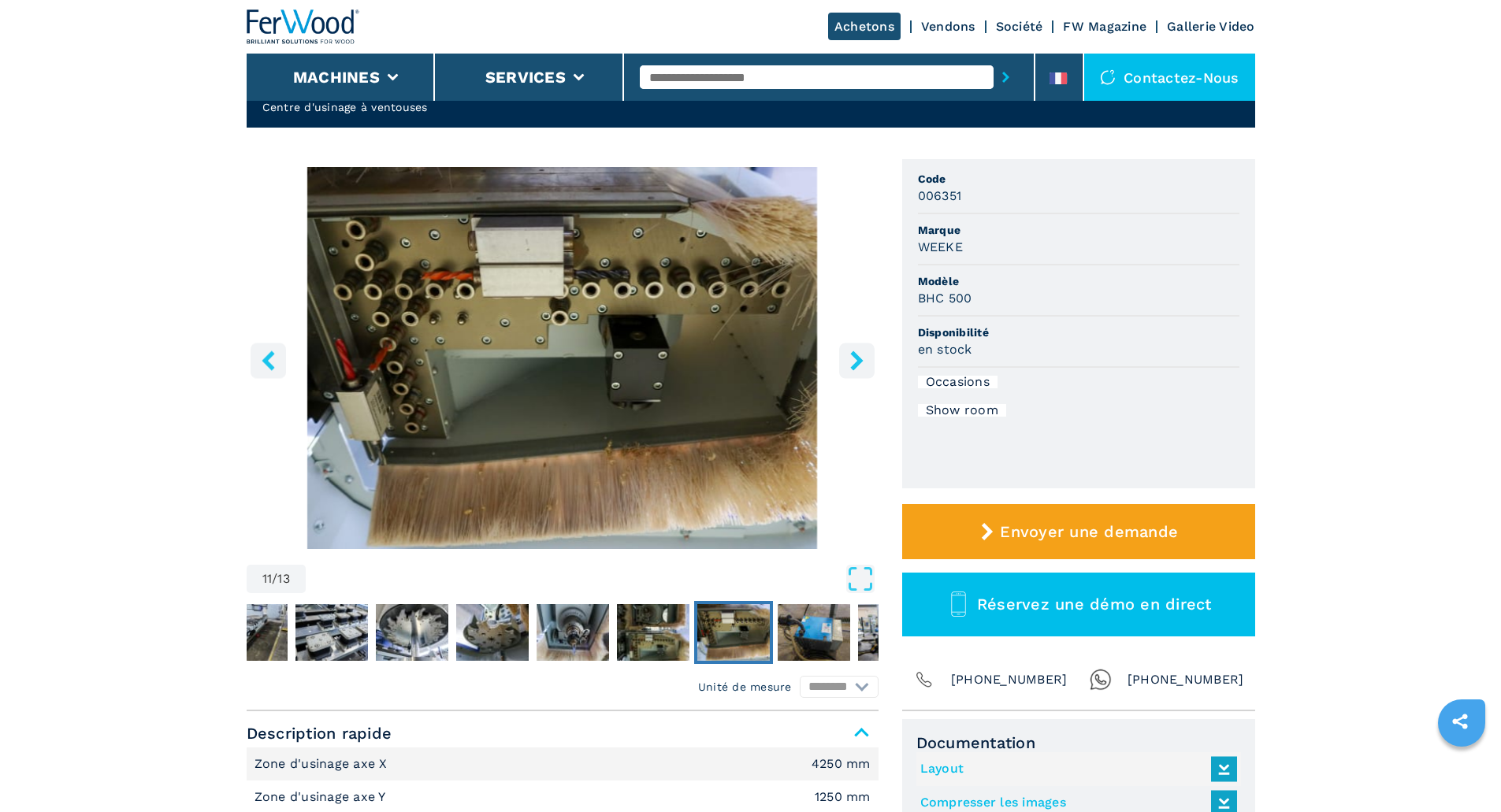
click at [858, 359] on icon "right-button" at bounding box center [856, 359] width 13 height 20
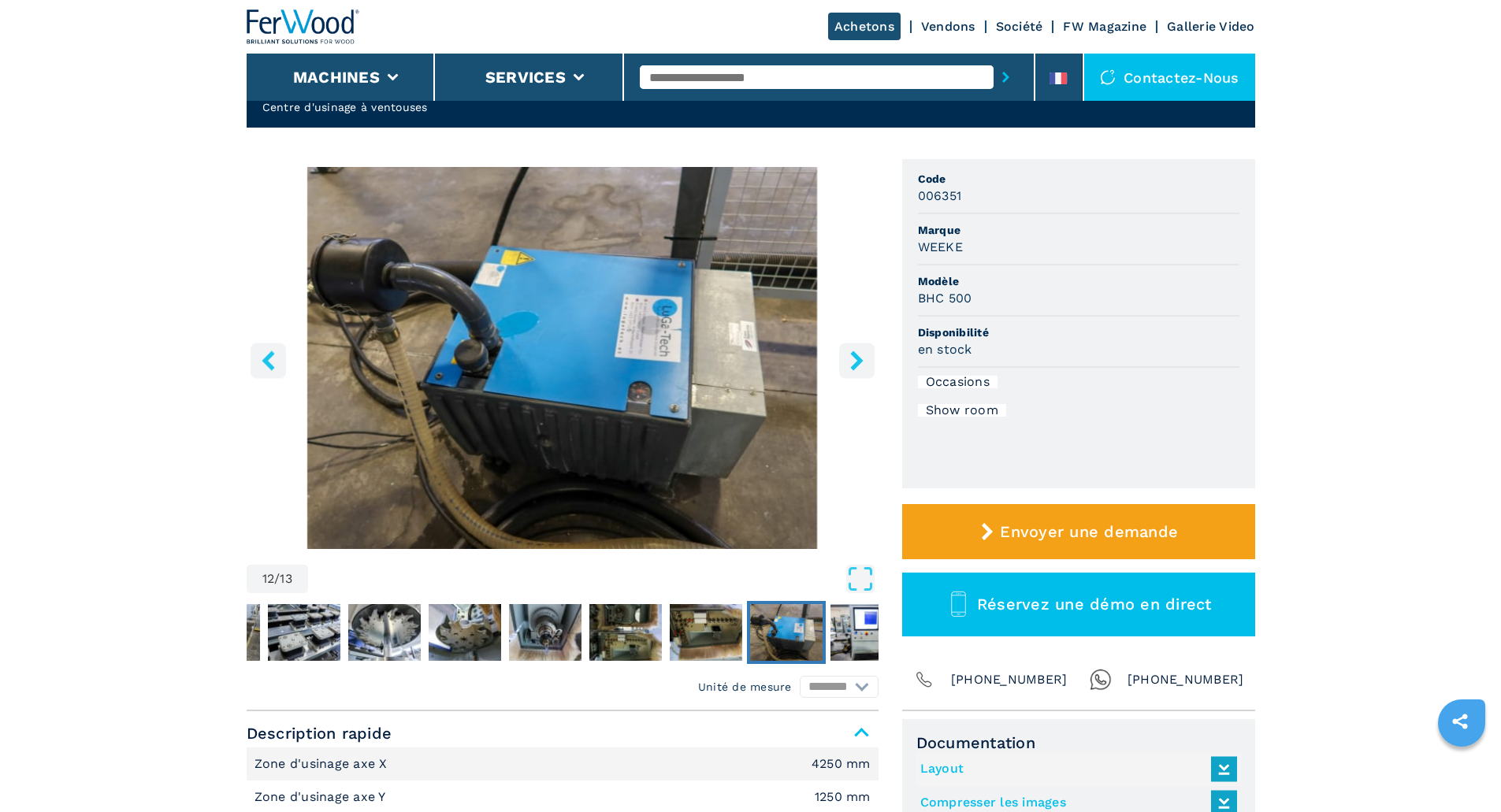
click at [858, 359] on icon "right-button" at bounding box center [856, 359] width 13 height 20
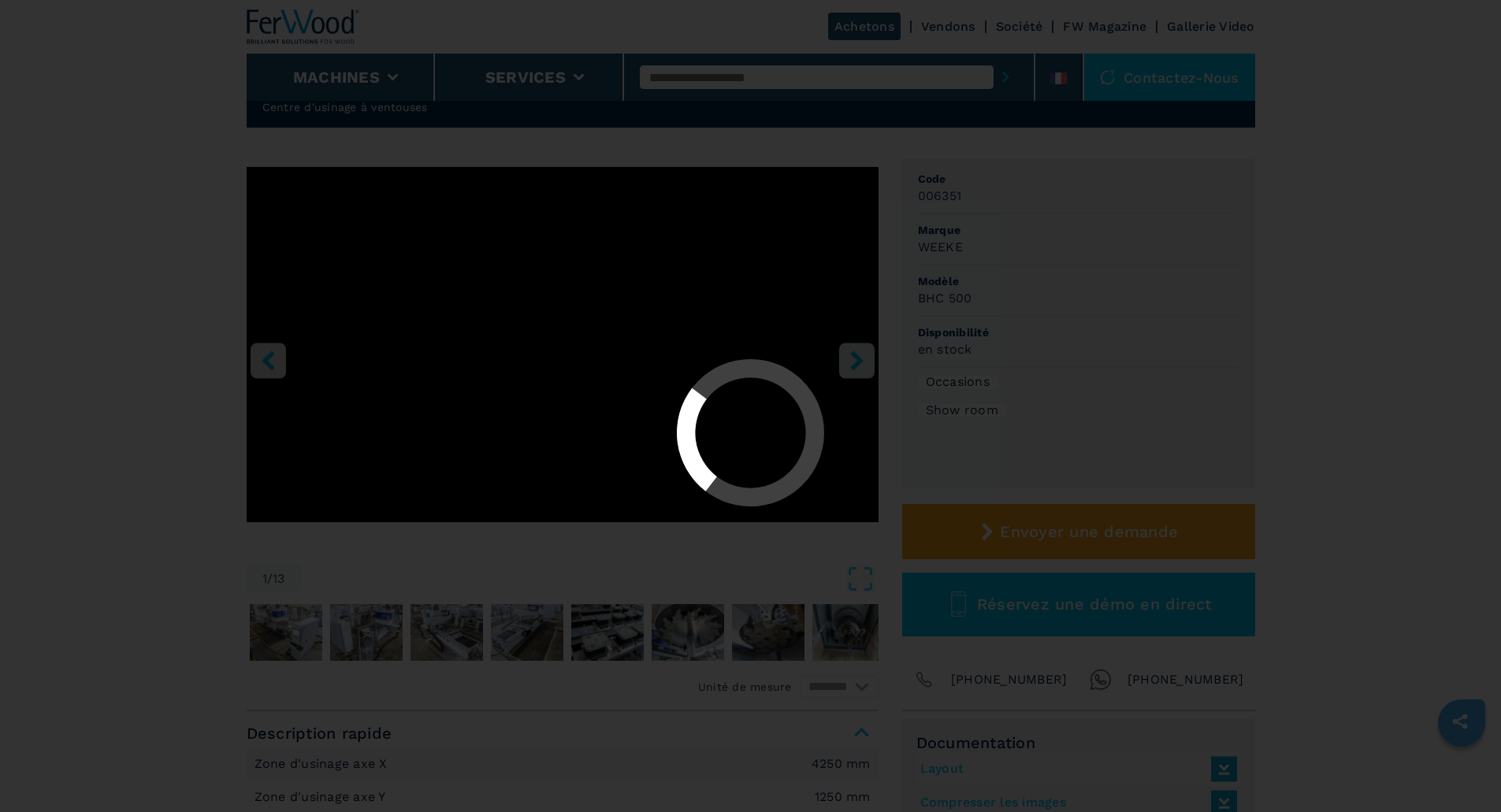
select select "**********"
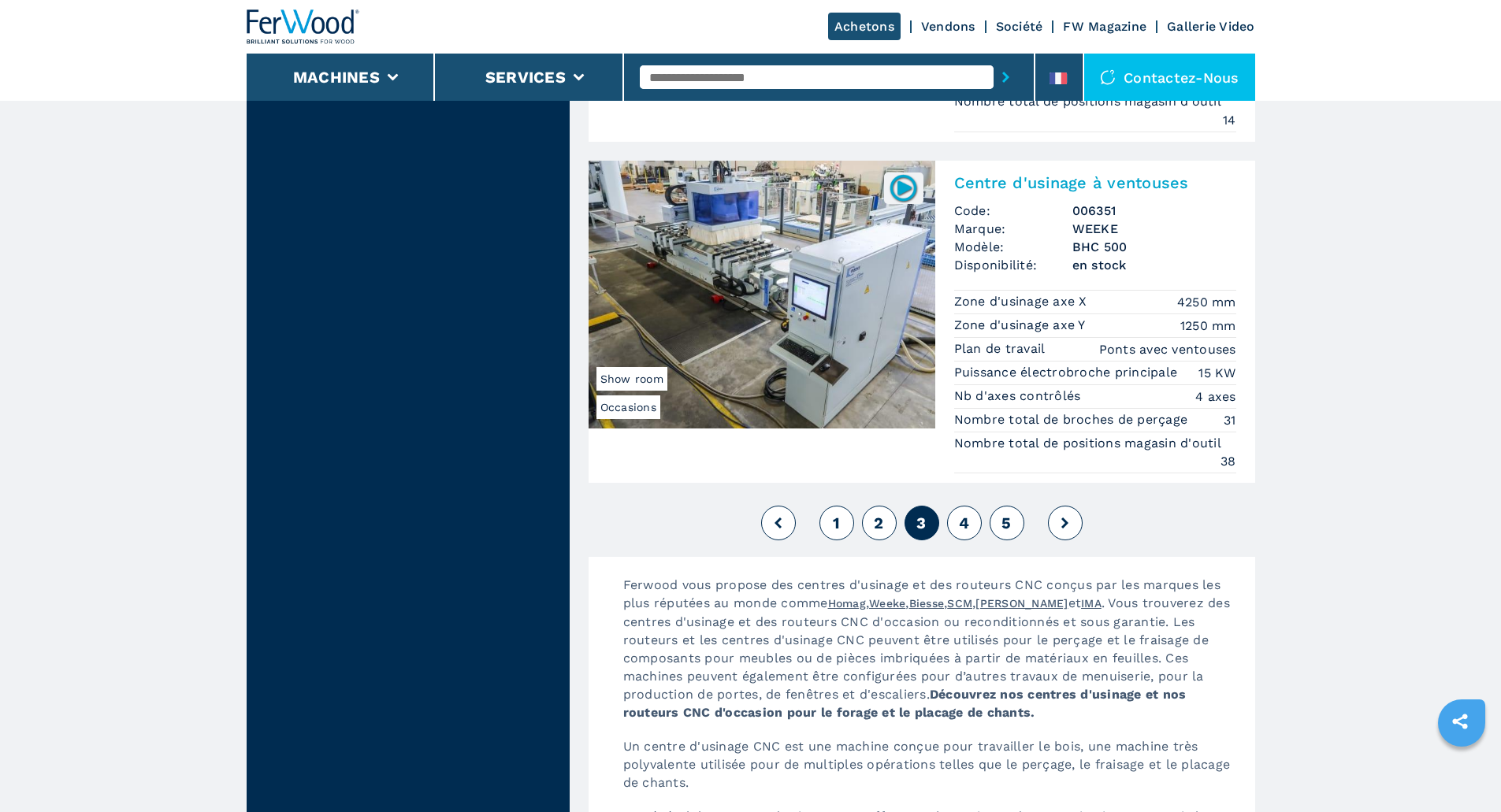
scroll to position [3973, 0]
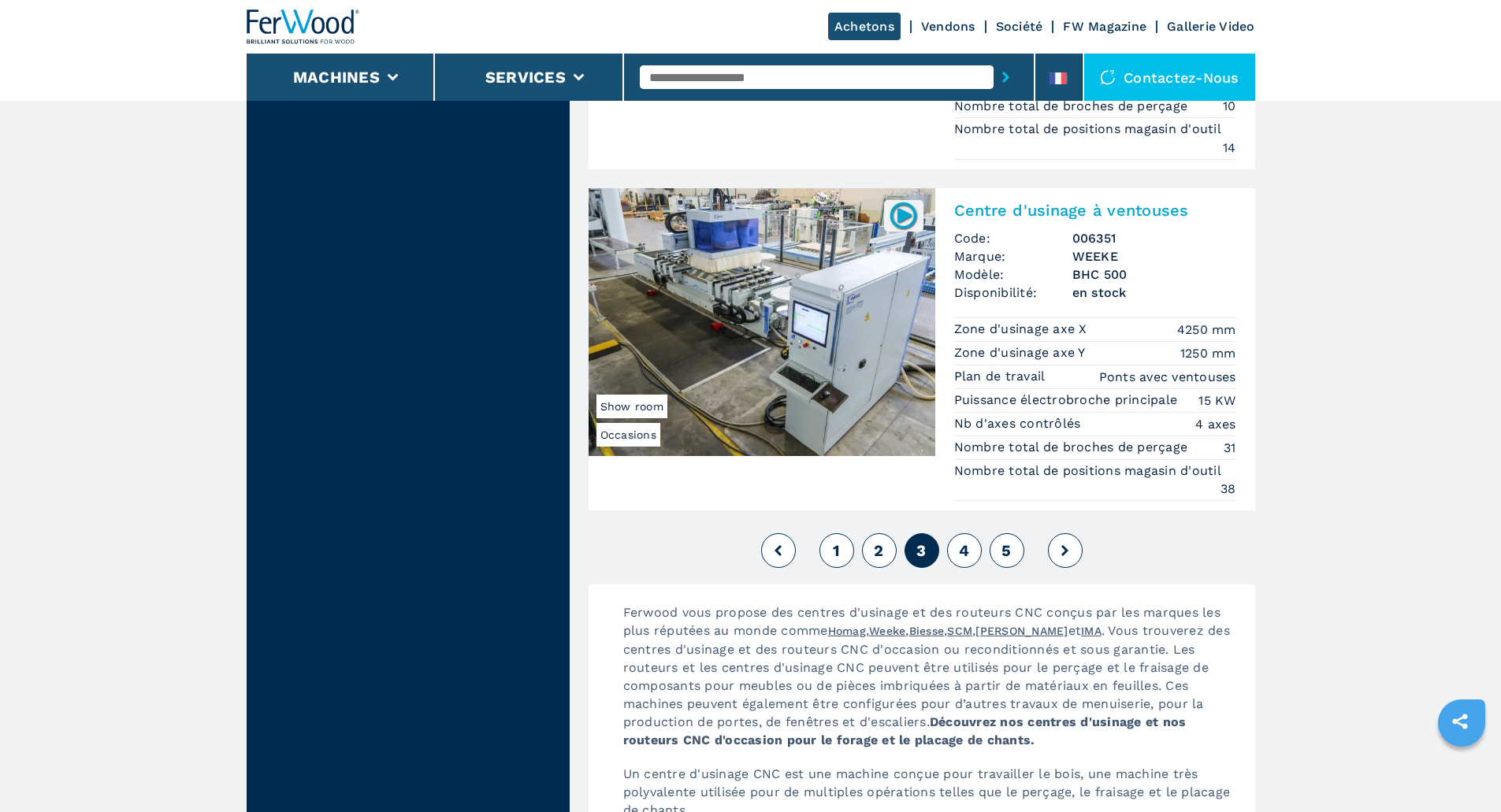
click at [966, 552] on span "4" at bounding box center [964, 551] width 10 height 19
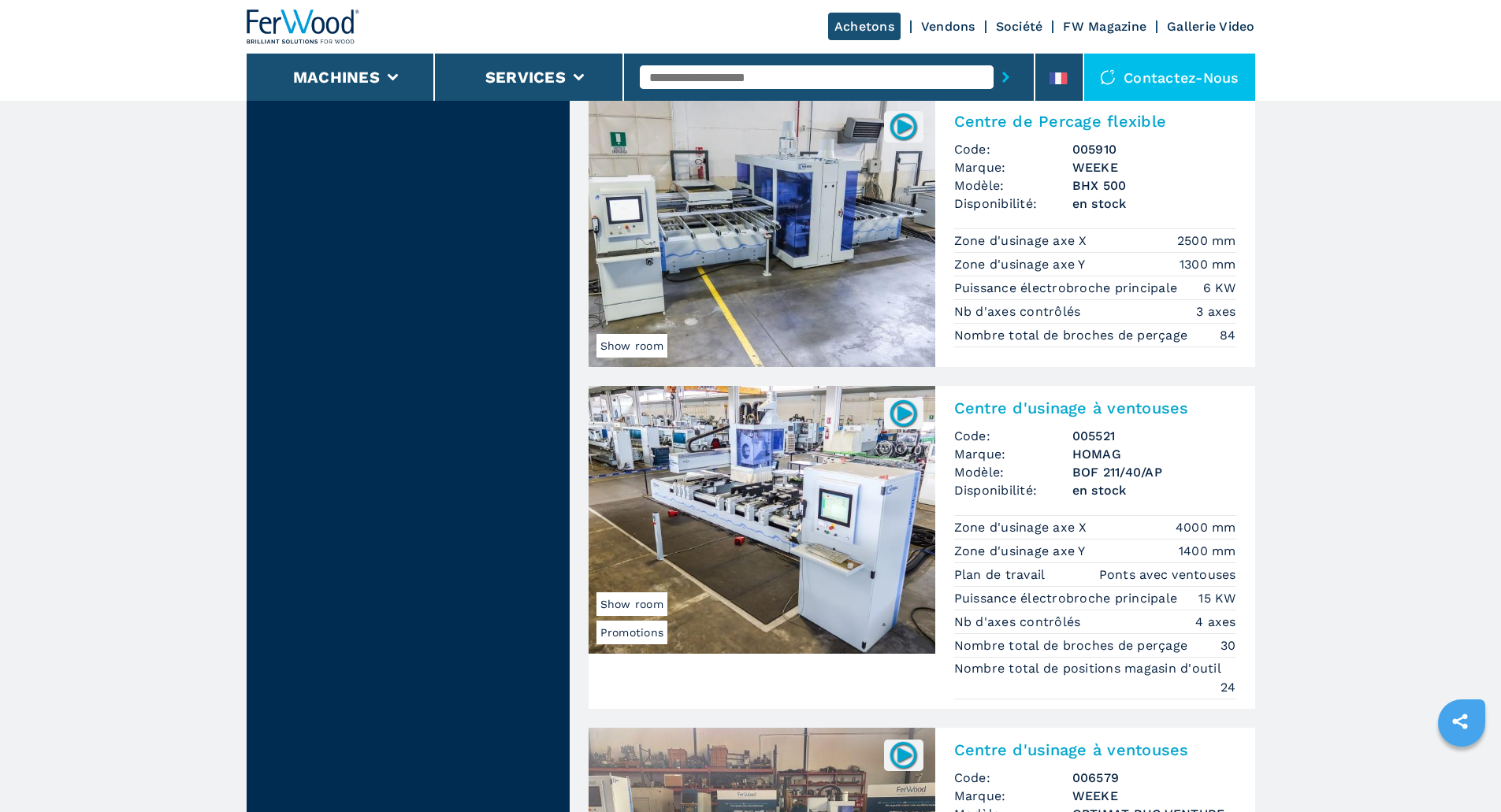
scroll to position [2126, 0]
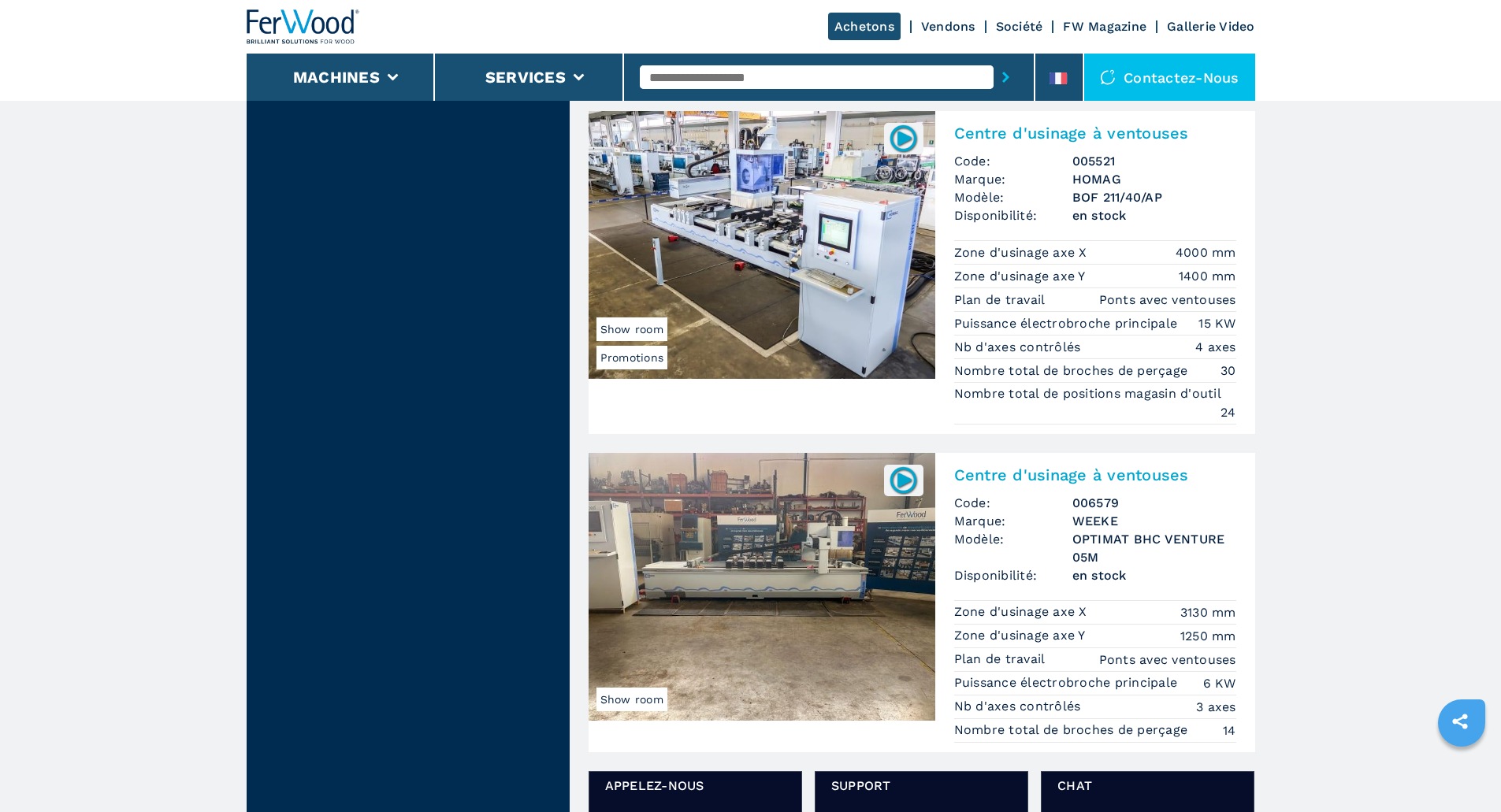
click at [734, 213] on img at bounding box center [762, 245] width 347 height 268
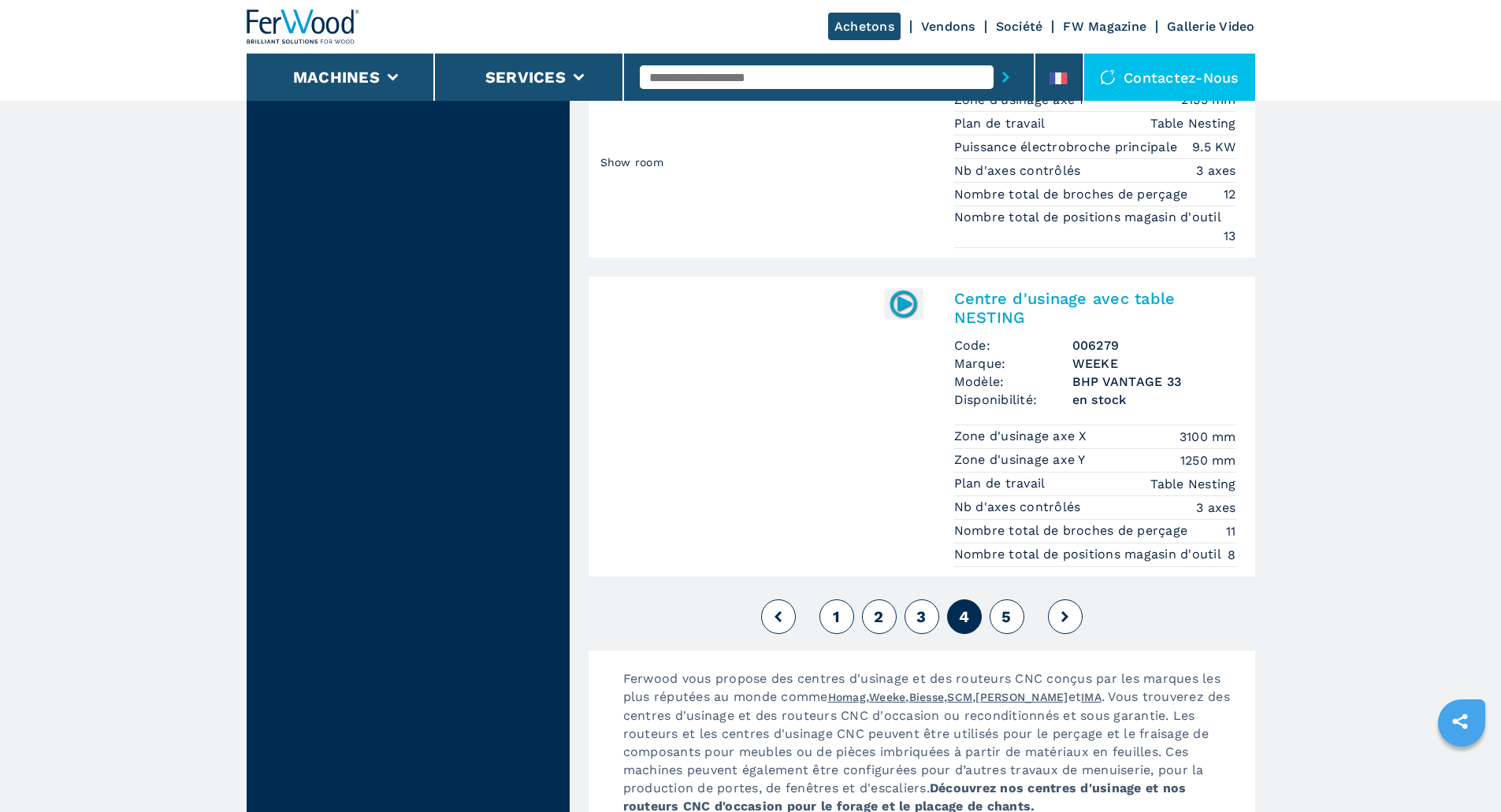
scroll to position [3779, 0]
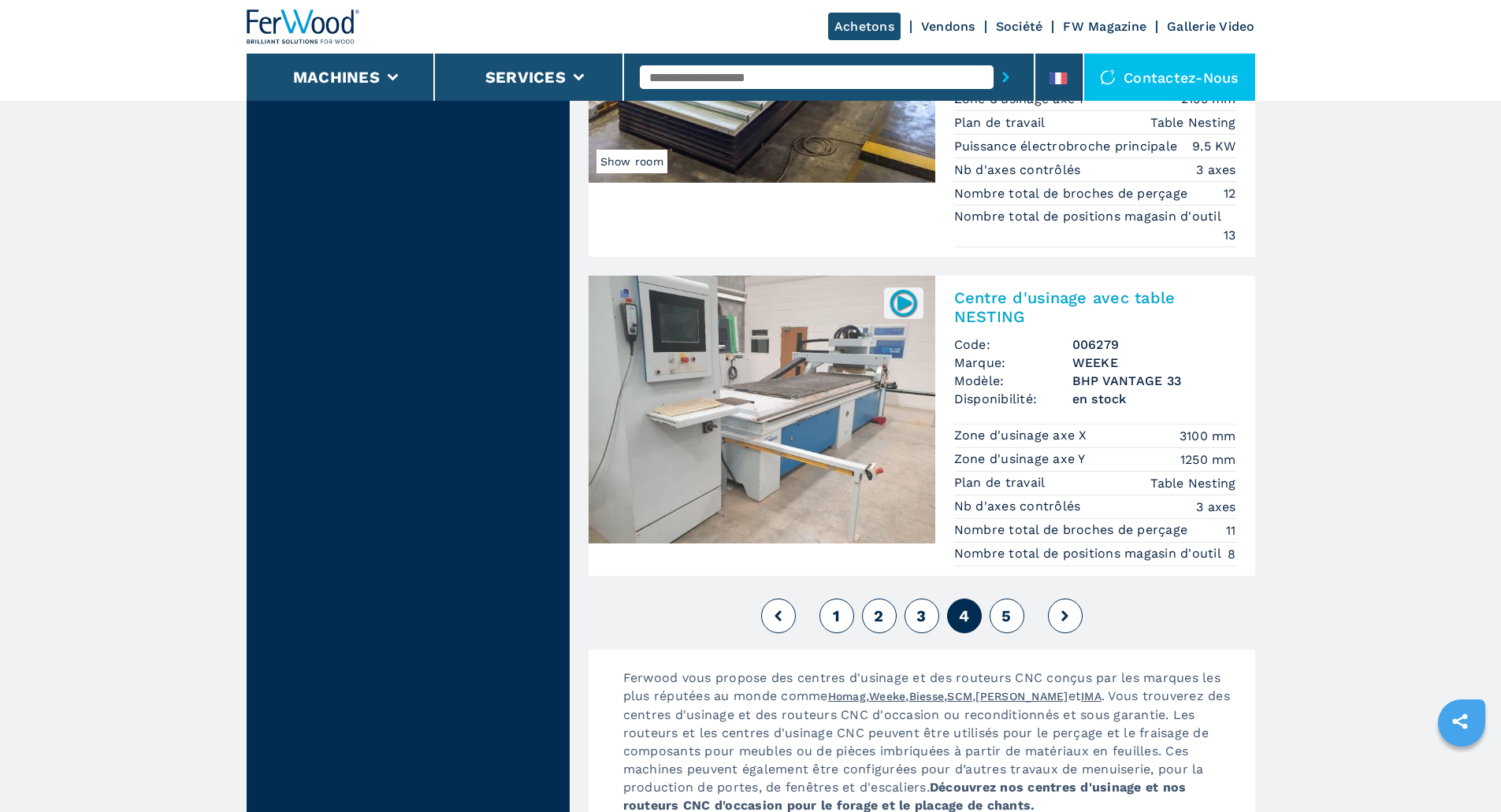
click at [1067, 616] on icon at bounding box center [1064, 616] width 7 height 11
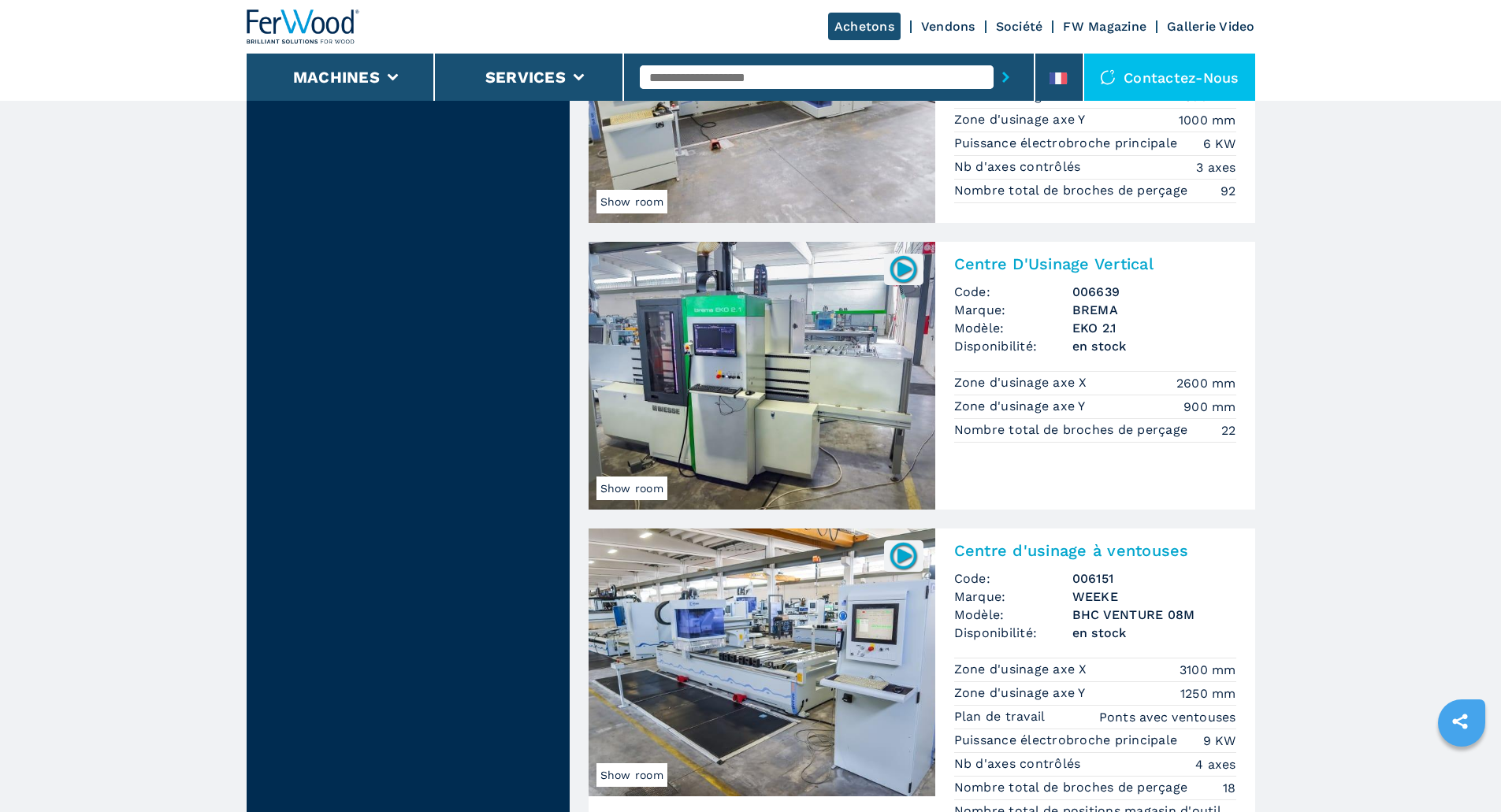
scroll to position [2283, 0]
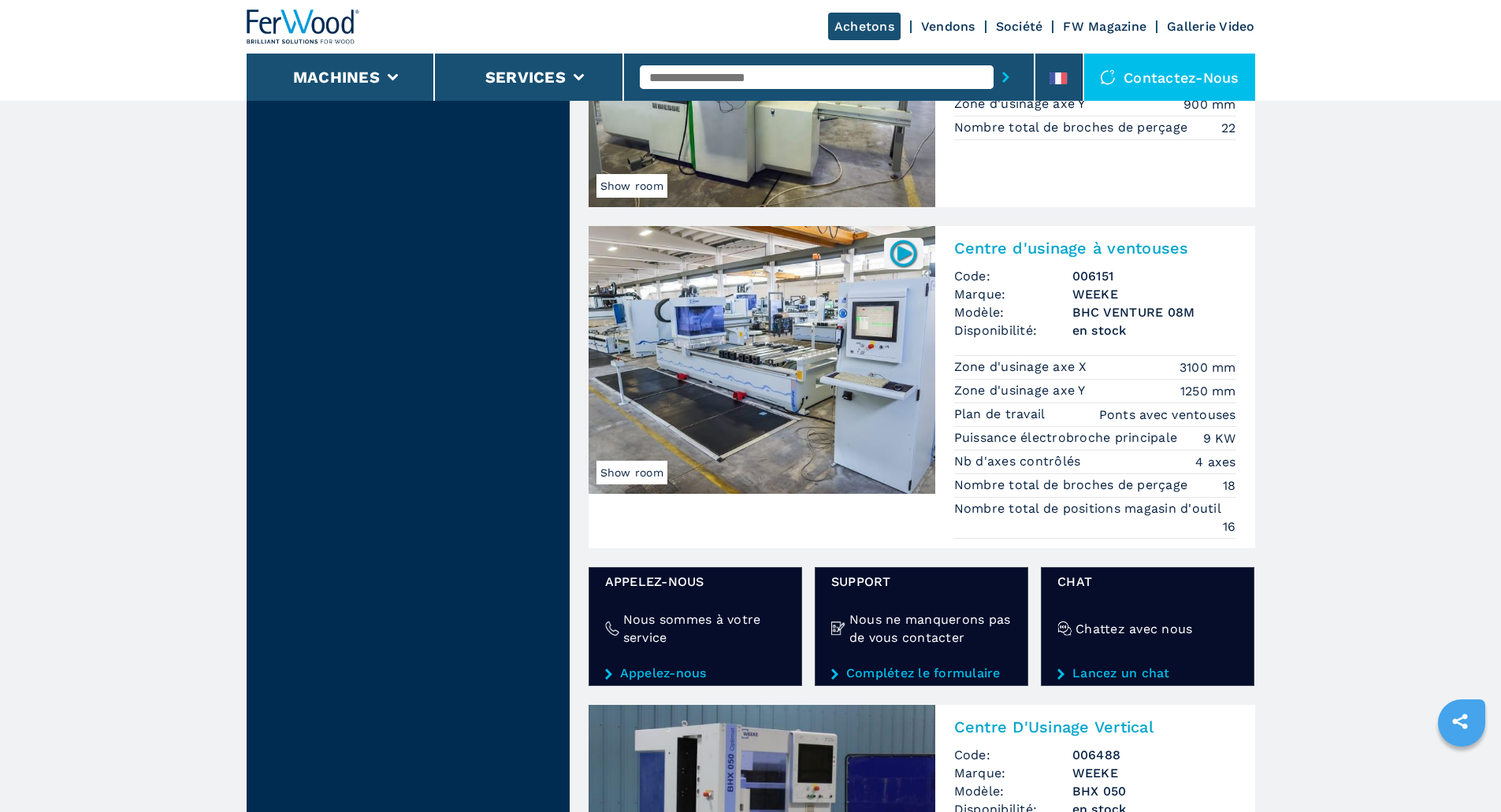
click at [764, 324] on img at bounding box center [762, 360] width 347 height 268
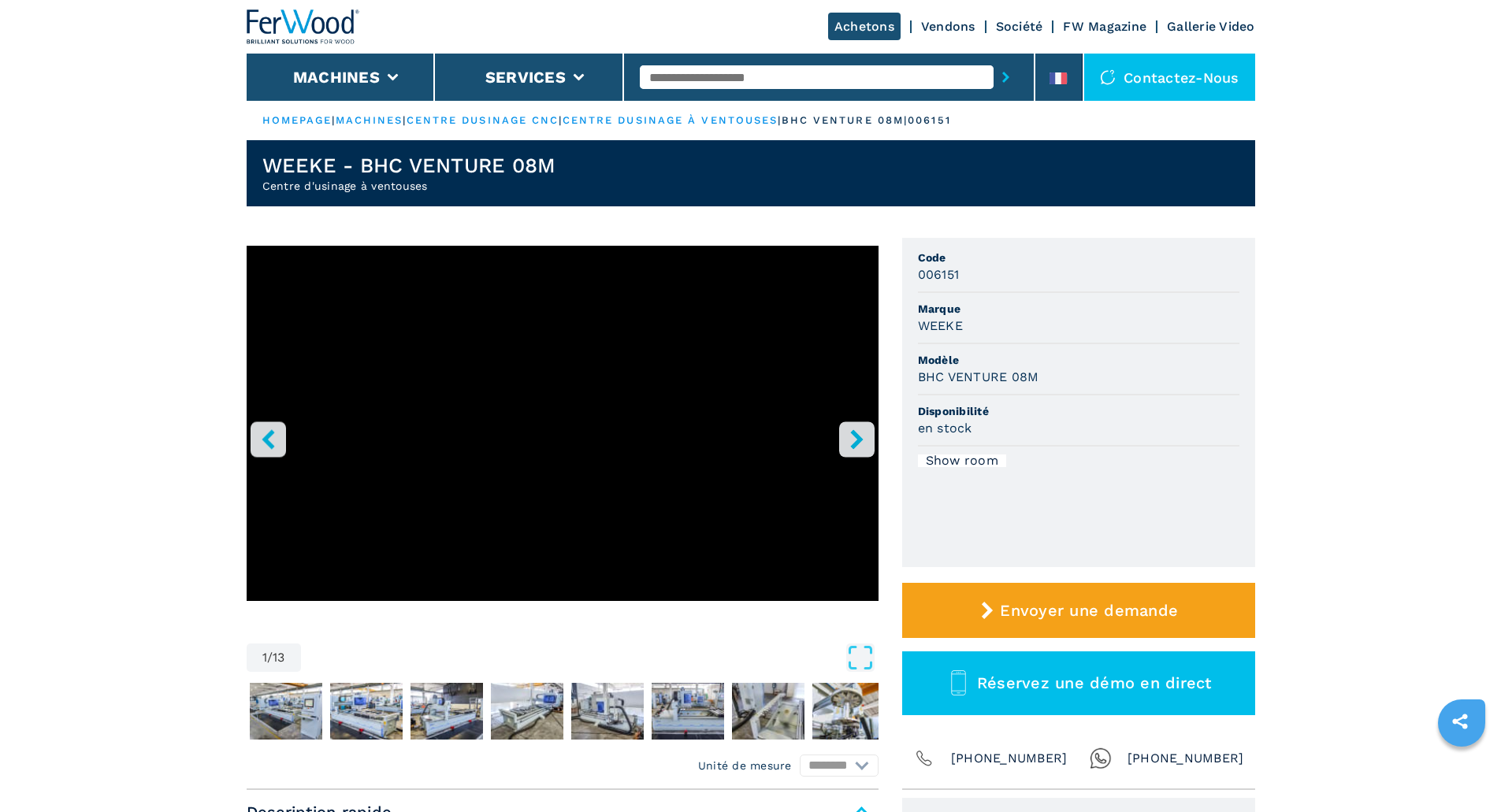
click at [863, 433] on icon "right-button" at bounding box center [856, 439] width 20 height 20
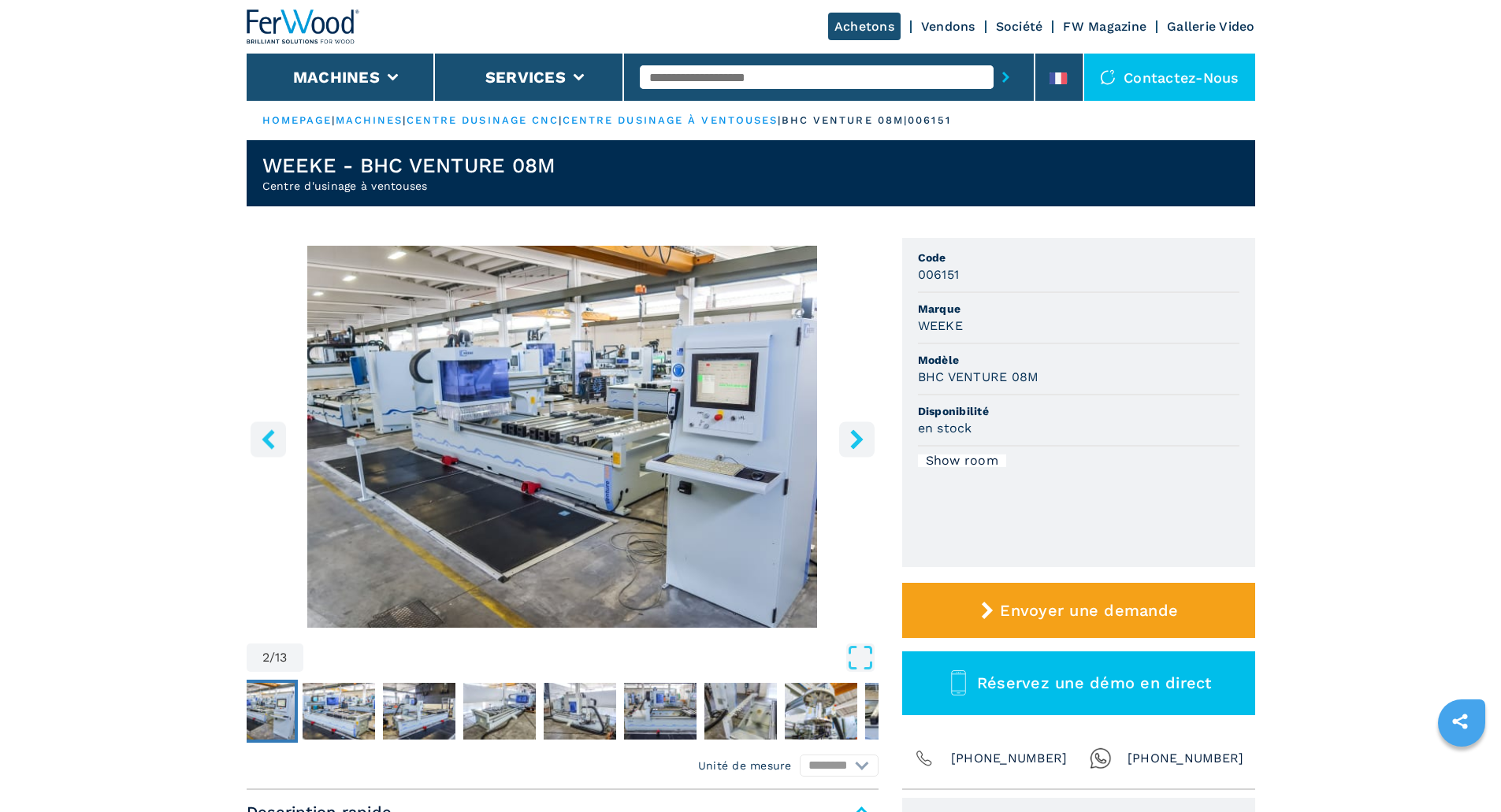
click at [863, 433] on icon "right-button" at bounding box center [856, 439] width 20 height 20
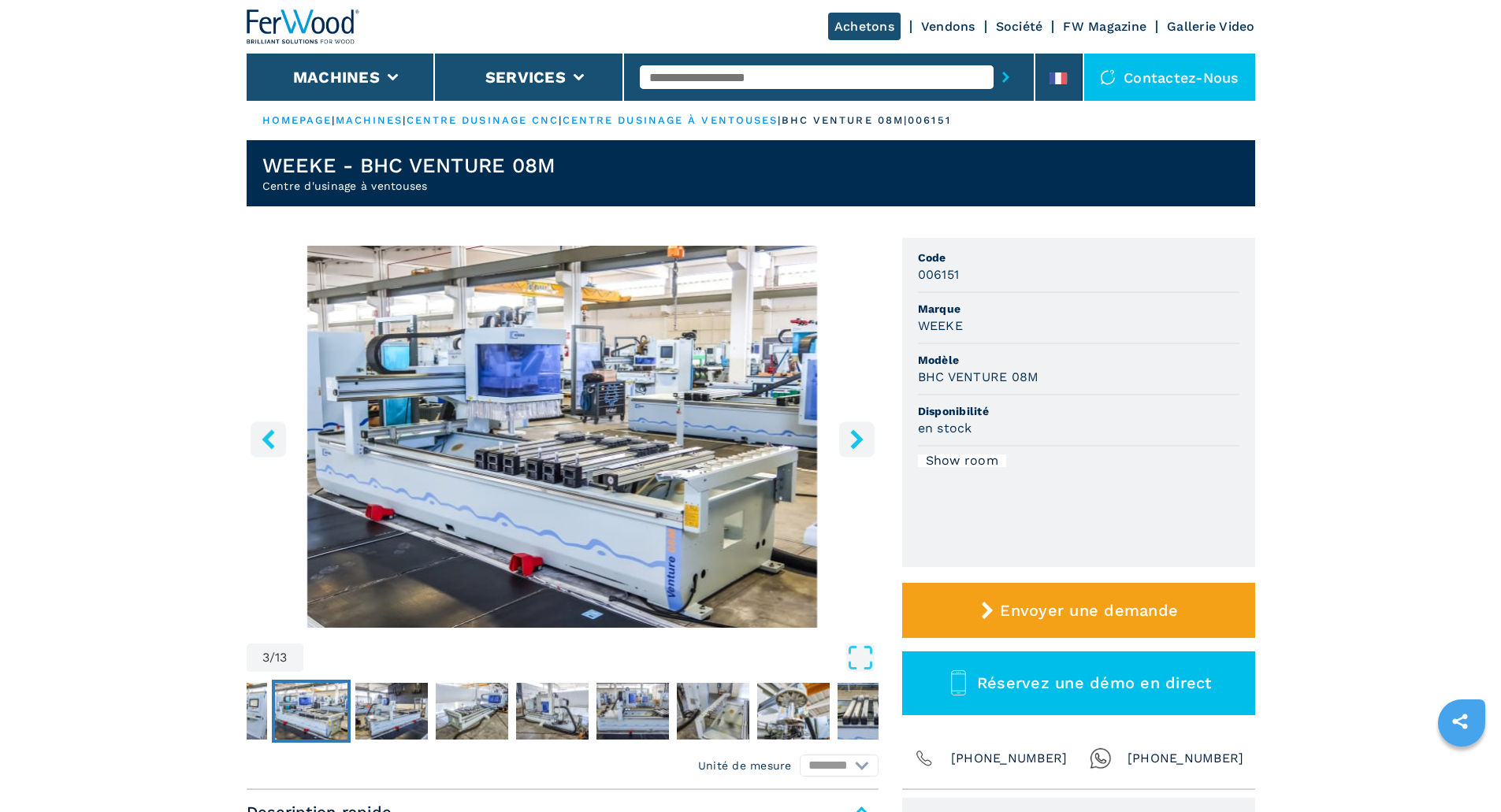
click at [863, 433] on icon "right-button" at bounding box center [856, 439] width 20 height 20
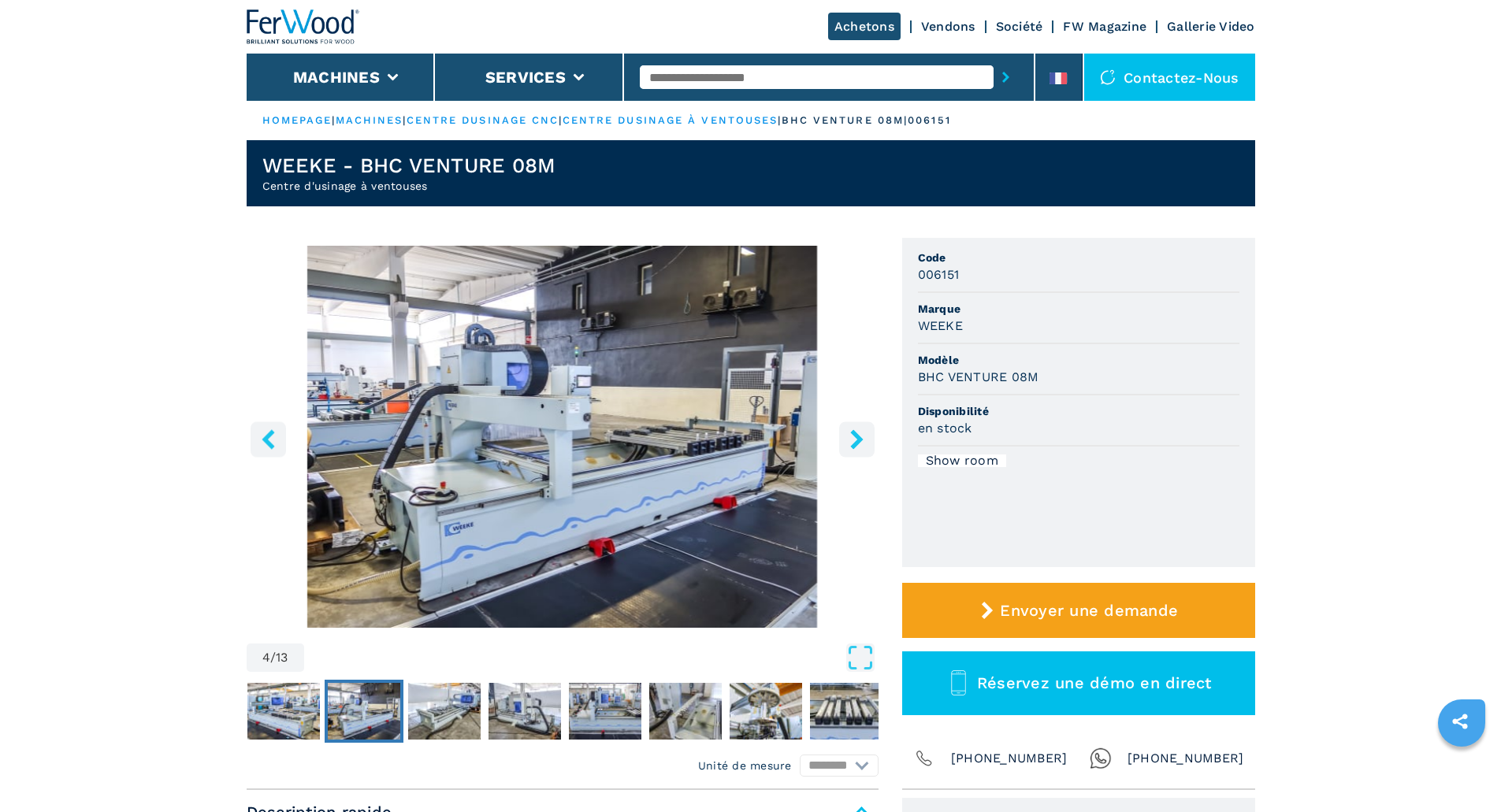
click at [863, 433] on icon "right-button" at bounding box center [856, 439] width 20 height 20
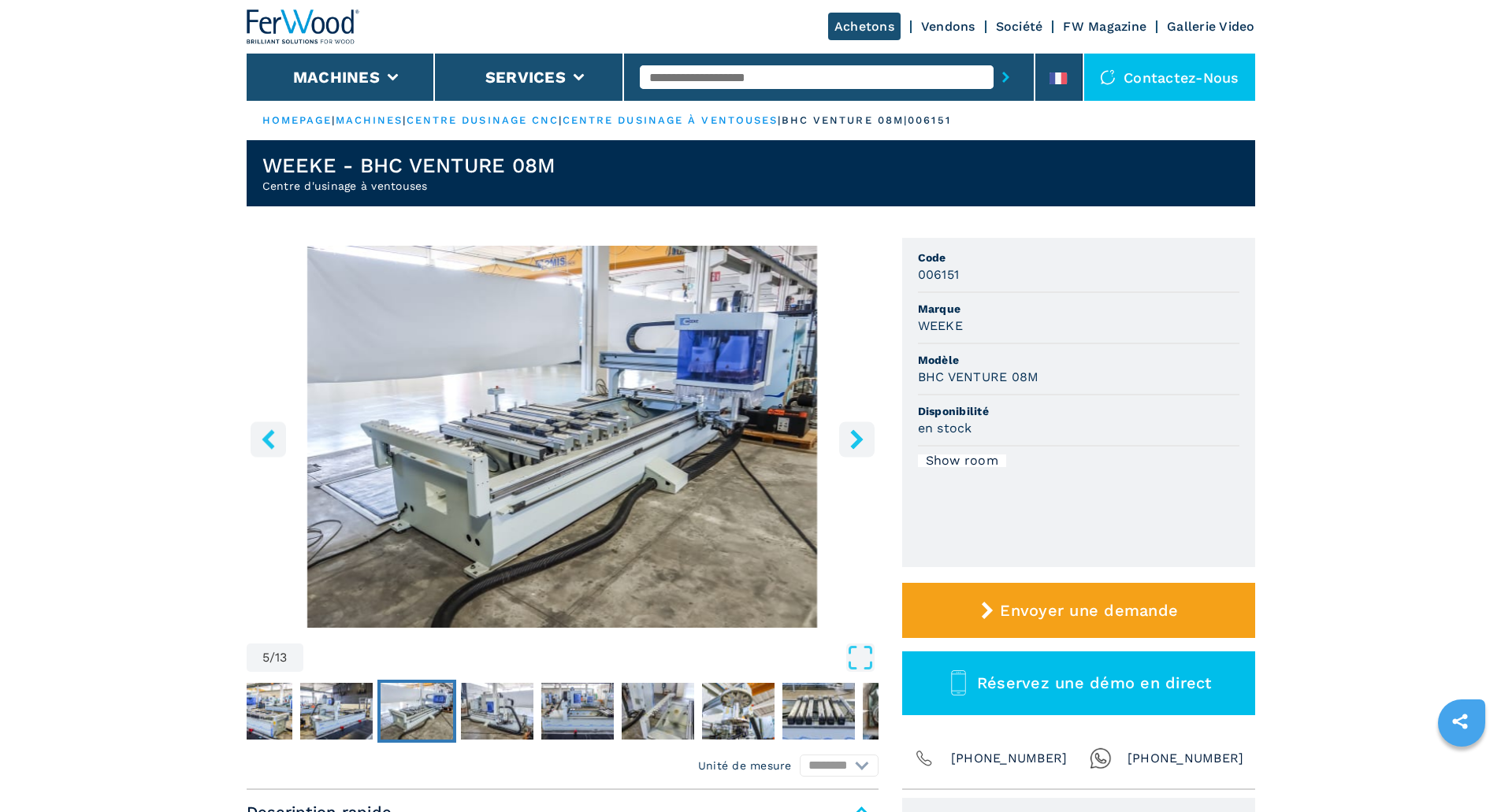
click at [863, 433] on icon "right-button" at bounding box center [856, 439] width 20 height 20
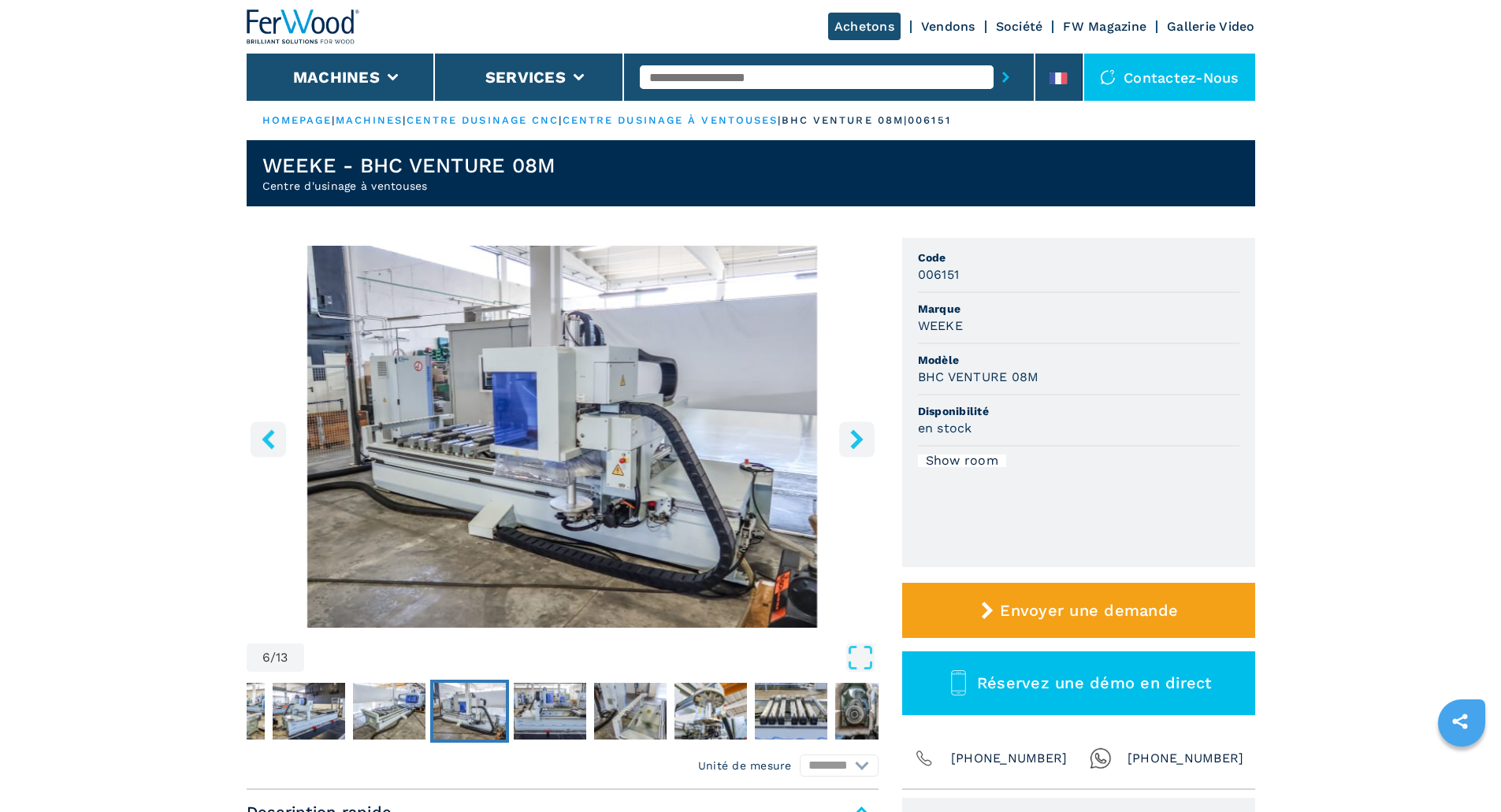
click at [863, 433] on icon "right-button" at bounding box center [856, 439] width 20 height 20
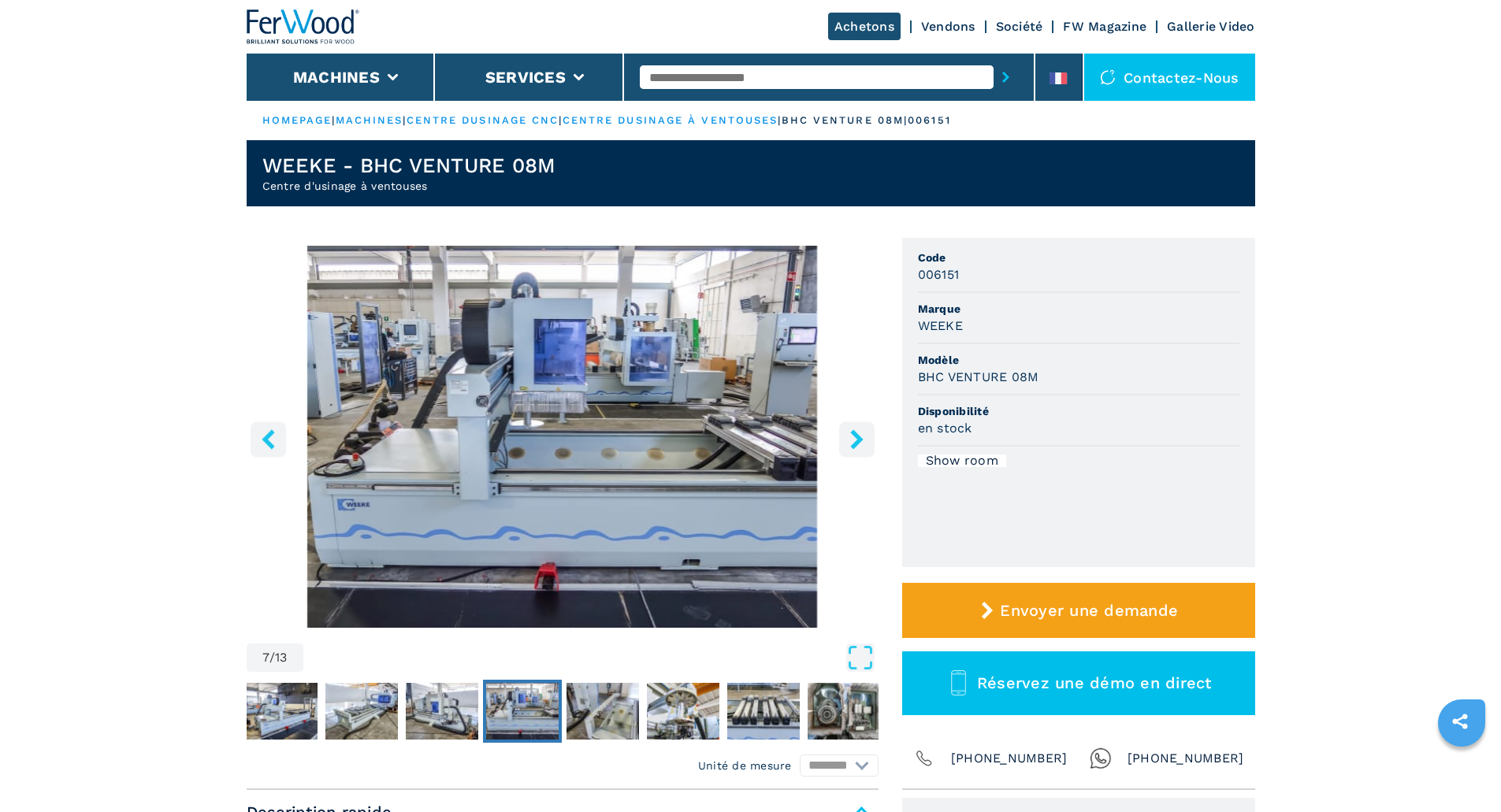
click at [863, 433] on icon "right-button" at bounding box center [856, 439] width 20 height 20
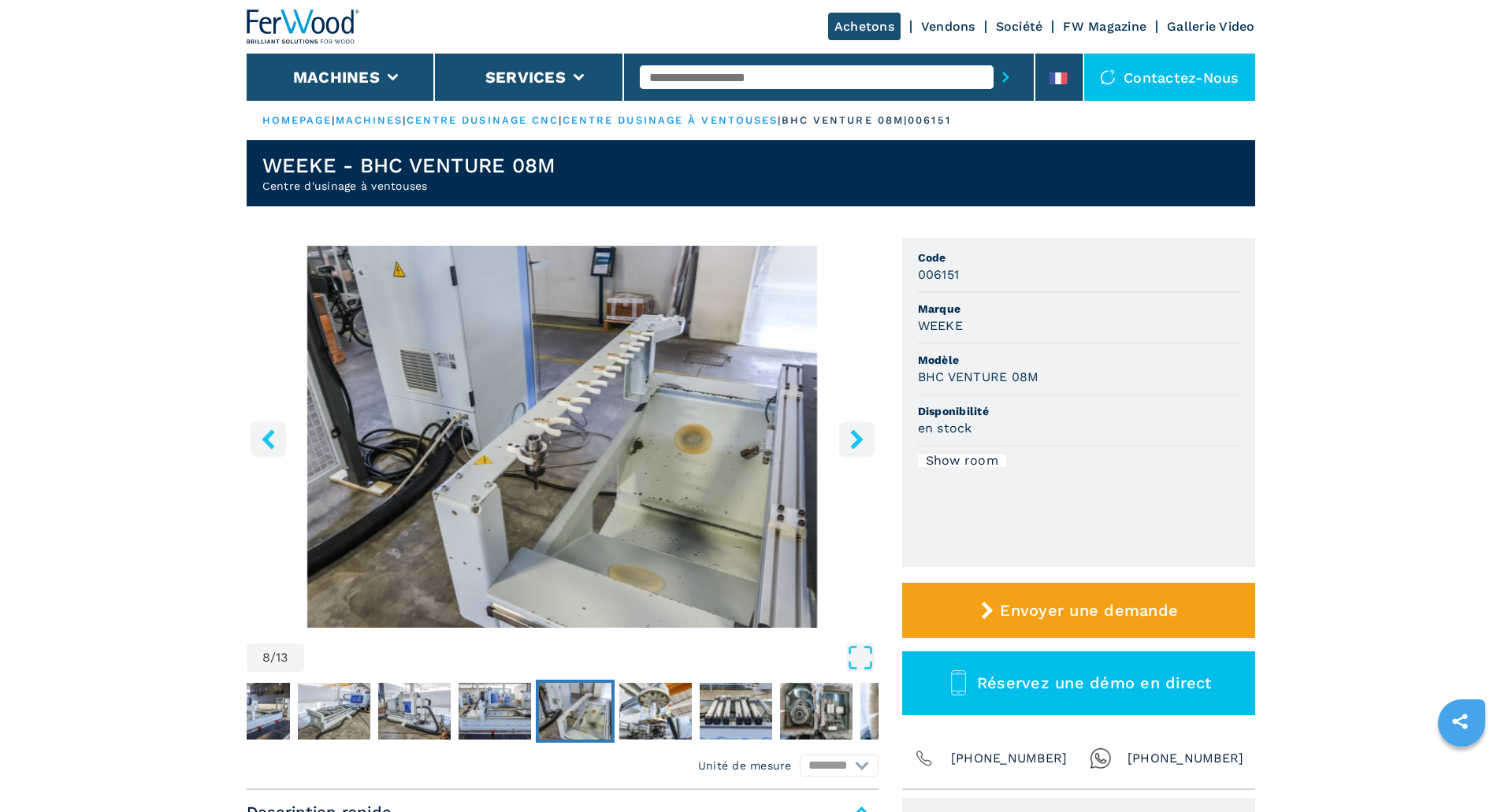
click at [863, 433] on icon "right-button" at bounding box center [856, 439] width 20 height 20
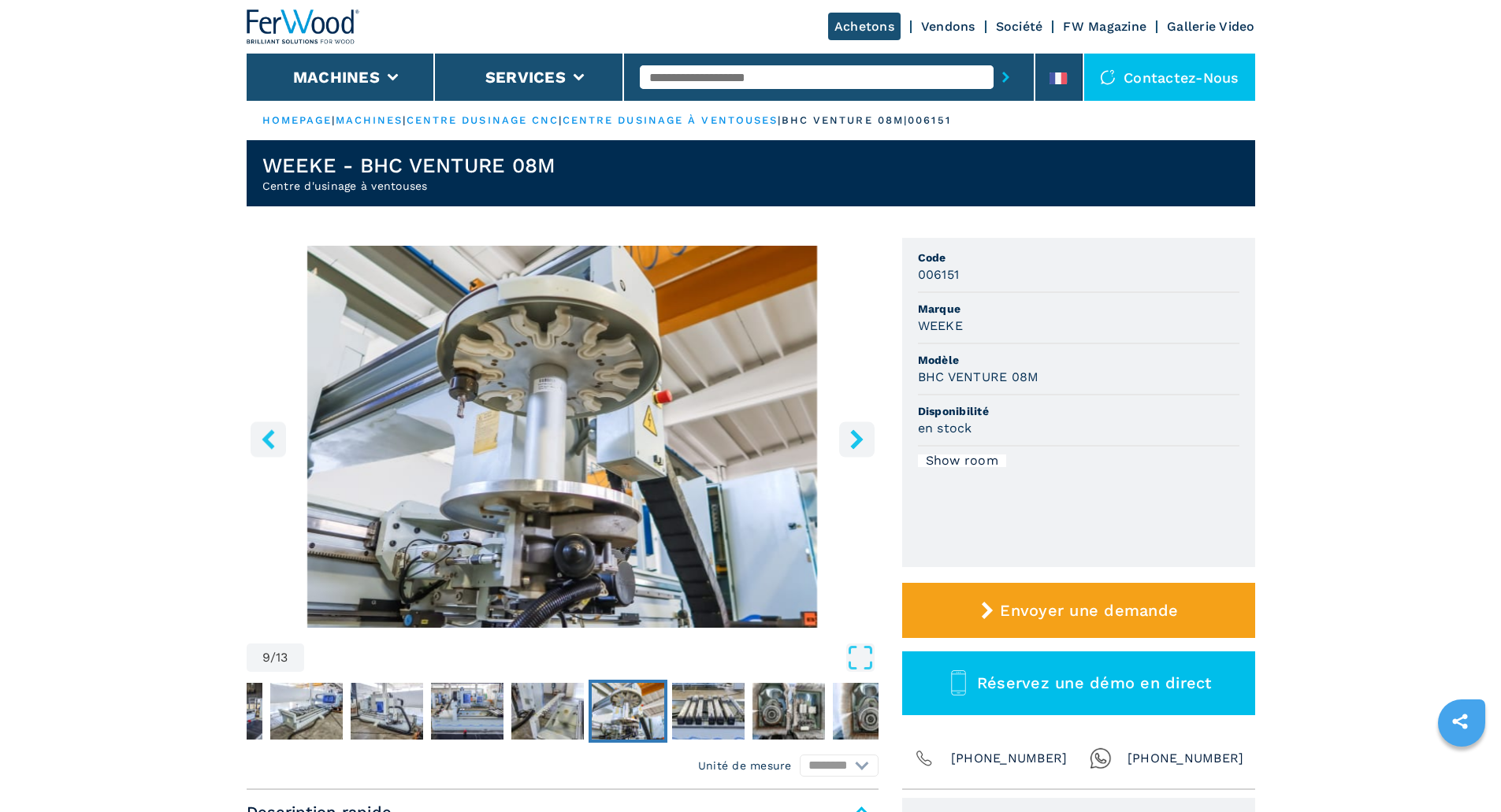
click at [863, 433] on icon "right-button" at bounding box center [856, 439] width 20 height 20
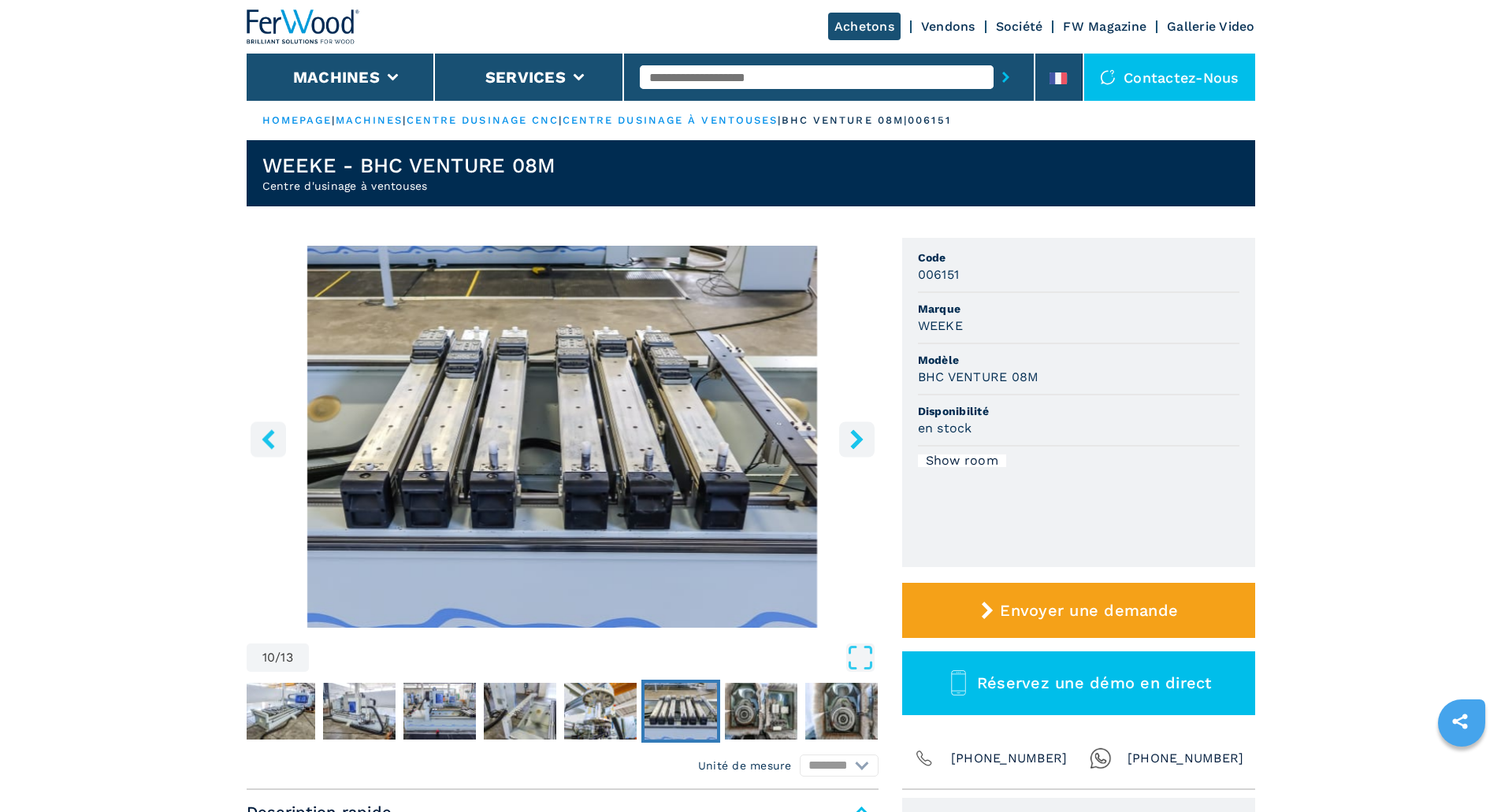
click at [274, 438] on icon "left-button" at bounding box center [267, 439] width 20 height 20
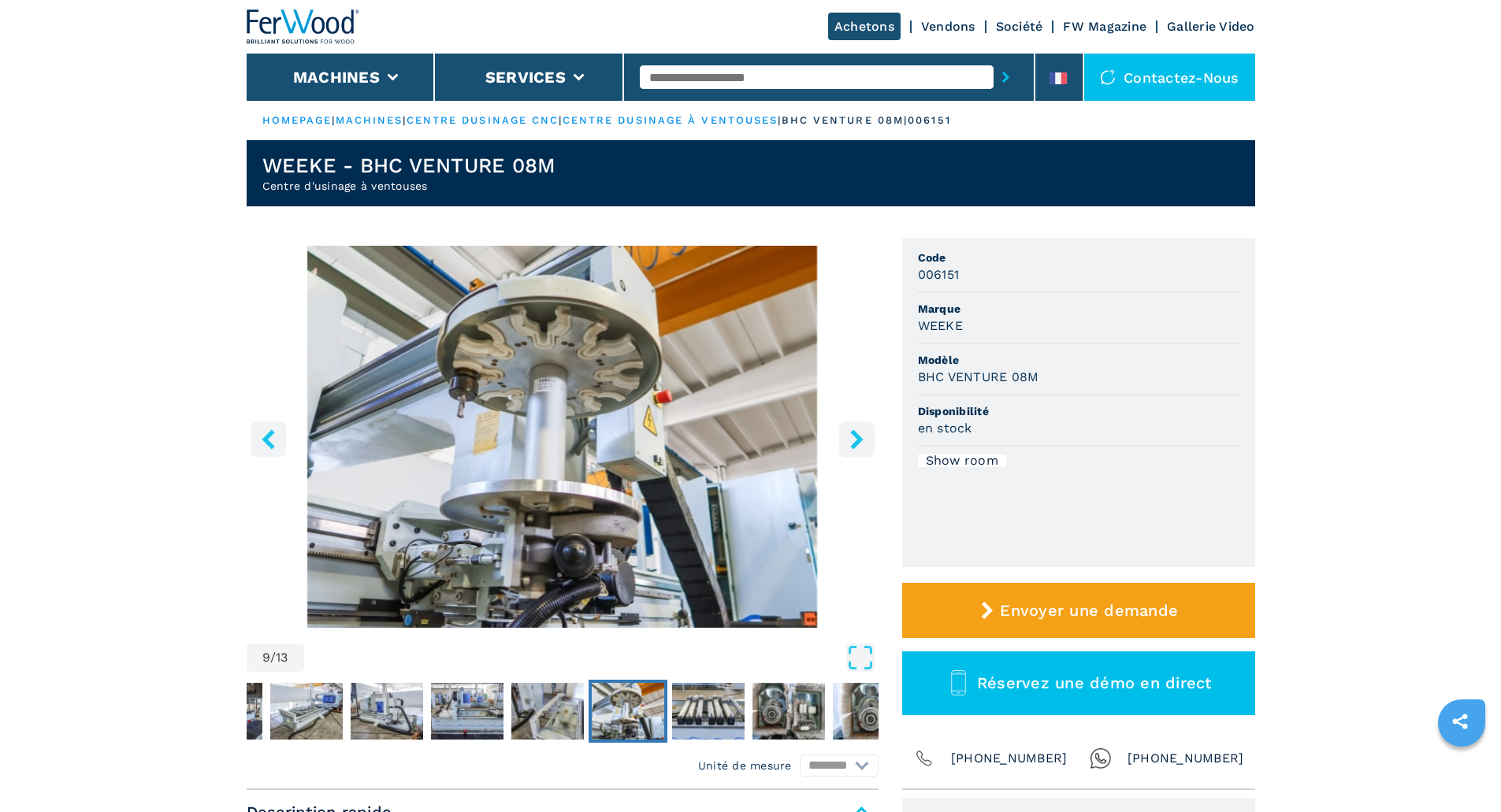
click at [857, 446] on icon "right-button" at bounding box center [856, 439] width 20 height 20
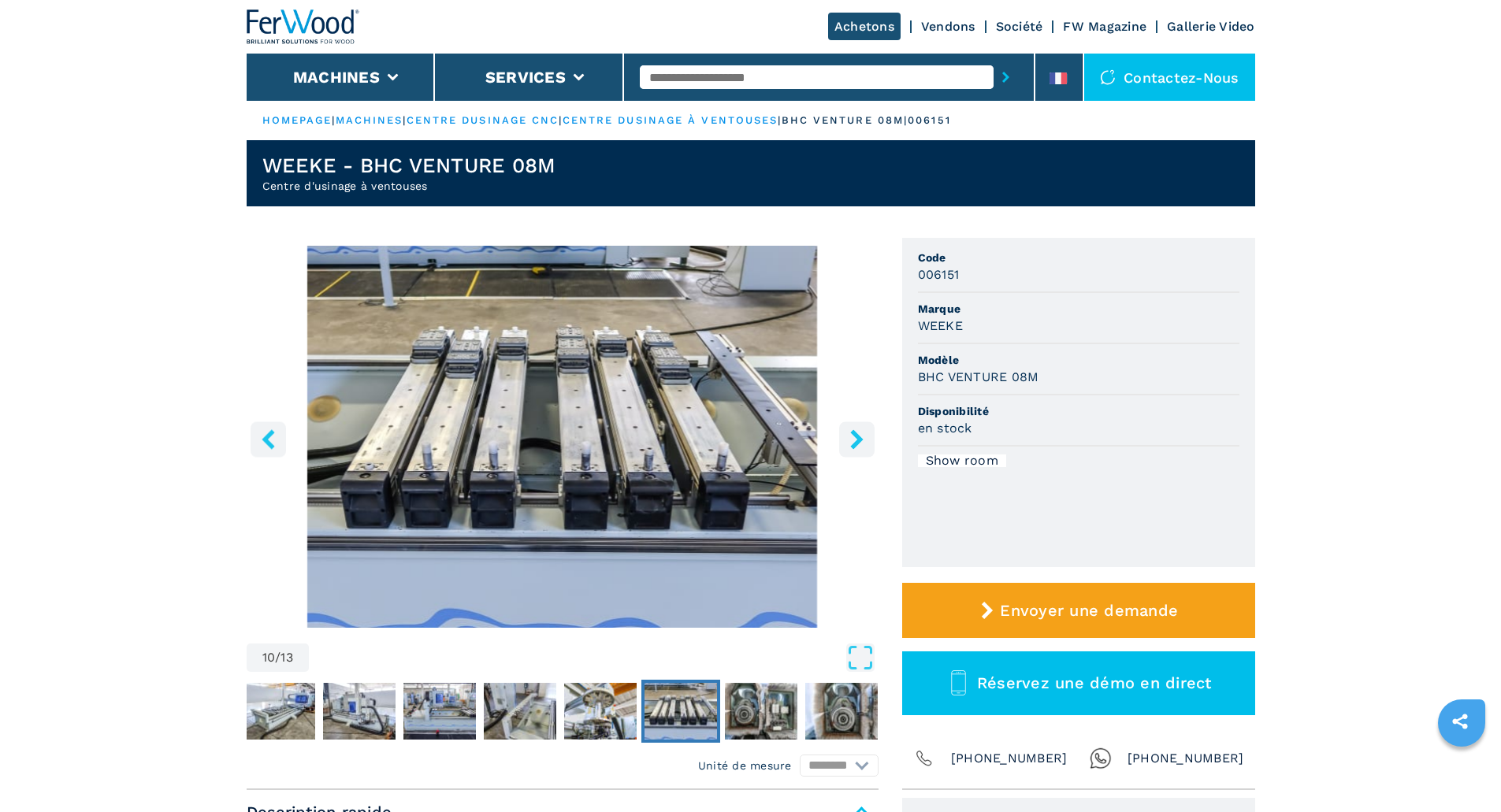
click at [857, 446] on icon "right-button" at bounding box center [856, 439] width 20 height 20
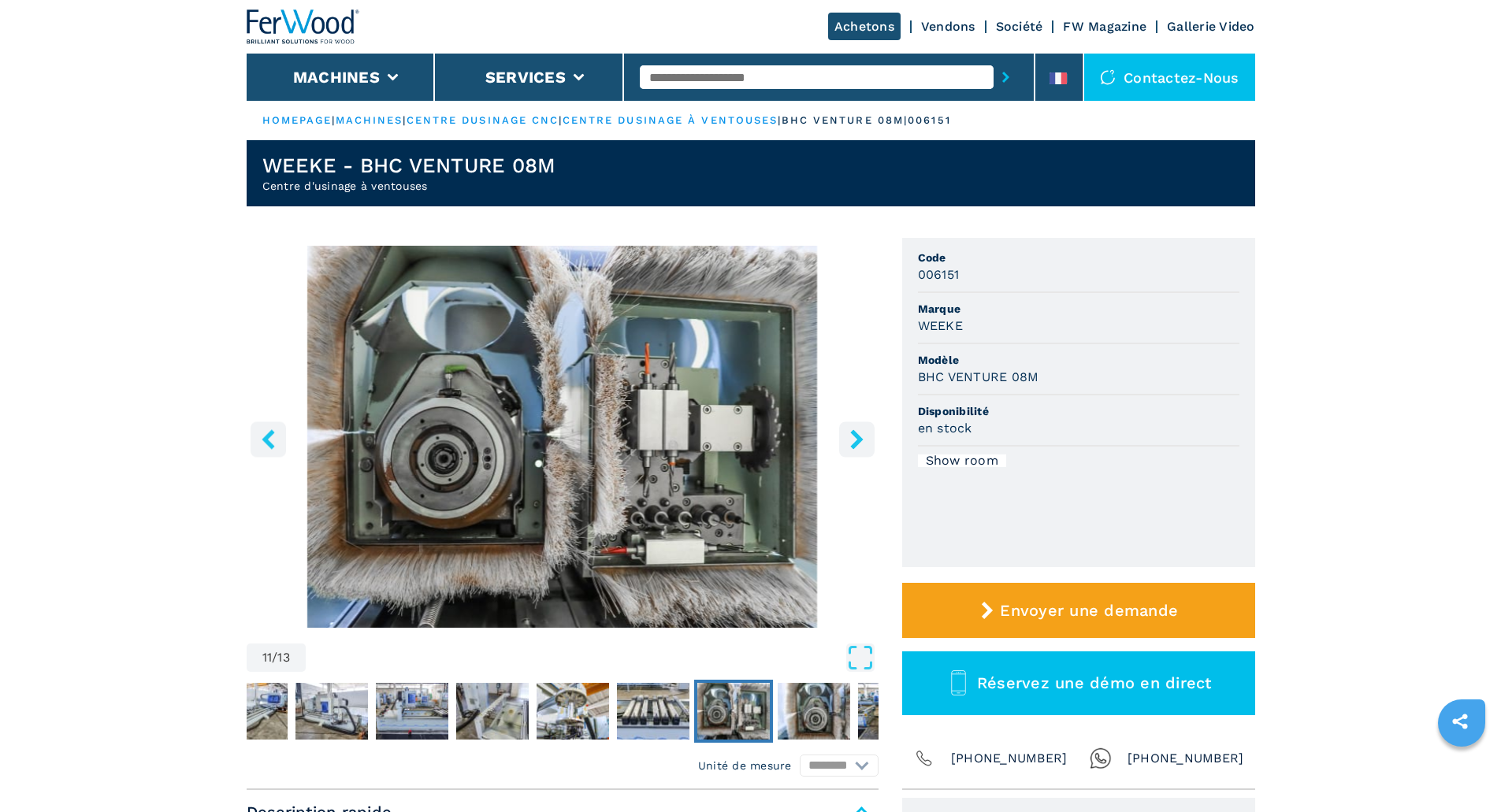
click at [857, 446] on icon "right-button" at bounding box center [856, 439] width 20 height 20
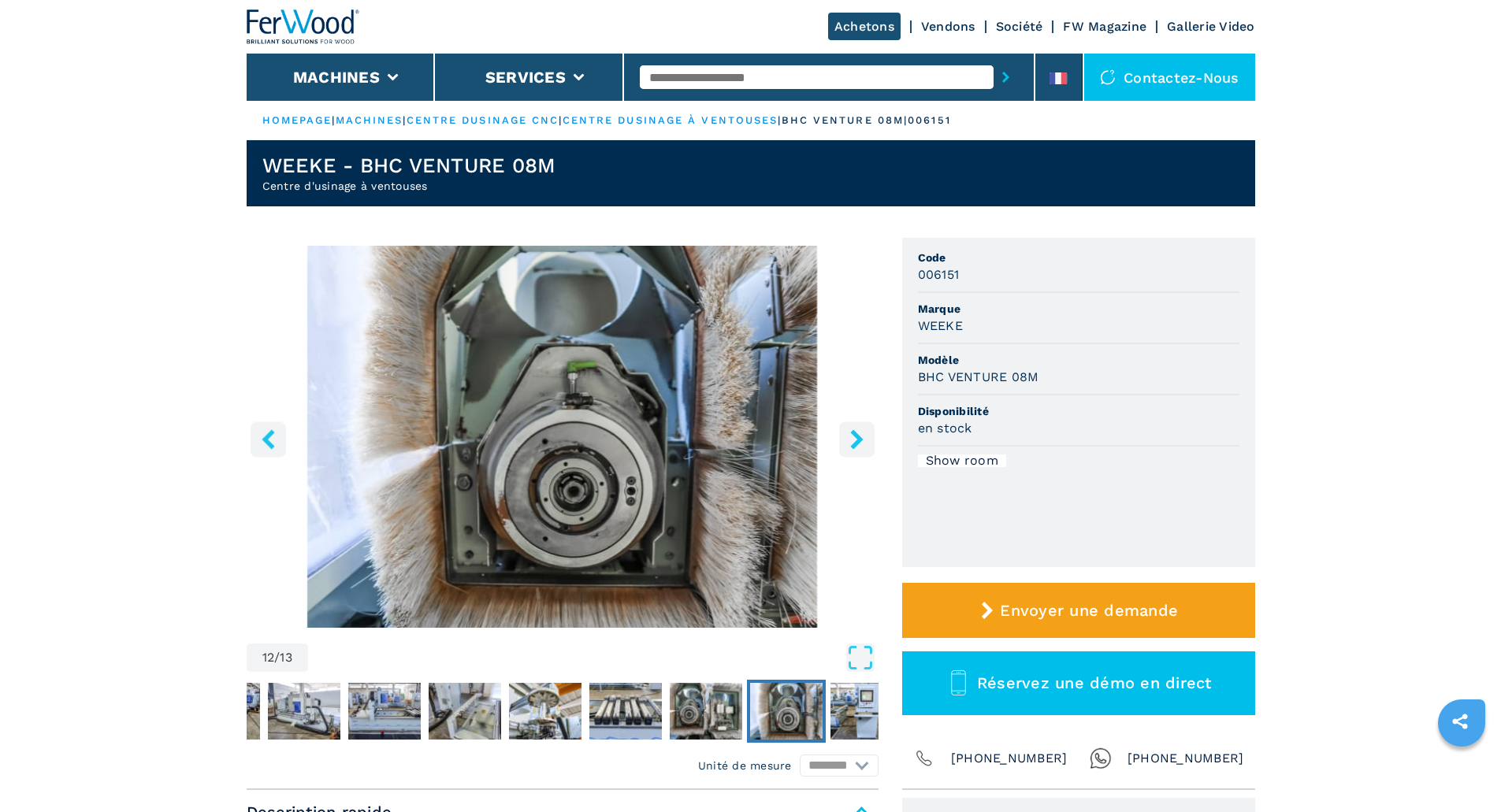
click at [857, 446] on icon "right-button" at bounding box center [856, 439] width 20 height 20
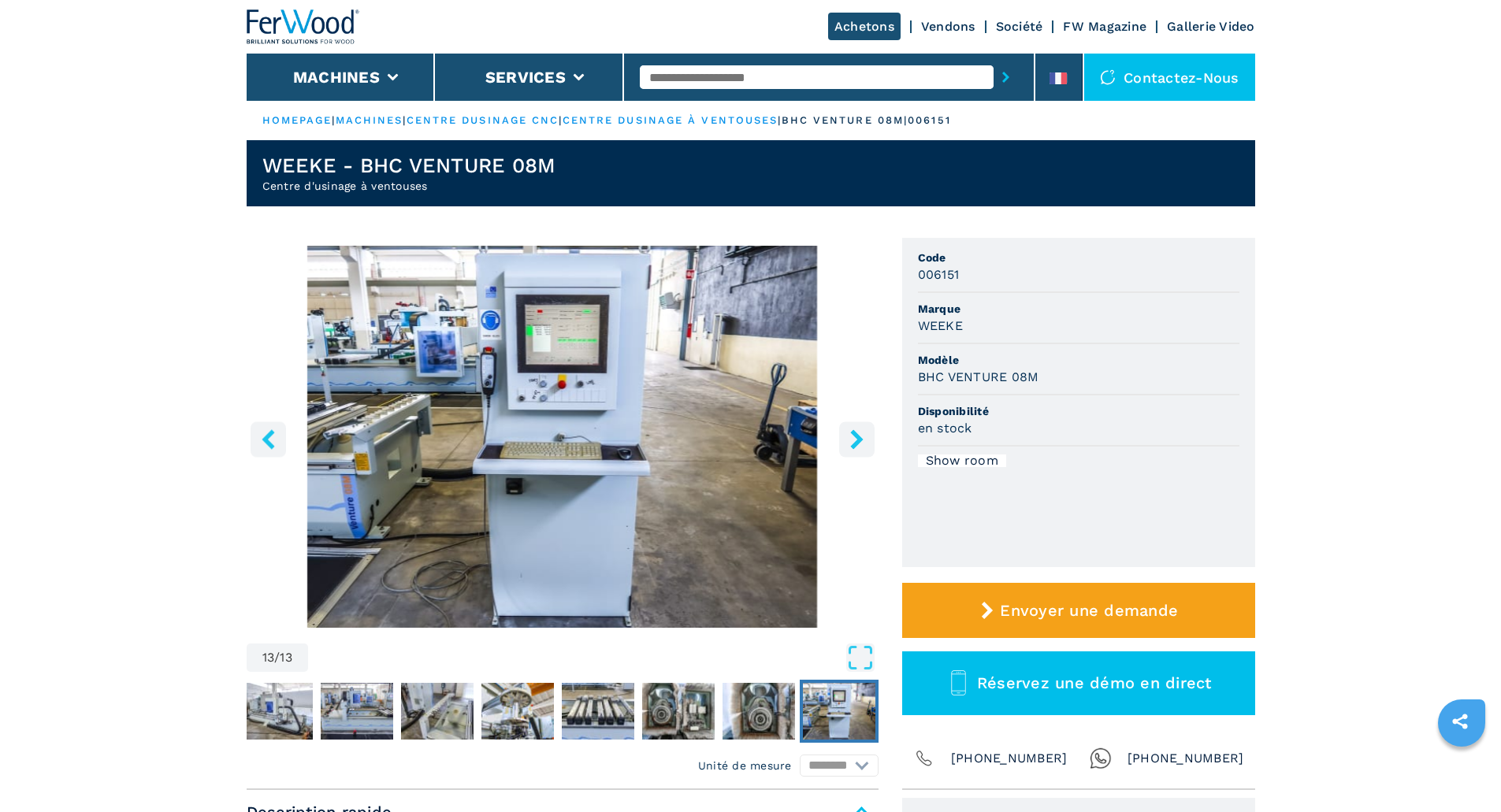
click at [857, 446] on icon "right-button" at bounding box center [856, 439] width 20 height 20
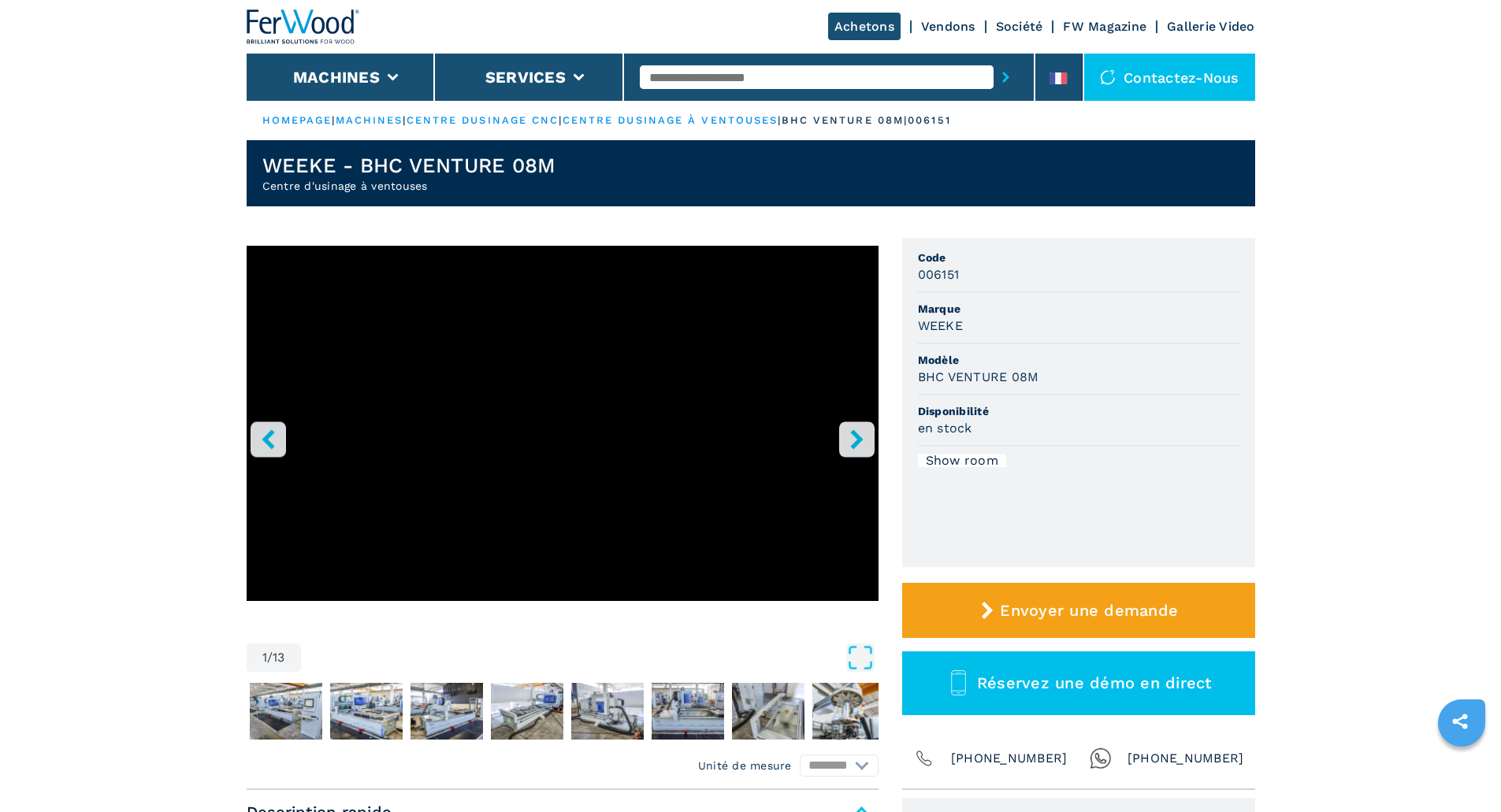
click at [857, 446] on icon "right-button" at bounding box center [856, 439] width 20 height 20
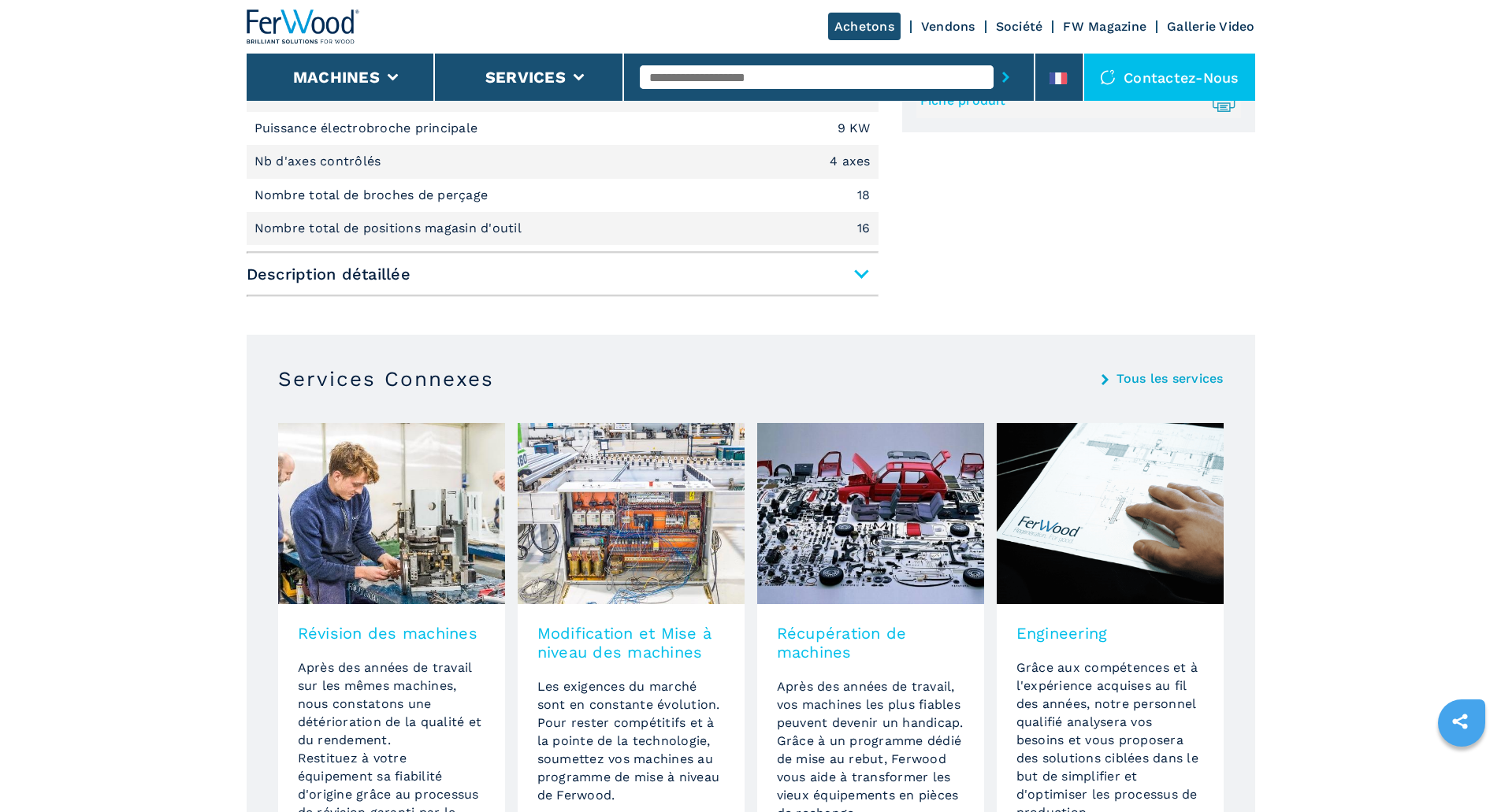
scroll to position [866, 0]
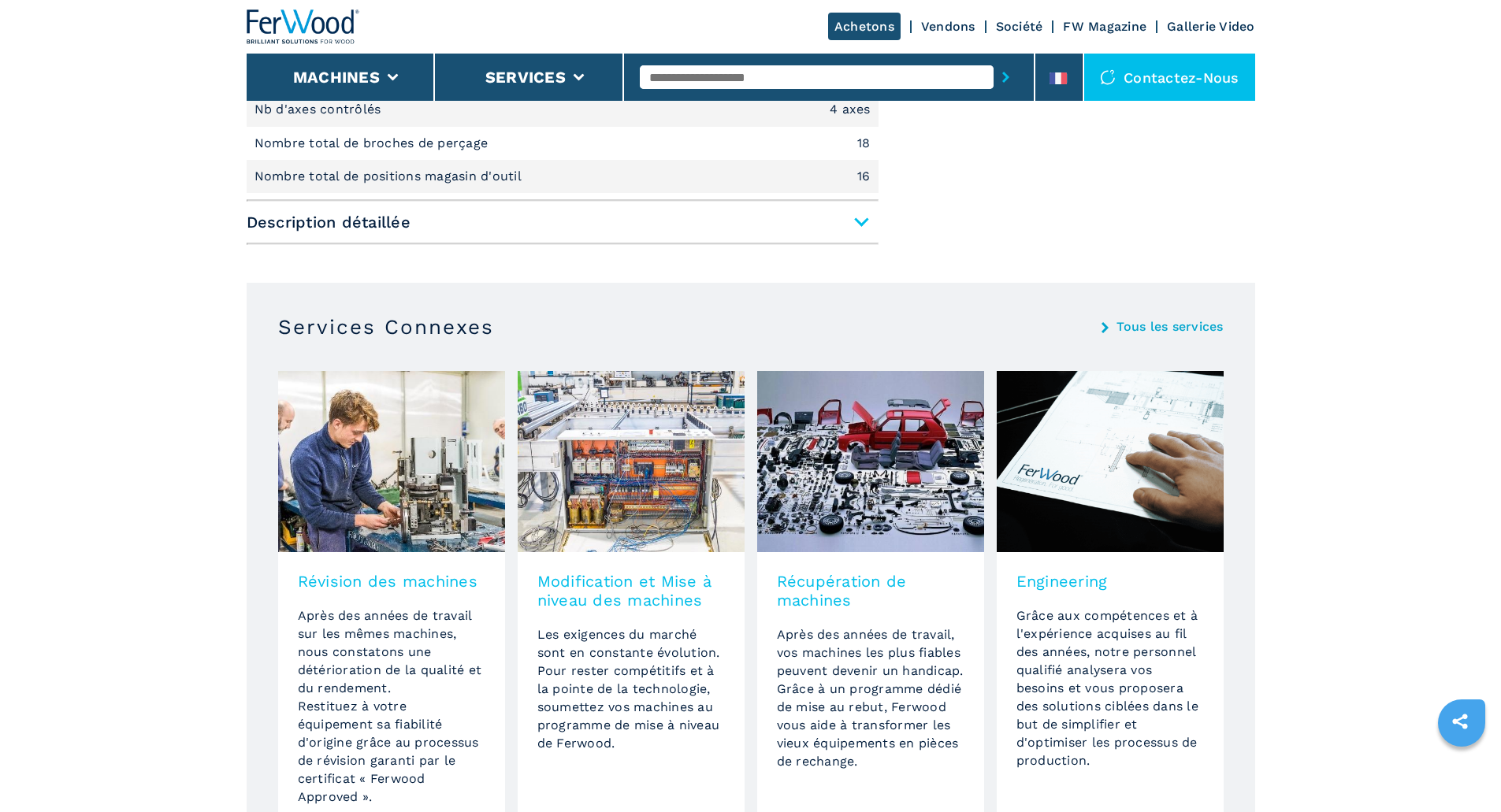
click at [860, 220] on span "Description détaillée" at bounding box center [563, 221] width 632 height 28
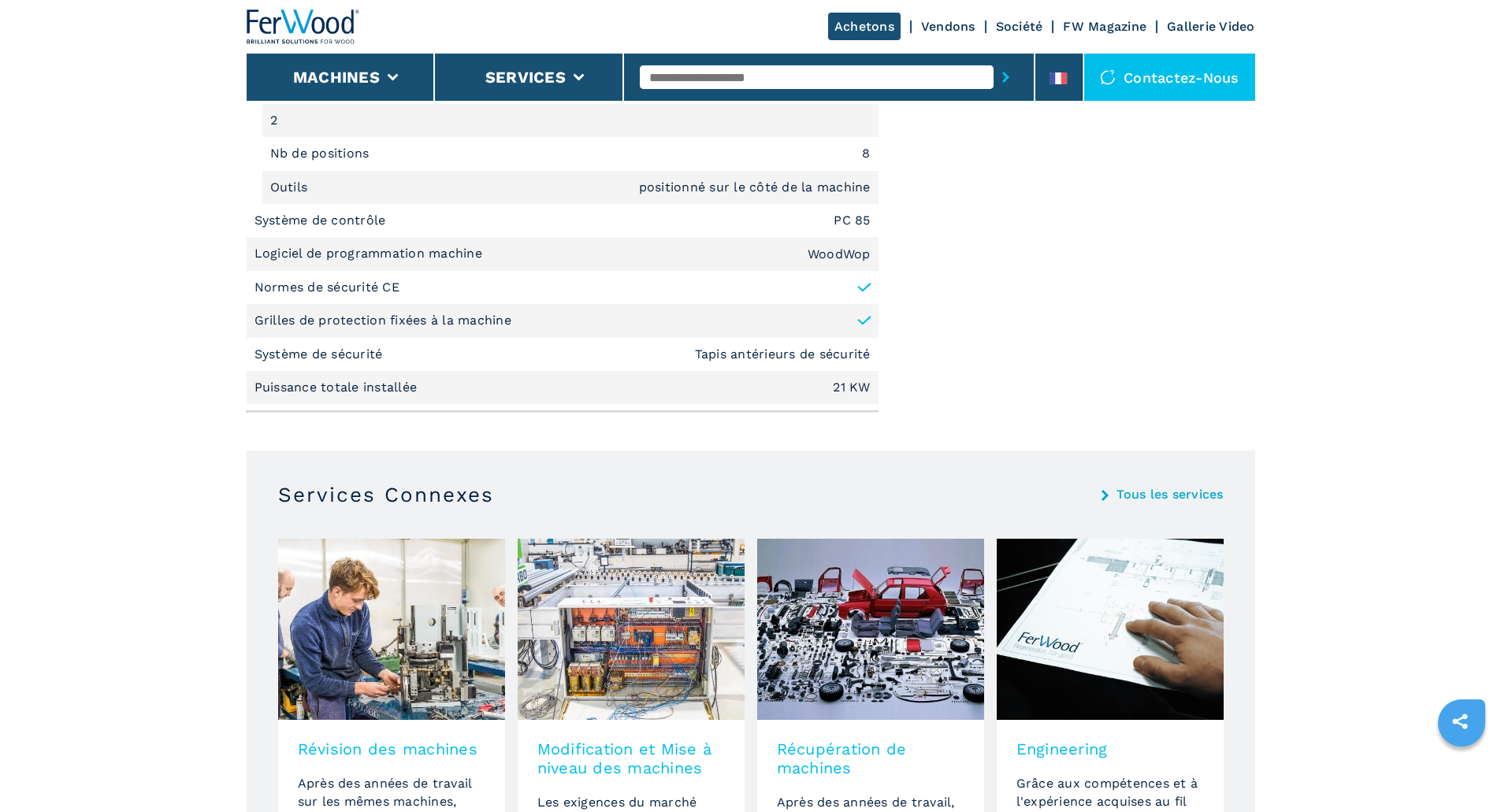
scroll to position [2283, 0]
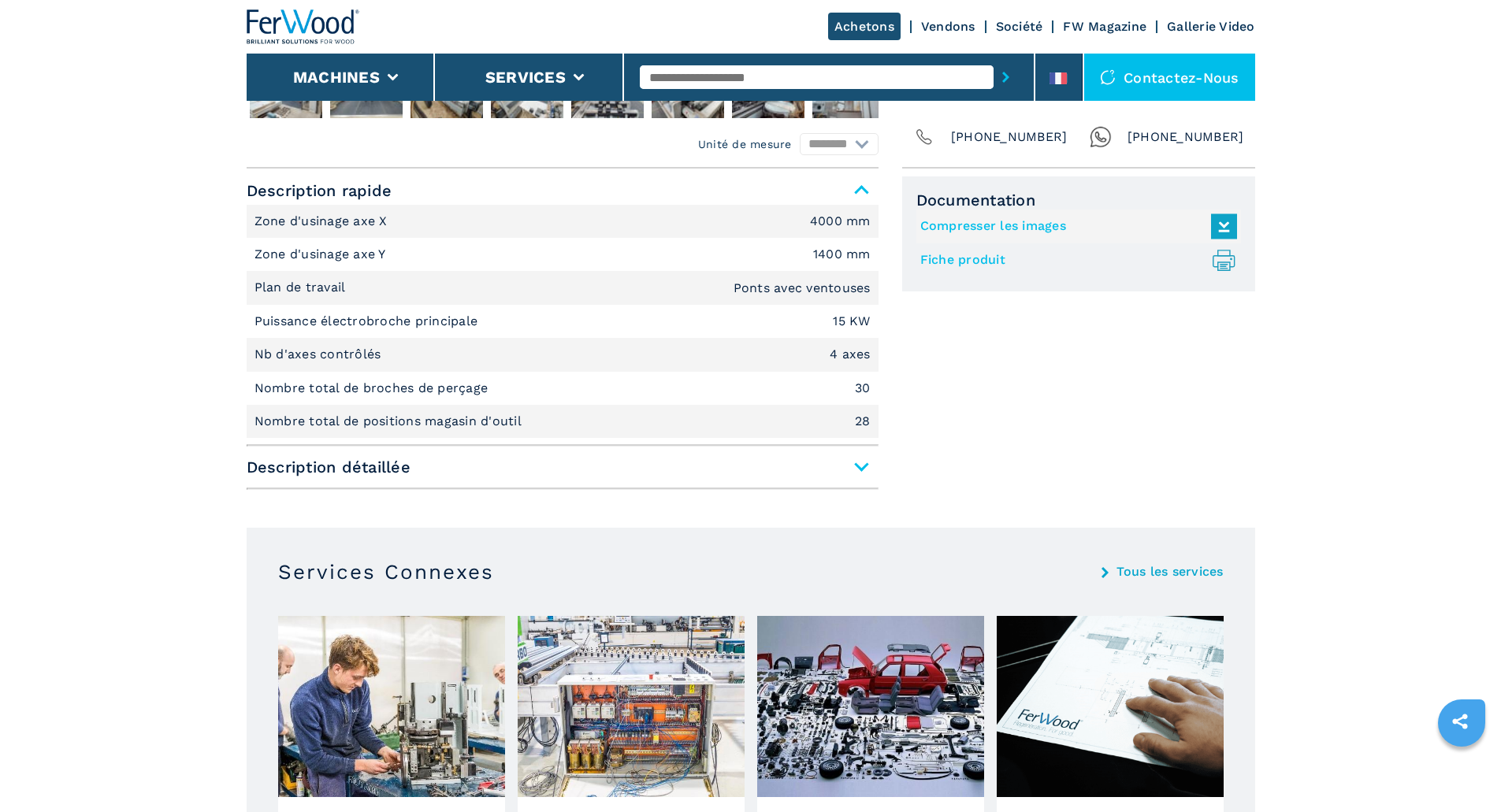
scroll to position [630, 0]
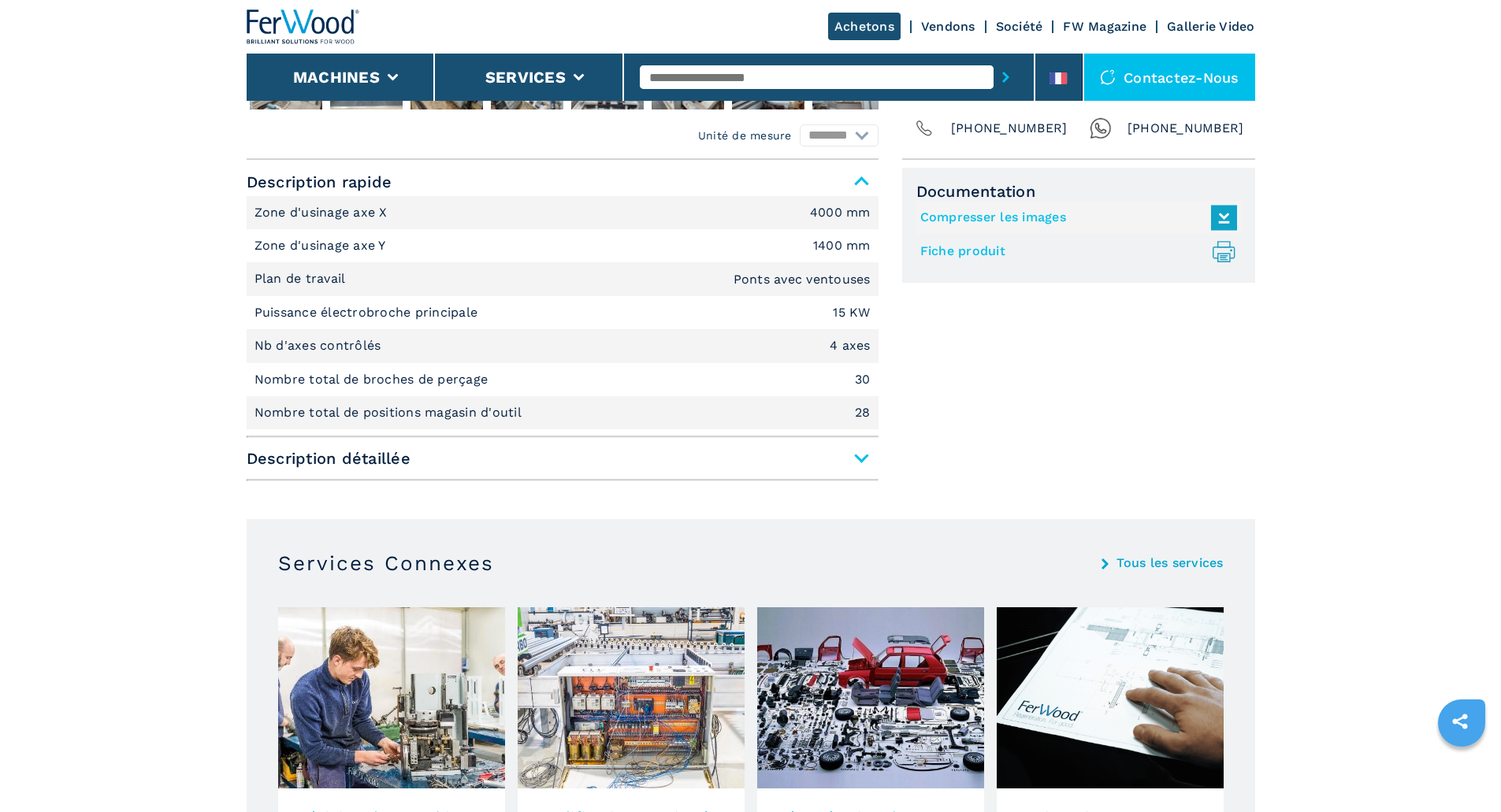
click at [857, 458] on span "Description détaillée" at bounding box center [563, 458] width 632 height 28
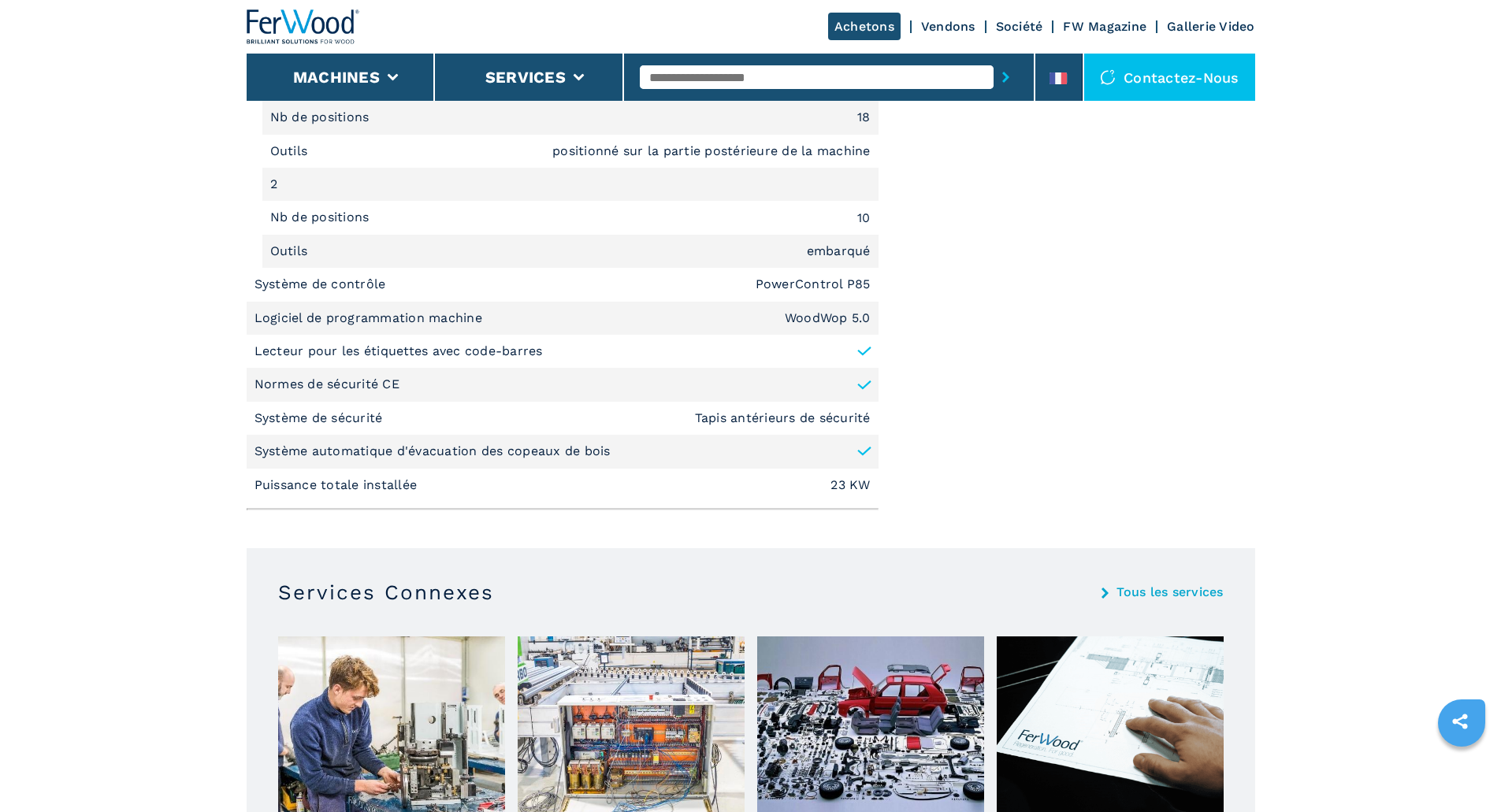
scroll to position [2283, 0]
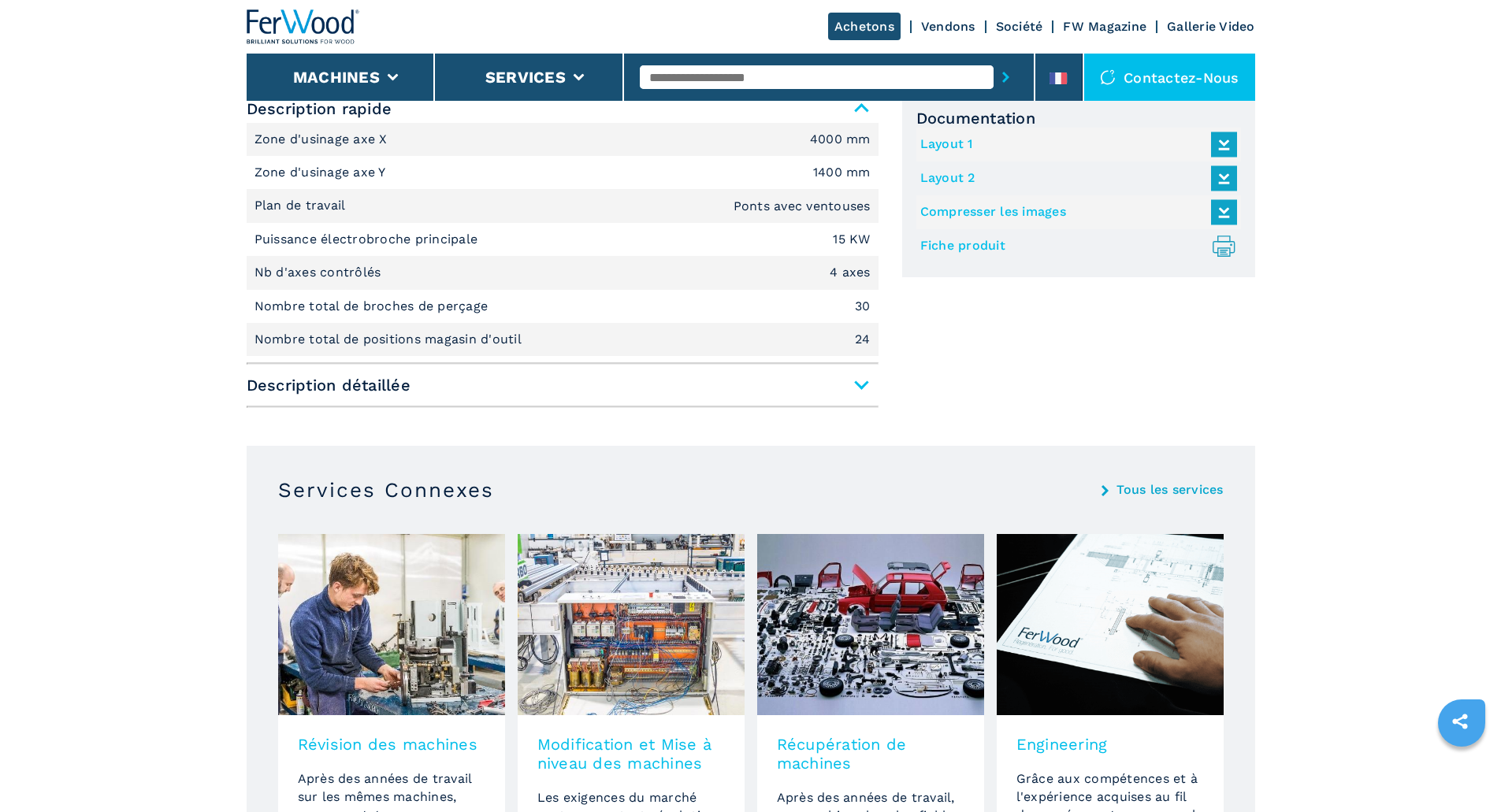
scroll to position [709, 0]
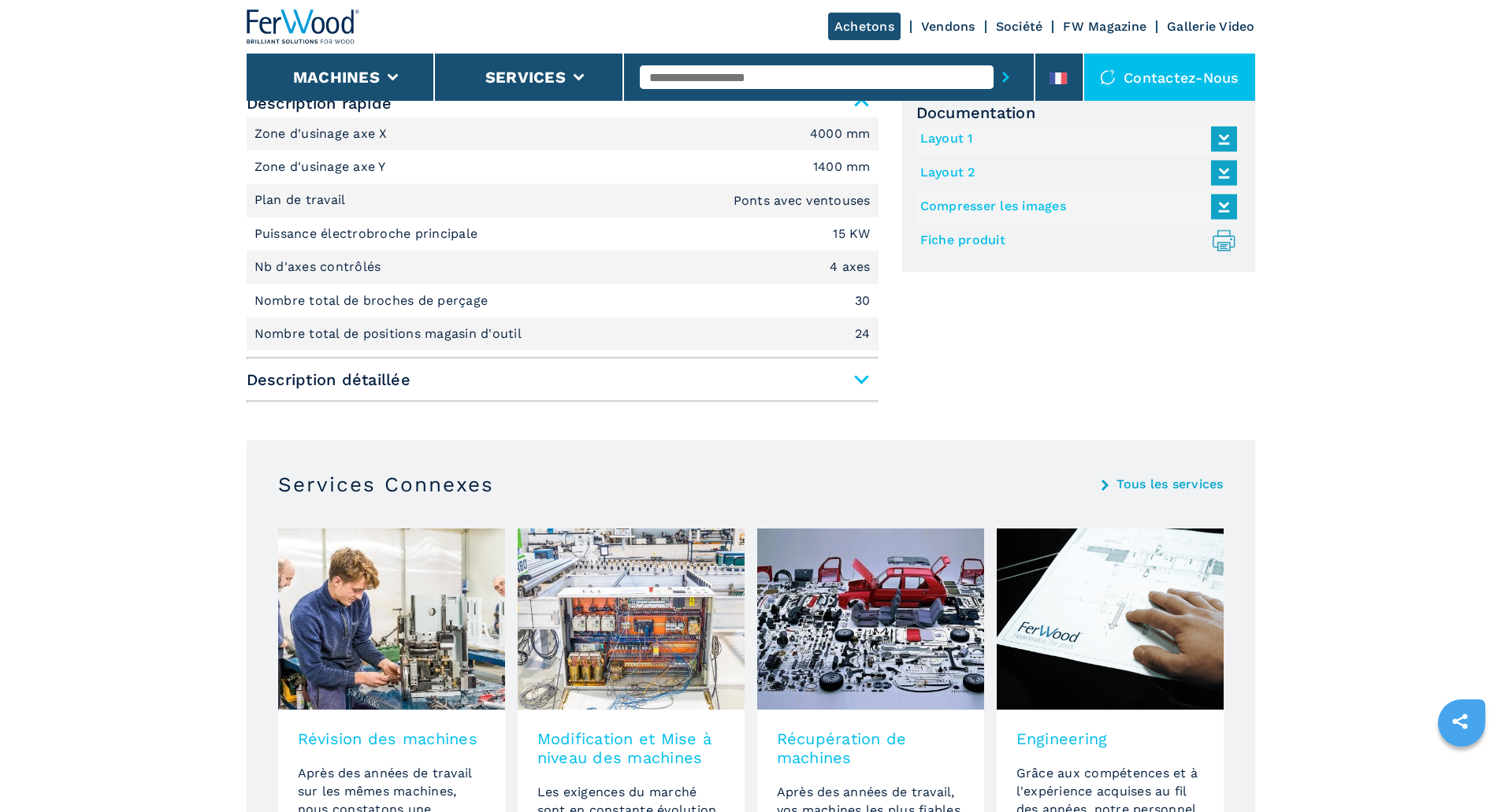
click at [860, 381] on span "Description détaillée" at bounding box center [563, 379] width 632 height 28
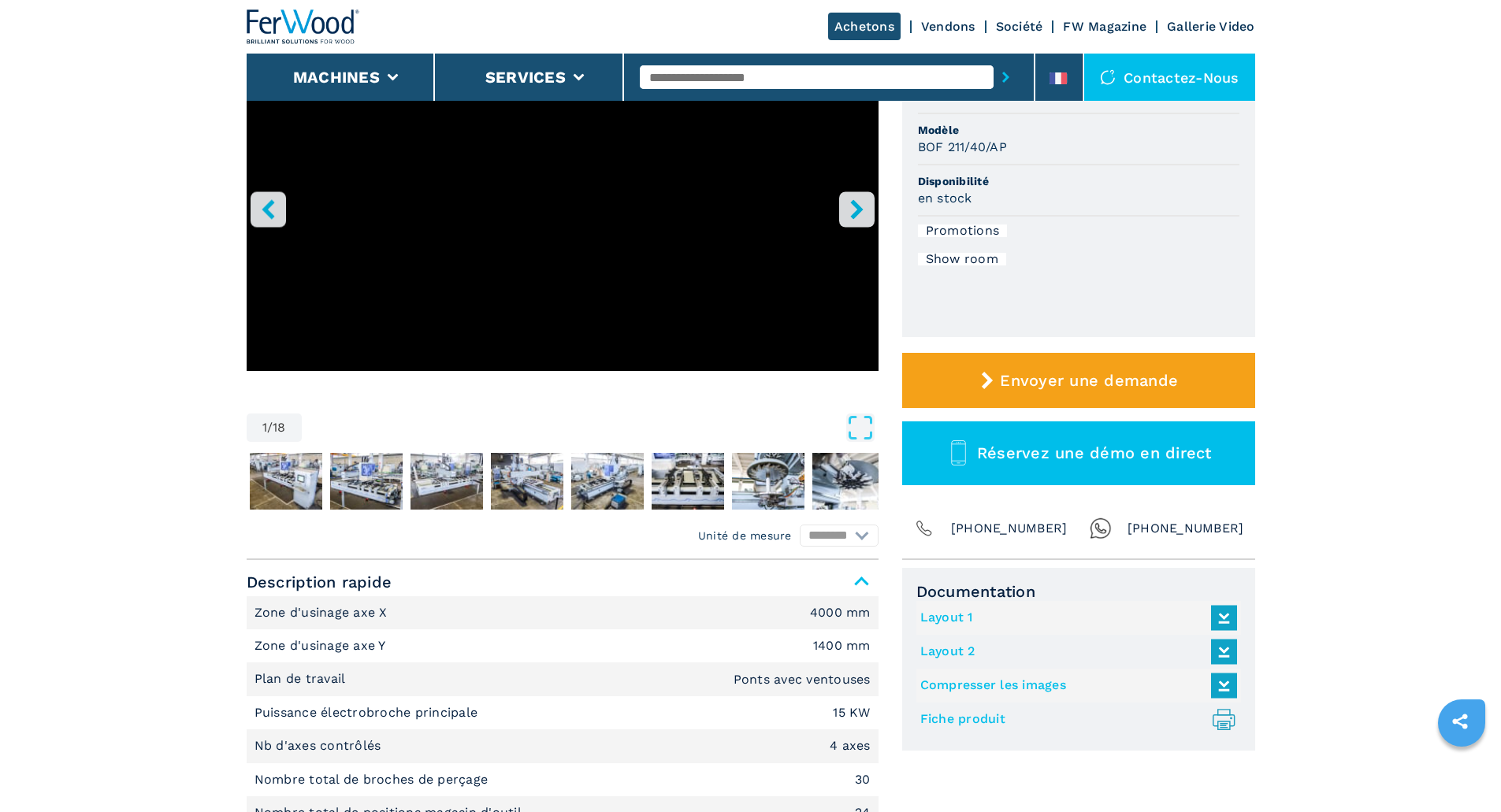
scroll to position [157, 0]
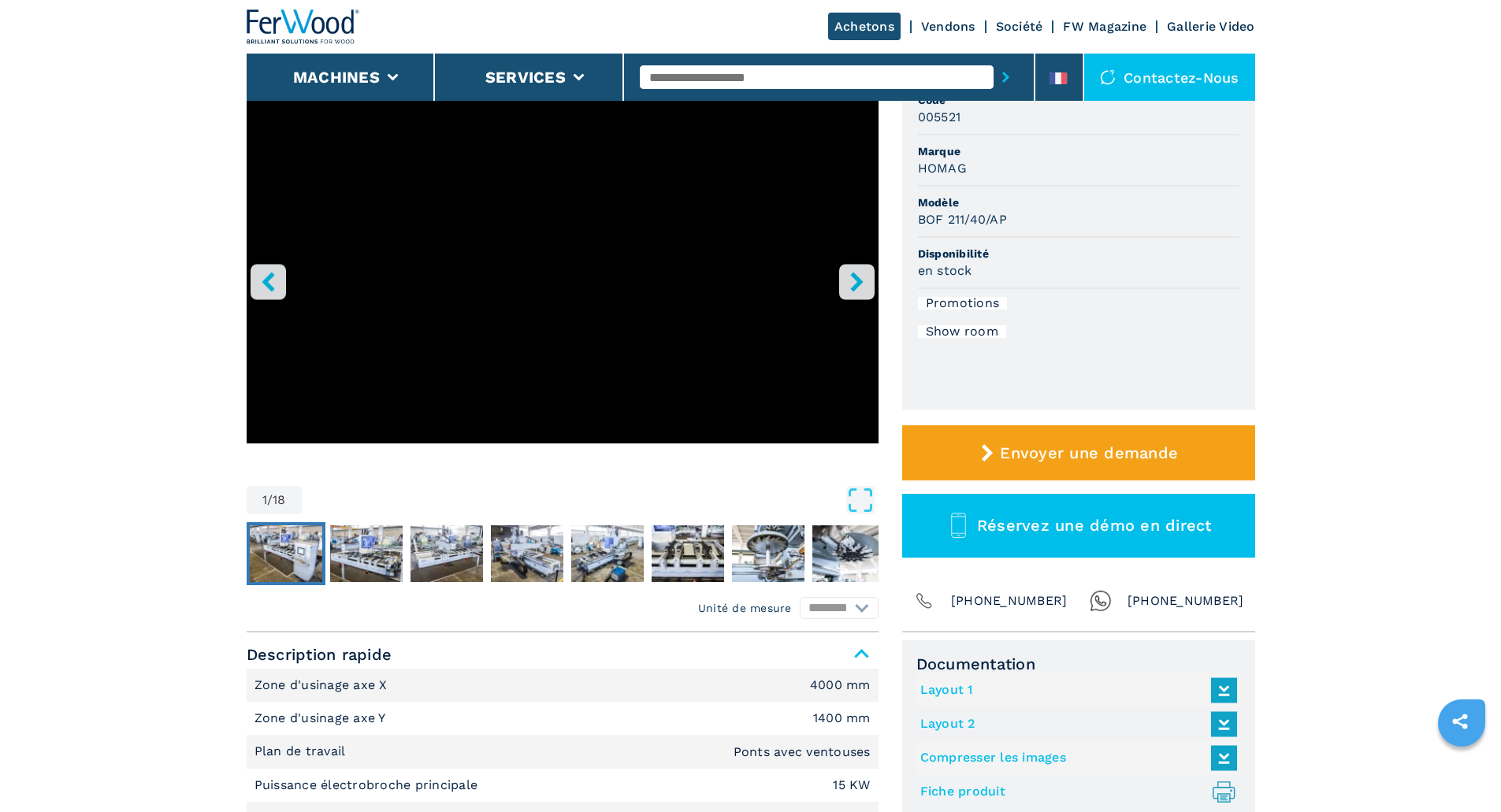
click at [278, 556] on img "Go to Slide 2" at bounding box center [285, 553] width 73 height 56
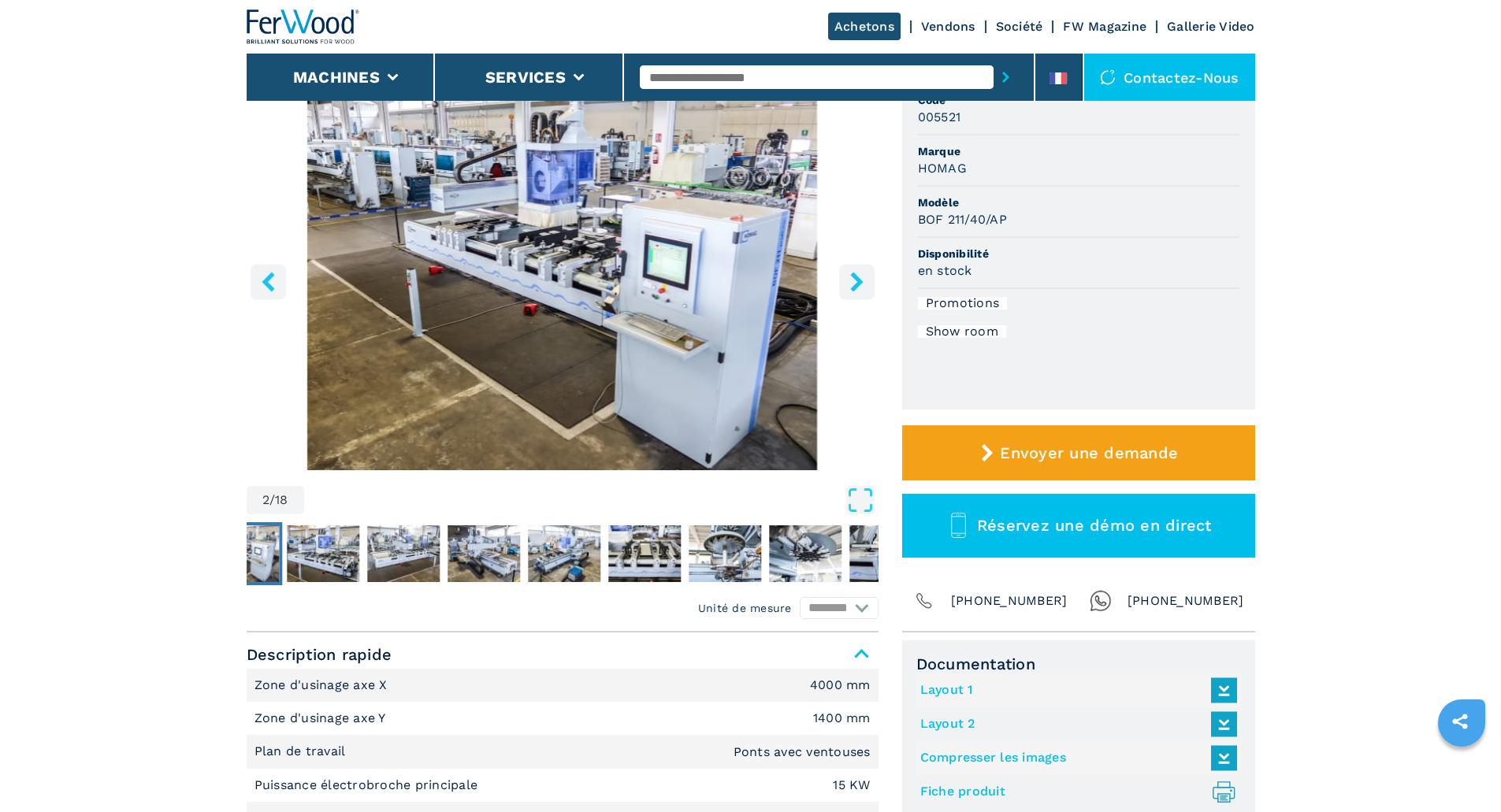
click at [855, 279] on icon "right-button" at bounding box center [856, 281] width 13 height 20
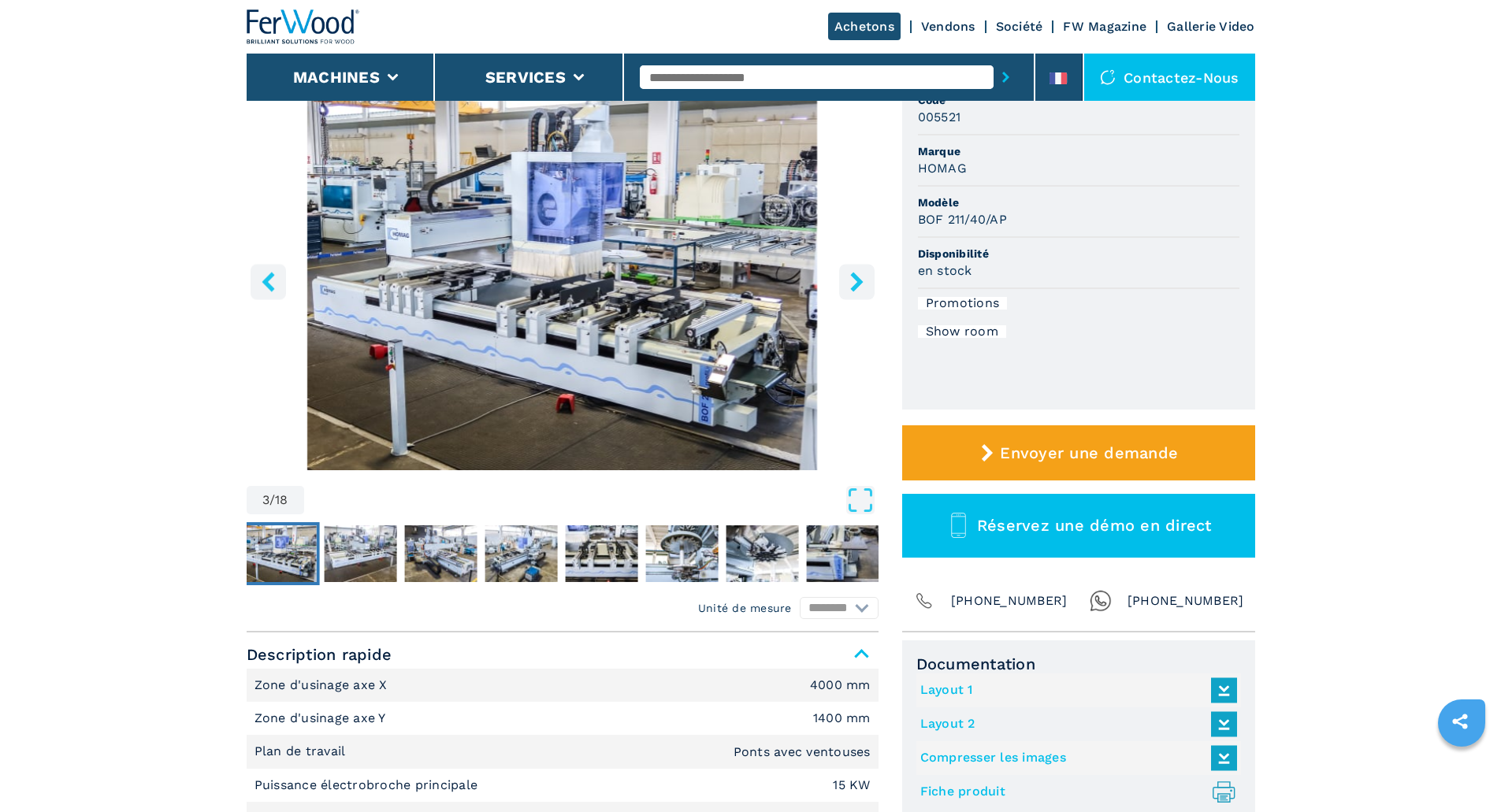
click at [855, 279] on icon "right-button" at bounding box center [856, 281] width 13 height 20
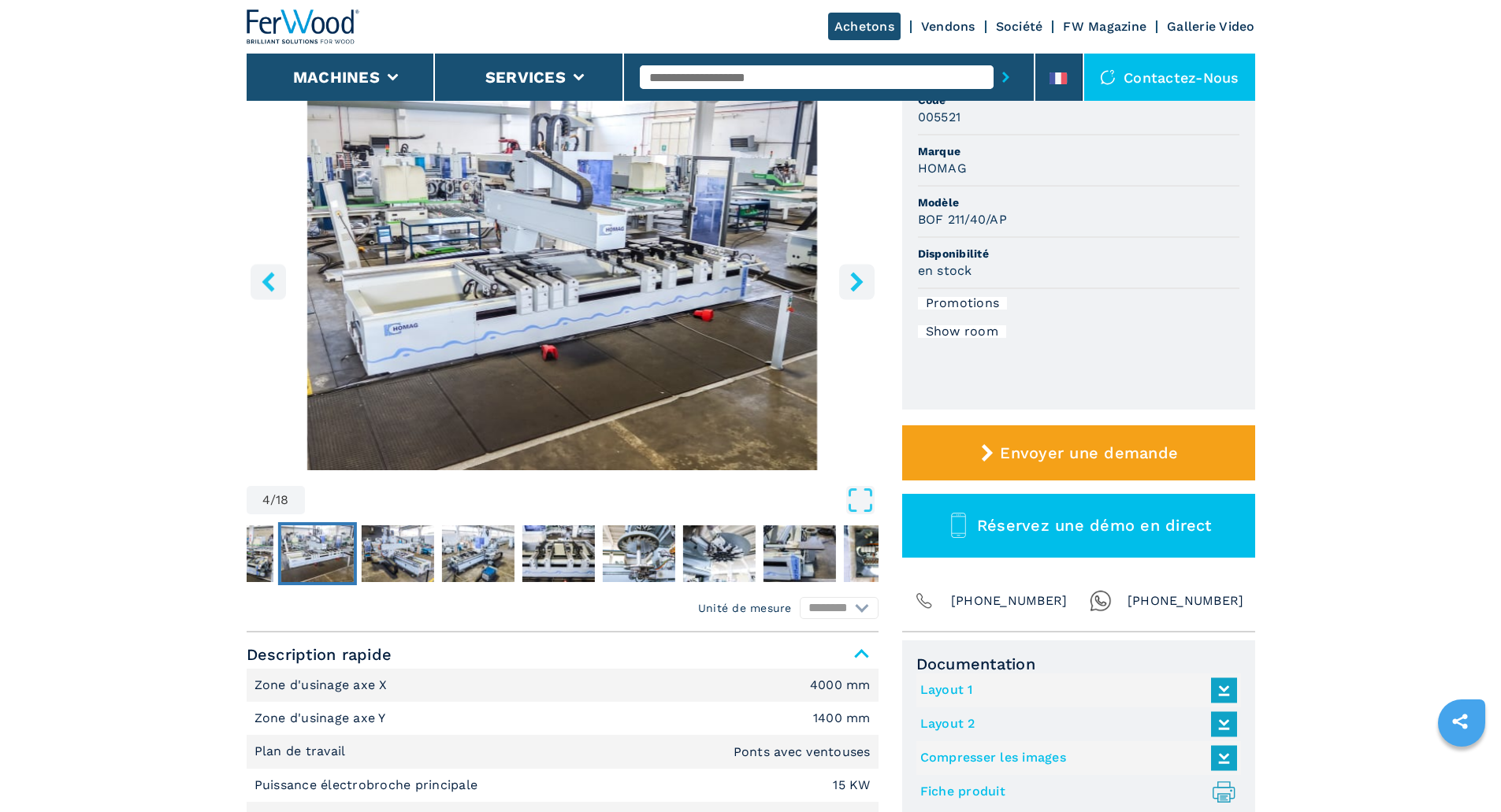
click at [855, 279] on icon "right-button" at bounding box center [856, 281] width 13 height 20
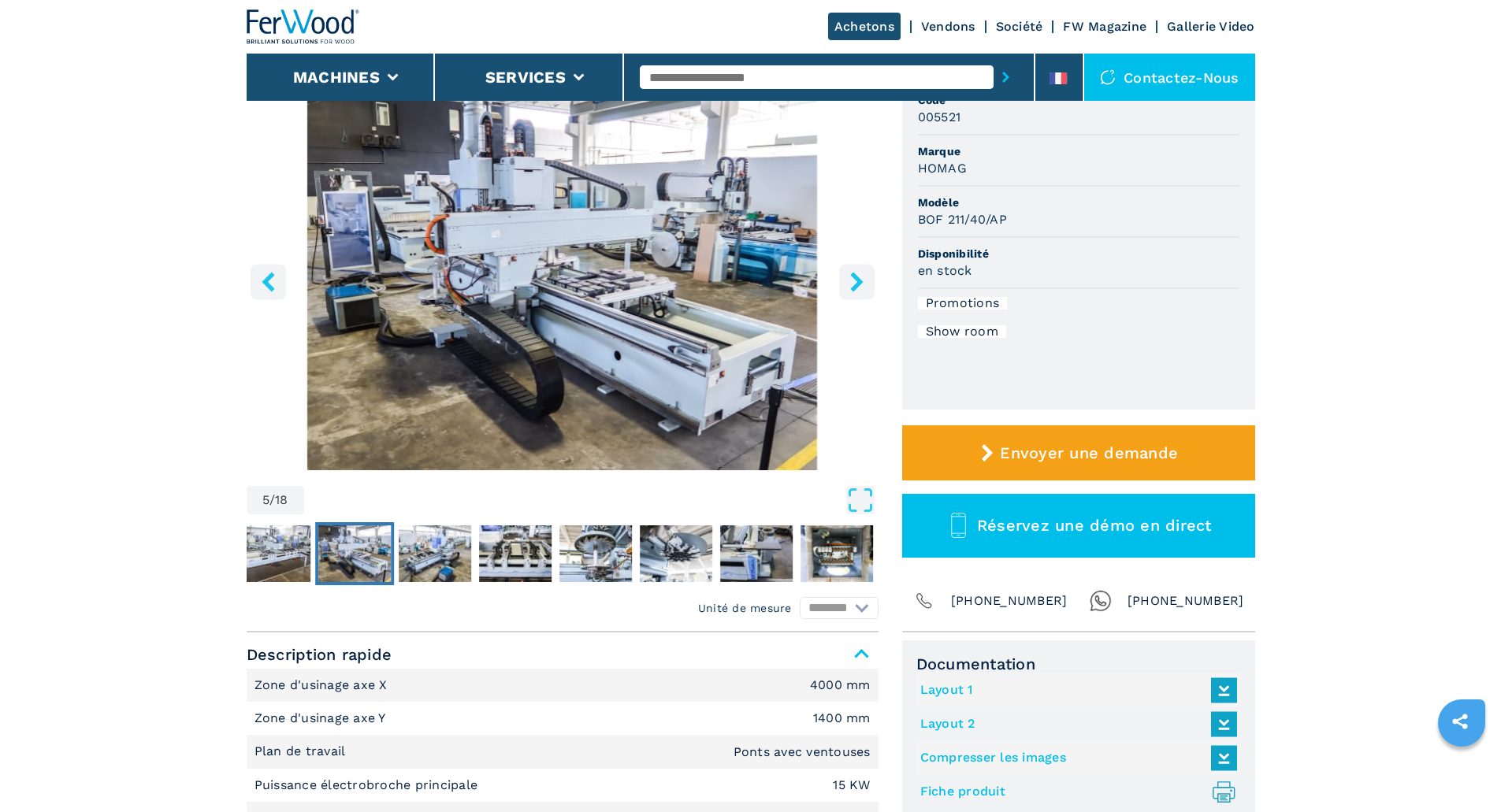
click at [855, 279] on icon "right-button" at bounding box center [856, 281] width 13 height 20
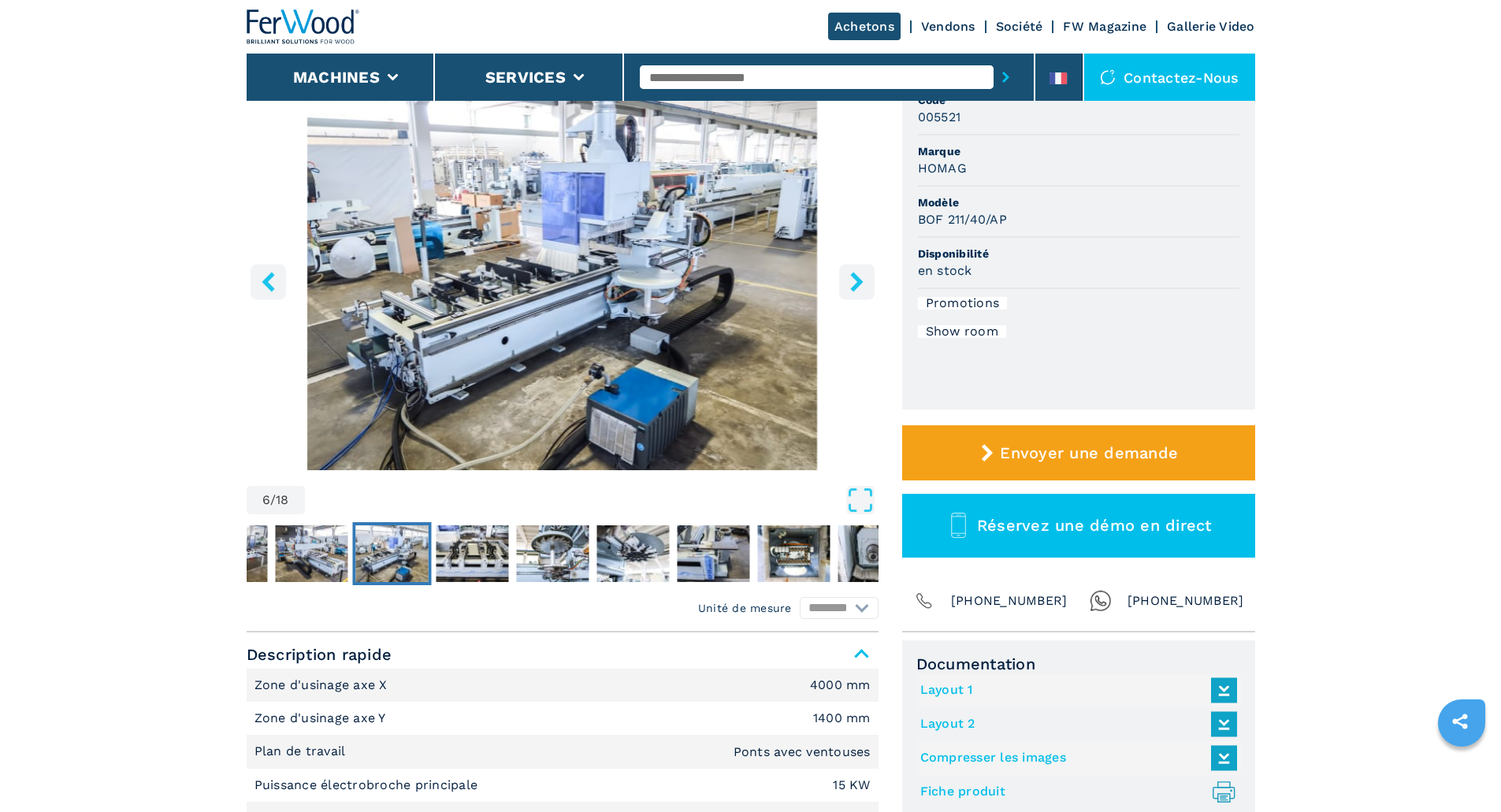
click at [855, 279] on icon "right-button" at bounding box center [856, 281] width 13 height 20
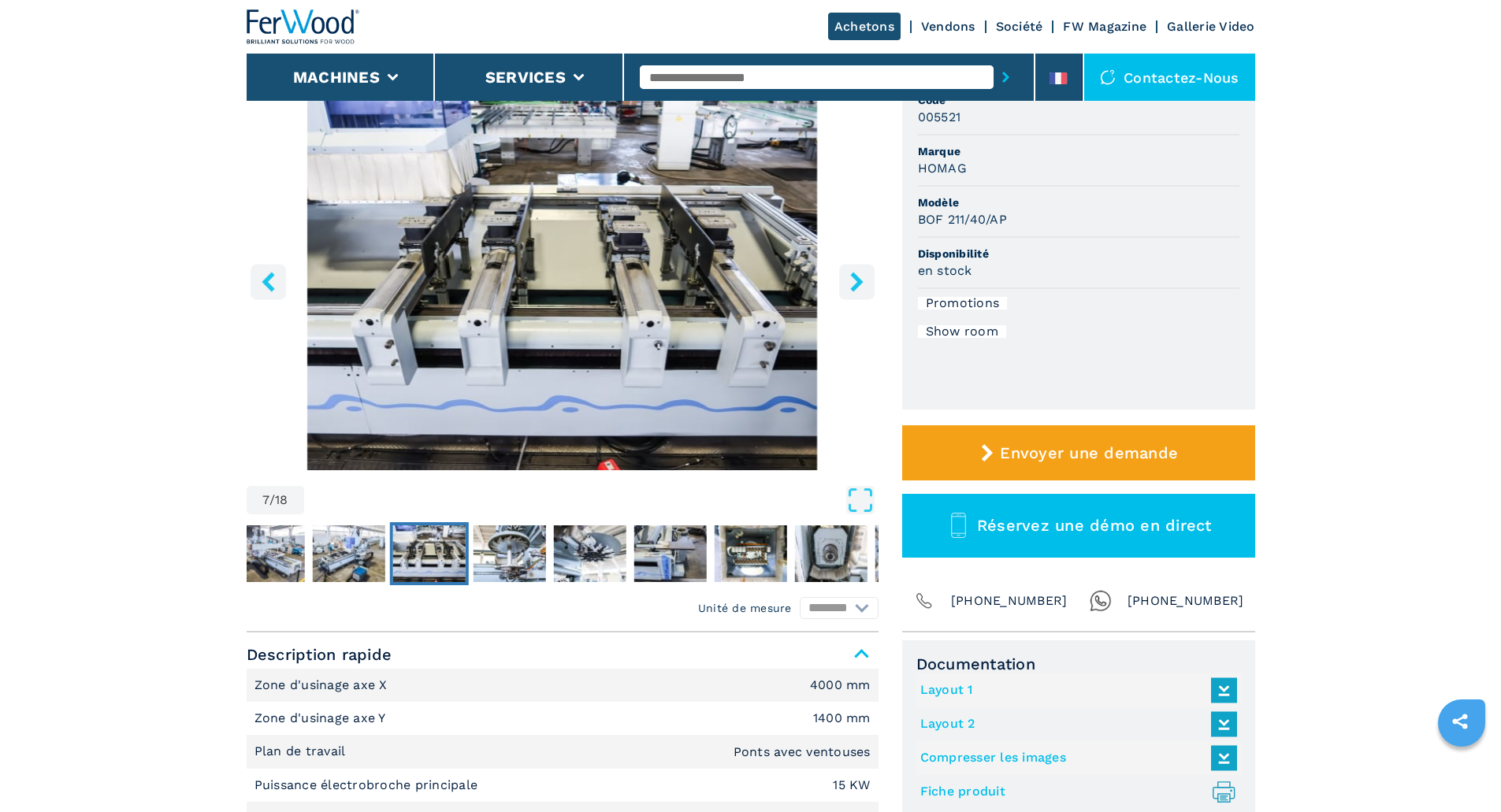
click at [855, 279] on icon "right-button" at bounding box center [856, 281] width 13 height 20
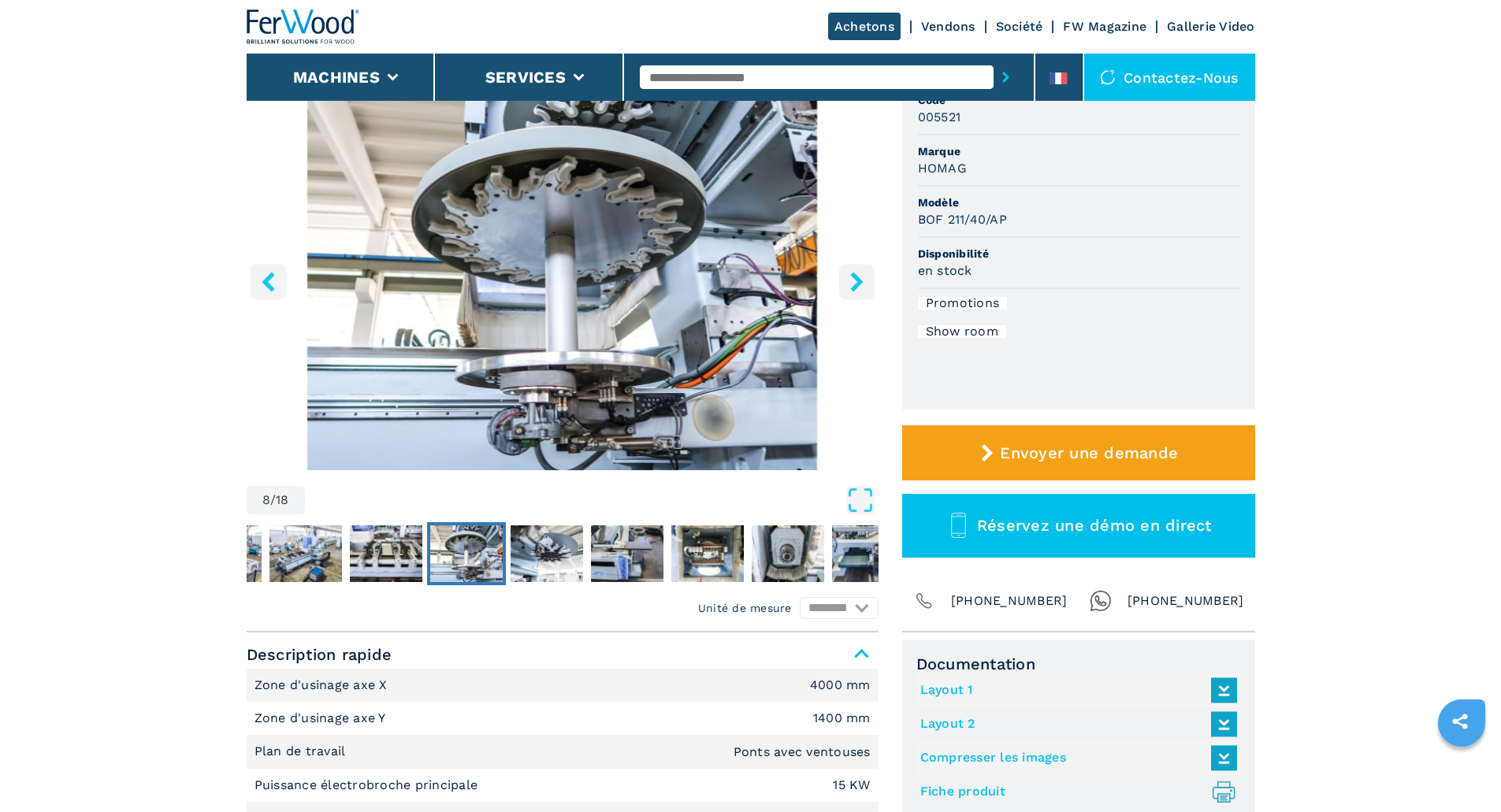
click at [855, 279] on icon "right-button" at bounding box center [856, 281] width 13 height 20
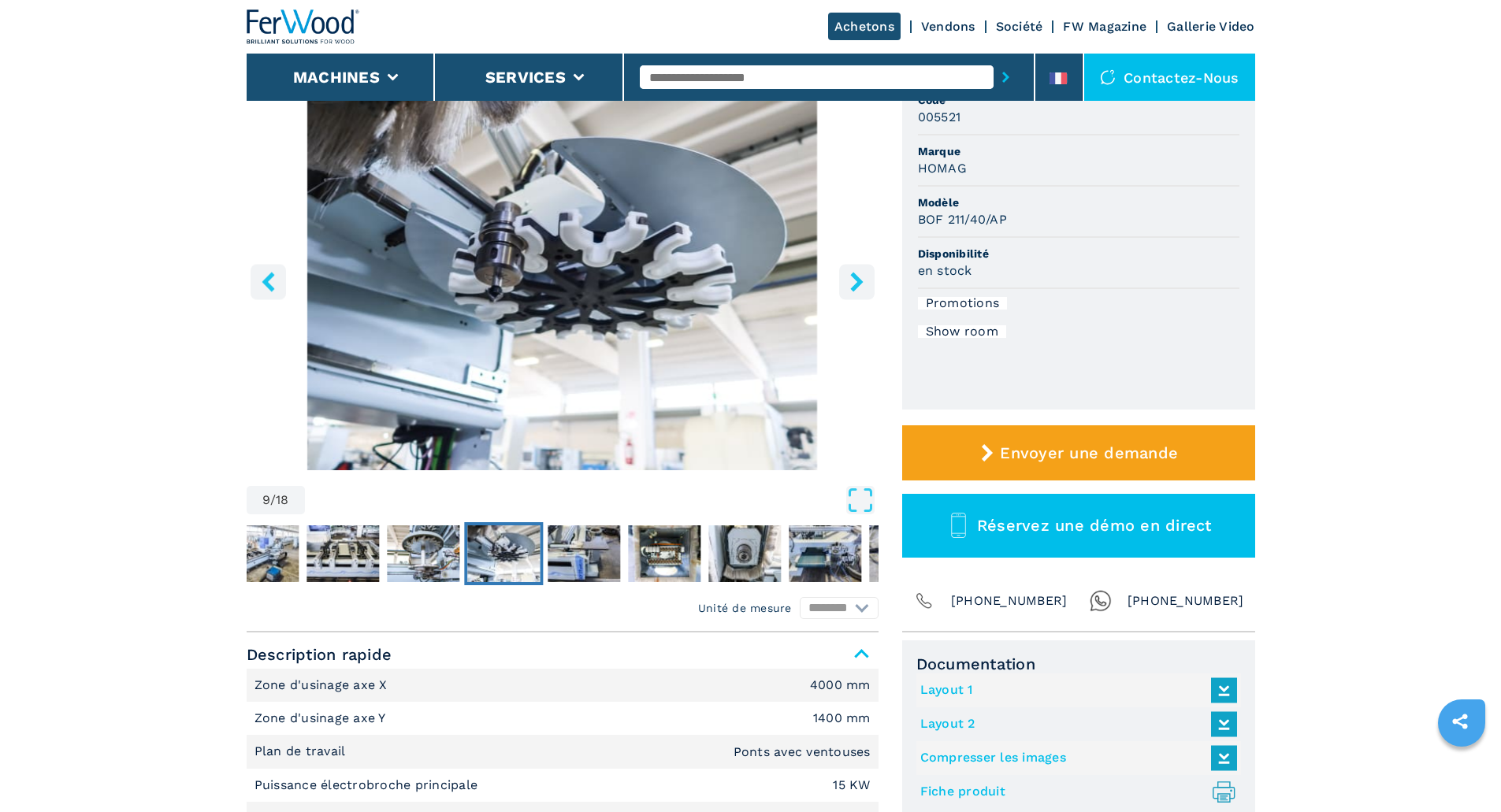
click at [855, 279] on icon "right-button" at bounding box center [856, 281] width 13 height 20
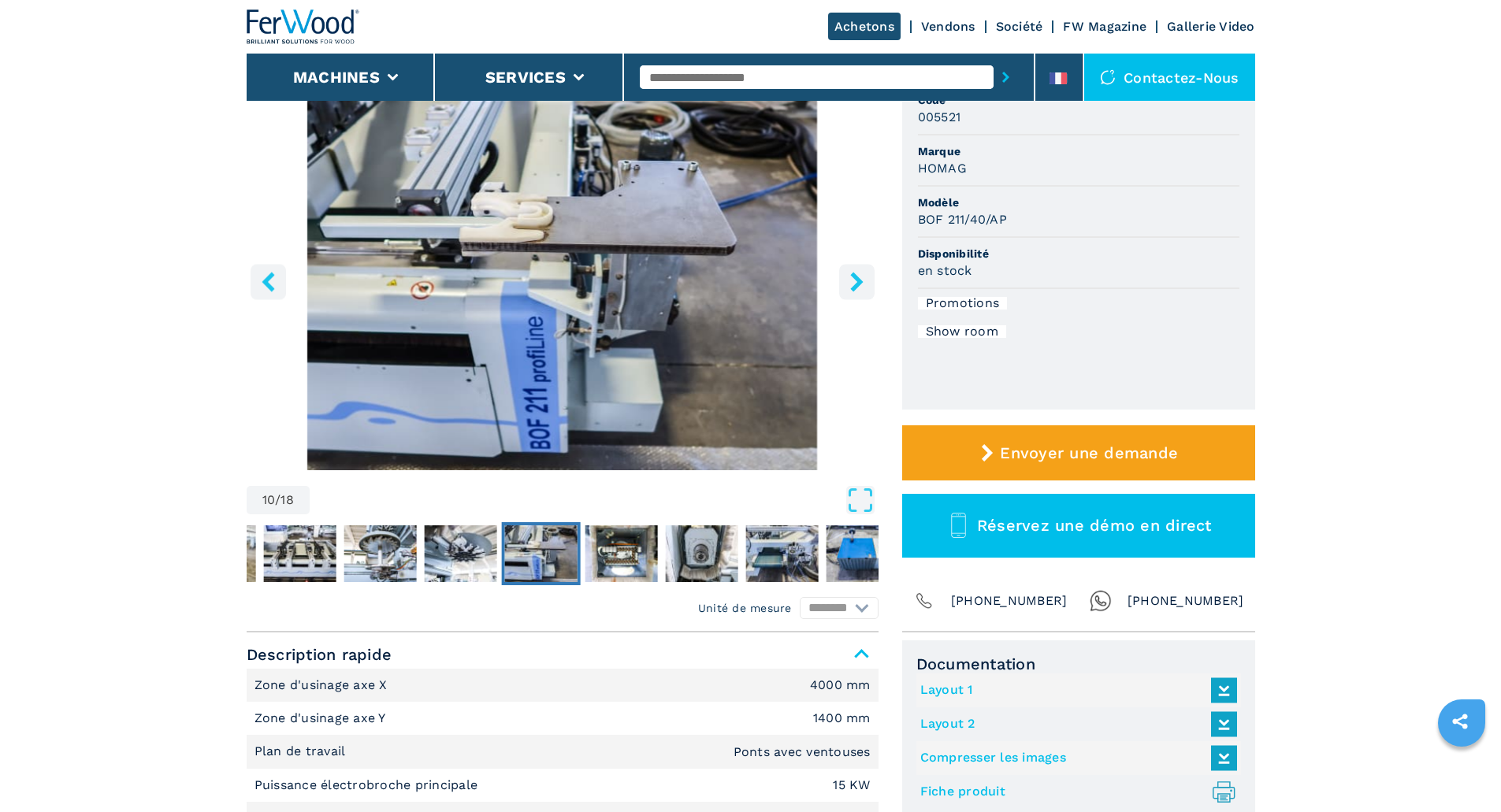
click at [855, 279] on icon "right-button" at bounding box center [856, 281] width 13 height 20
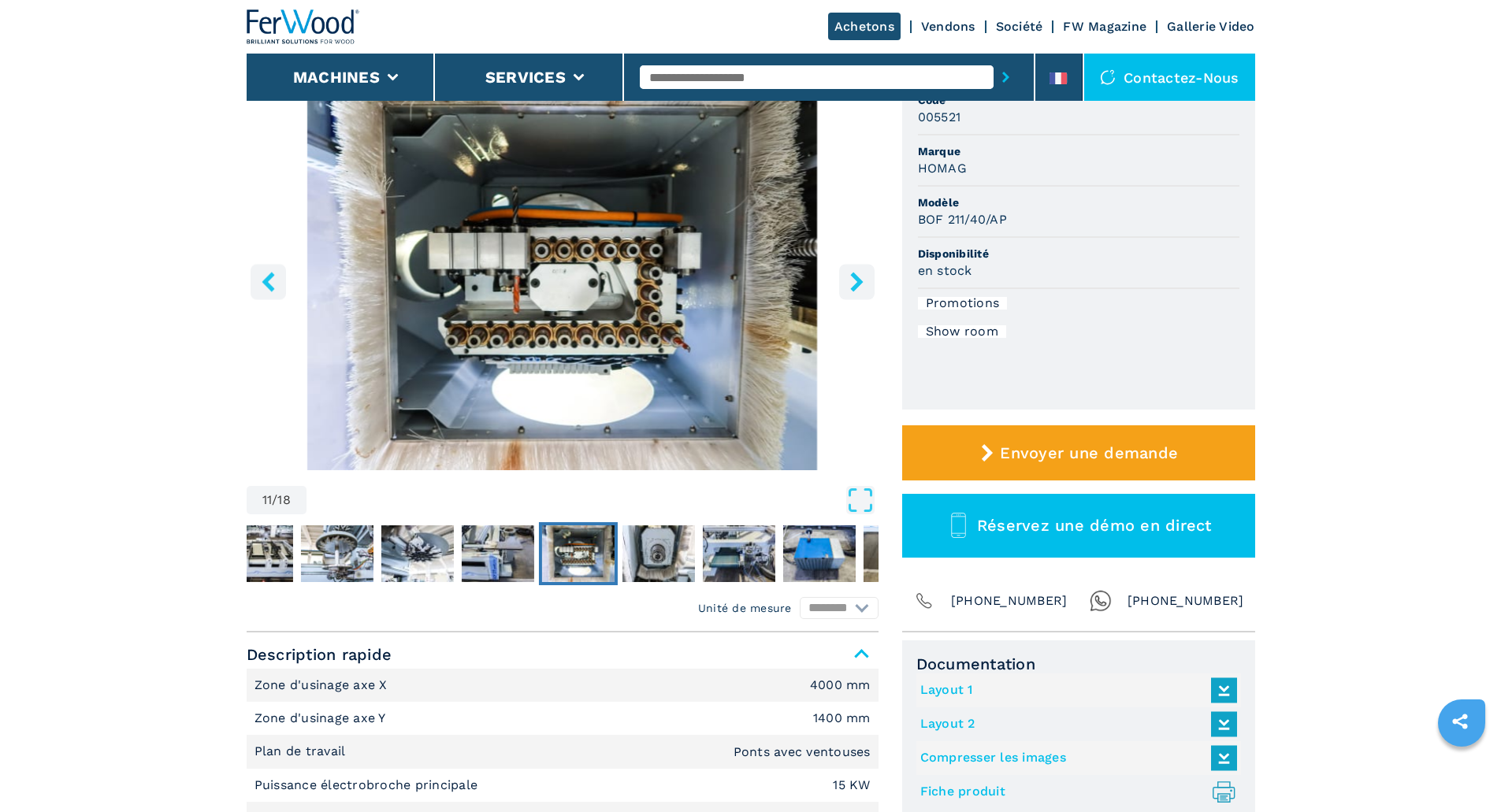
click at [855, 279] on icon "right-button" at bounding box center [856, 281] width 13 height 20
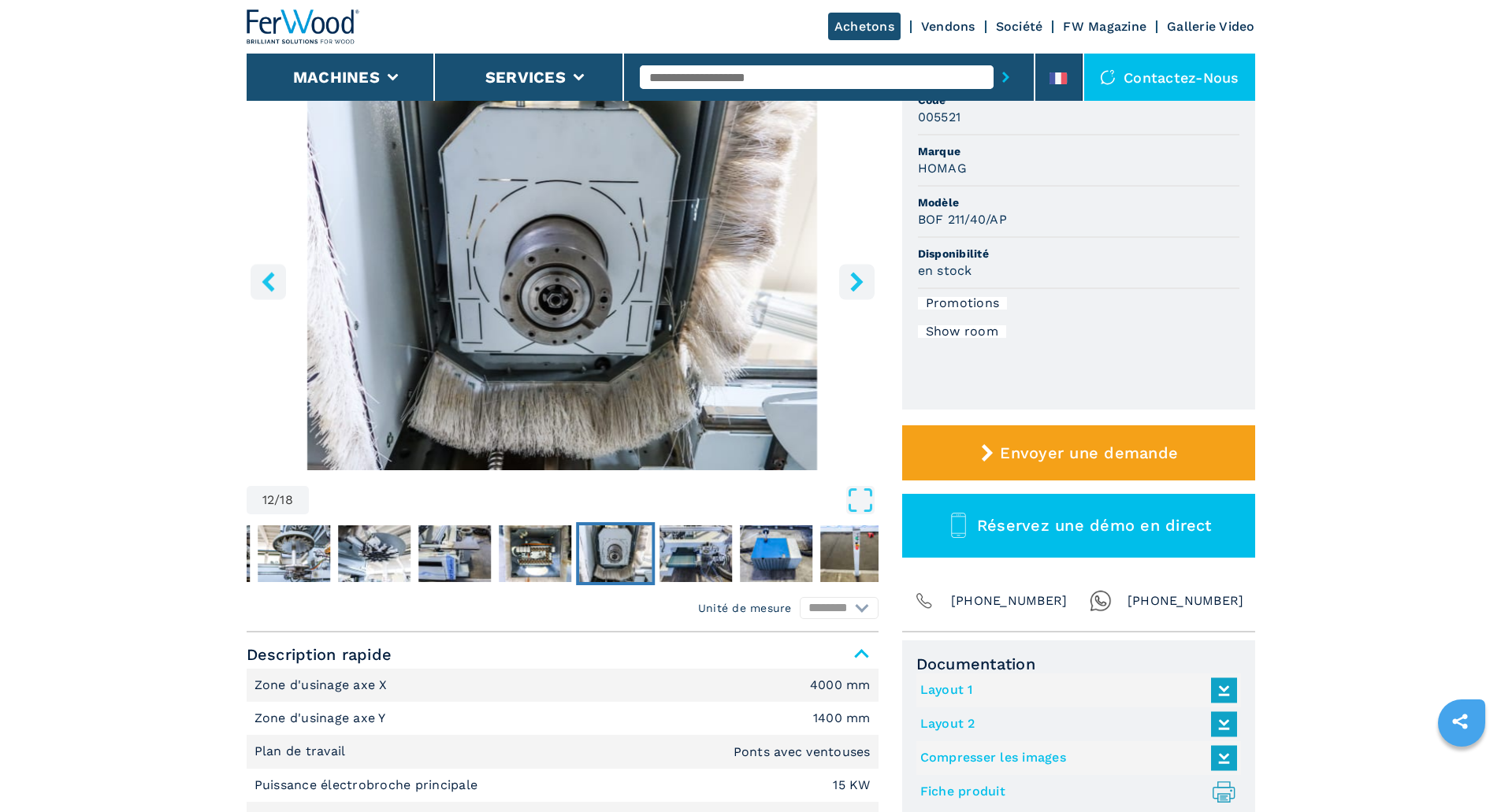
click at [855, 279] on icon "right-button" at bounding box center [856, 281] width 13 height 20
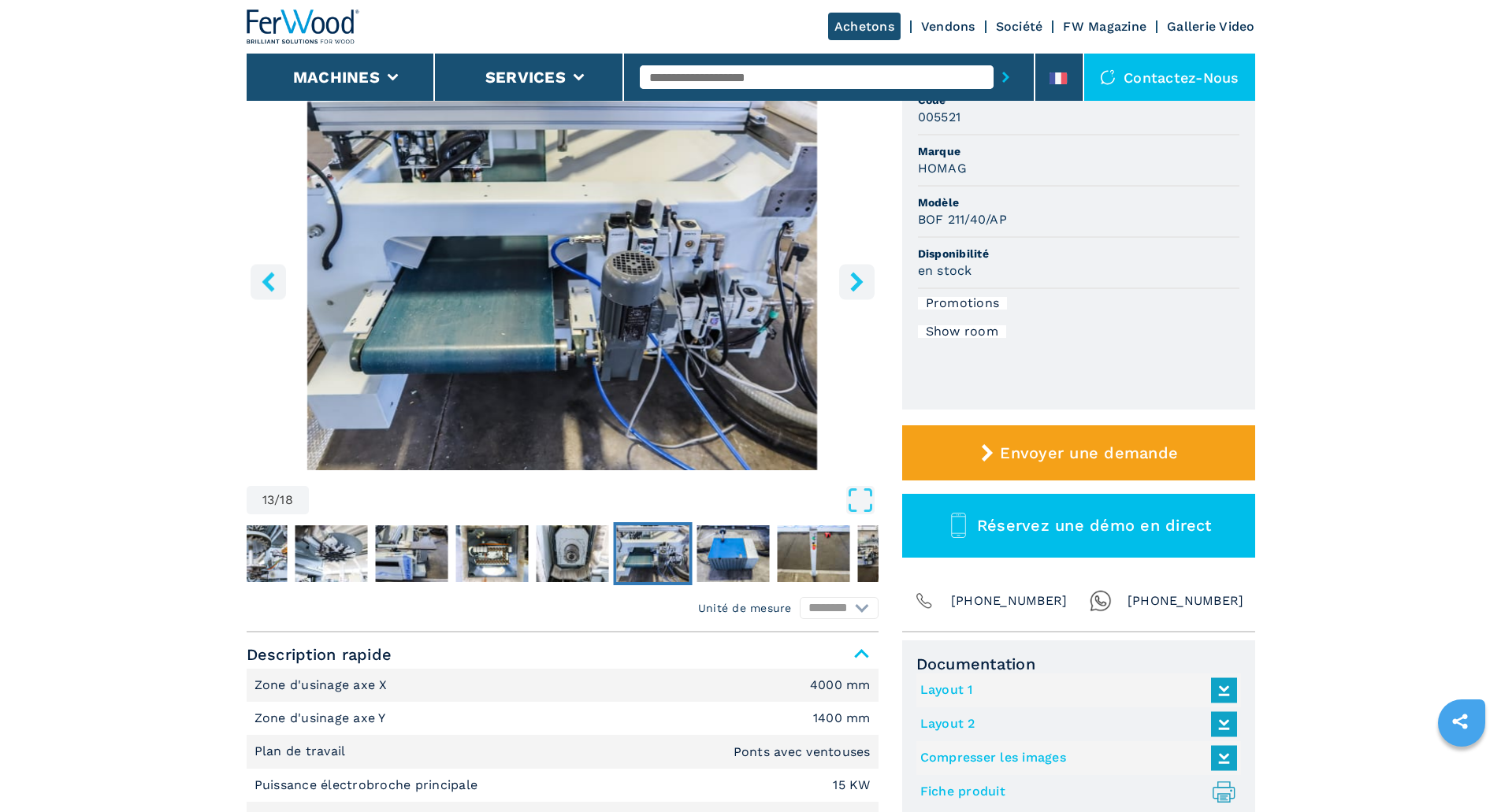
click at [855, 279] on icon "right-button" at bounding box center [856, 281] width 13 height 20
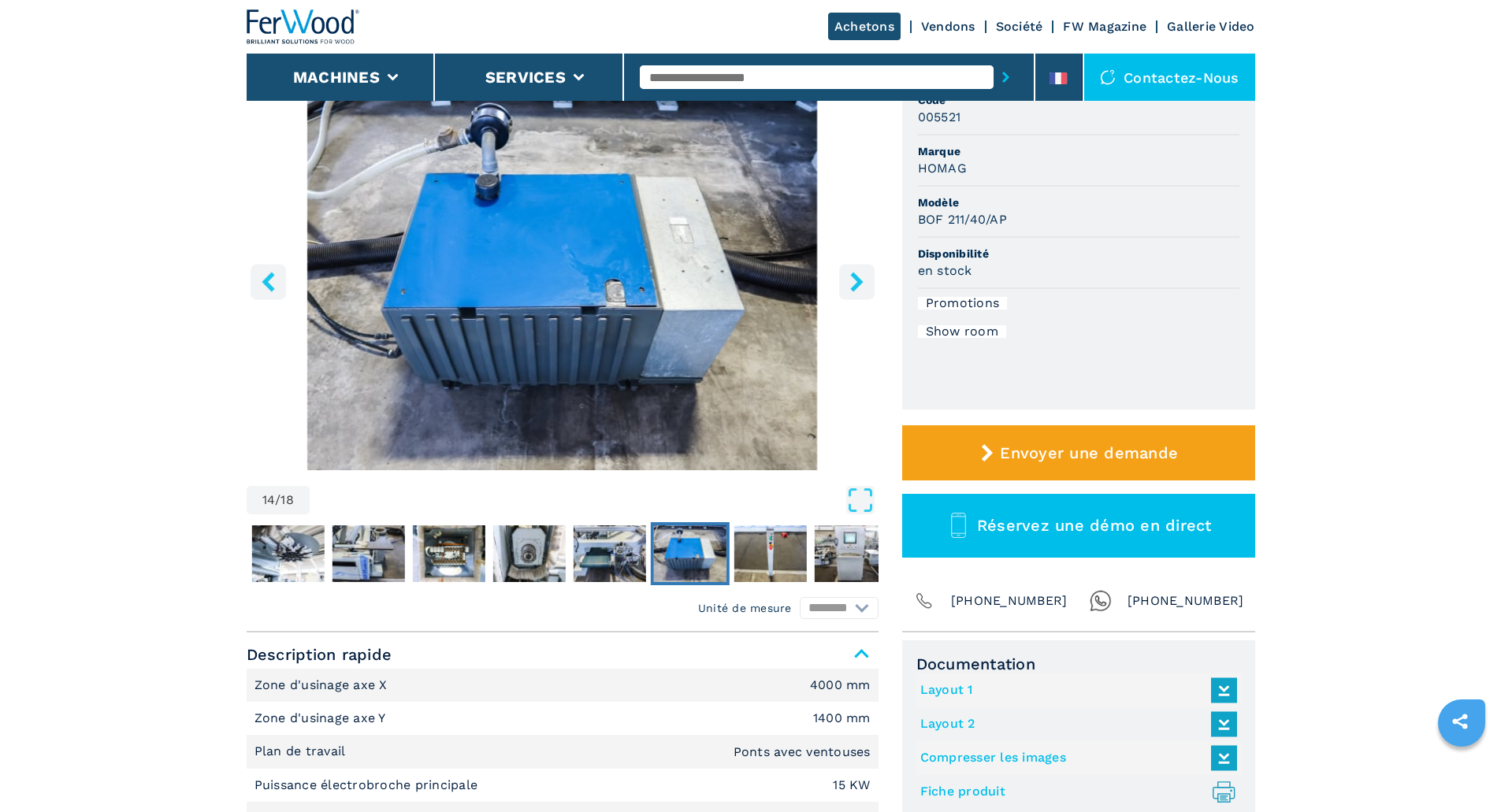
click at [855, 279] on icon "right-button" at bounding box center [856, 281] width 13 height 20
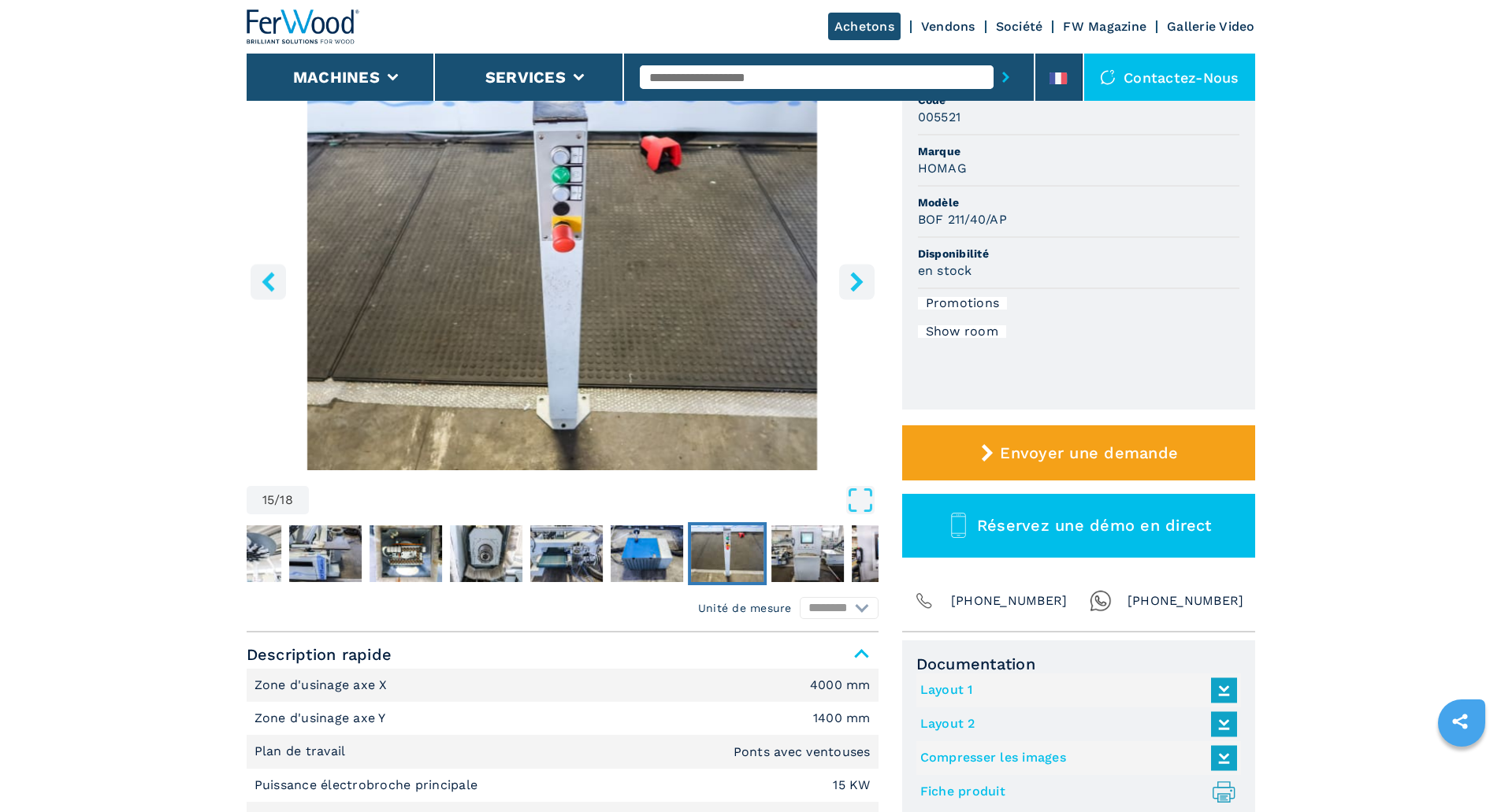
click at [855, 279] on icon "right-button" at bounding box center [856, 281] width 13 height 20
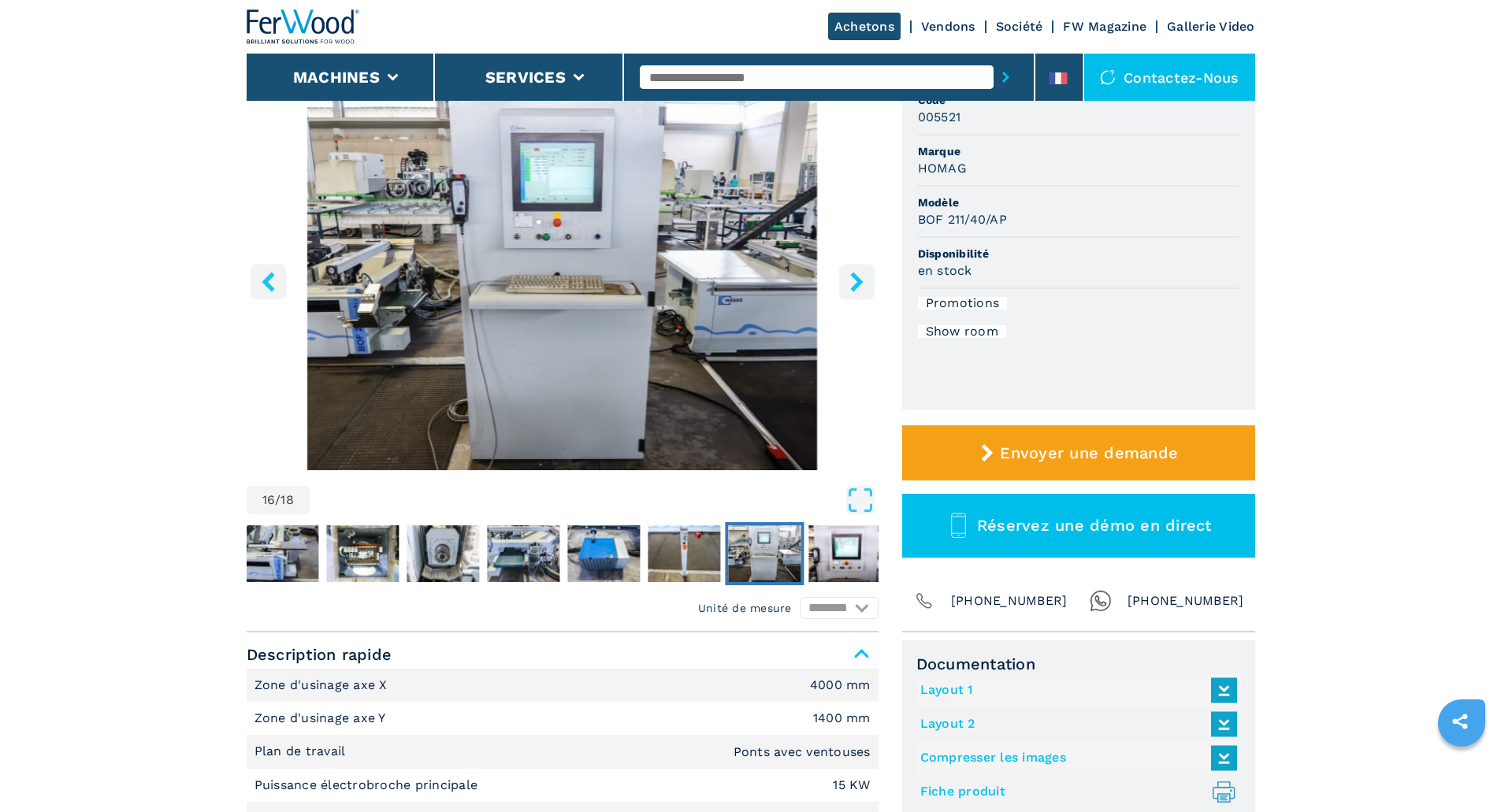
click at [855, 279] on icon "right-button" at bounding box center [856, 281] width 13 height 20
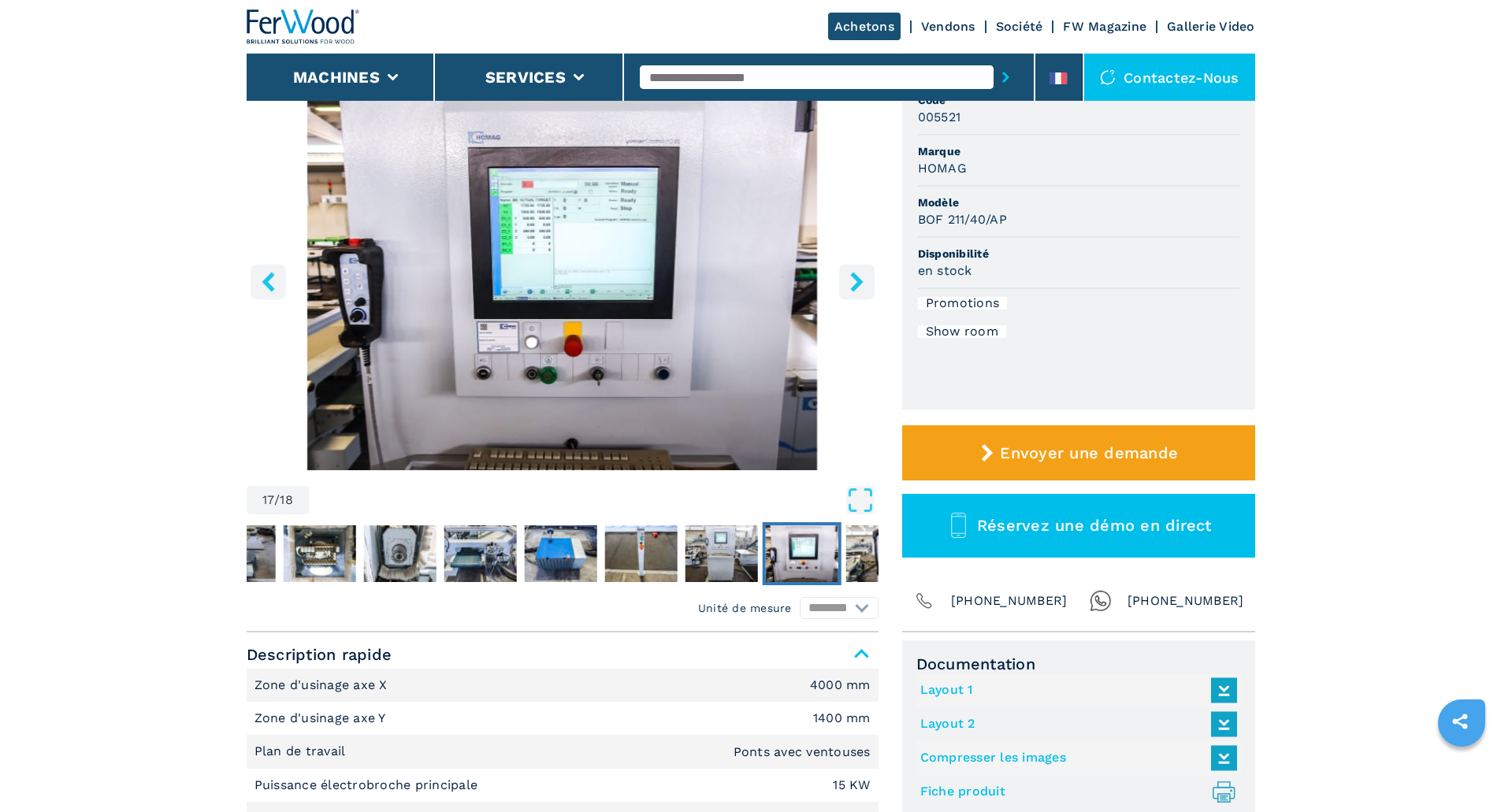
click at [855, 279] on icon "right-button" at bounding box center [856, 281] width 13 height 20
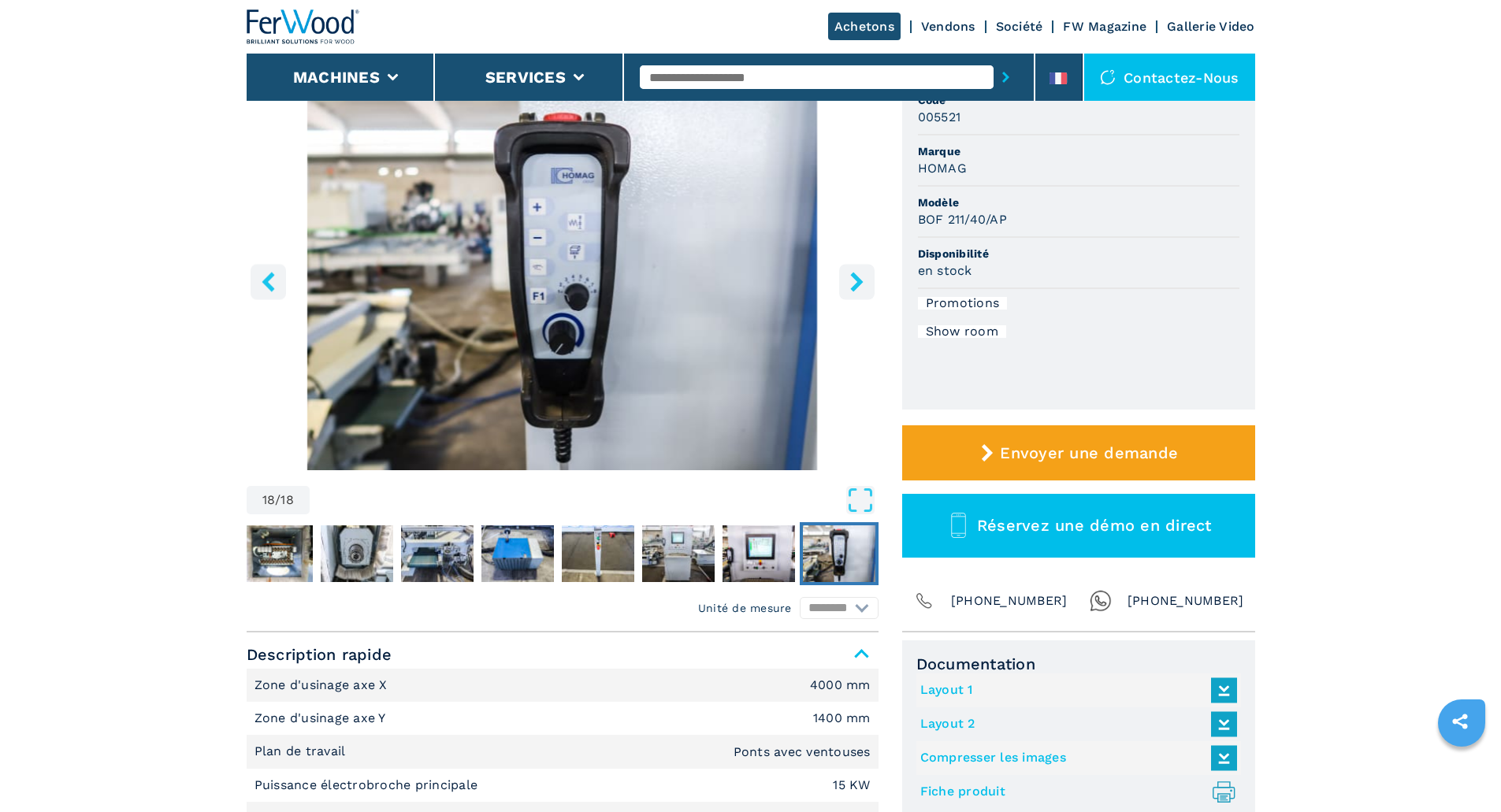
click at [855, 279] on icon "right-button" at bounding box center [856, 281] width 13 height 20
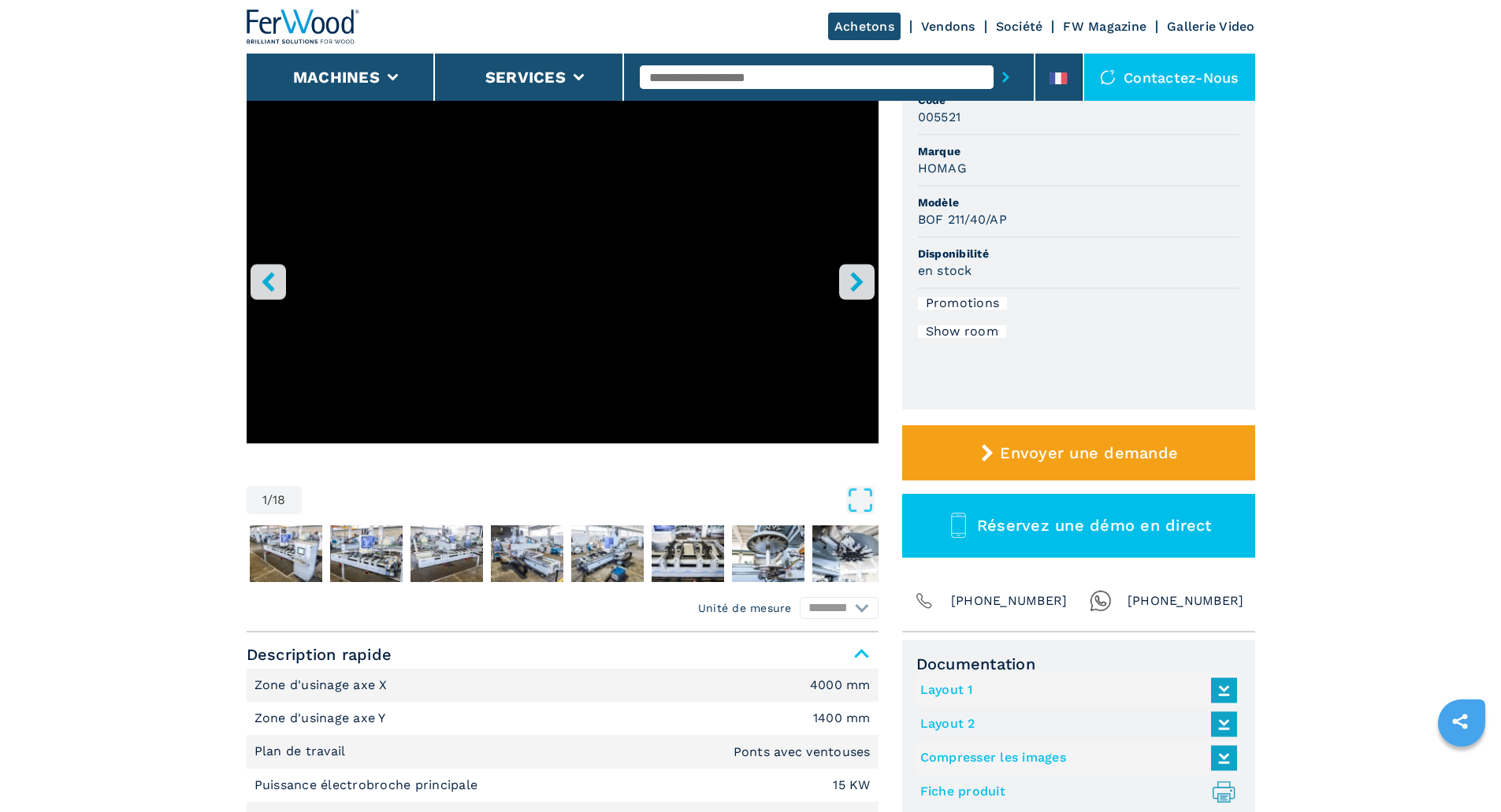
click at [855, 279] on icon "right-button" at bounding box center [856, 281] width 13 height 20
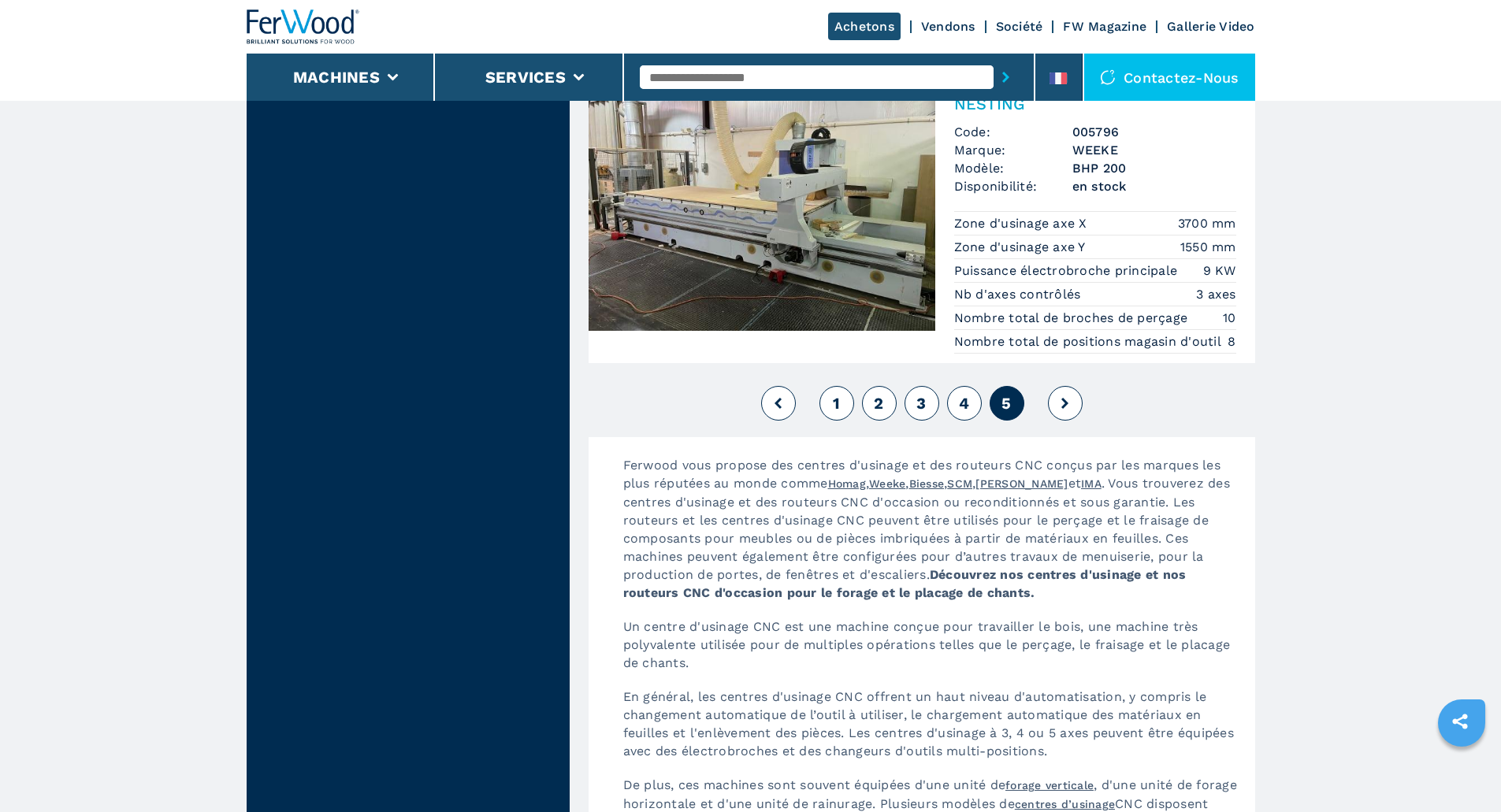
scroll to position [3464, 0]
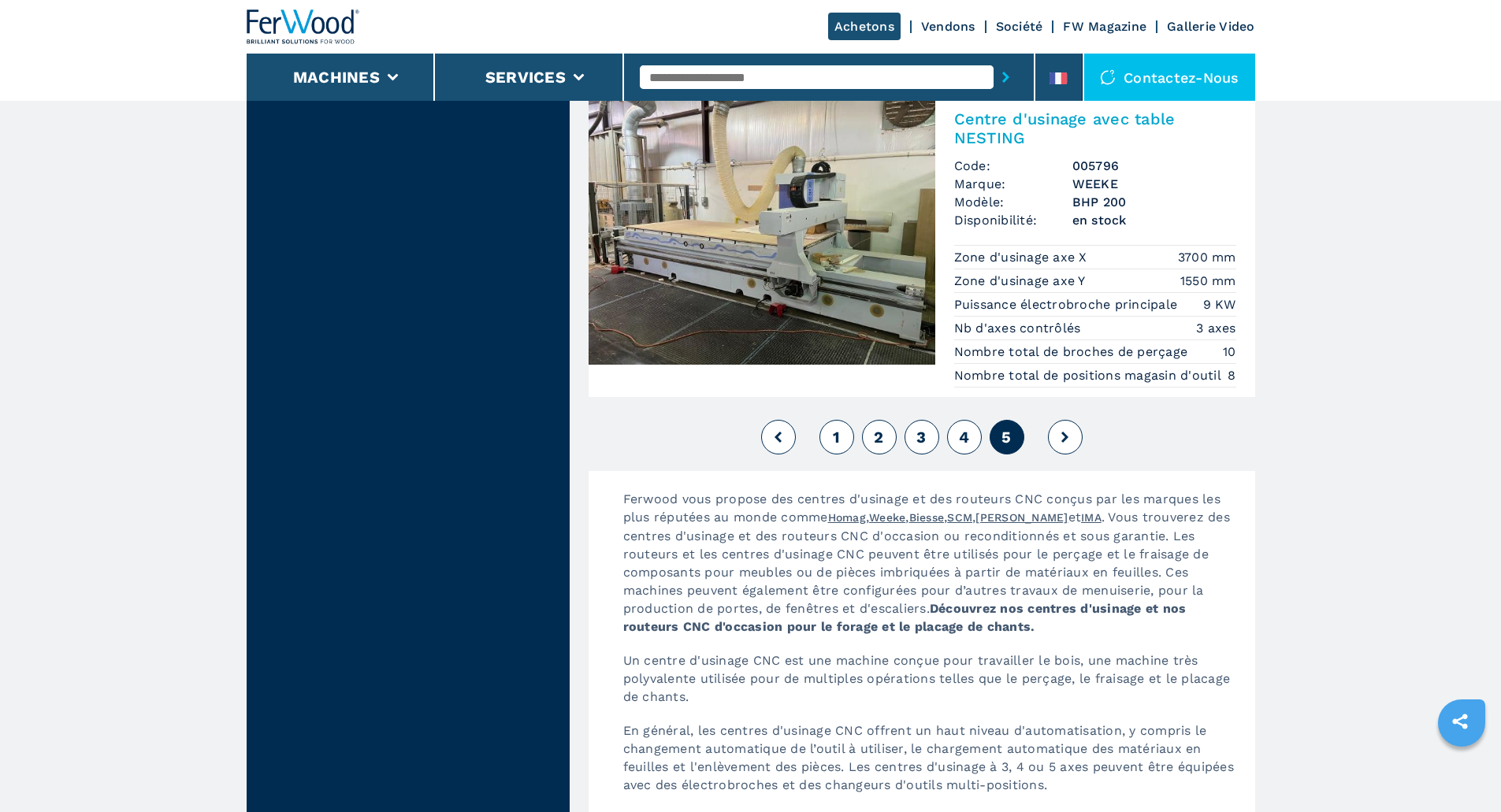
click at [1063, 440] on icon at bounding box center [1064, 436] width 7 height 11
click at [833, 435] on span "1" at bounding box center [836, 437] width 7 height 19
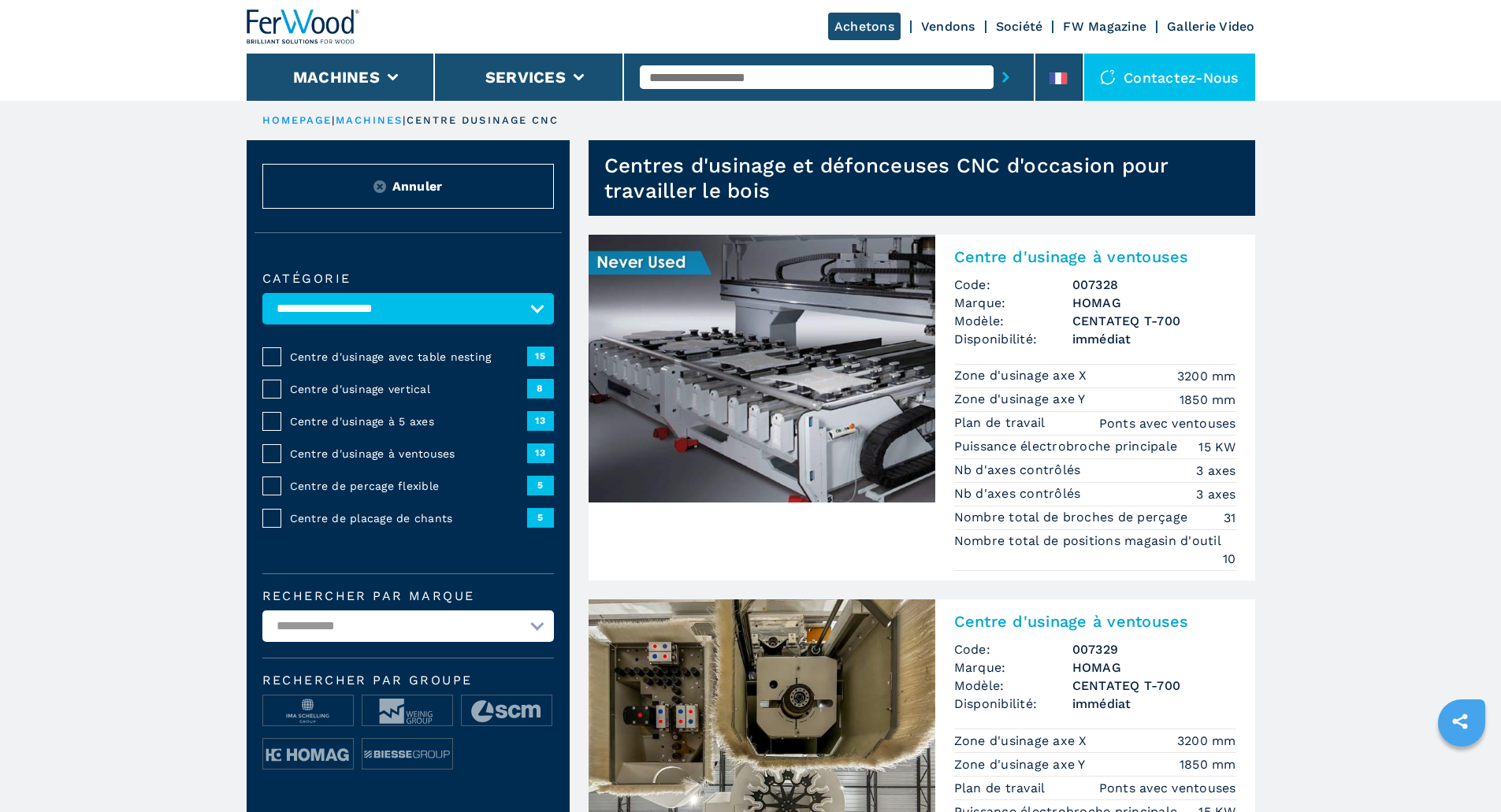
click at [781, 405] on img at bounding box center [762, 369] width 347 height 268
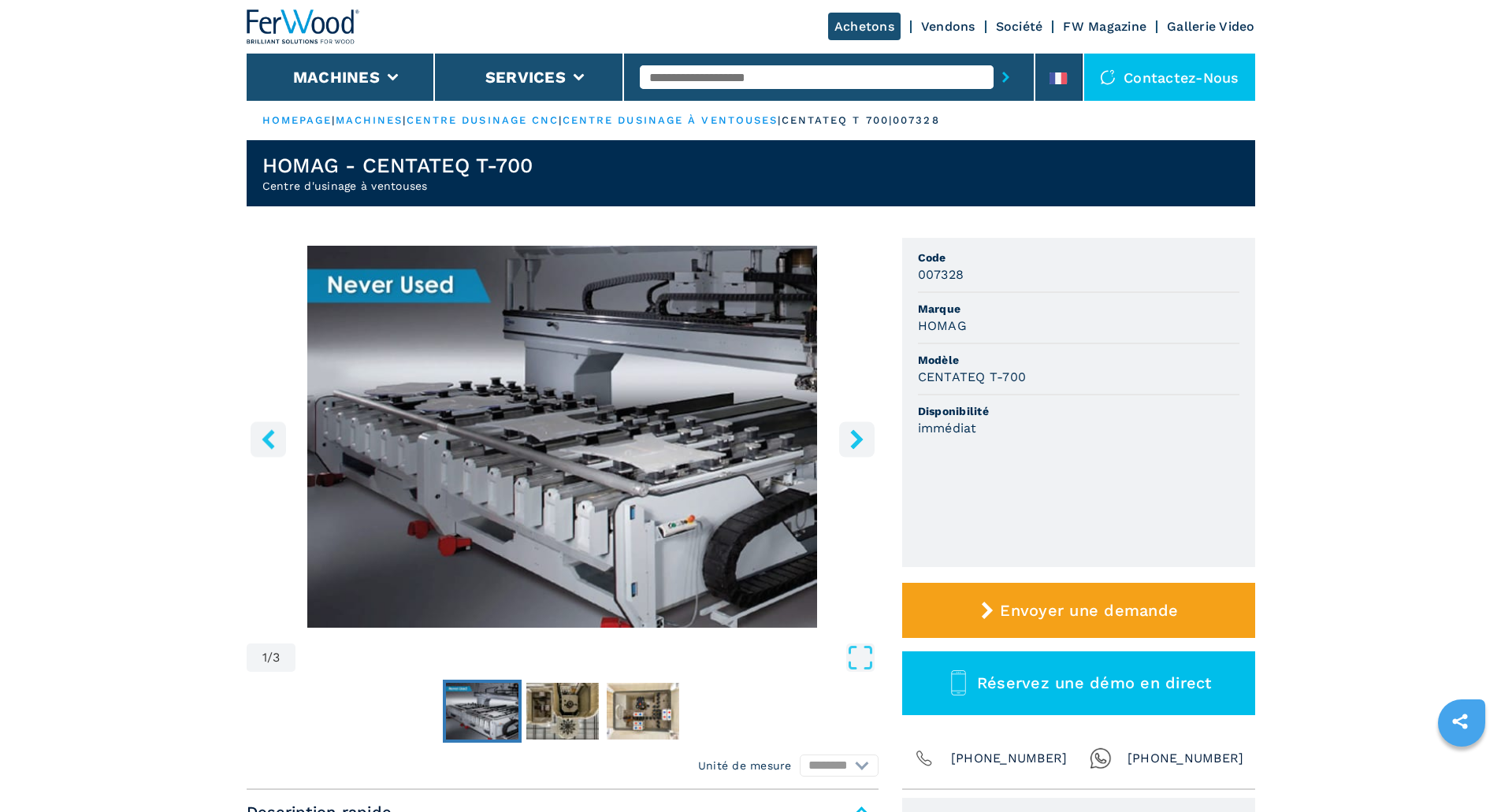
click at [852, 441] on icon "right-button" at bounding box center [856, 439] width 20 height 20
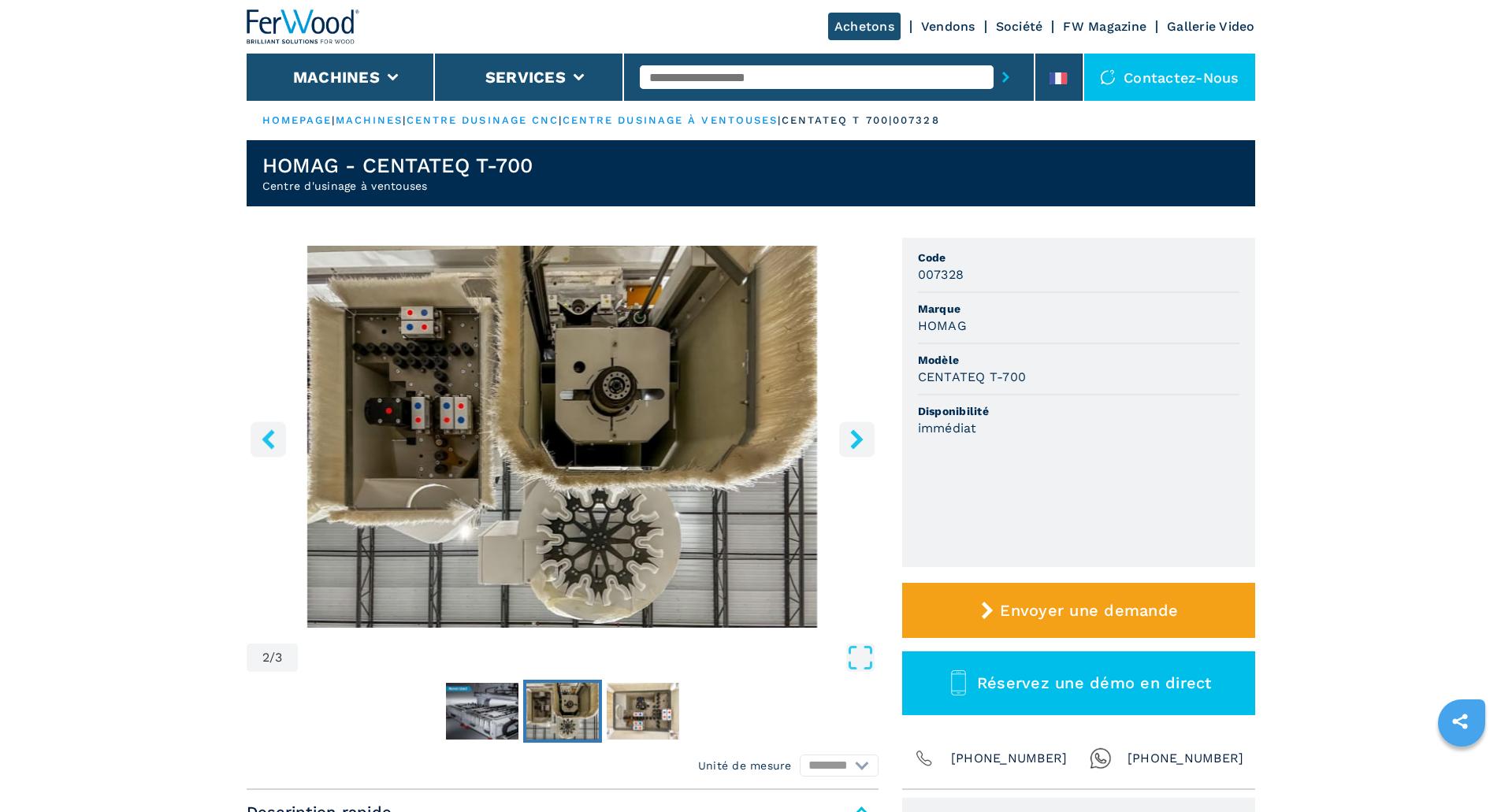
click at [852, 441] on icon "right-button" at bounding box center [856, 439] width 20 height 20
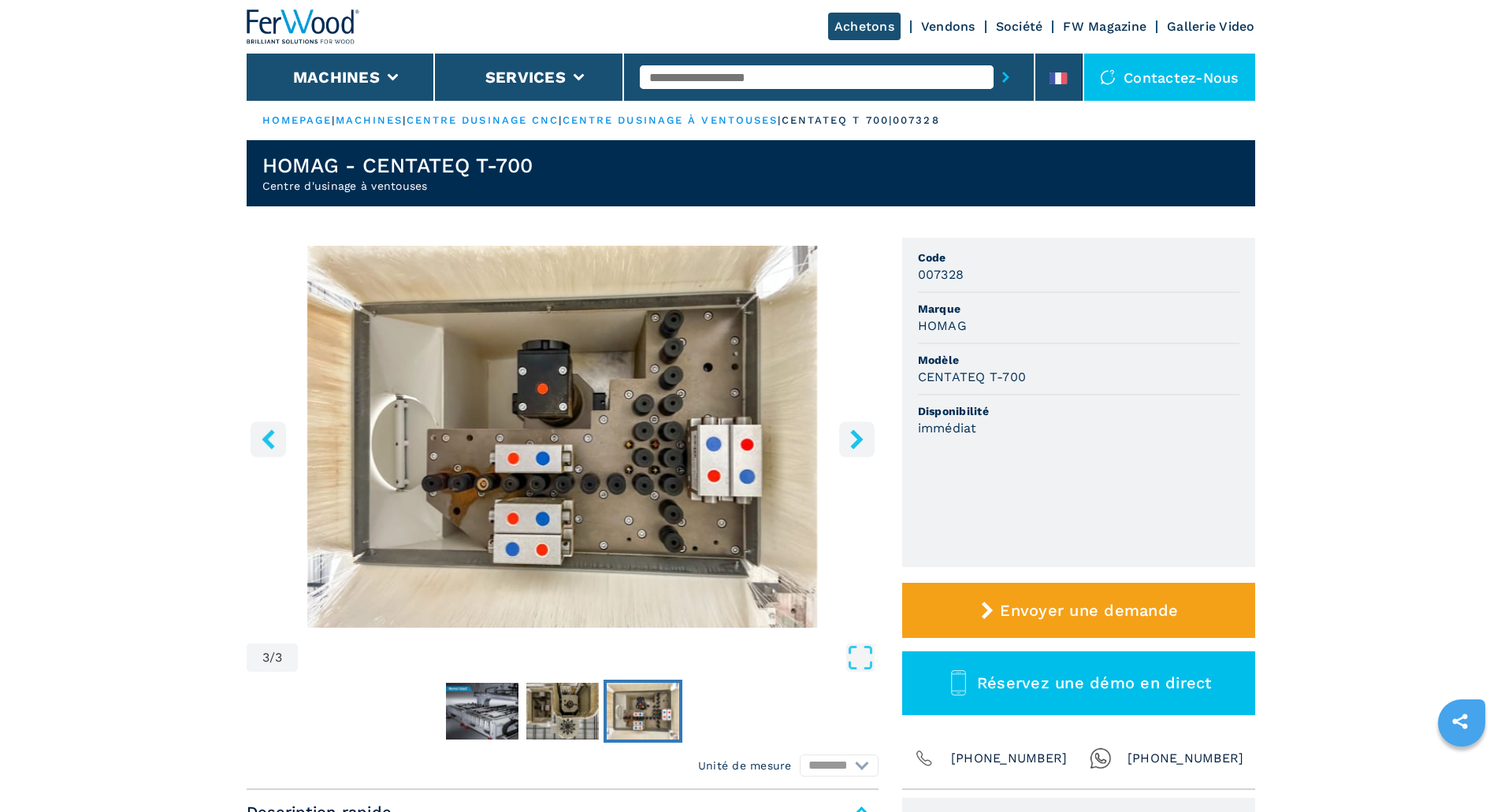
click at [852, 441] on icon "right-button" at bounding box center [856, 439] width 20 height 20
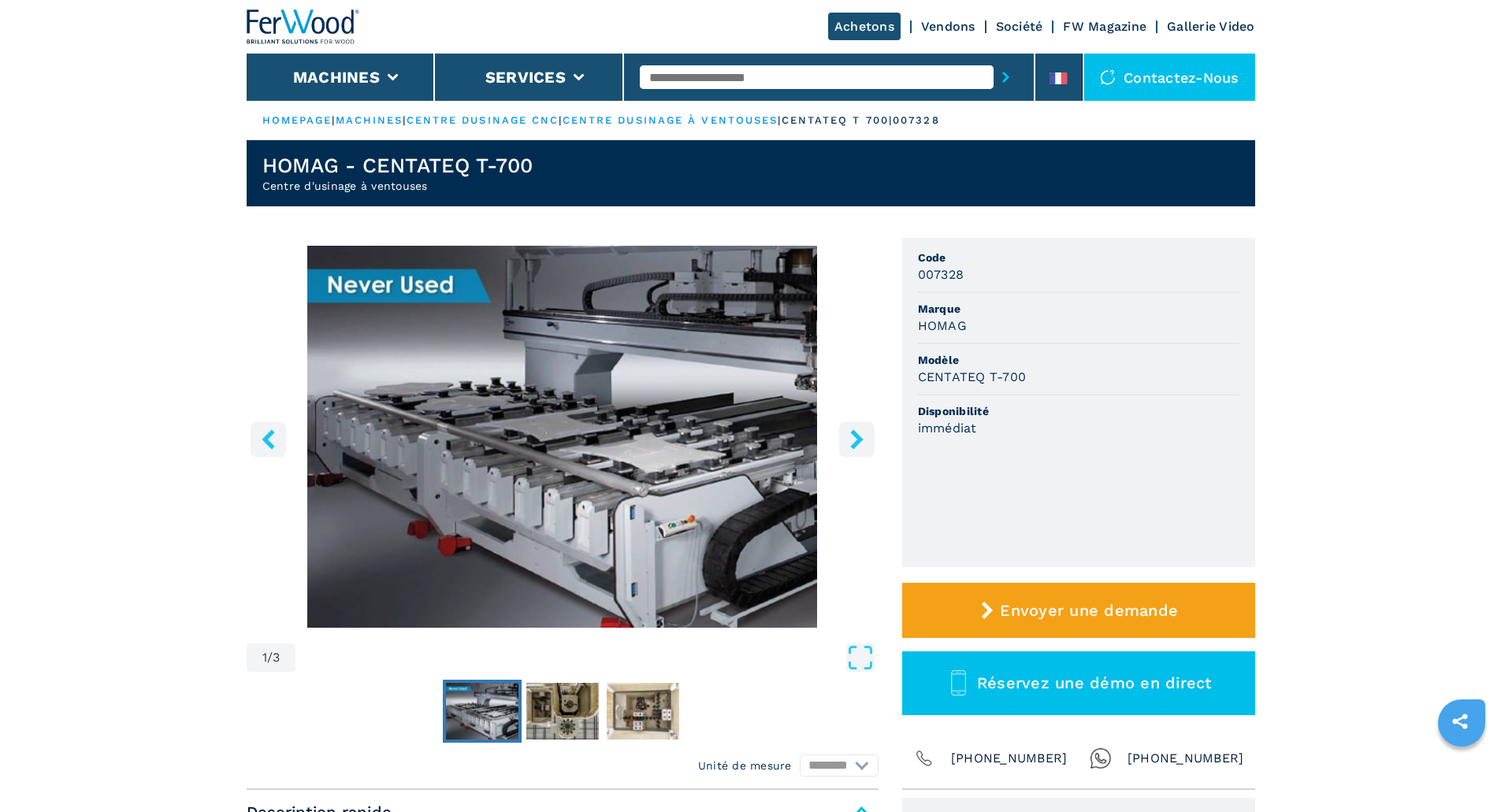
click at [852, 441] on icon "right-button" at bounding box center [856, 439] width 20 height 20
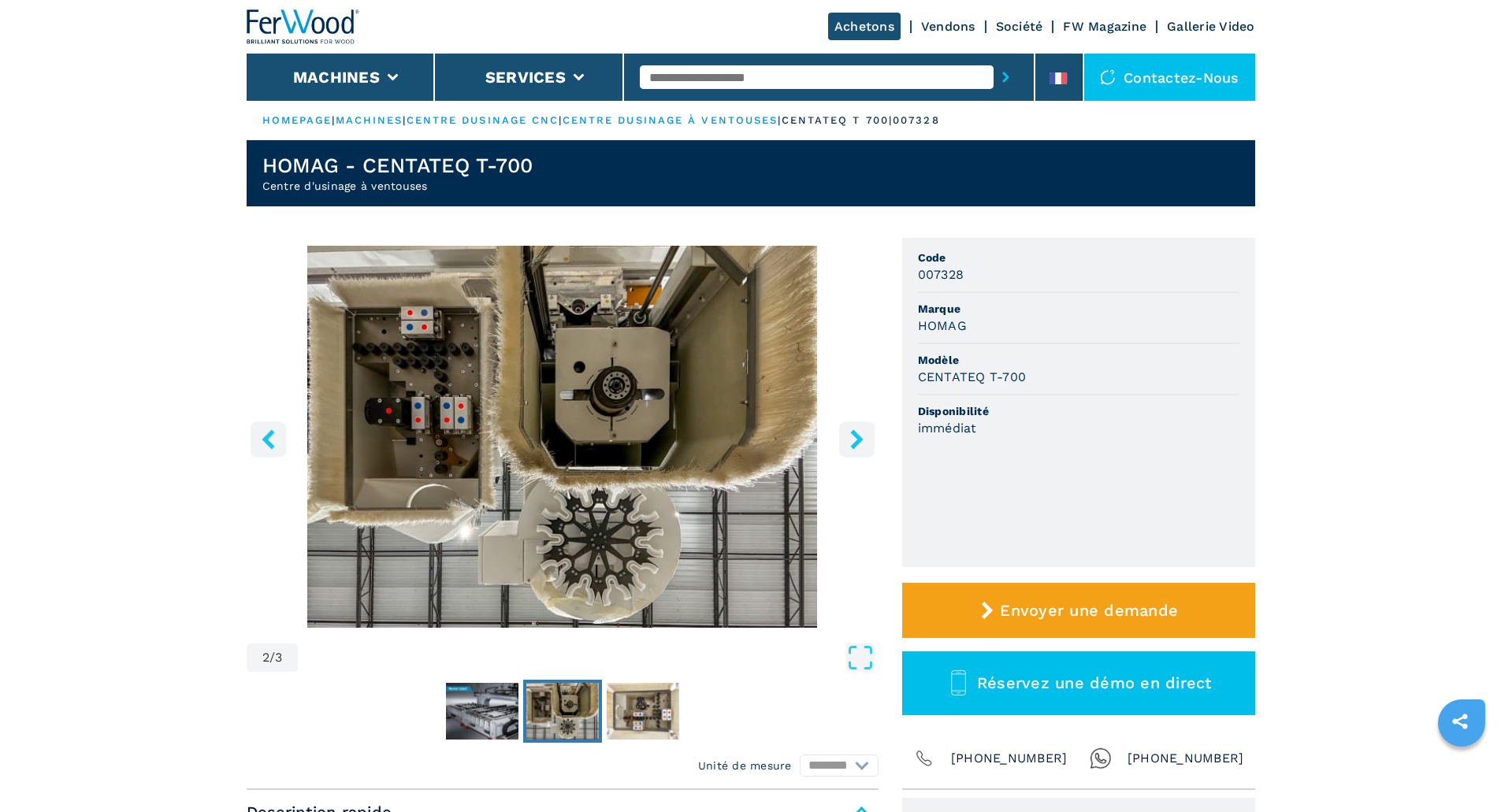
click at [852, 441] on icon "right-button" at bounding box center [856, 439] width 20 height 20
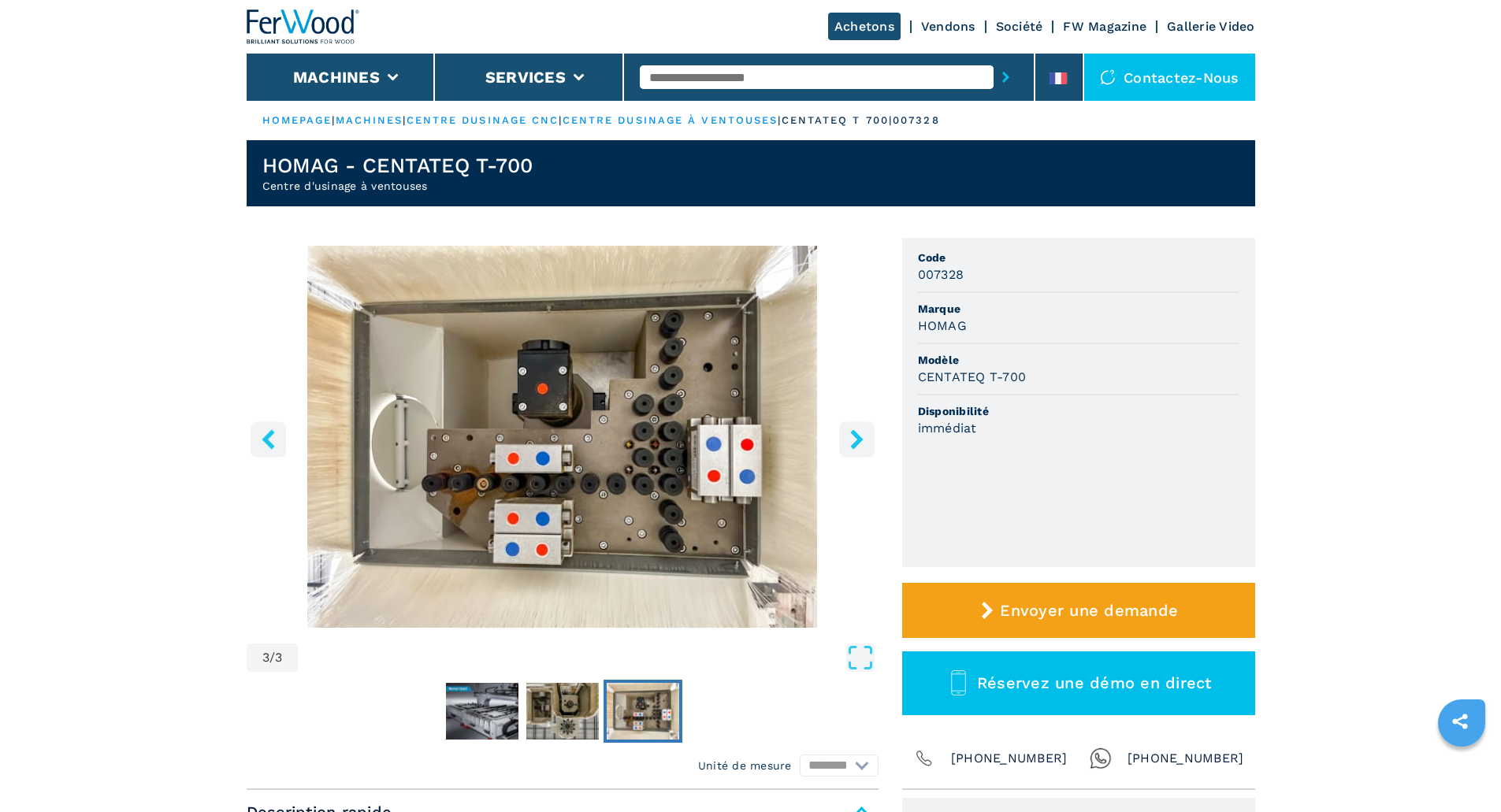
click at [852, 441] on icon "right-button" at bounding box center [856, 439] width 20 height 20
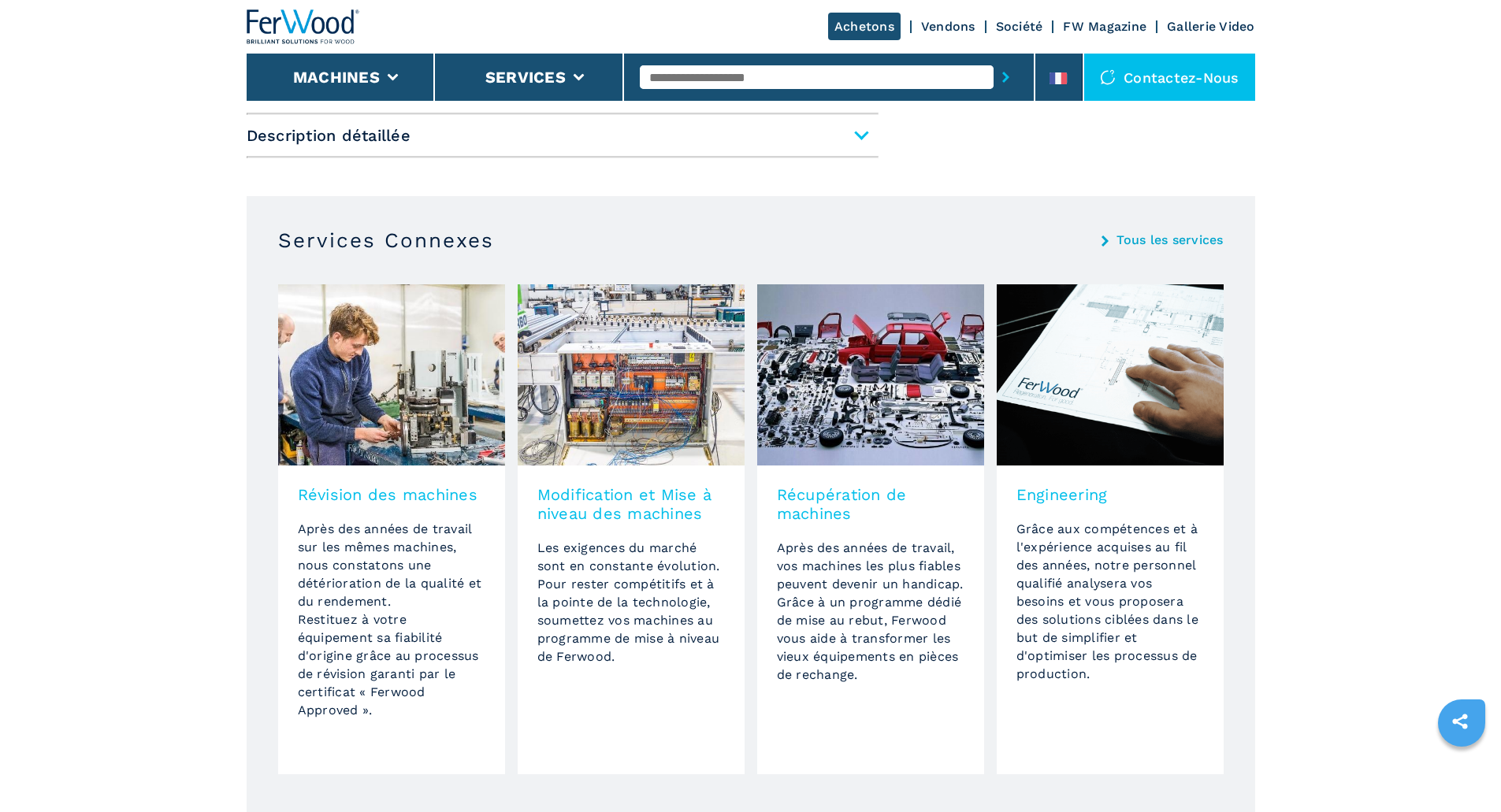
scroll to position [866, 0]
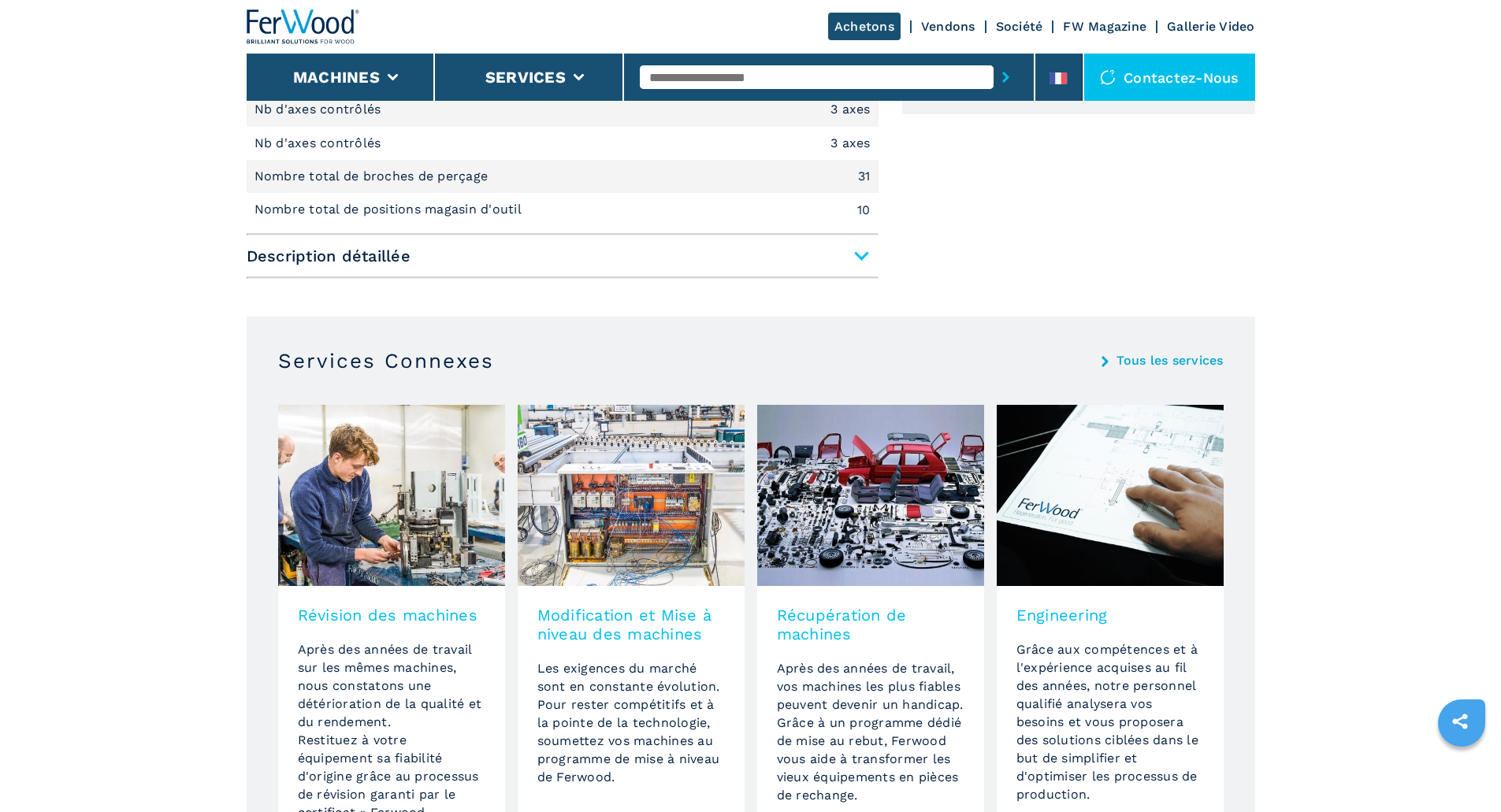
click at [863, 259] on span "Description détaillée" at bounding box center [563, 255] width 632 height 28
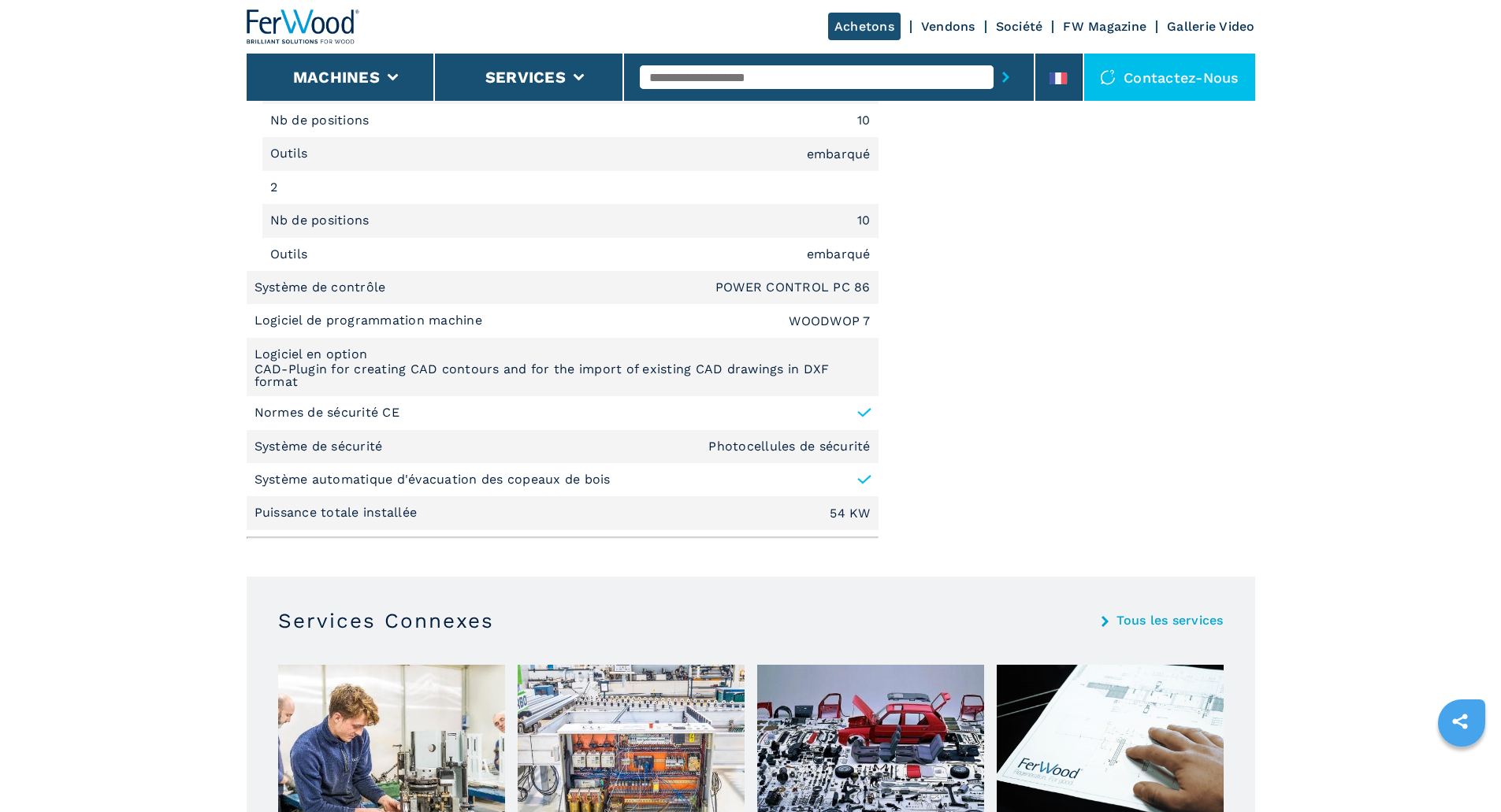
scroll to position [3070, 0]
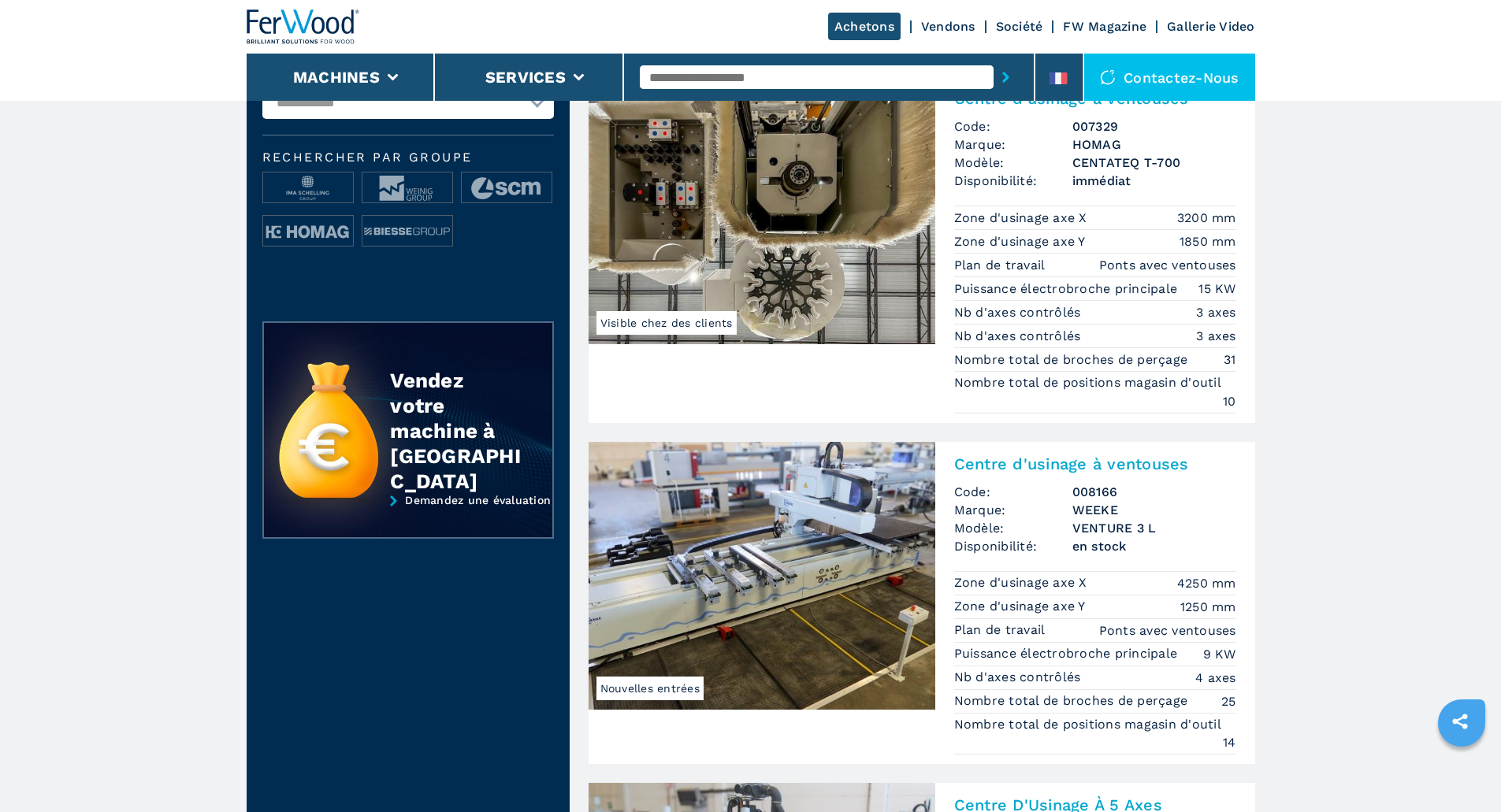
scroll to position [630, 0]
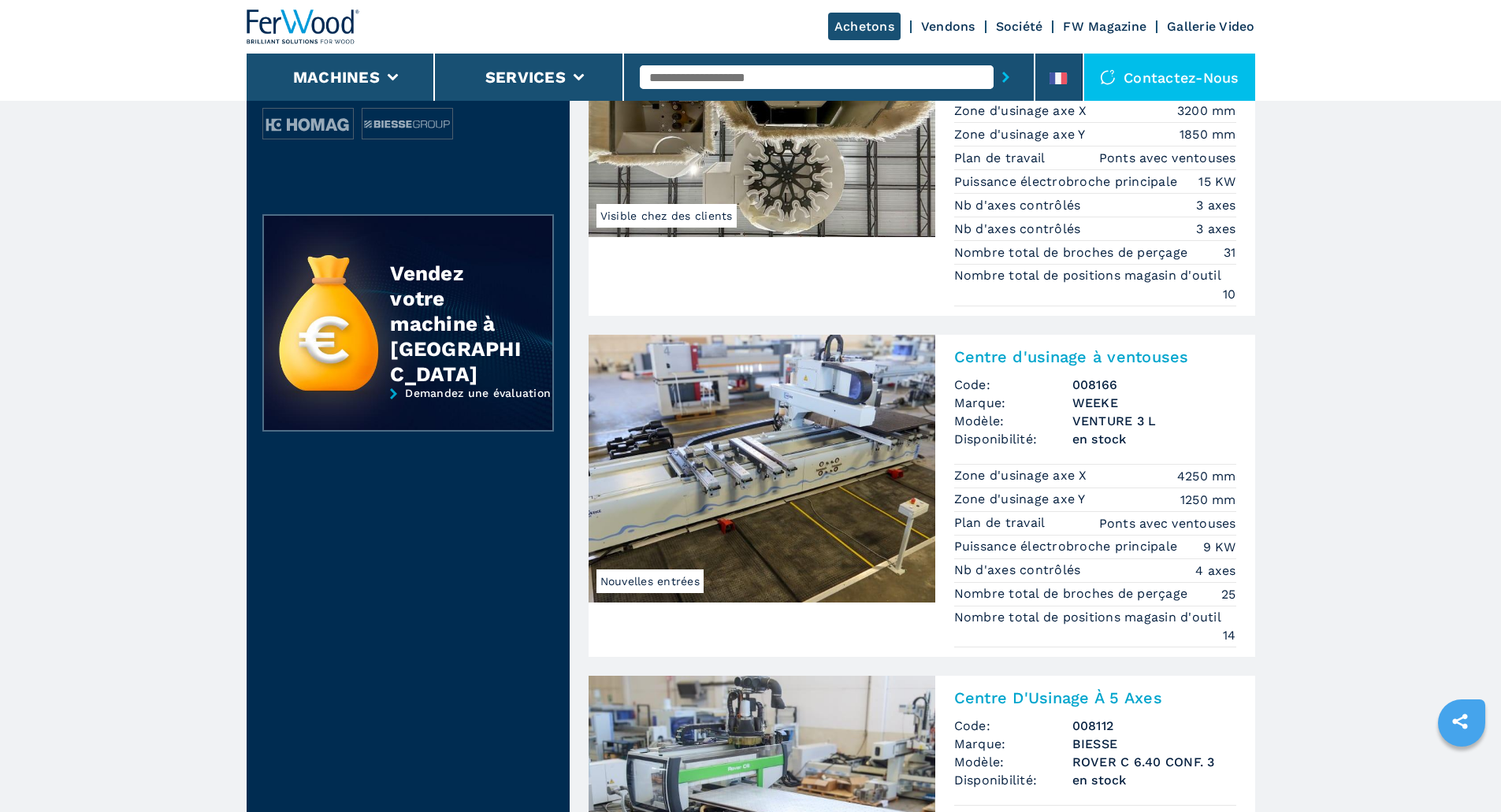
click at [759, 437] on img at bounding box center [762, 469] width 347 height 268
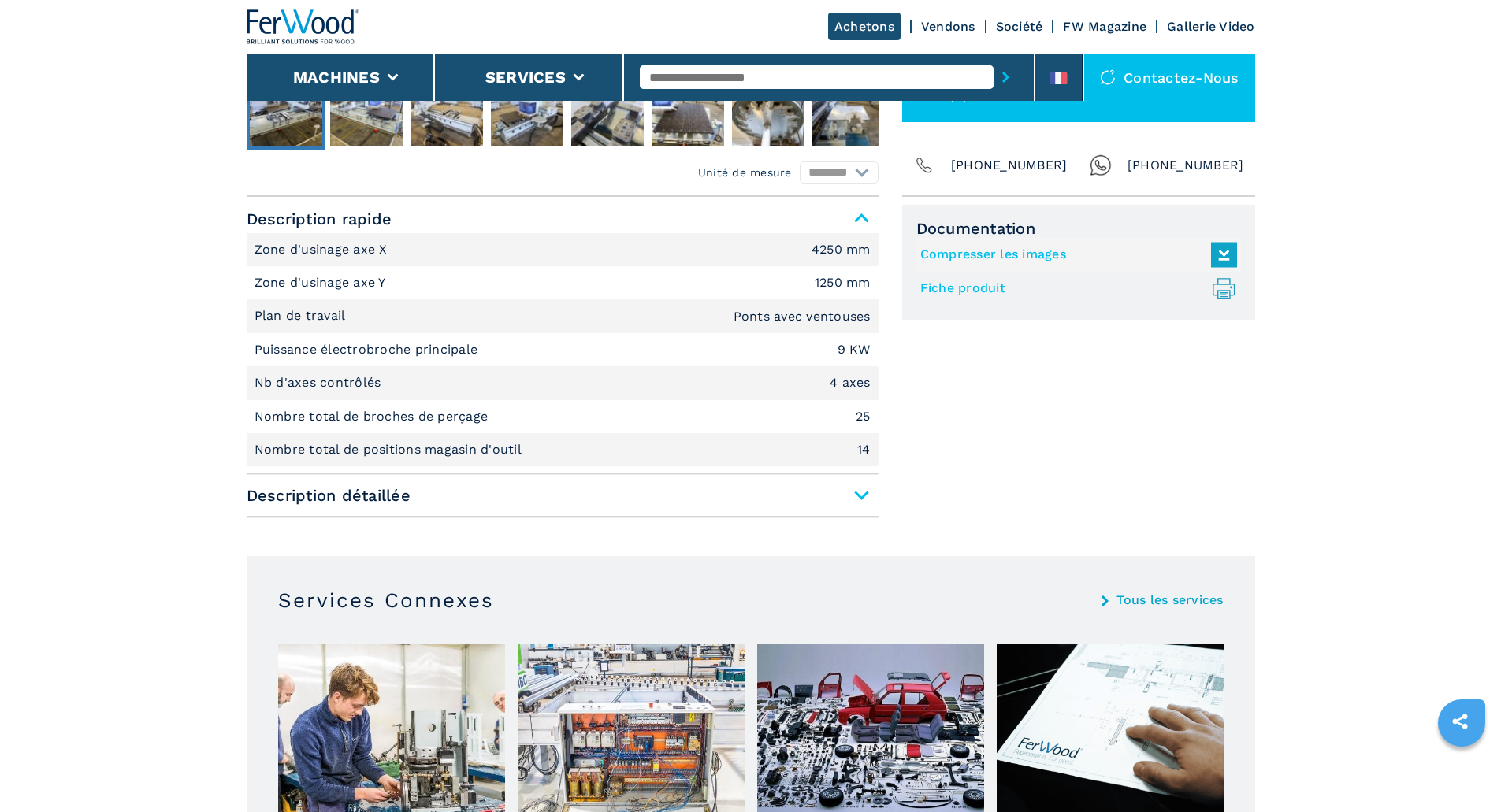
scroll to position [630, 0]
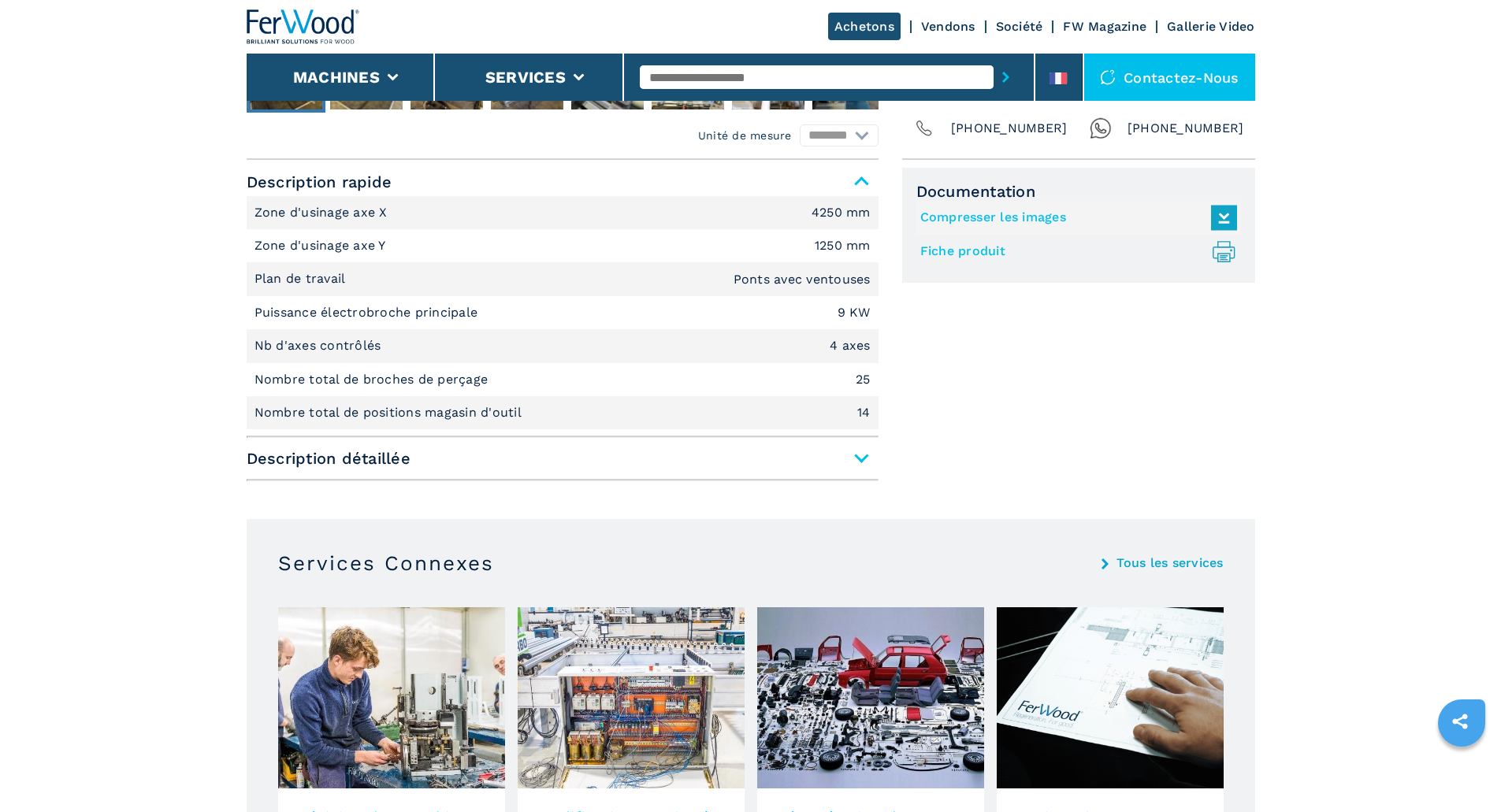
click at [865, 457] on span "Description détaillée" at bounding box center [563, 458] width 632 height 28
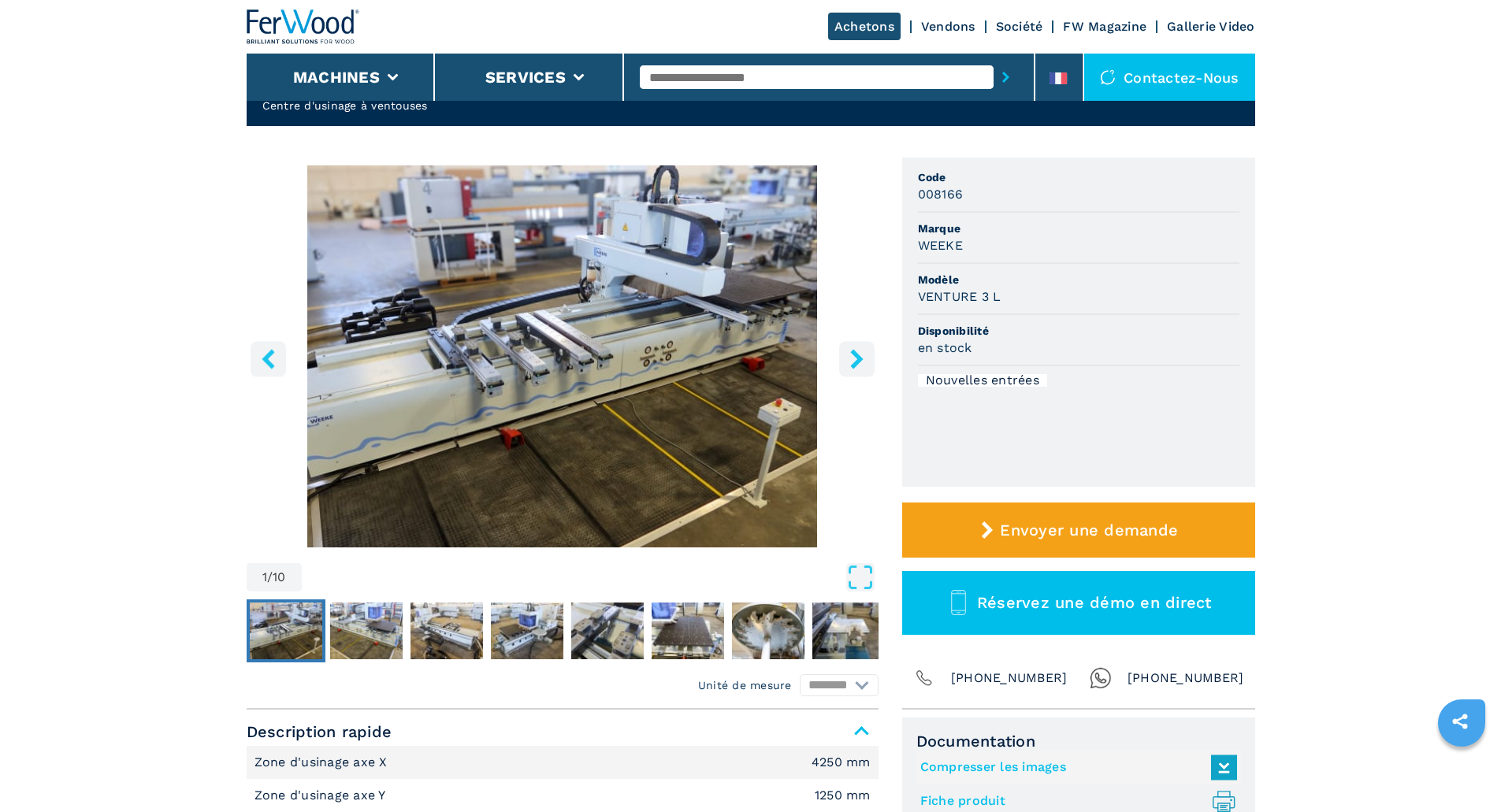
scroll to position [79, 0]
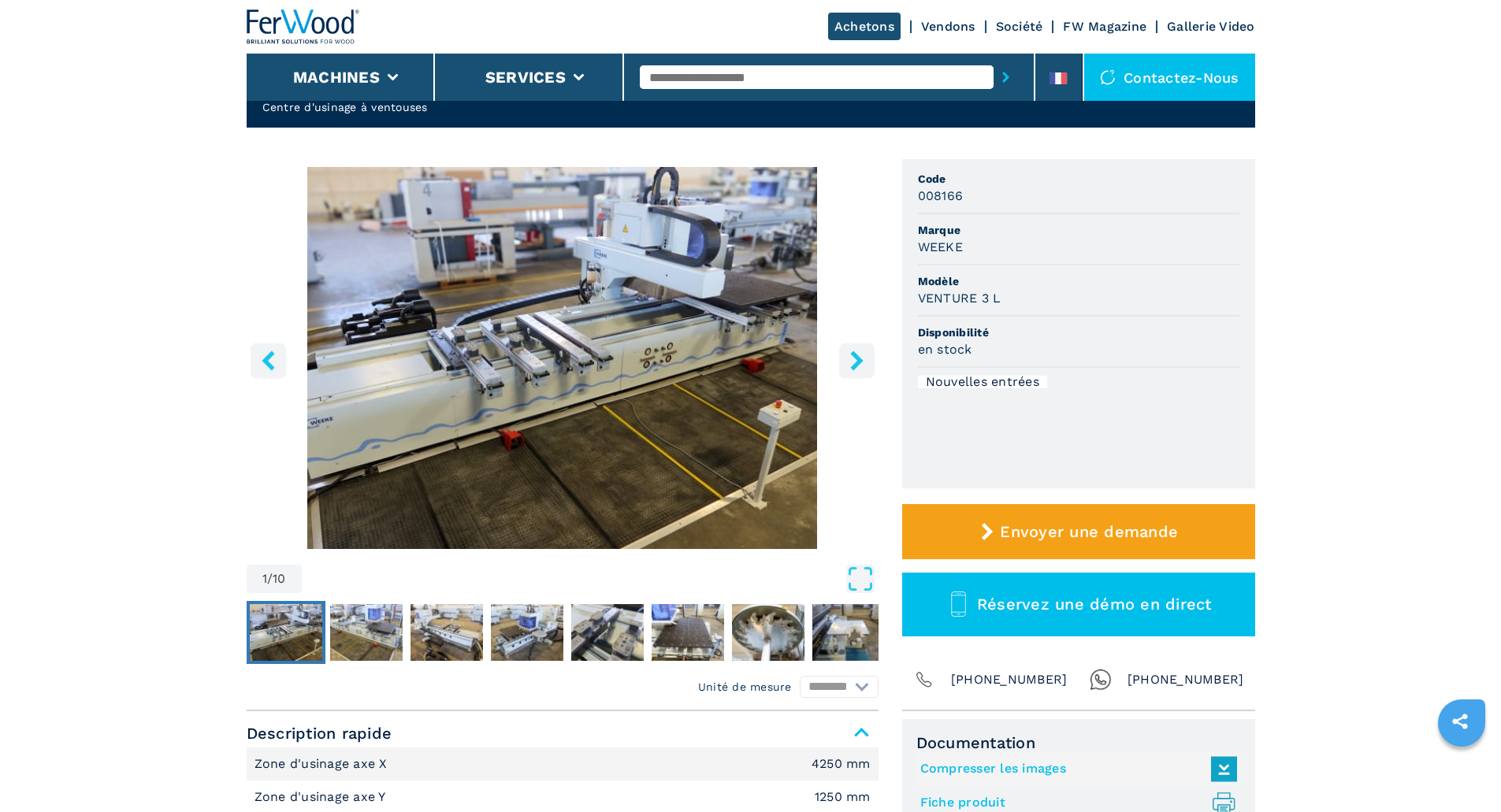
click at [856, 362] on icon "right-button" at bounding box center [856, 359] width 13 height 20
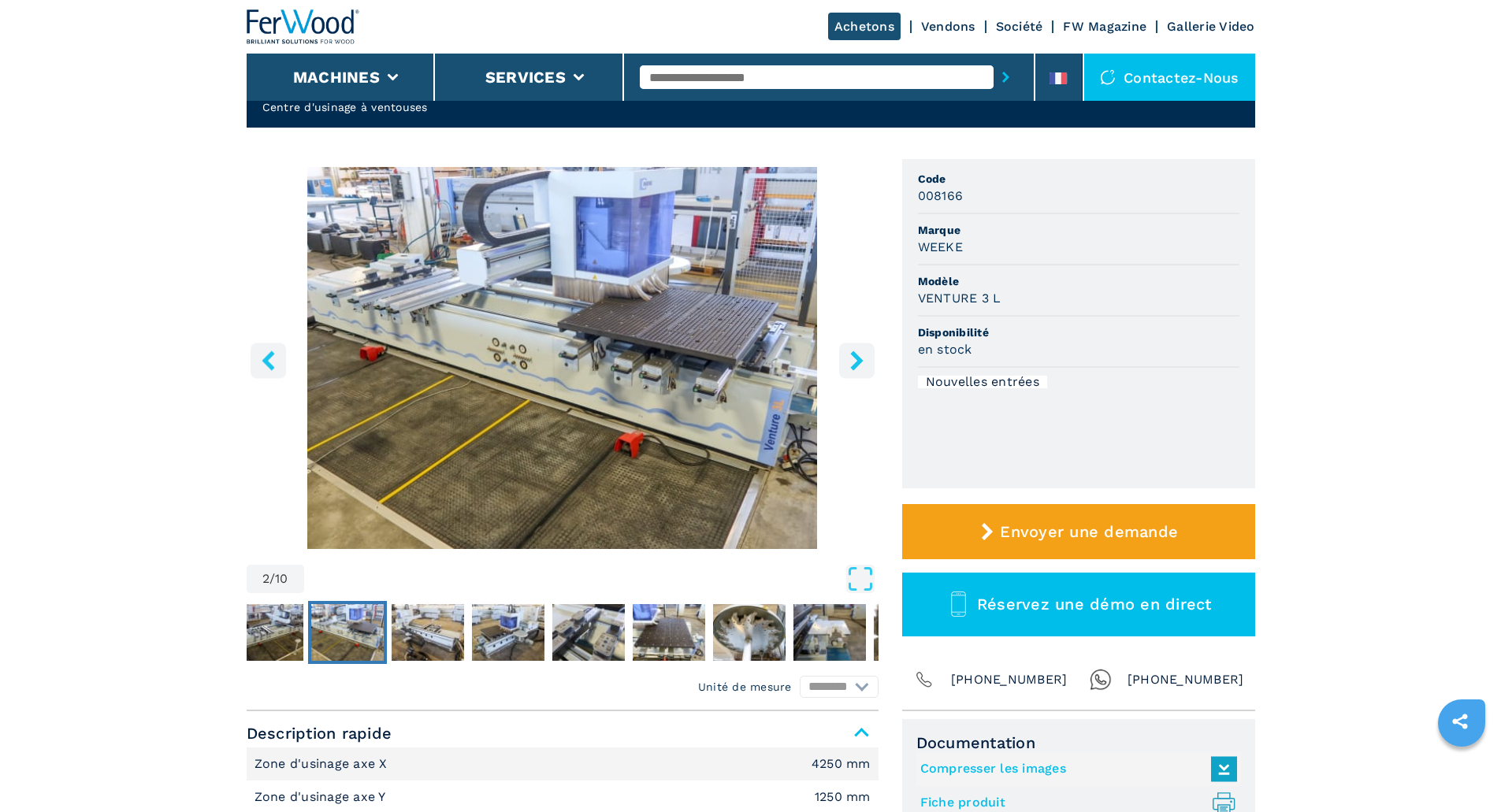
click at [857, 363] on icon "right-button" at bounding box center [856, 359] width 13 height 20
click at [859, 363] on icon "right-button" at bounding box center [856, 359] width 13 height 20
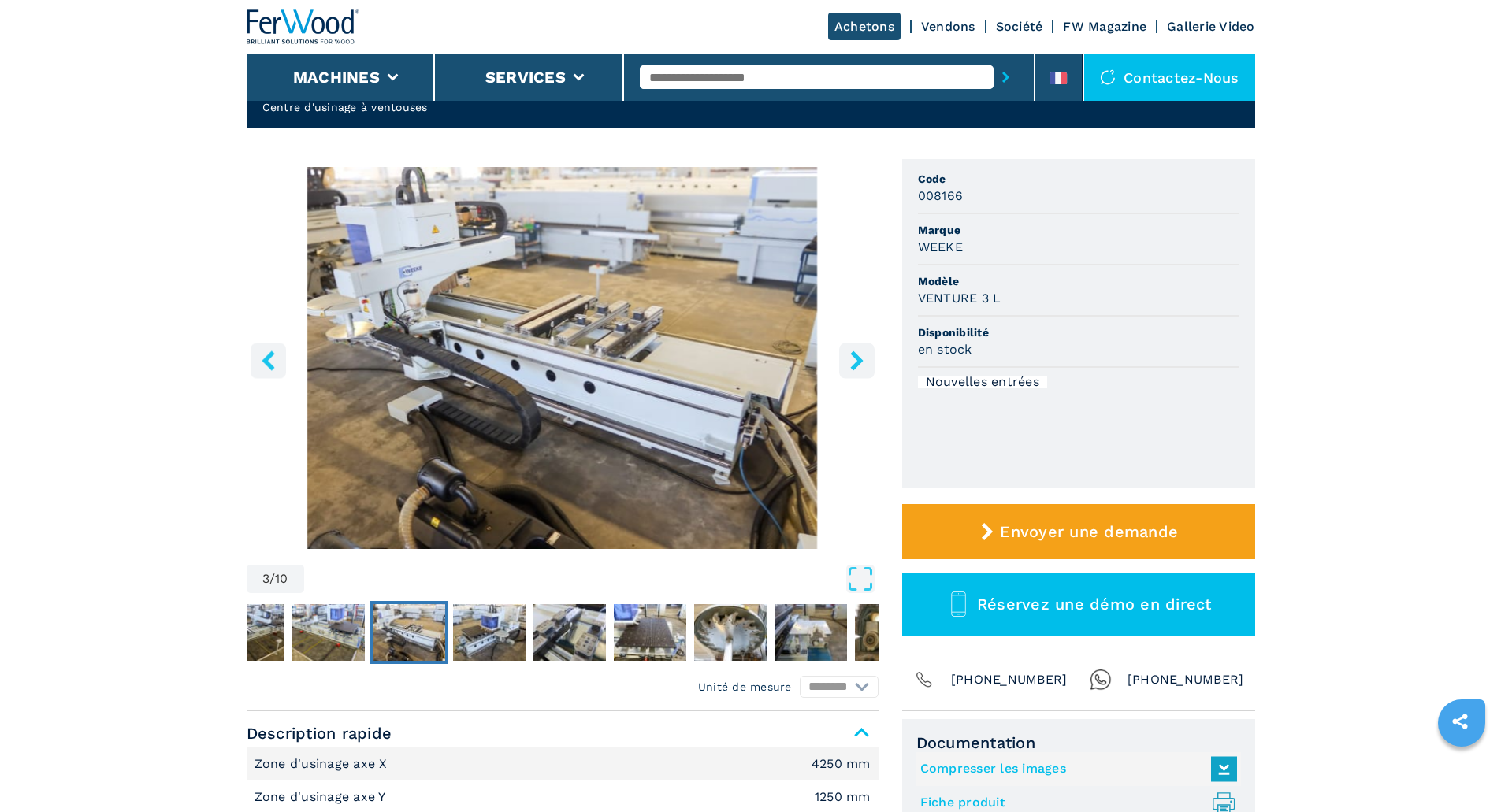
click at [861, 364] on icon "right-button" at bounding box center [856, 359] width 20 height 20
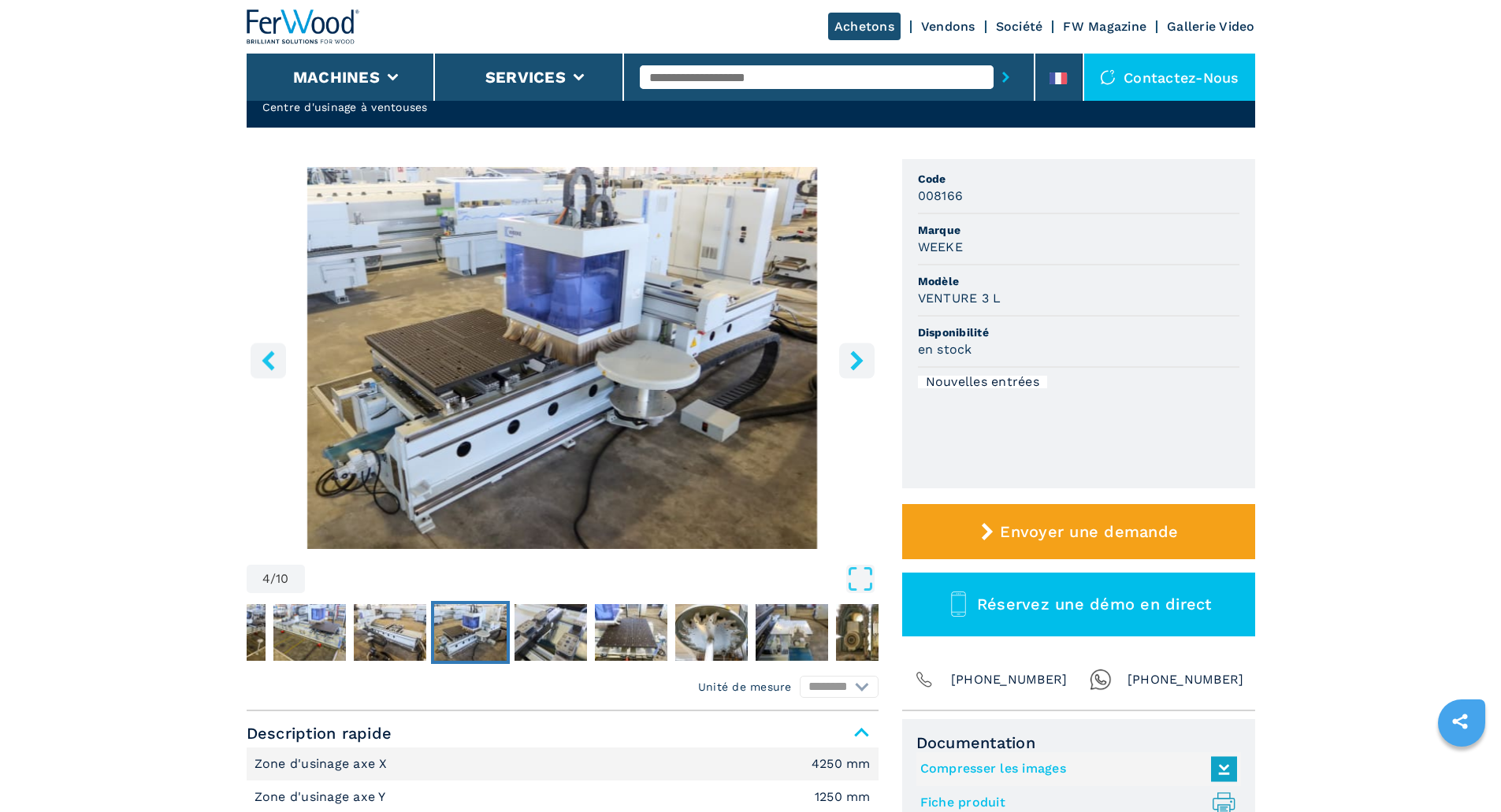
click at [865, 364] on icon "right-button" at bounding box center [856, 359] width 20 height 20
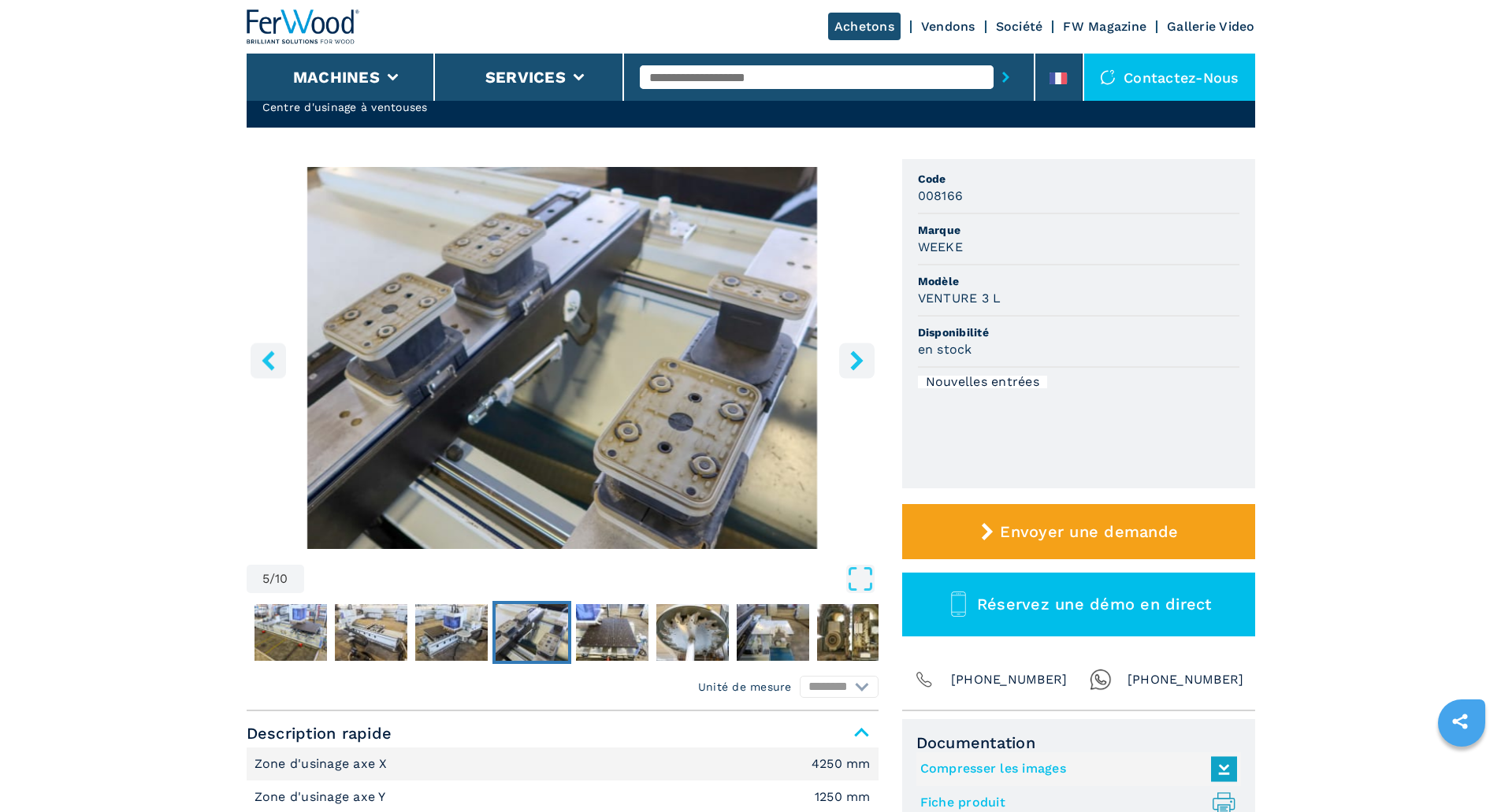
click at [865, 364] on icon "right-button" at bounding box center [856, 359] width 20 height 20
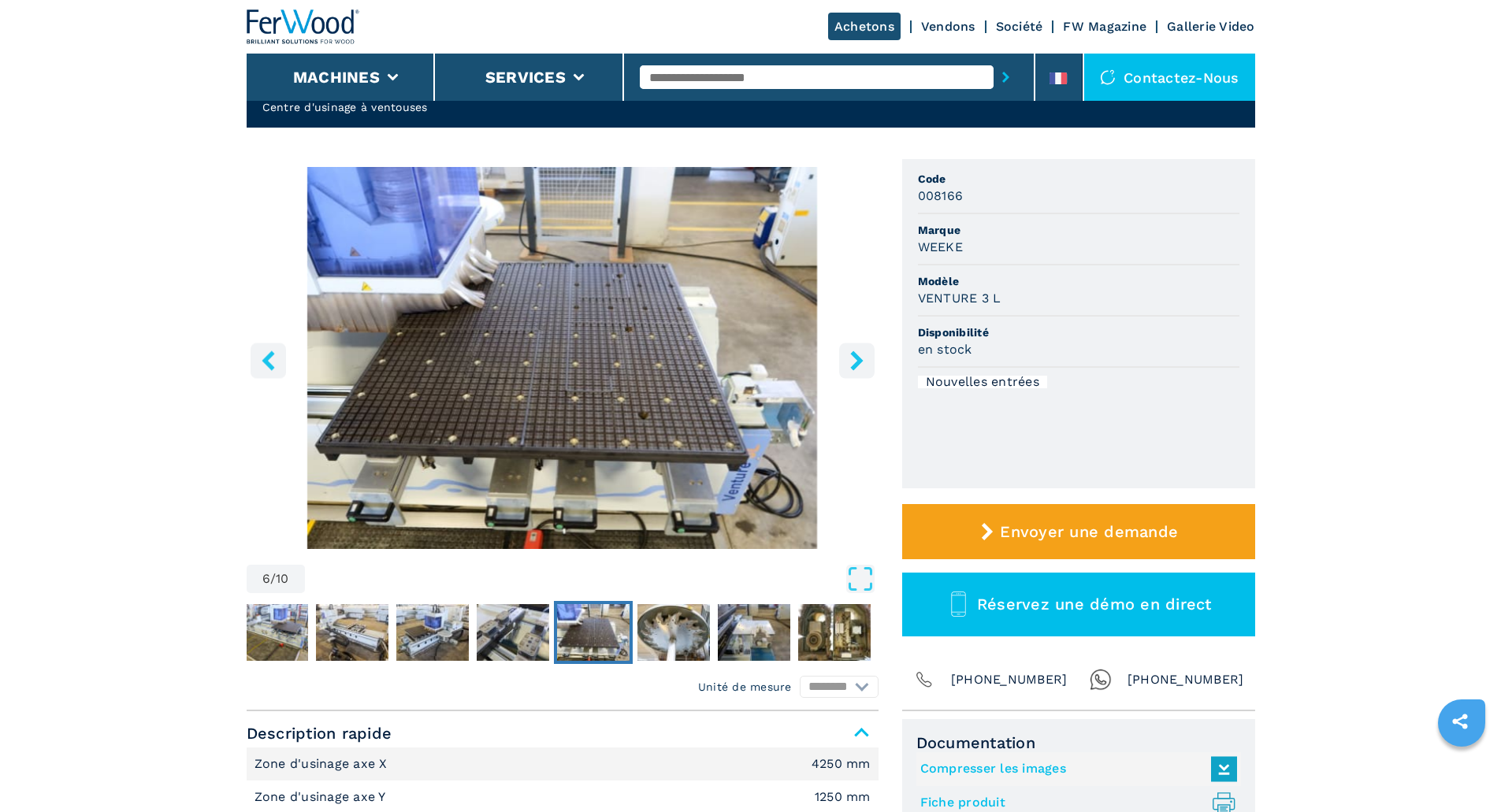
click at [865, 364] on icon "right-button" at bounding box center [856, 359] width 20 height 20
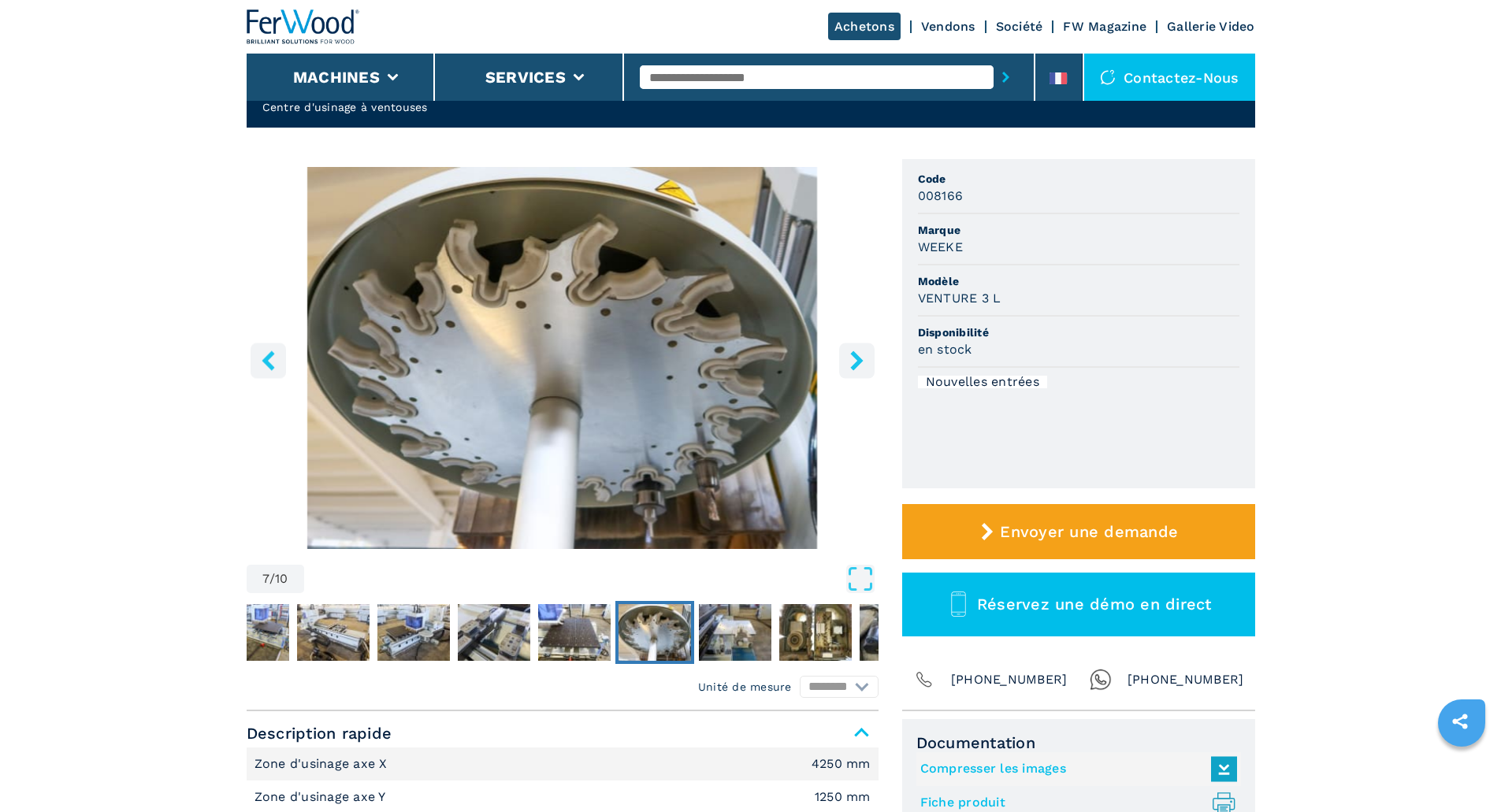
click at [865, 364] on icon "right-button" at bounding box center [856, 359] width 20 height 20
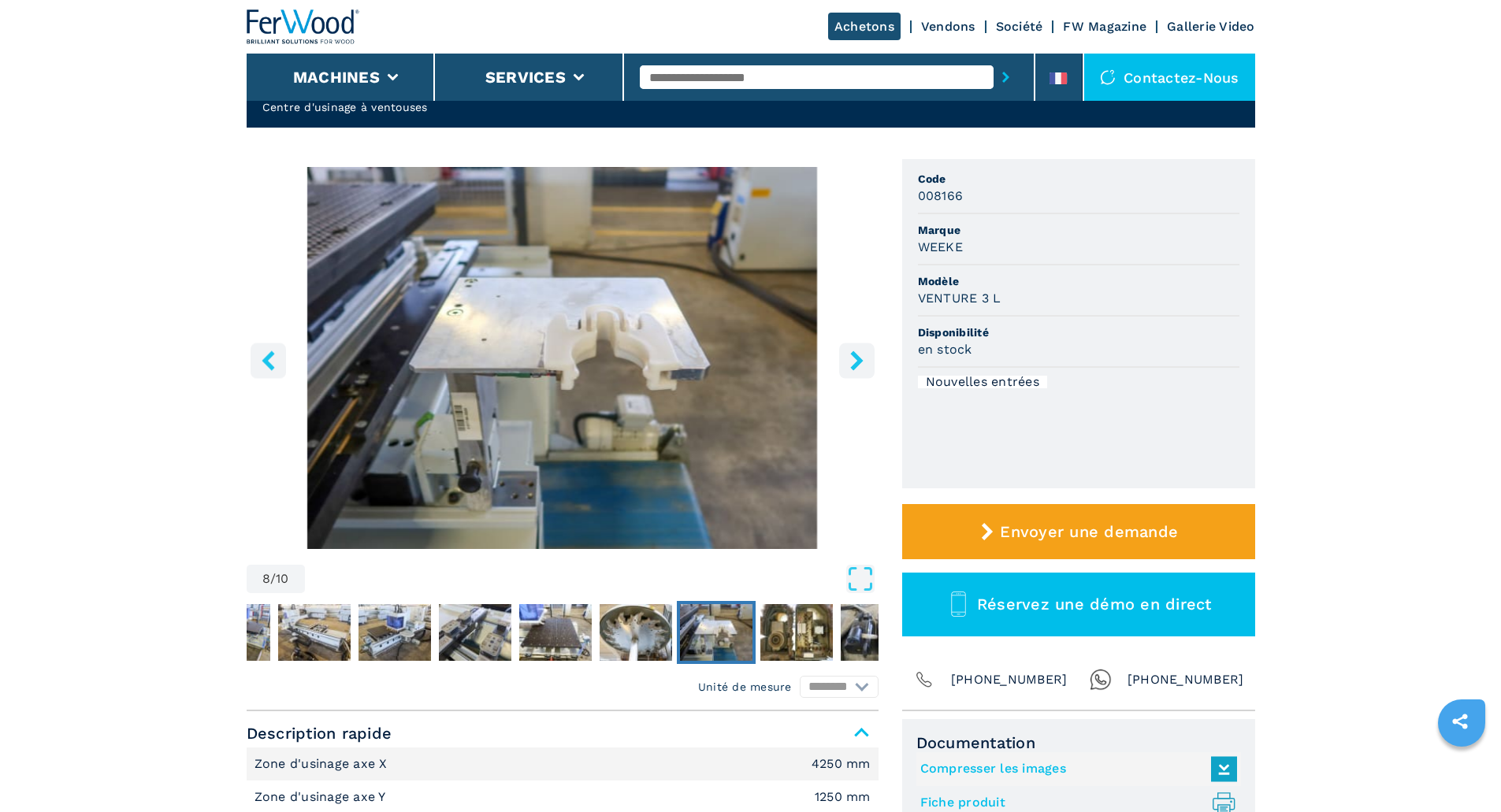
click at [865, 364] on icon "right-button" at bounding box center [856, 359] width 20 height 20
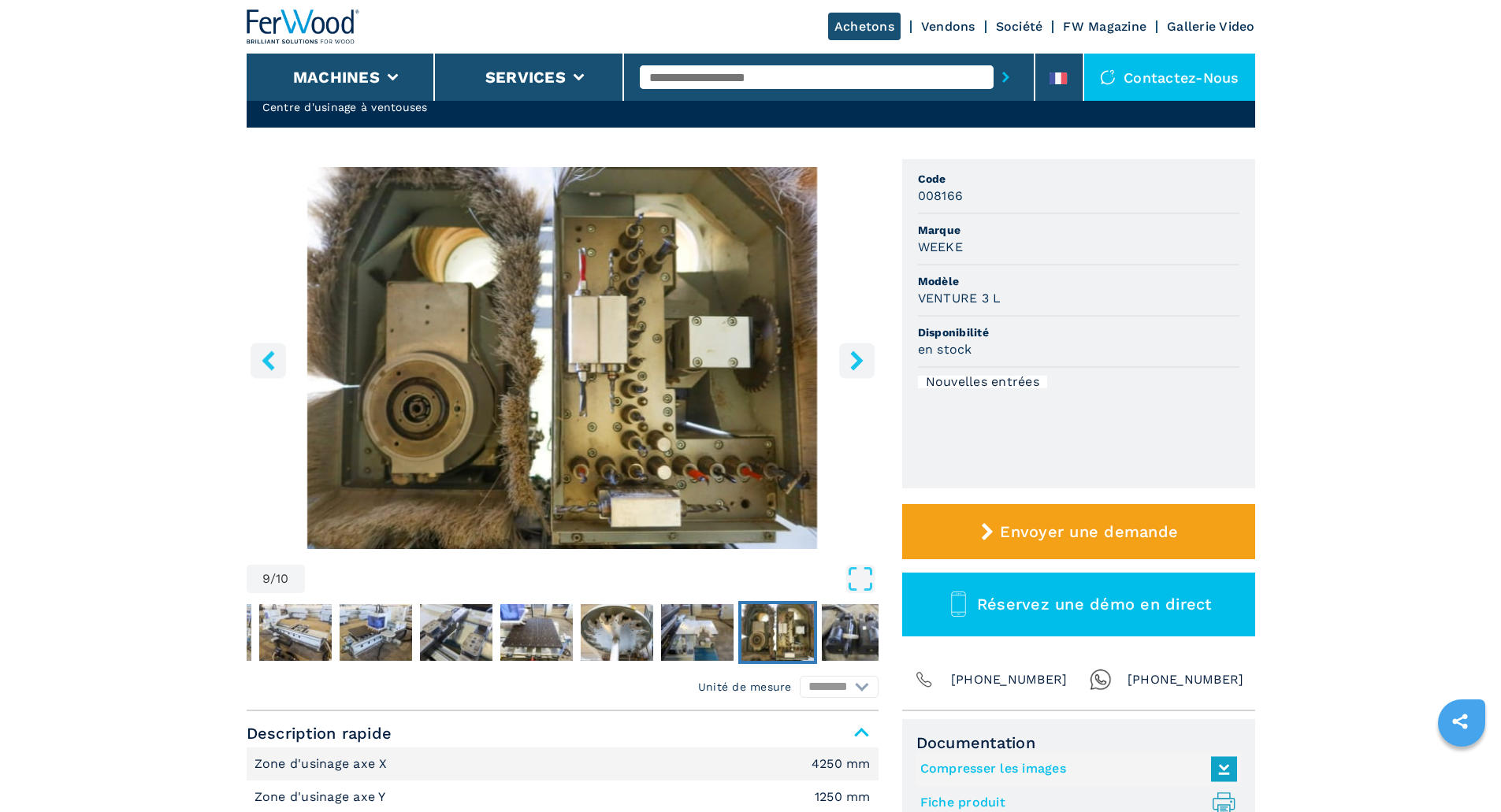
click at [865, 364] on icon "right-button" at bounding box center [856, 359] width 20 height 20
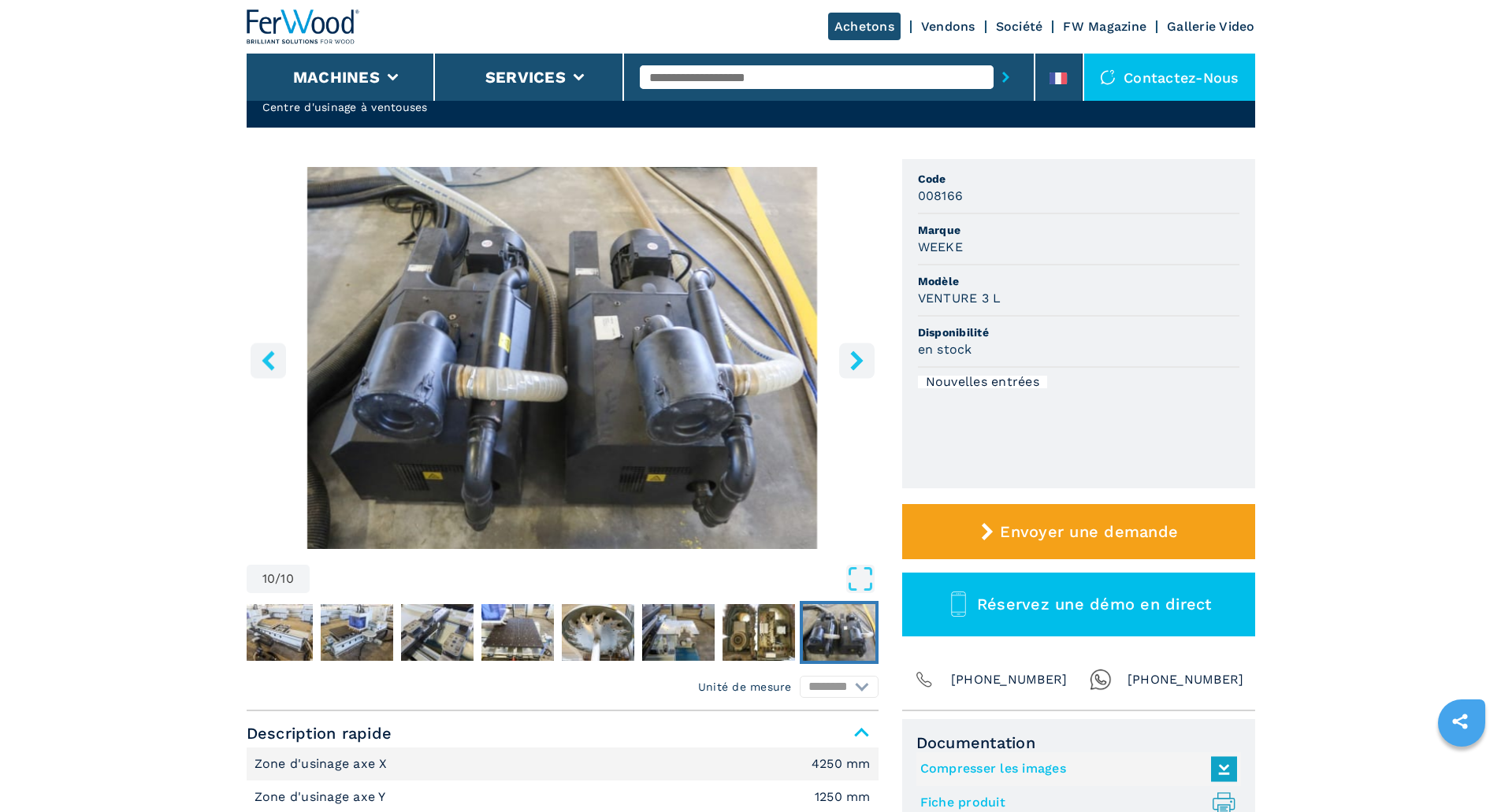
click at [865, 364] on icon "right-button" at bounding box center [856, 359] width 20 height 20
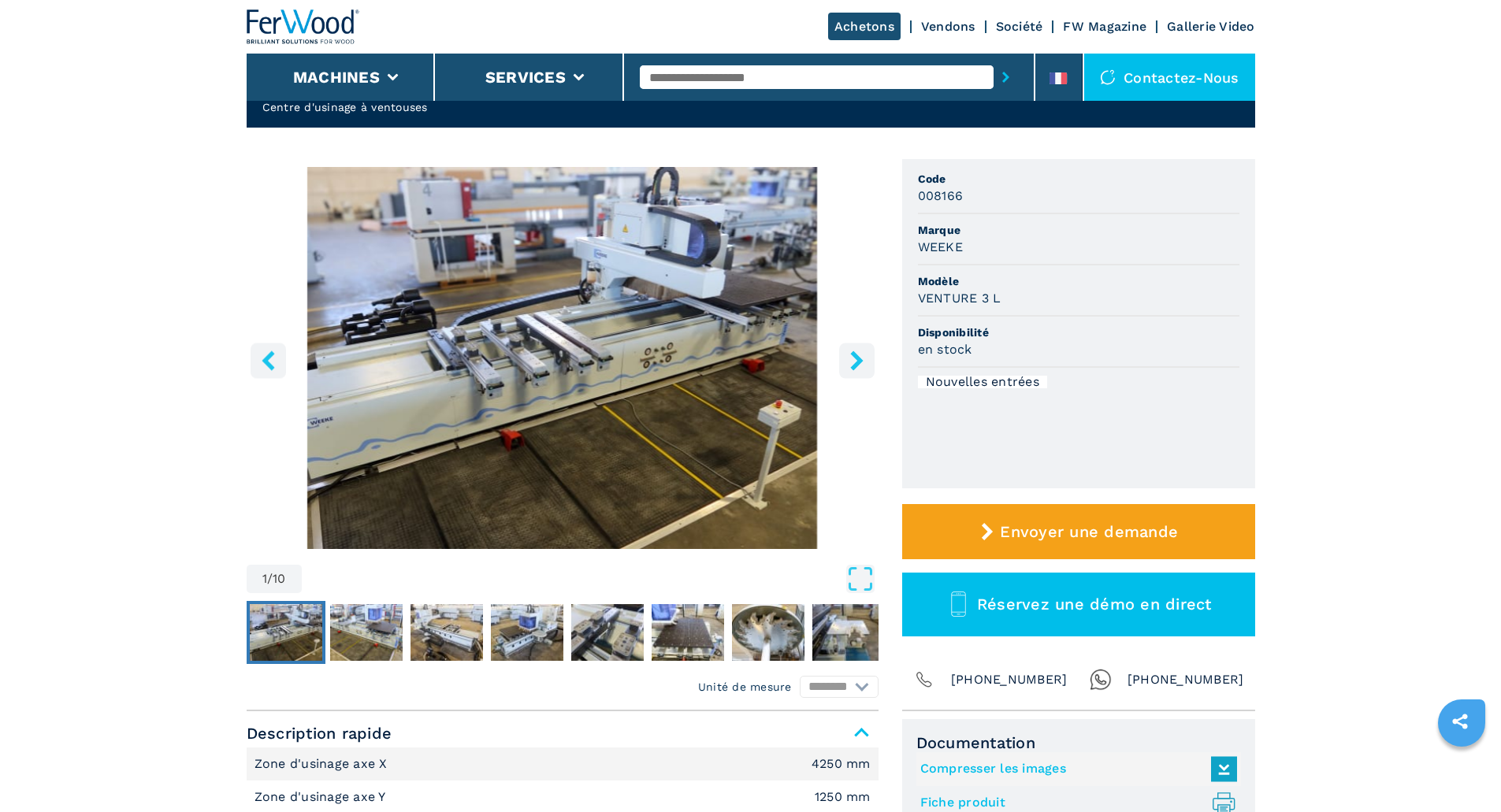
click at [865, 364] on icon "right-button" at bounding box center [856, 359] width 20 height 20
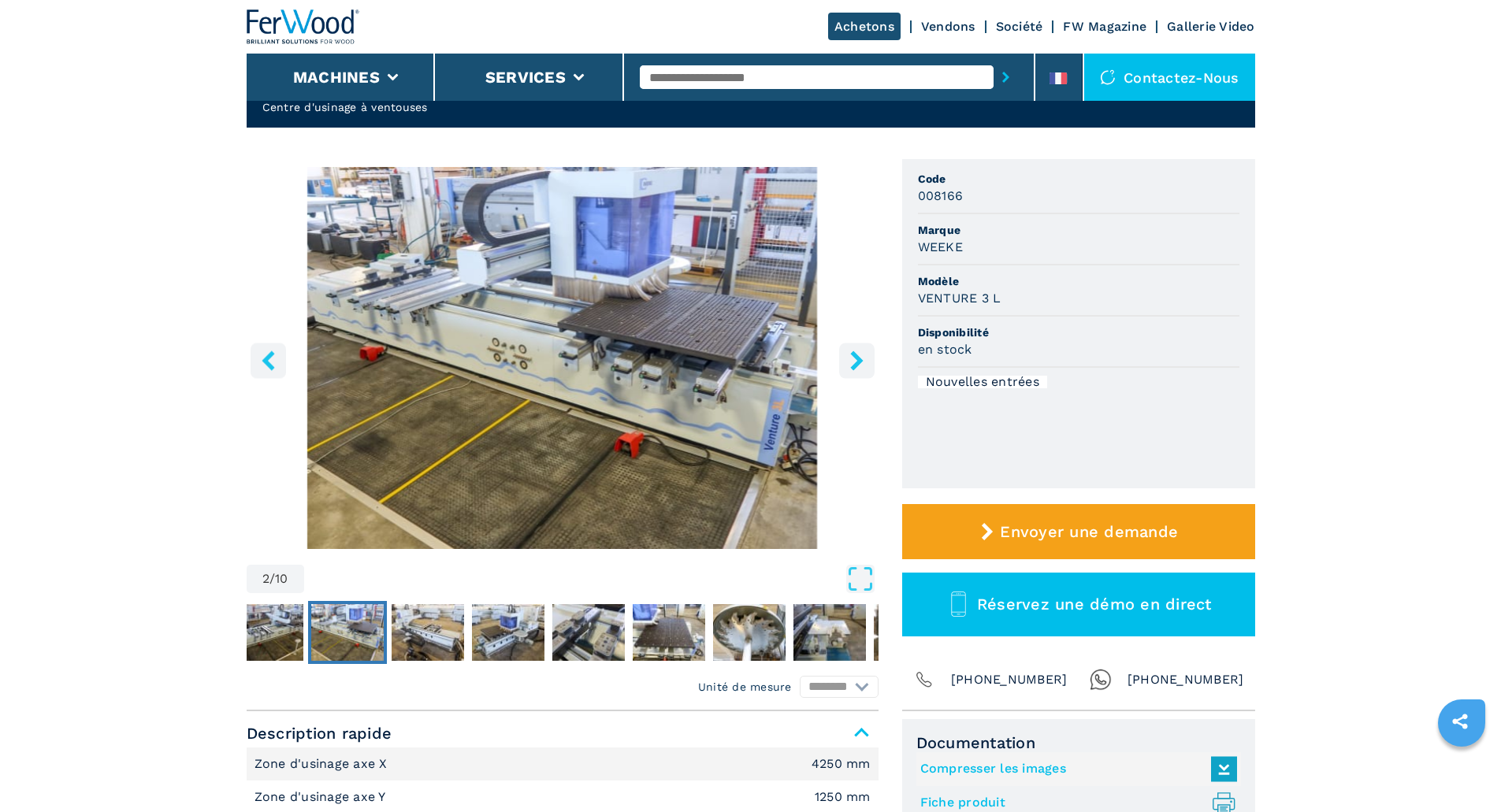
click at [865, 364] on icon "right-button" at bounding box center [856, 359] width 20 height 20
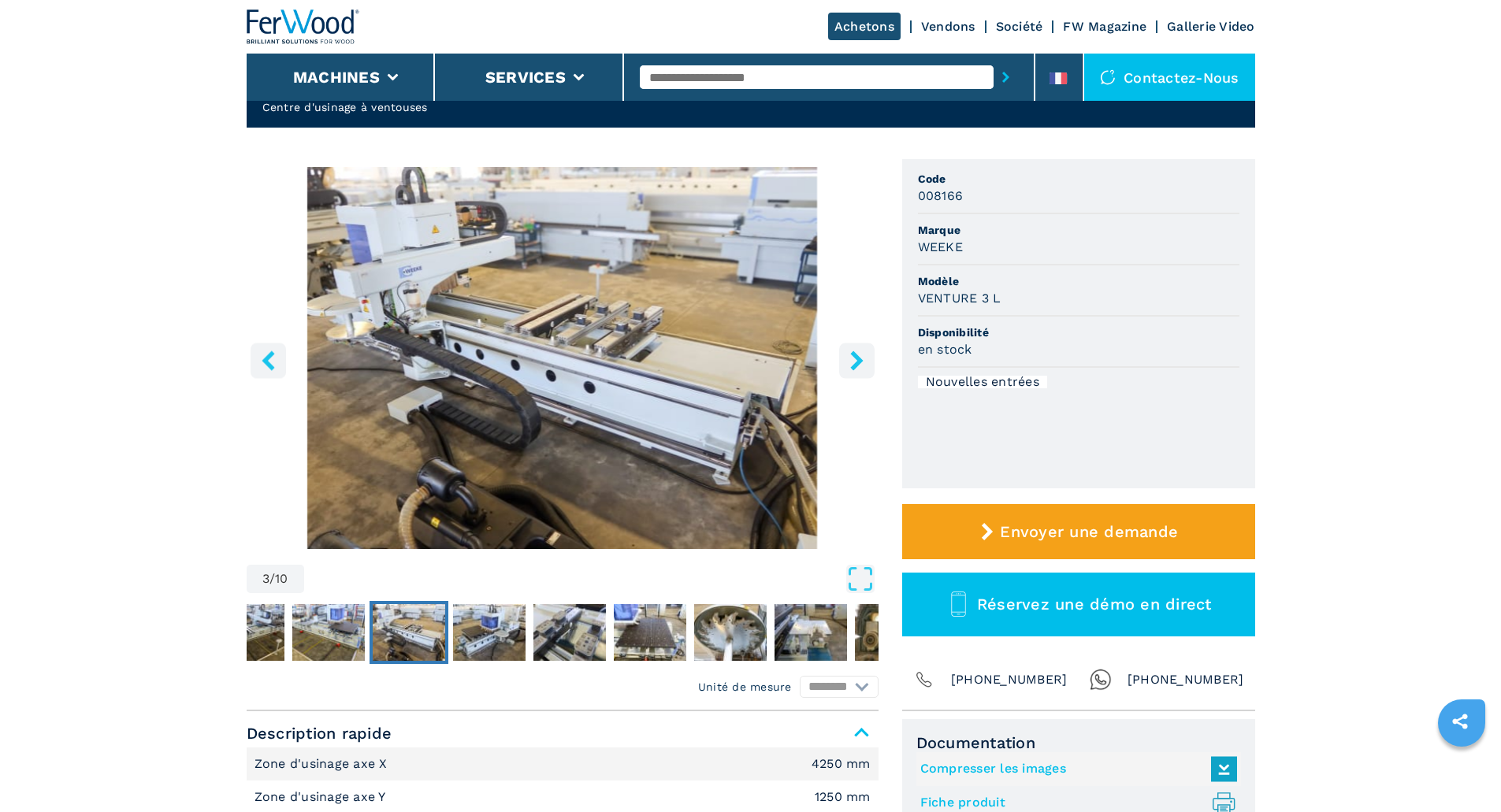
click at [865, 364] on icon "right-button" at bounding box center [856, 359] width 20 height 20
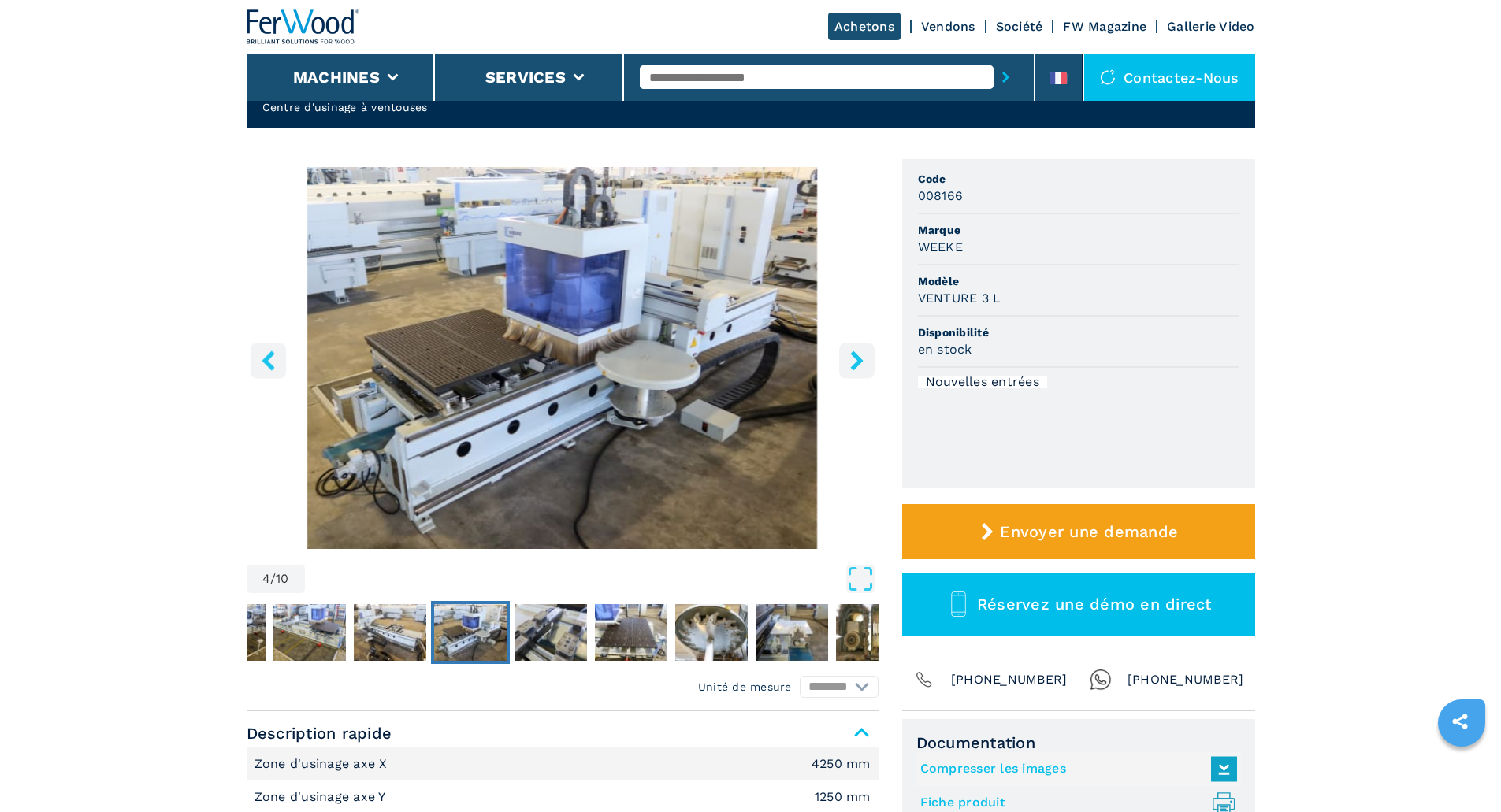
click at [865, 364] on icon "right-button" at bounding box center [856, 359] width 20 height 20
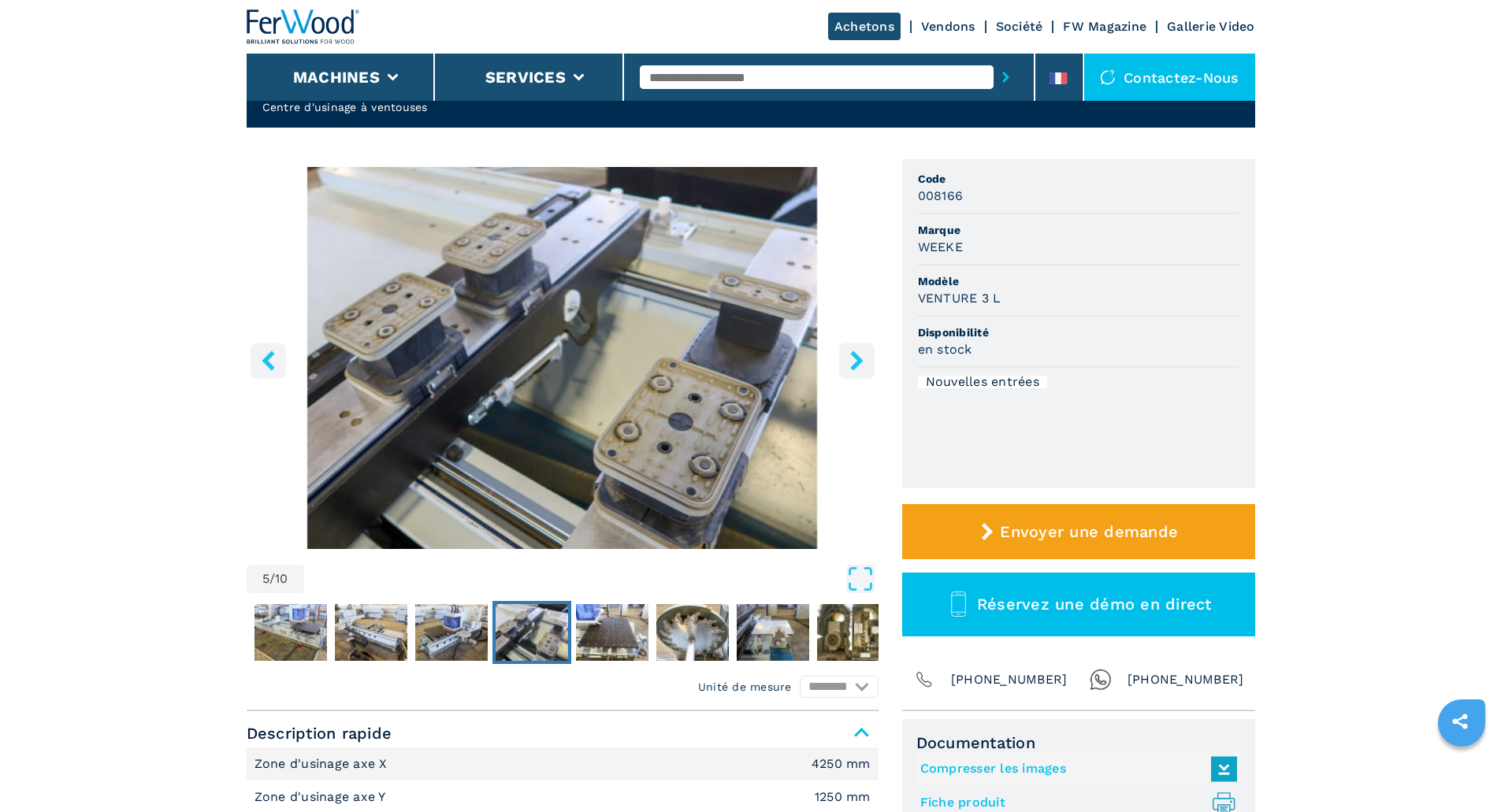
click at [865, 364] on icon "right-button" at bounding box center [856, 359] width 20 height 20
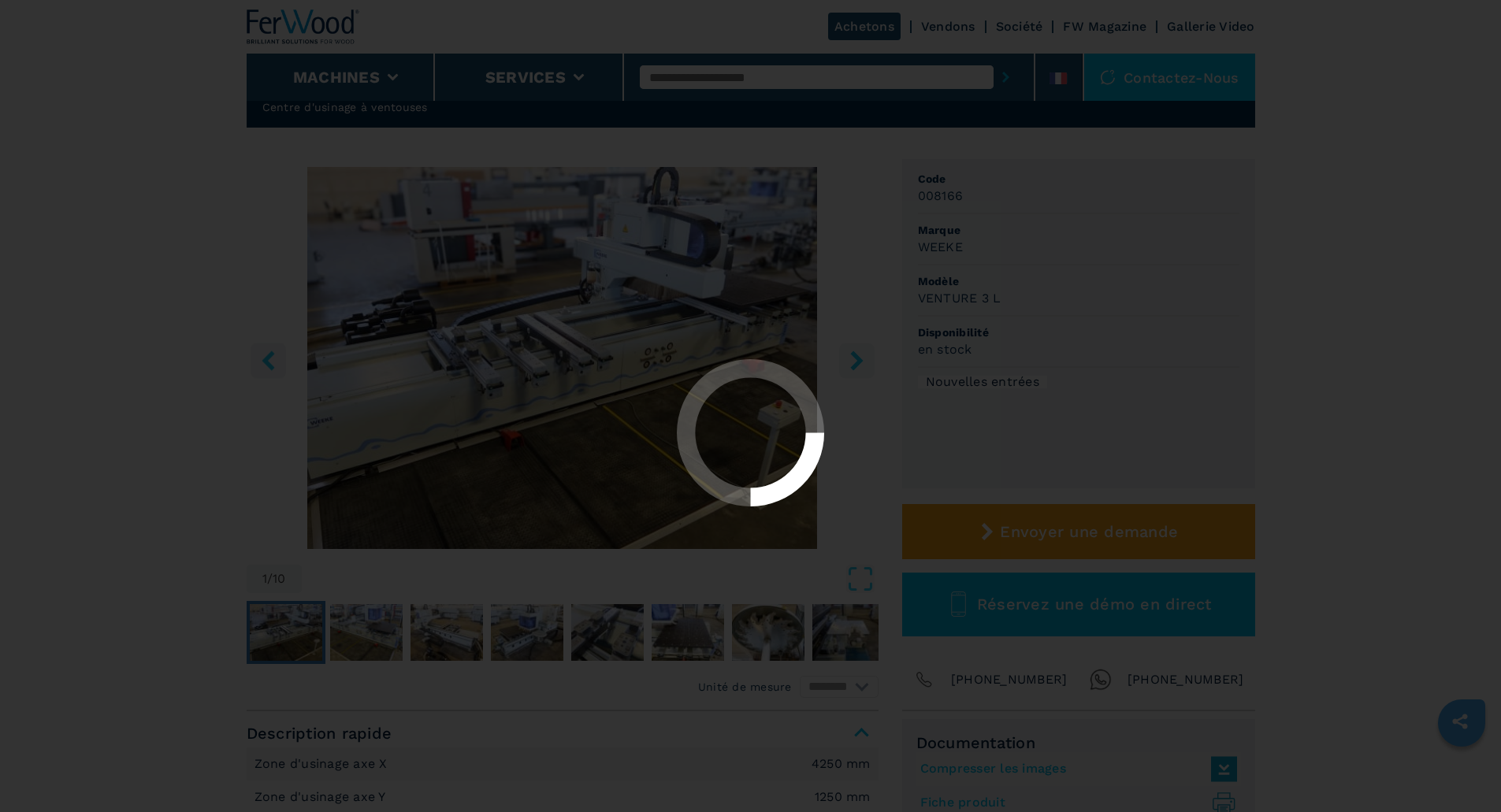
select select "**********"
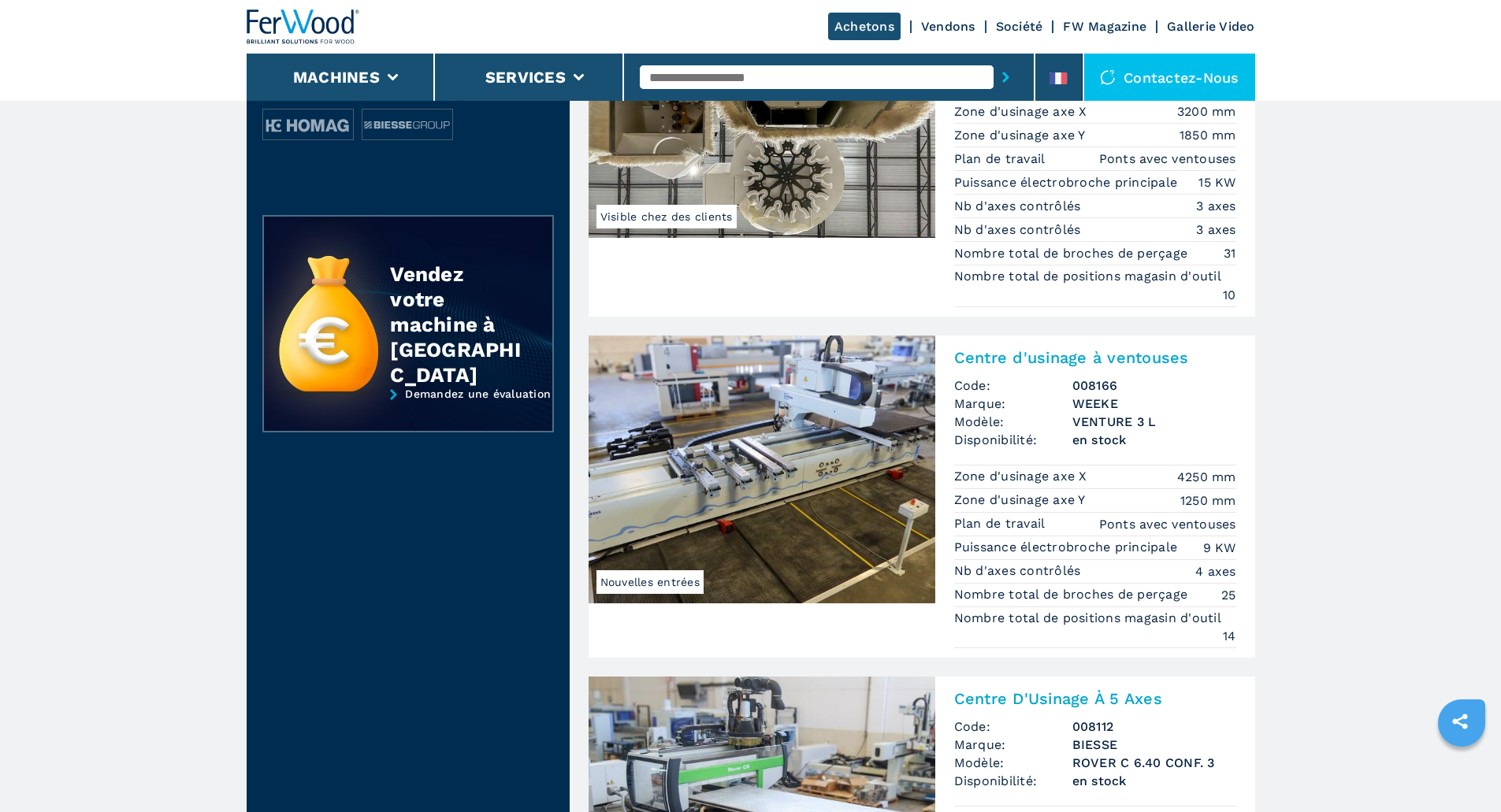
scroll to position [471, 0]
